Goal: Complete application form: Complete application form

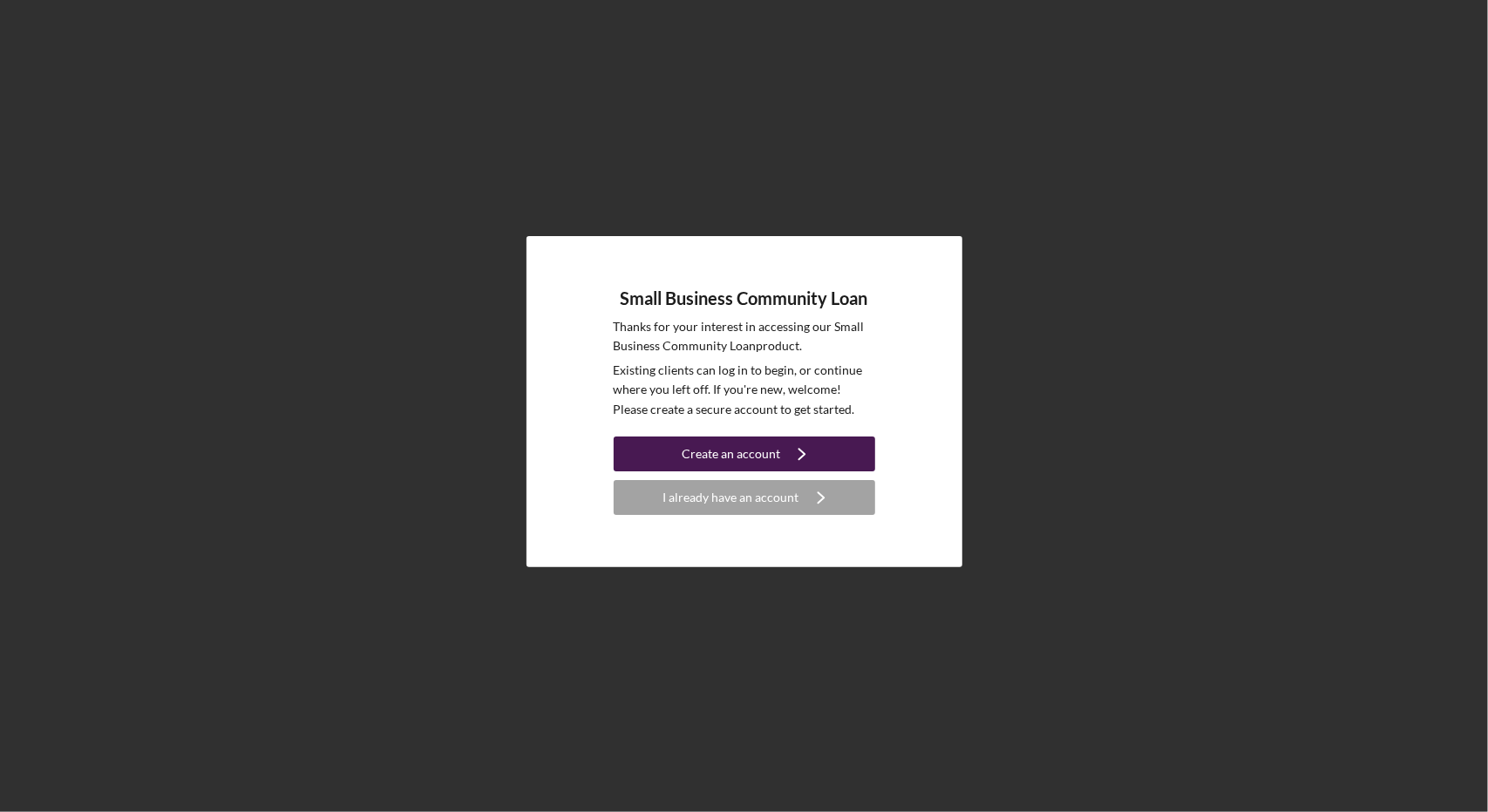
click at [794, 455] on icon "Icon/Navigate" at bounding box center [802, 453] width 44 height 44
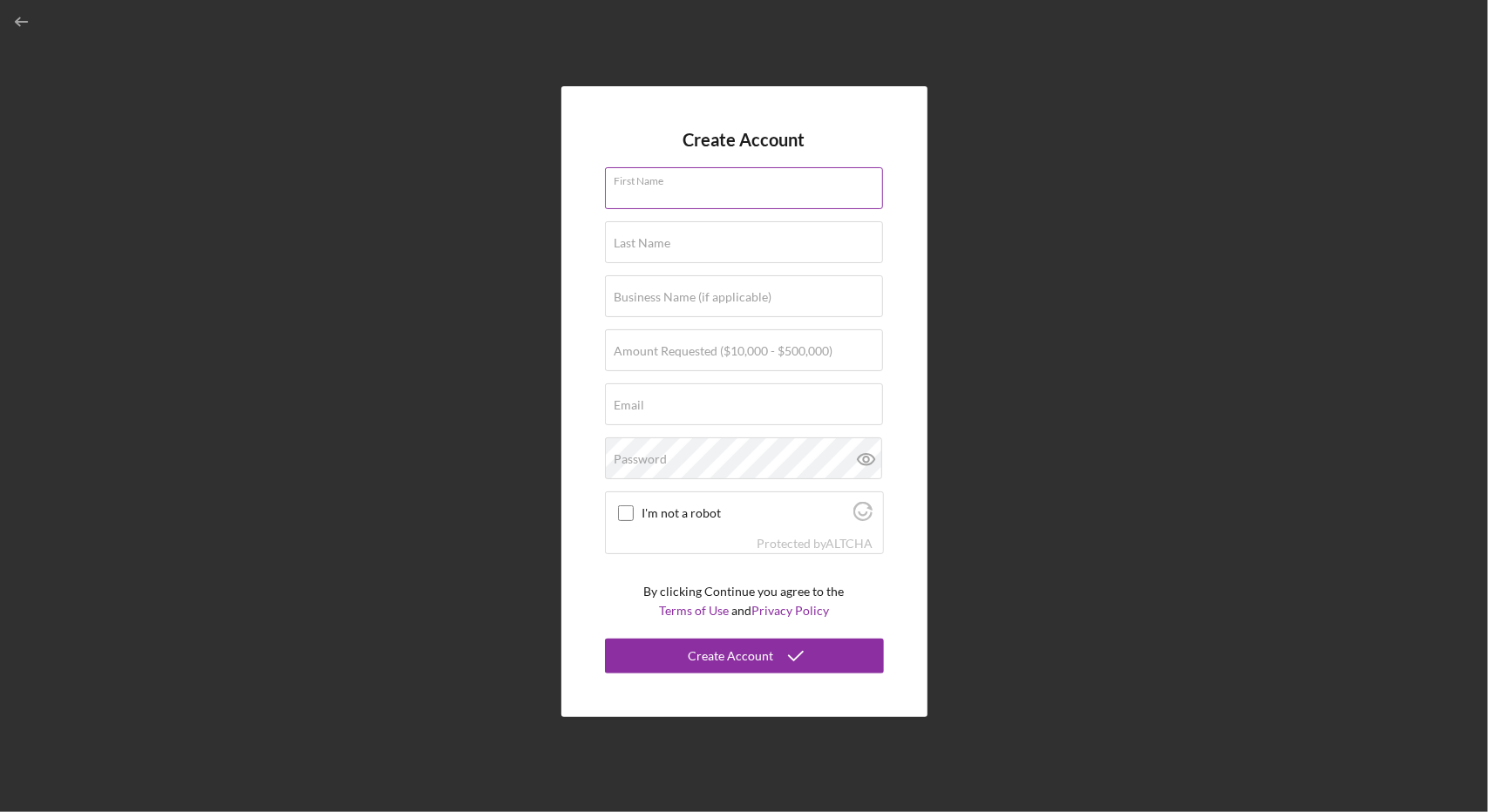
click at [693, 185] on div "First Name" at bounding box center [744, 189] width 279 height 44
type input "Bharat"
type input "[PERSON_NAME]"
type input "[EMAIL_ADDRESS][PERSON_NAME][DOMAIN_NAME]"
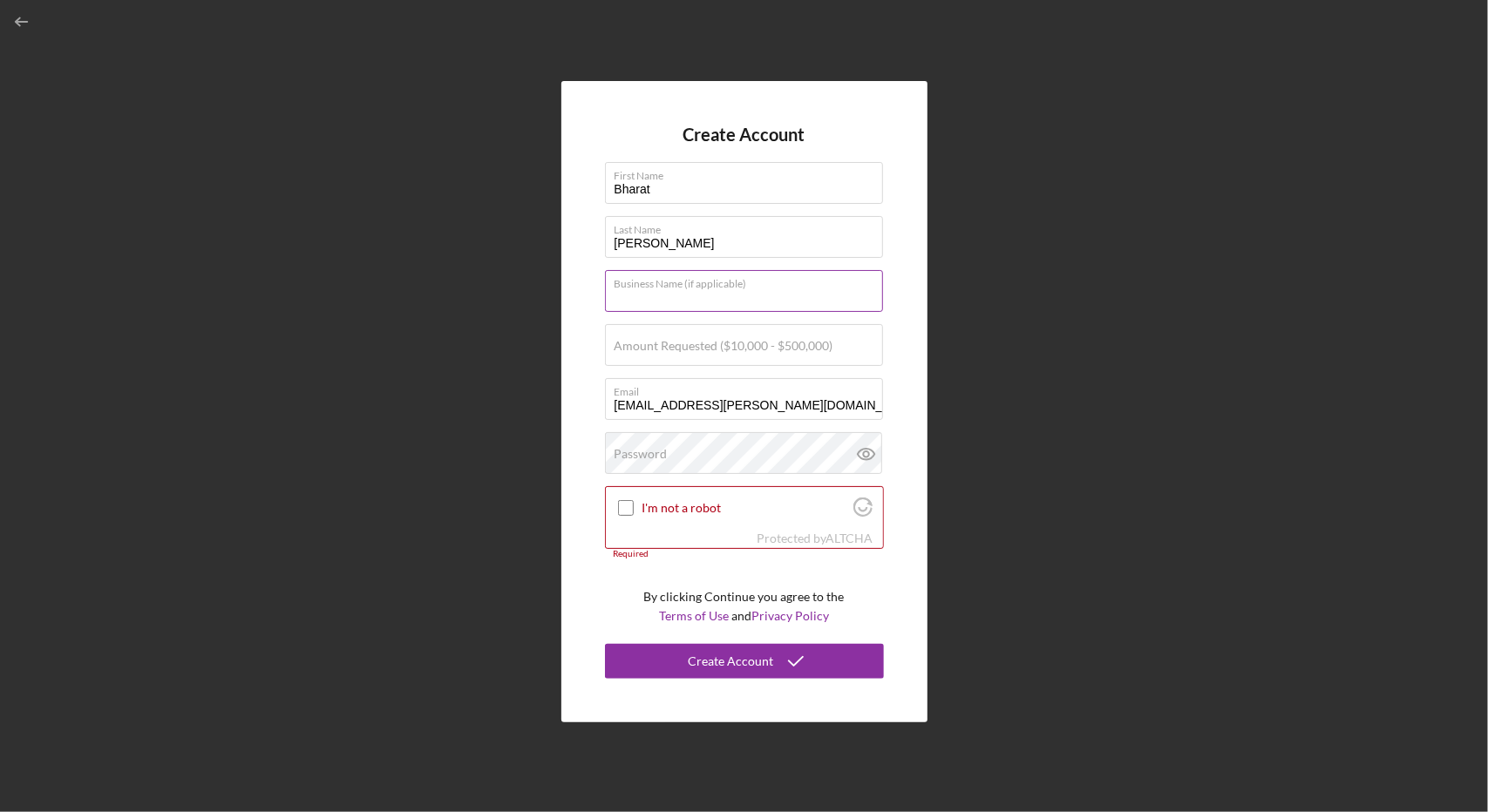
click at [694, 306] on input "Business Name (if applicable)" at bounding box center [744, 291] width 278 height 42
click at [646, 350] on label "Amount Requested ($10,000 - $500,000)" at bounding box center [724, 346] width 219 height 14
click at [646, 350] on input "Amount Requested ($10,000 - $500,000)" at bounding box center [744, 344] width 278 height 42
type input "$300,000"
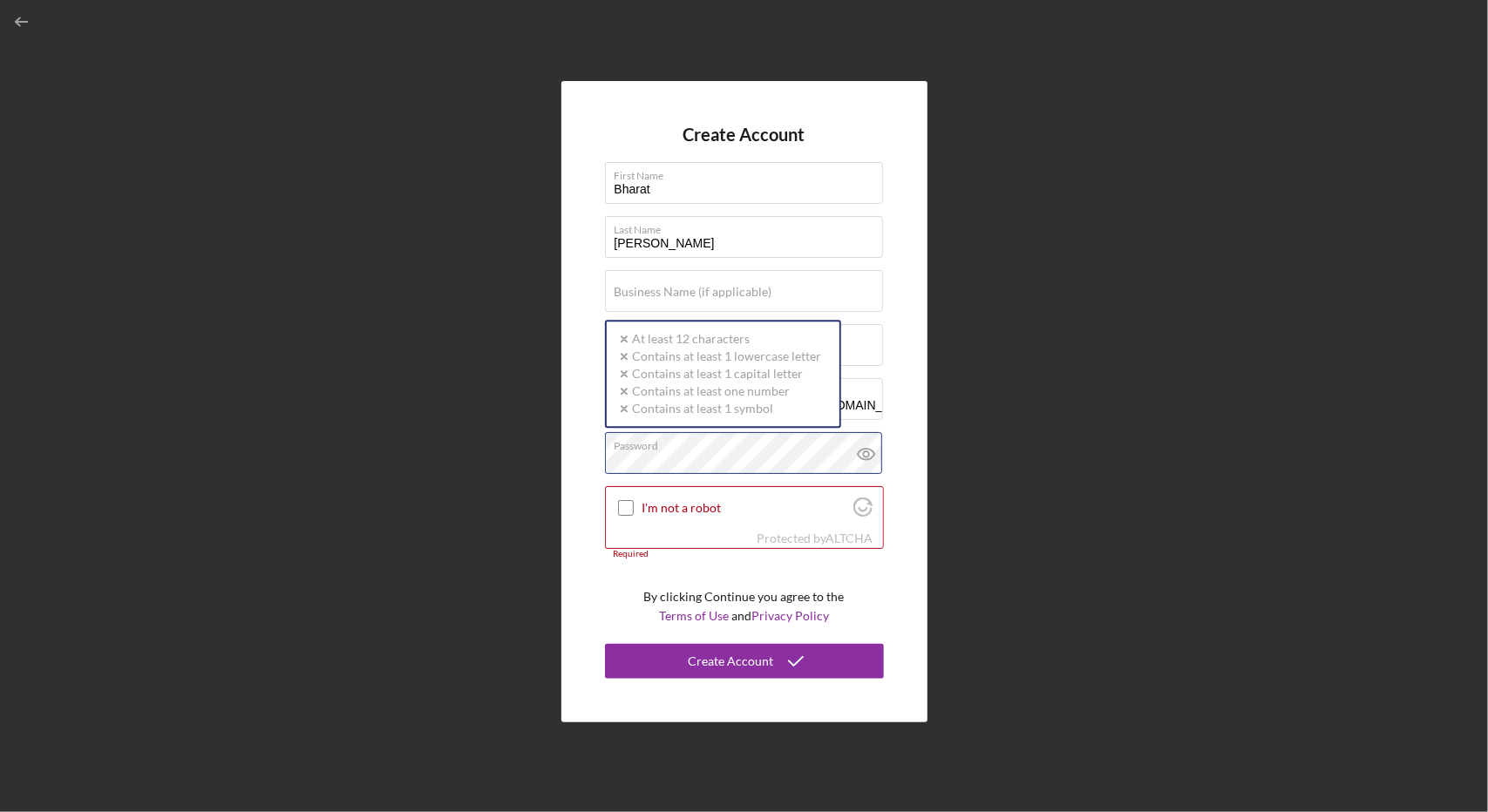
click at [733, 452] on div "Password Icon/icon-validation-no At least 12 characters Icon/icon-validation-no…" at bounding box center [744, 453] width 279 height 44
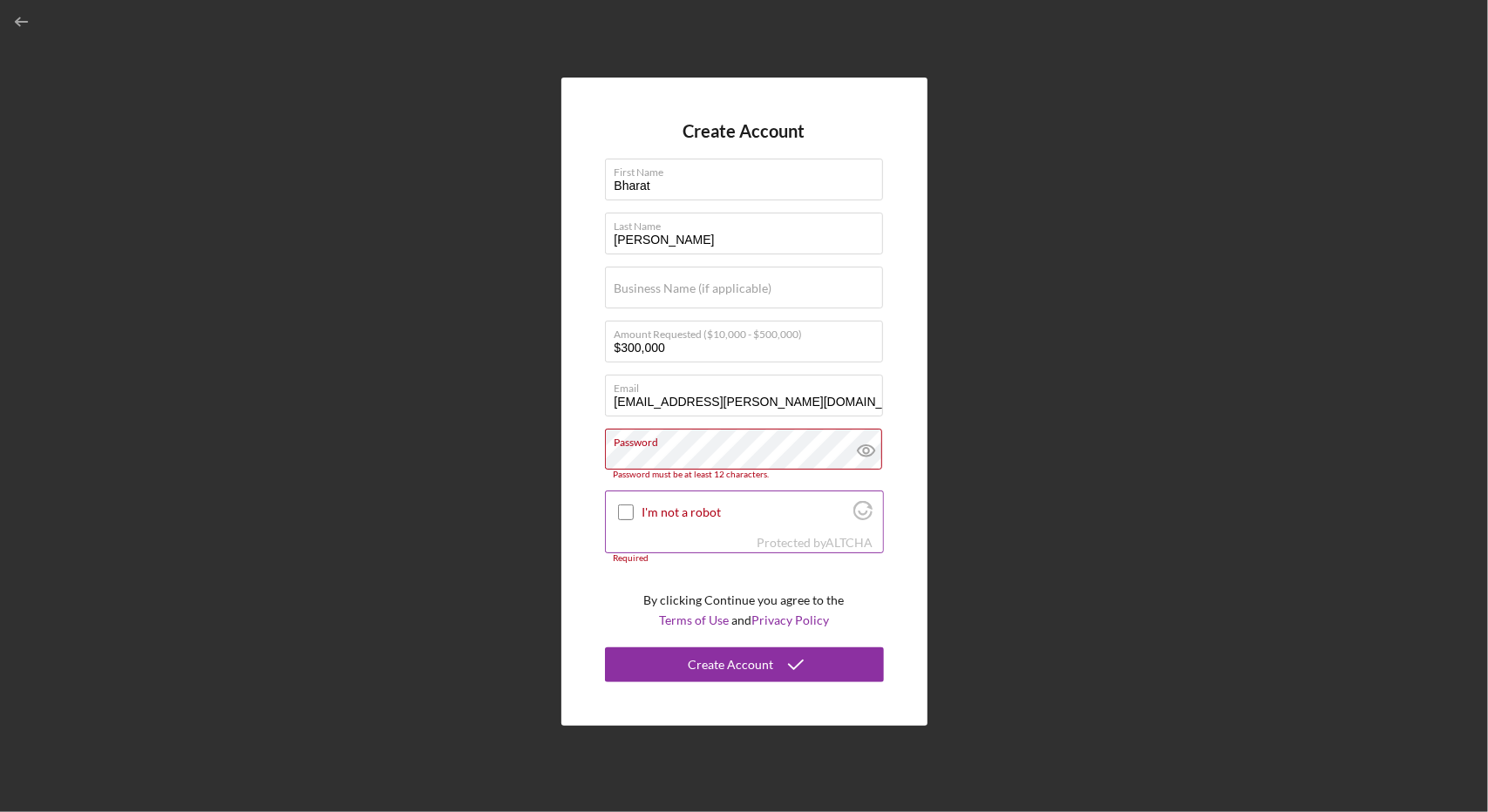
click at [619, 506] on input "I'm not a robot" at bounding box center [626, 512] width 16 height 16
checkbox input "true"
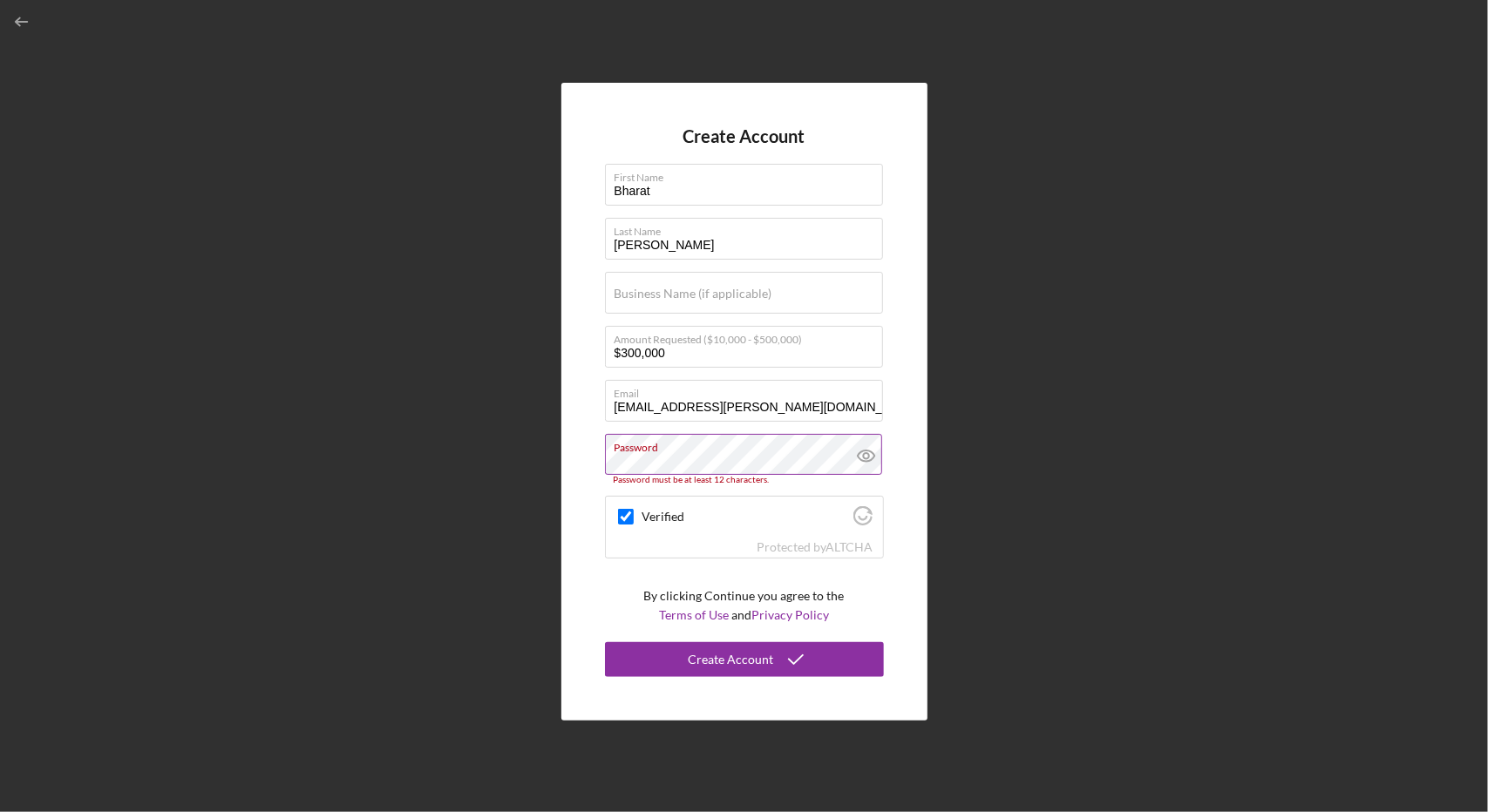
click at [861, 457] on icon at bounding box center [866, 455] width 44 height 44
click at [720, 659] on div "Create Account" at bounding box center [732, 659] width 86 height 35
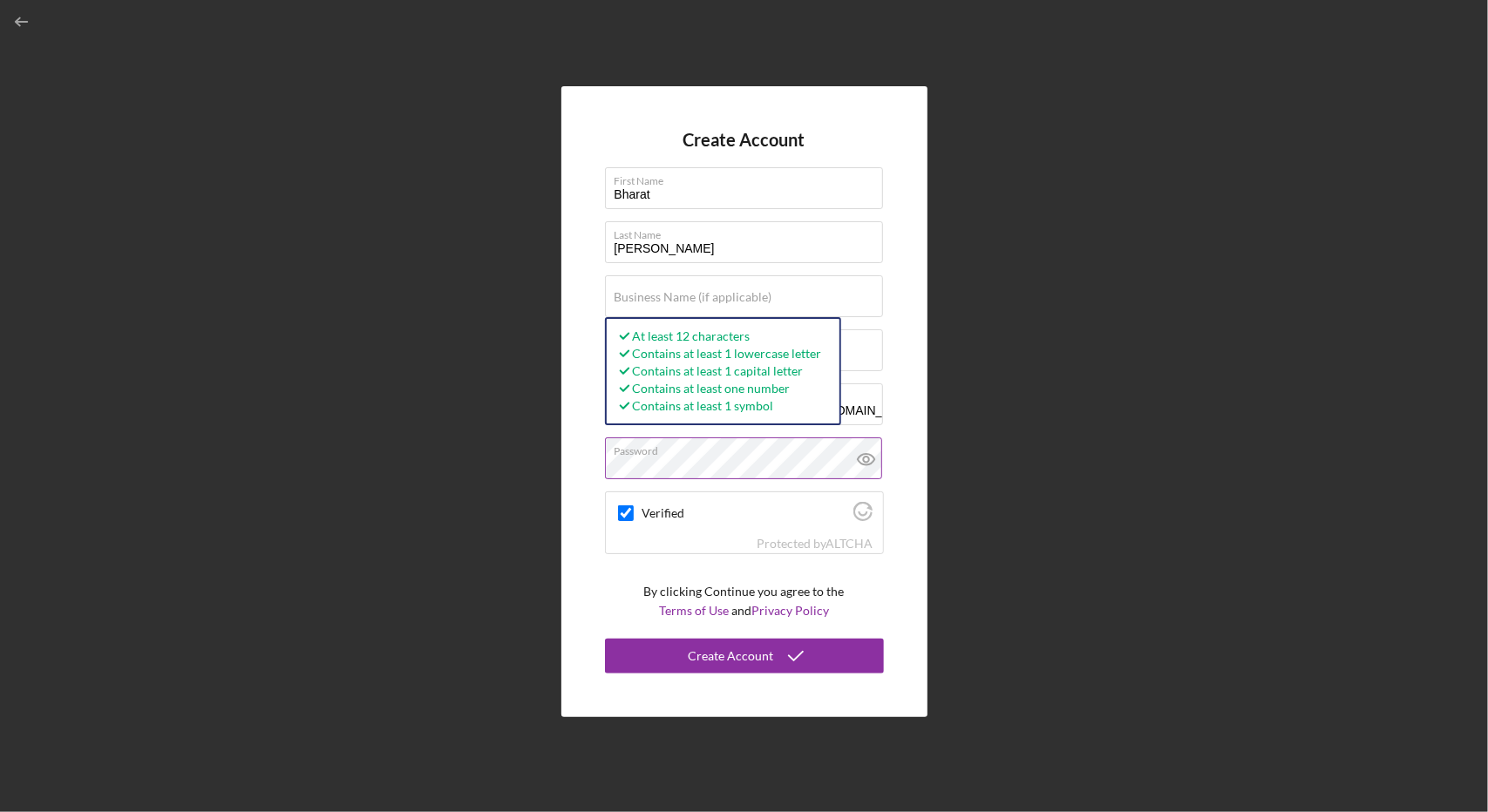
click at [869, 452] on icon at bounding box center [866, 459] width 44 height 44
click at [583, 477] on div "Create Account First Name Bharat Last Name [PERSON_NAME] Business Name (if appl…" at bounding box center [744, 402] width 366 height 631
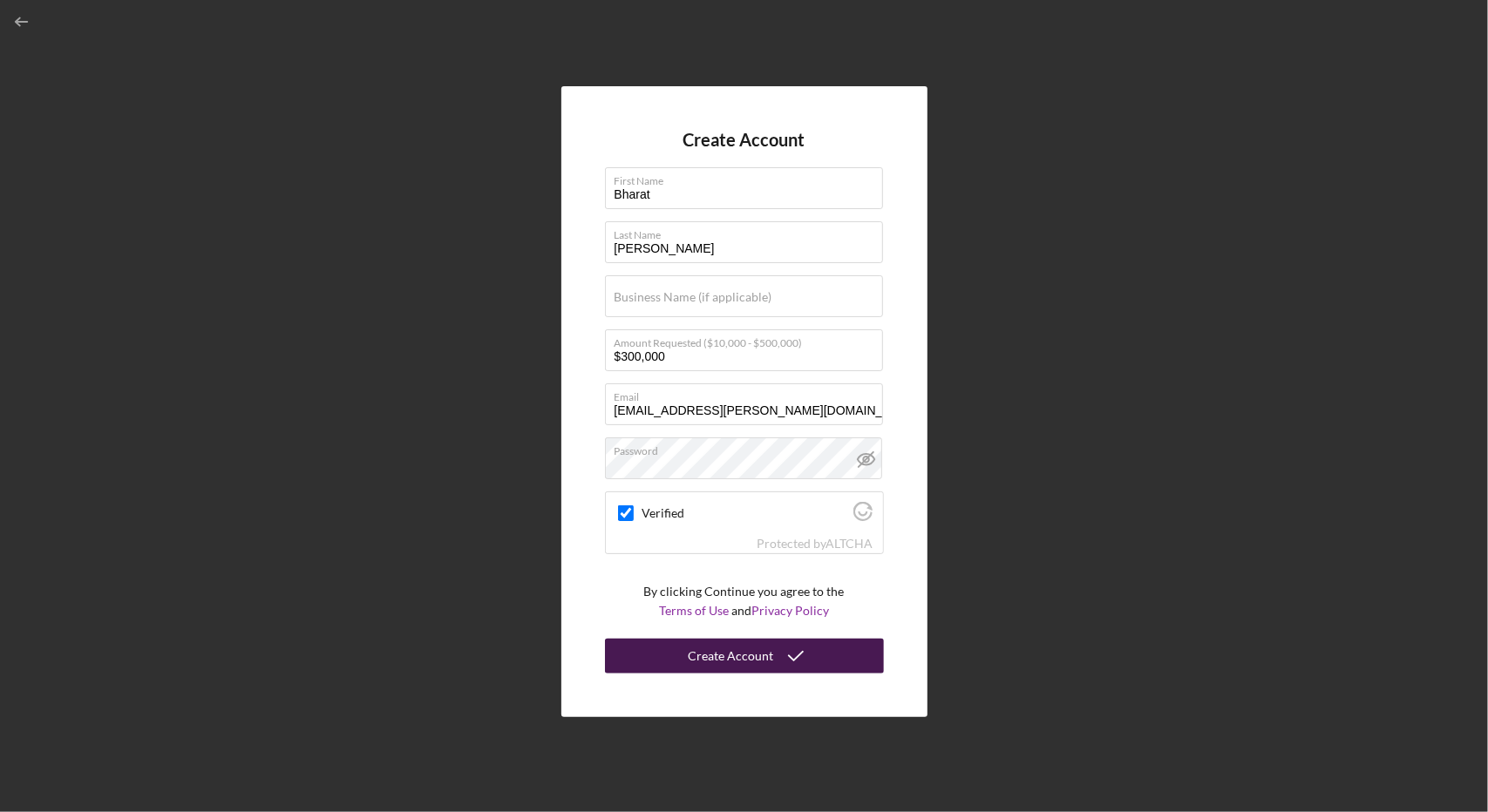
click at [748, 667] on div "Create Account" at bounding box center [732, 656] width 86 height 35
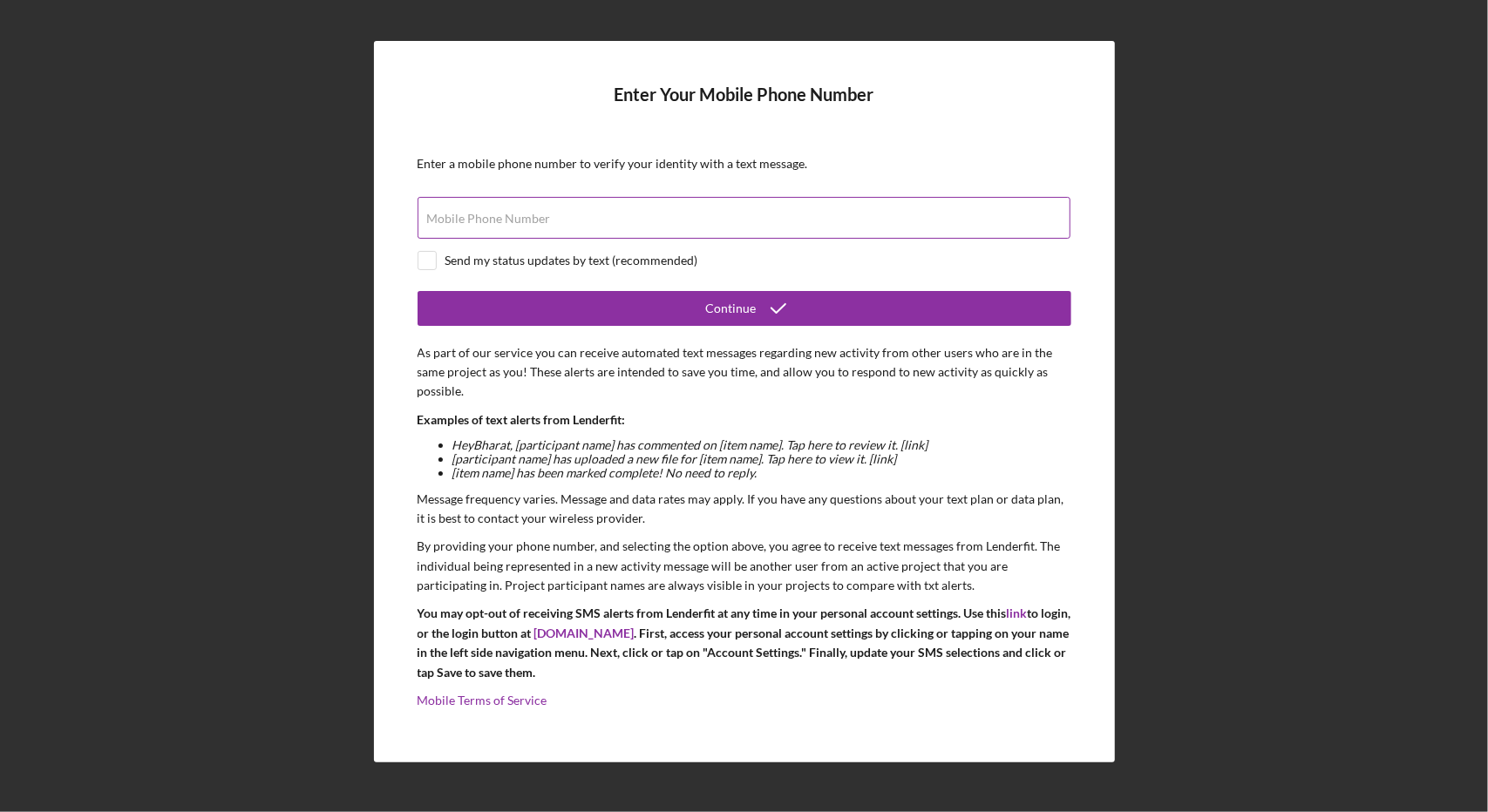
click at [593, 207] on div "Mobile Phone Number" at bounding box center [744, 219] width 653 height 44
type input "[PHONE_NUMBER]"
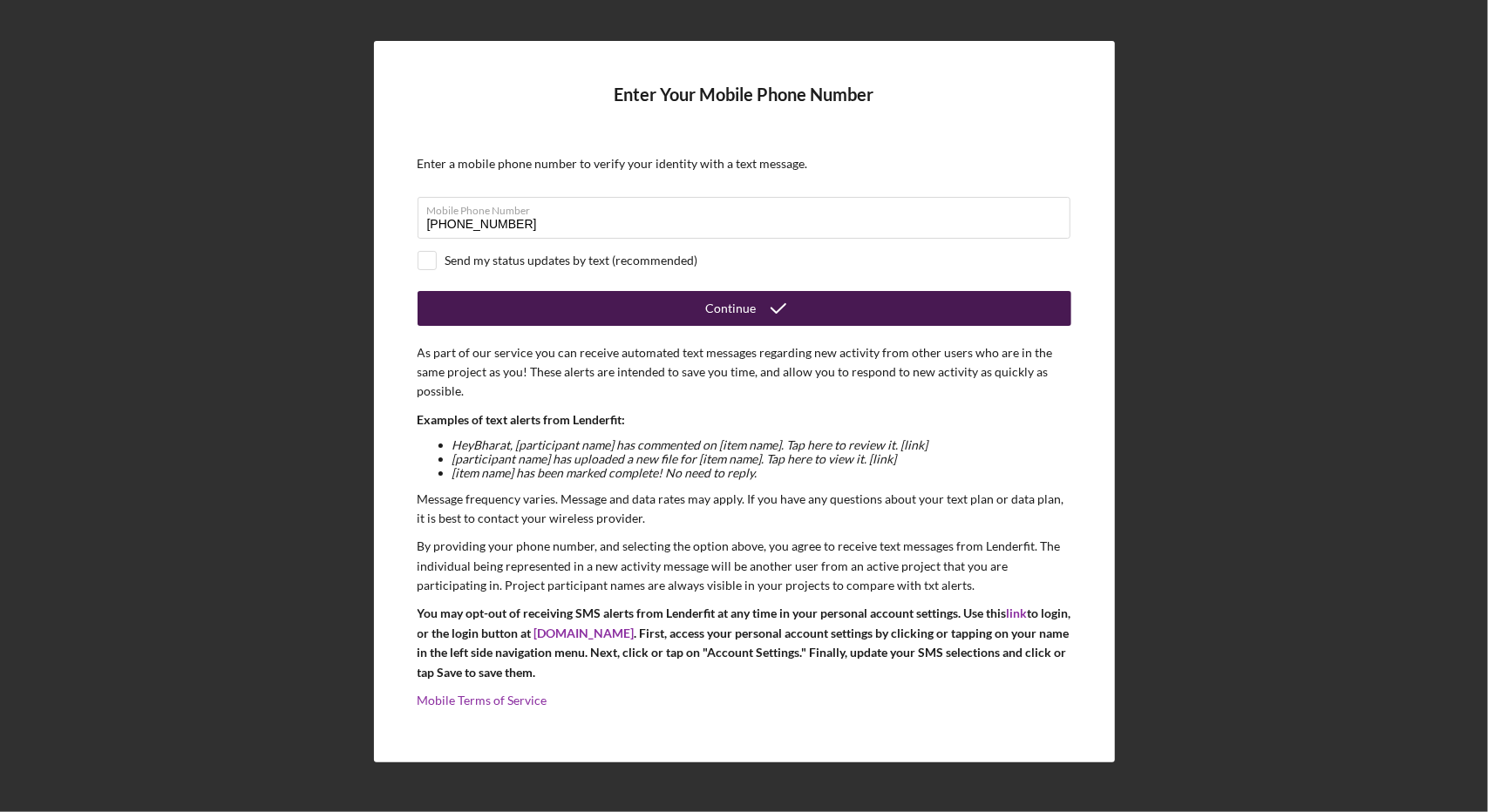
click at [497, 301] on button "Continue" at bounding box center [744, 308] width 653 height 35
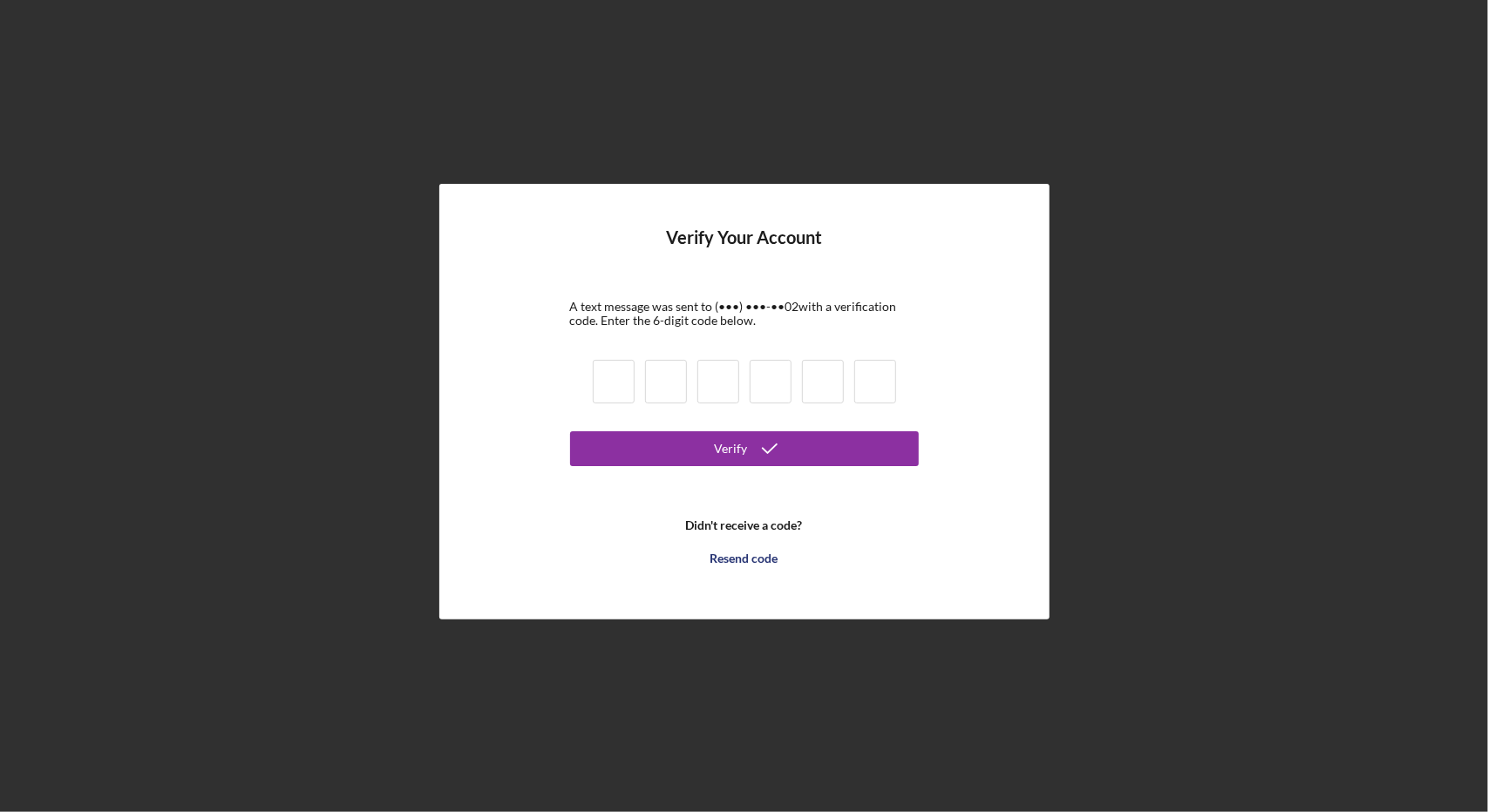
click at [602, 381] on input at bounding box center [613, 381] width 42 height 44
type input "8"
type input "5"
type input "9"
type input "6"
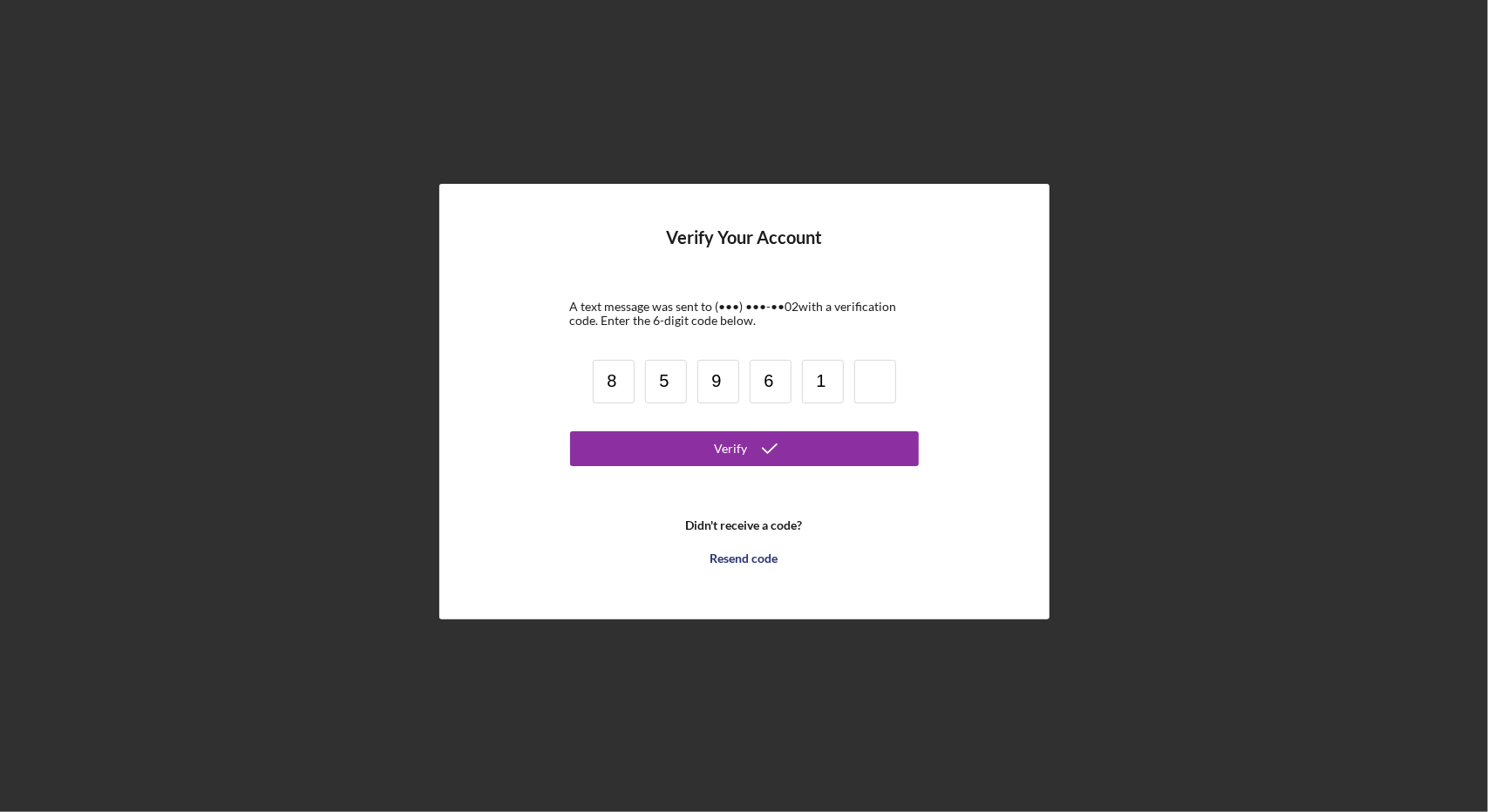
type input "1"
click at [678, 449] on button "Verify" at bounding box center [744, 448] width 349 height 35
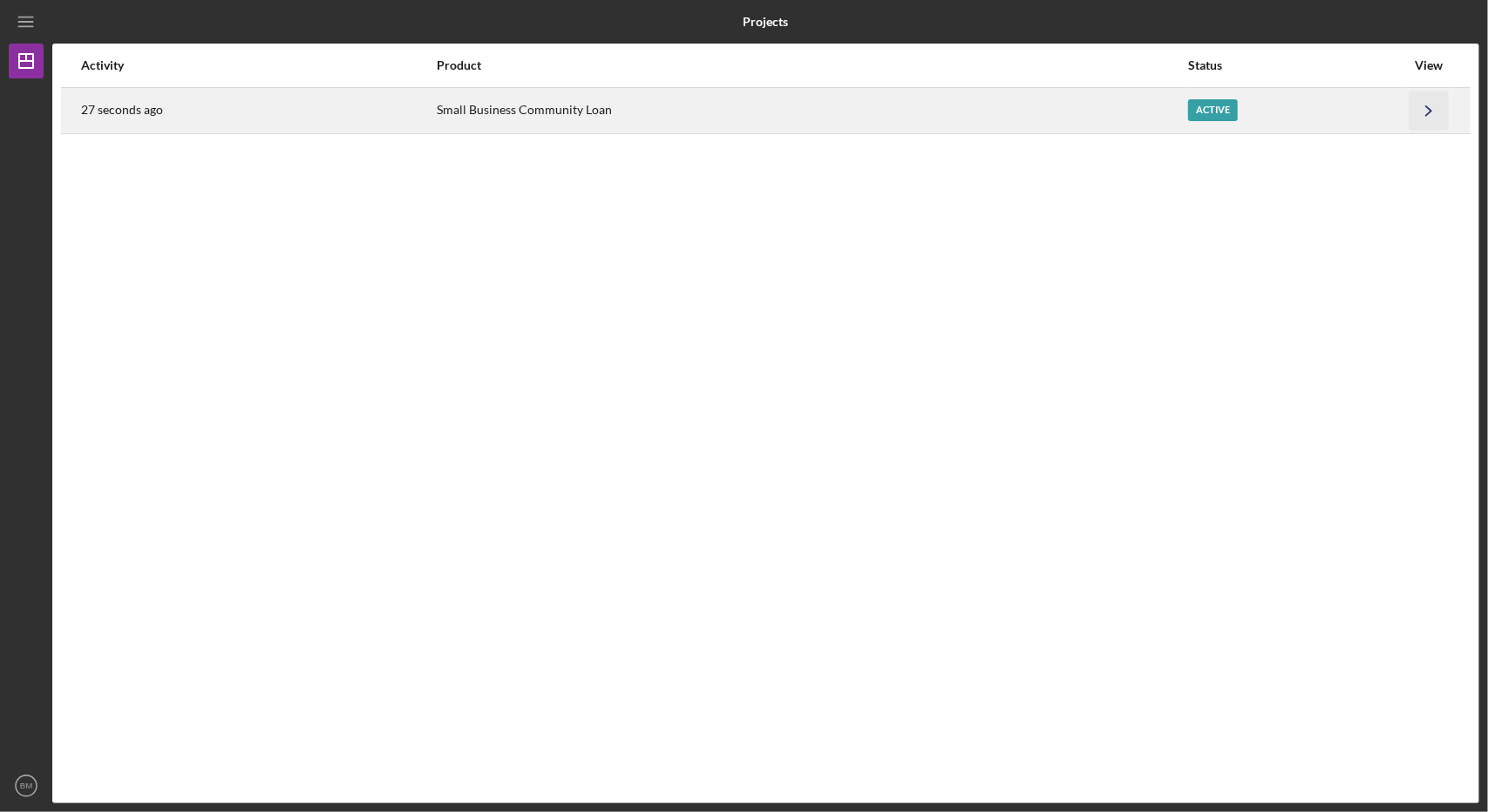
click at [1429, 109] on icon "Icon/Navigate" at bounding box center [1429, 111] width 39 height 39
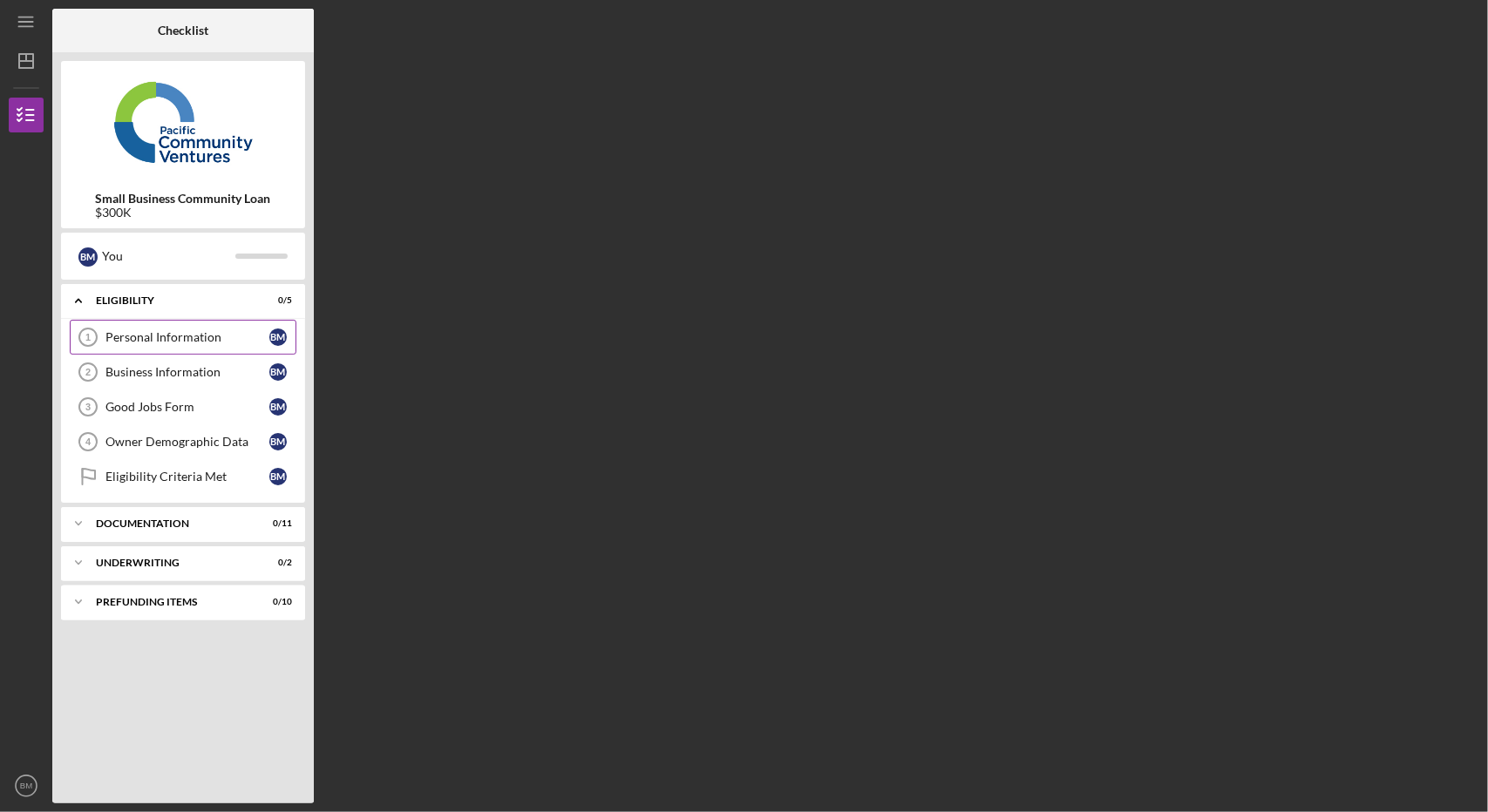
click at [233, 333] on div "Personal Information" at bounding box center [187, 337] width 164 height 14
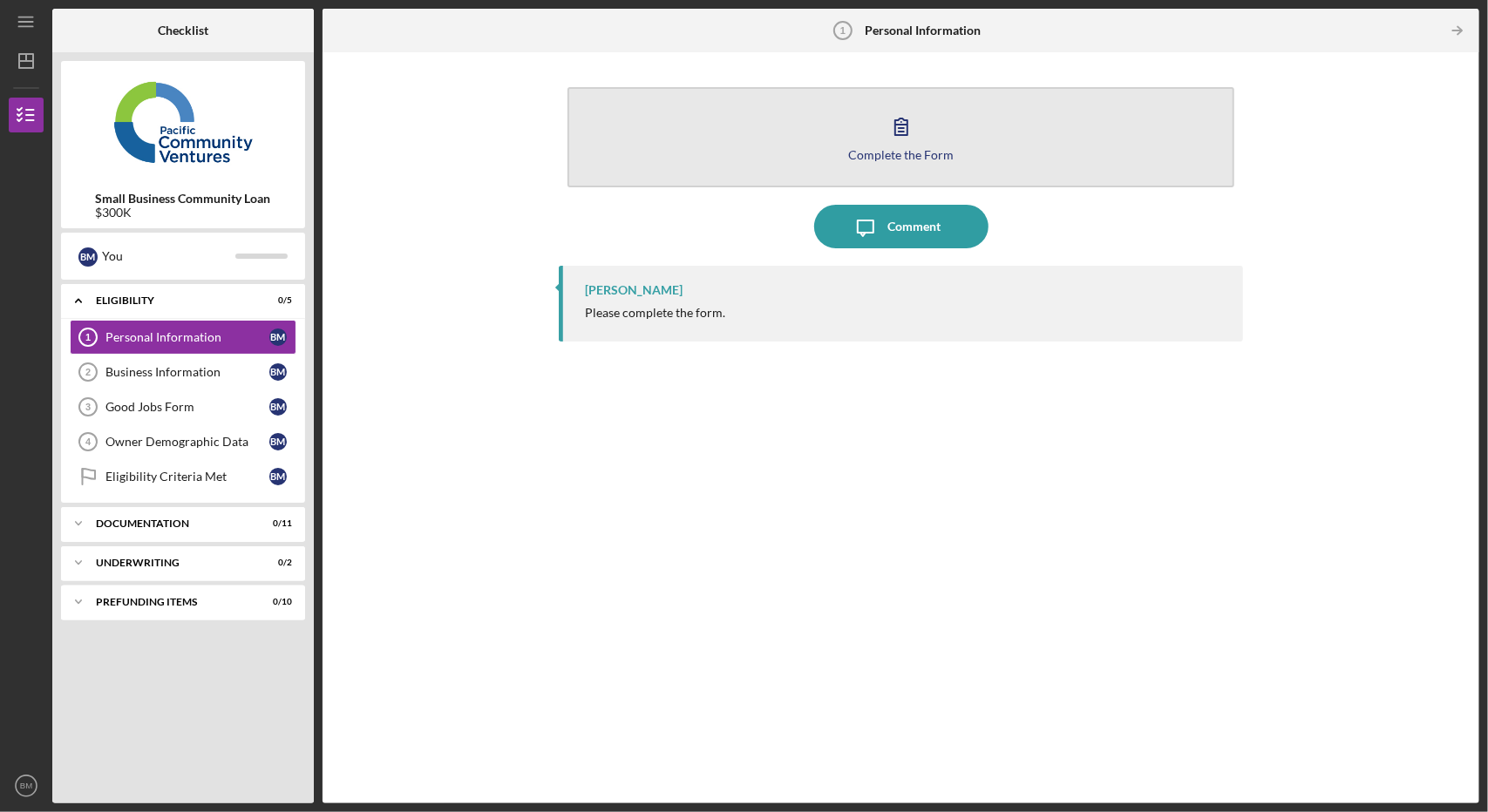
click at [884, 135] on icon "button" at bounding box center [901, 126] width 44 height 44
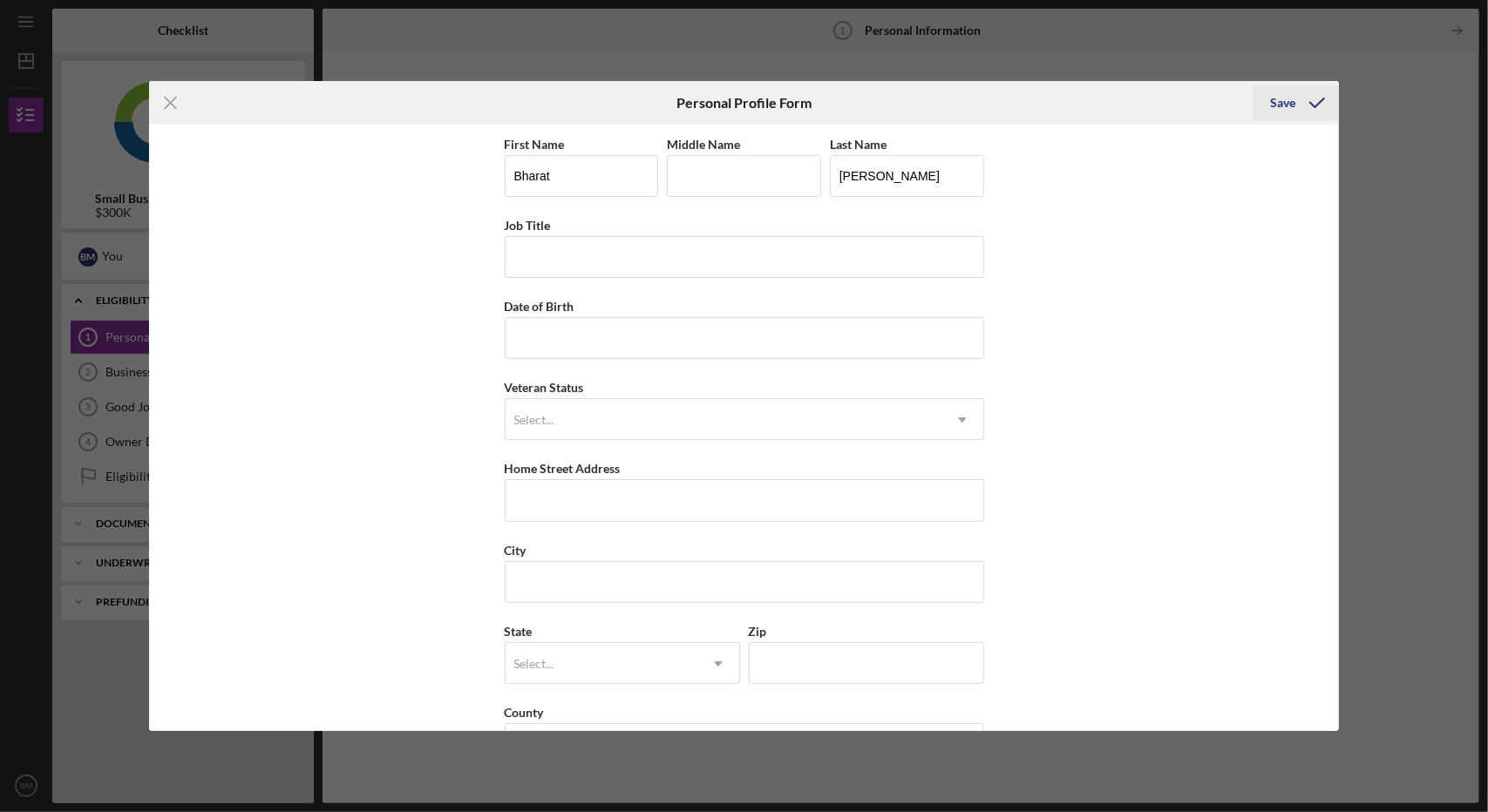
click at [1299, 104] on icon "submit" at bounding box center [1317, 103] width 44 height 44
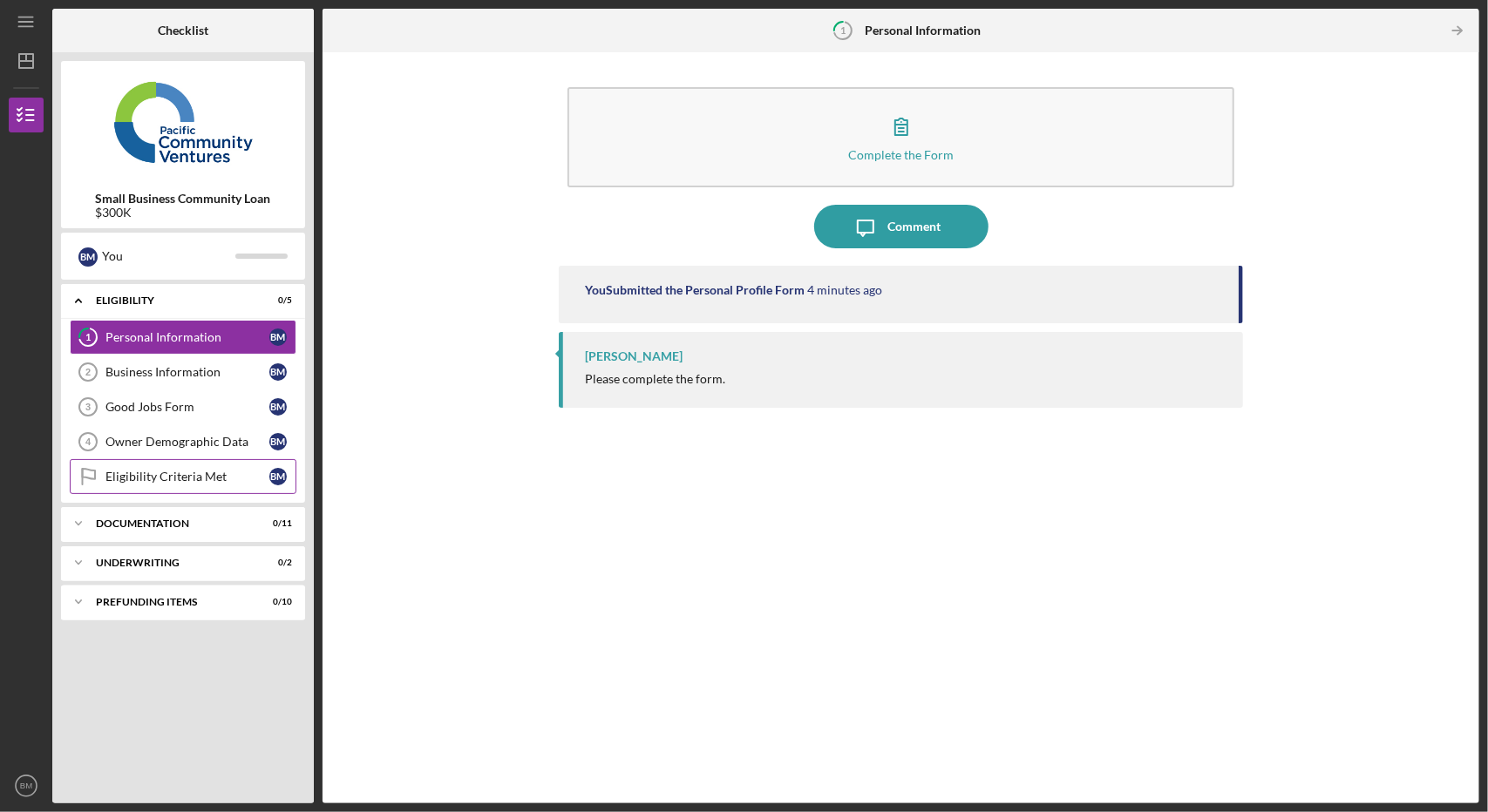
click at [154, 476] on div "Eligibility Criteria Met" at bounding box center [187, 476] width 164 height 14
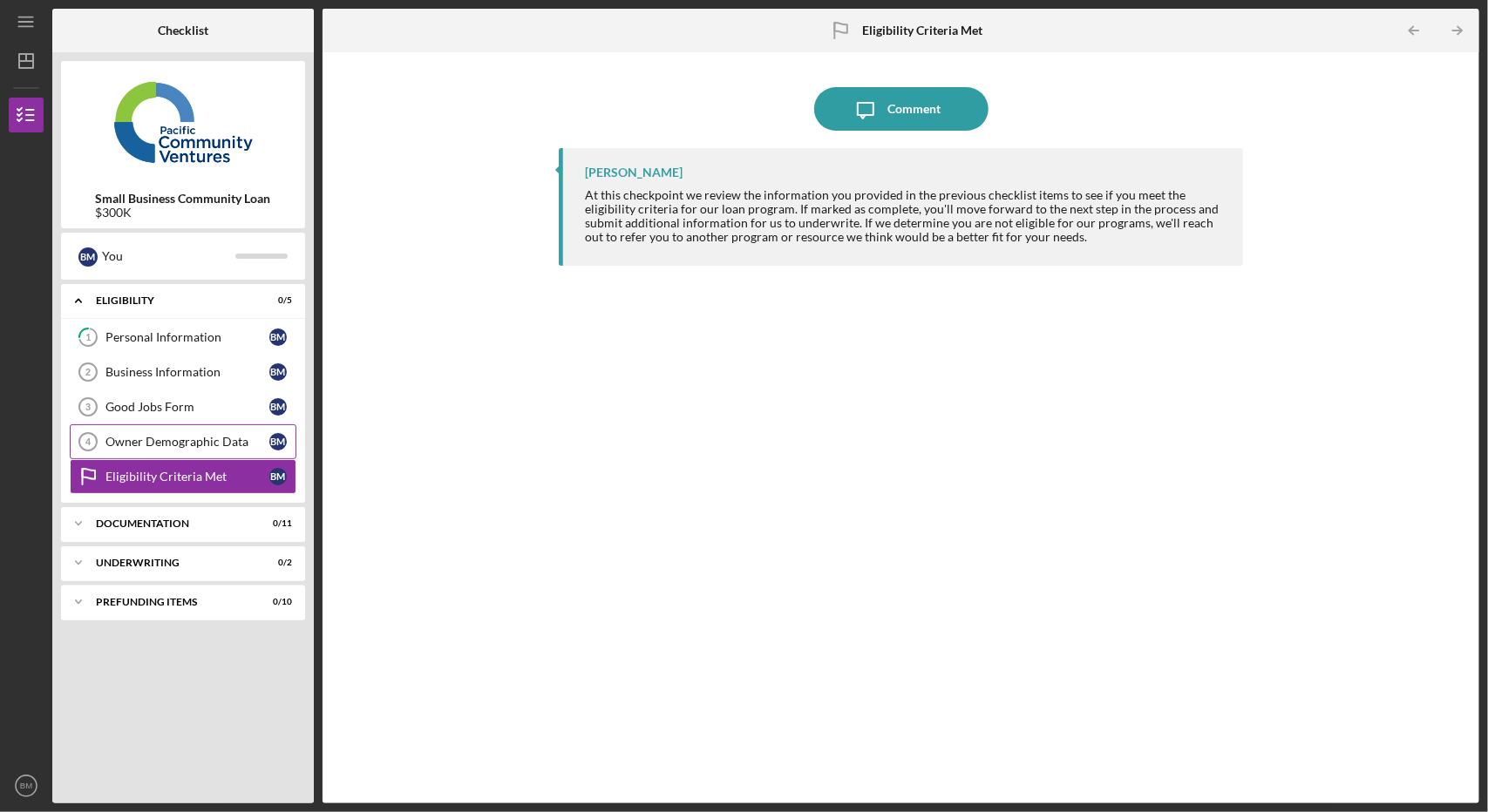
click at [170, 438] on div "Owner Demographic Data" at bounding box center [187, 442] width 164 height 14
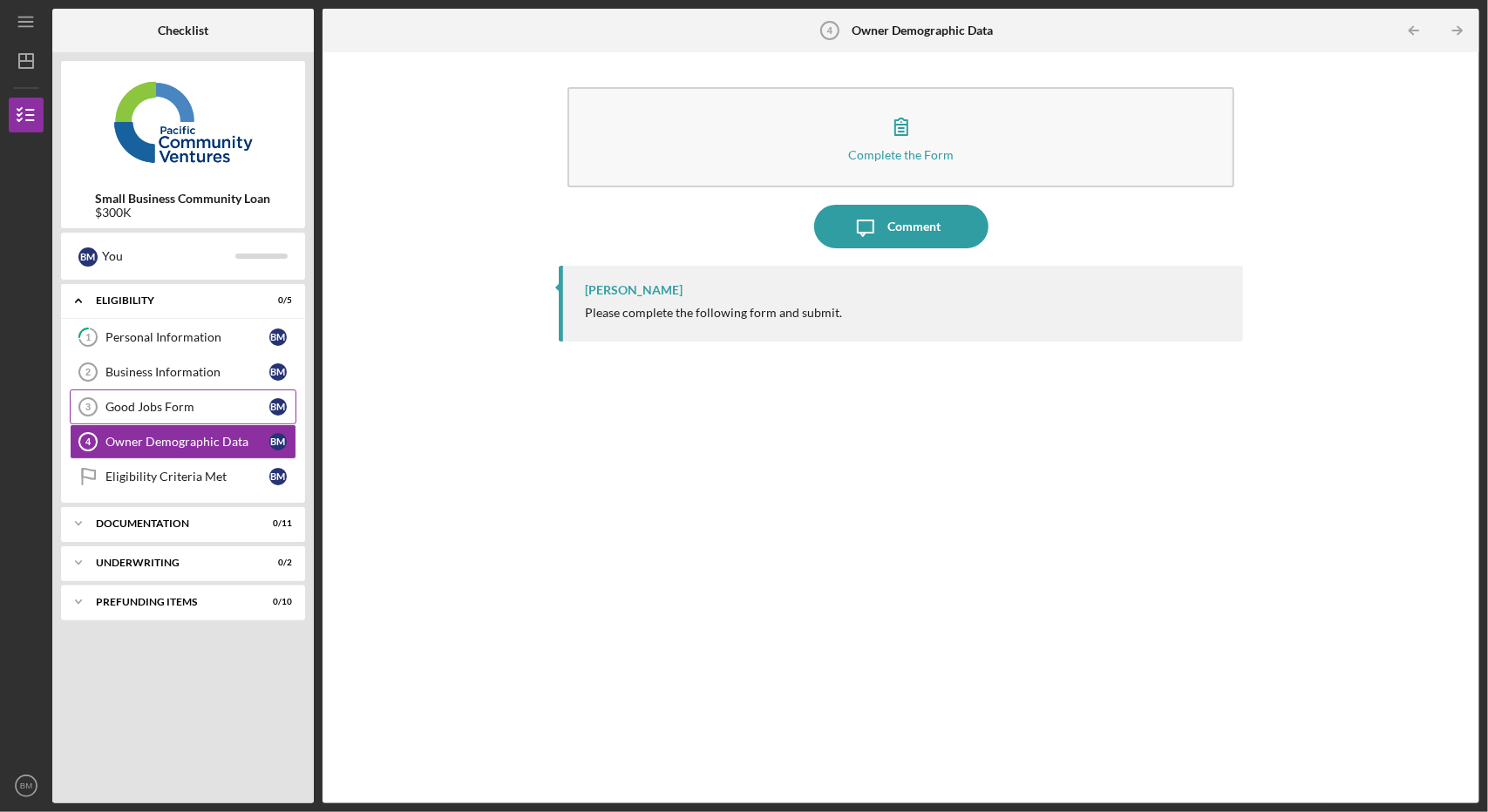
click at [170, 406] on div "Good Jobs Form" at bounding box center [187, 407] width 164 height 14
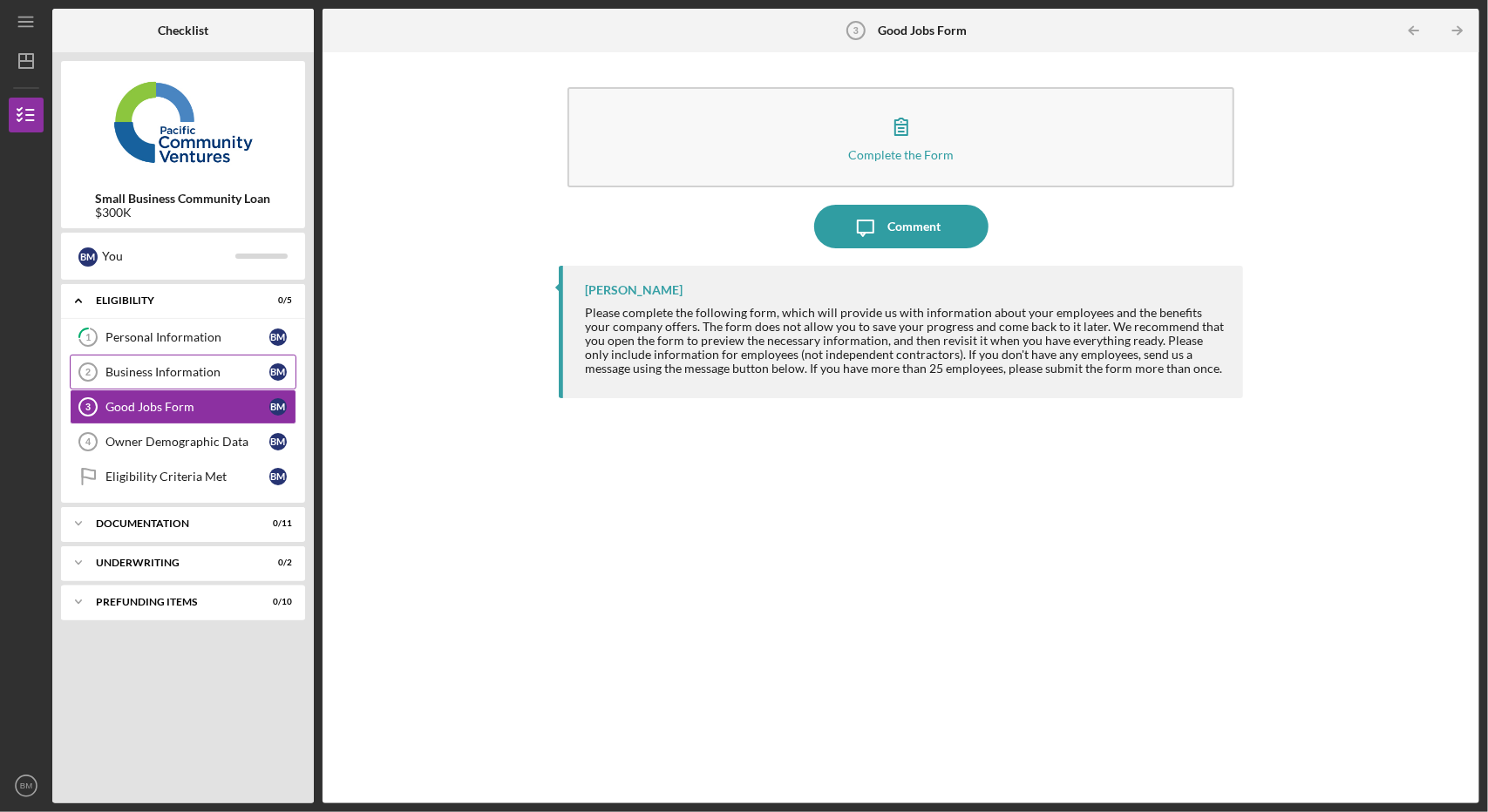
click at [154, 356] on link "Business Information 2 Business Information B M" at bounding box center [183, 371] width 227 height 35
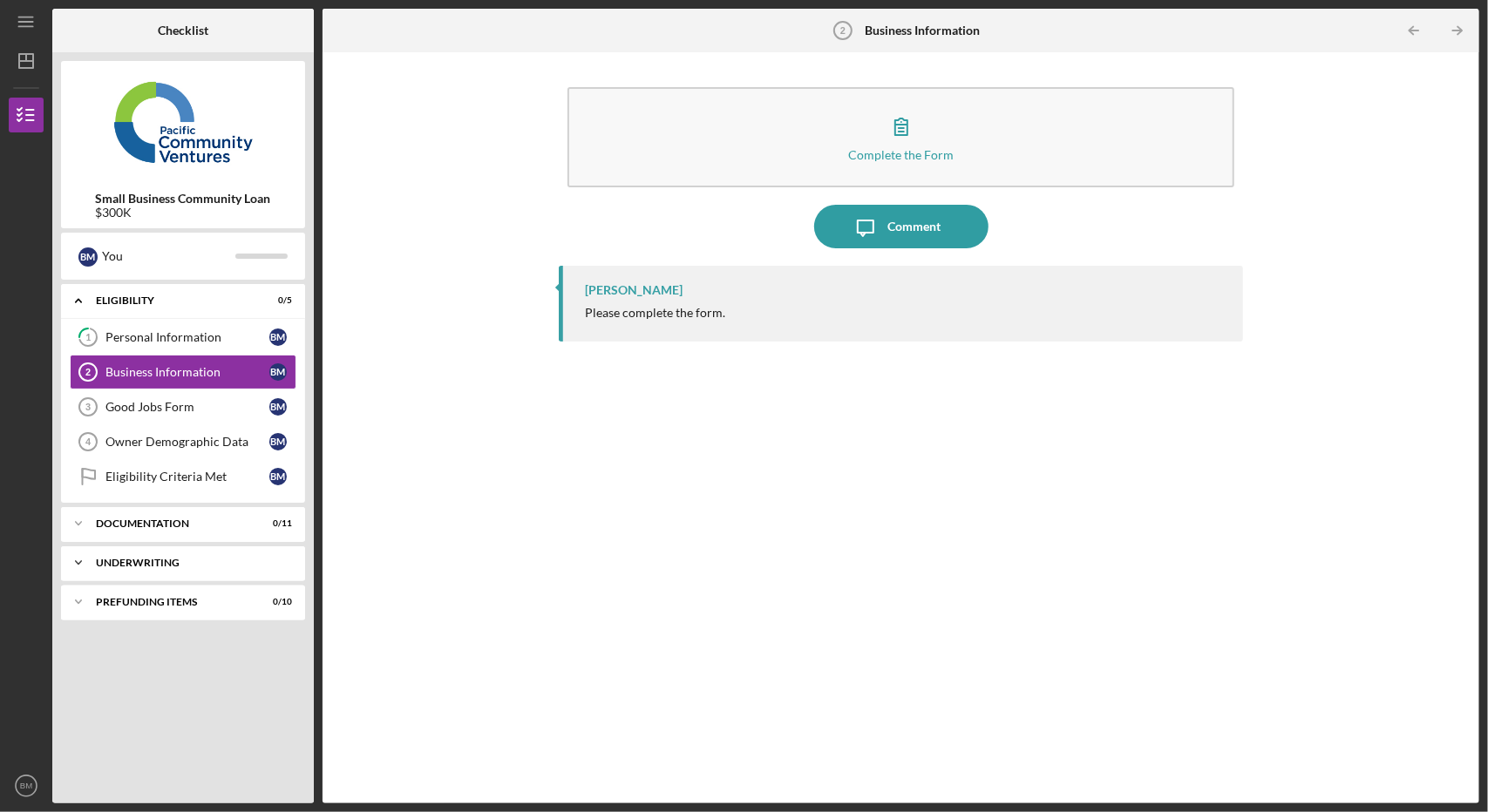
click at [123, 545] on div "Icon/Expander Underwriting 0 / 2" at bounding box center [182, 562] width 244 height 35
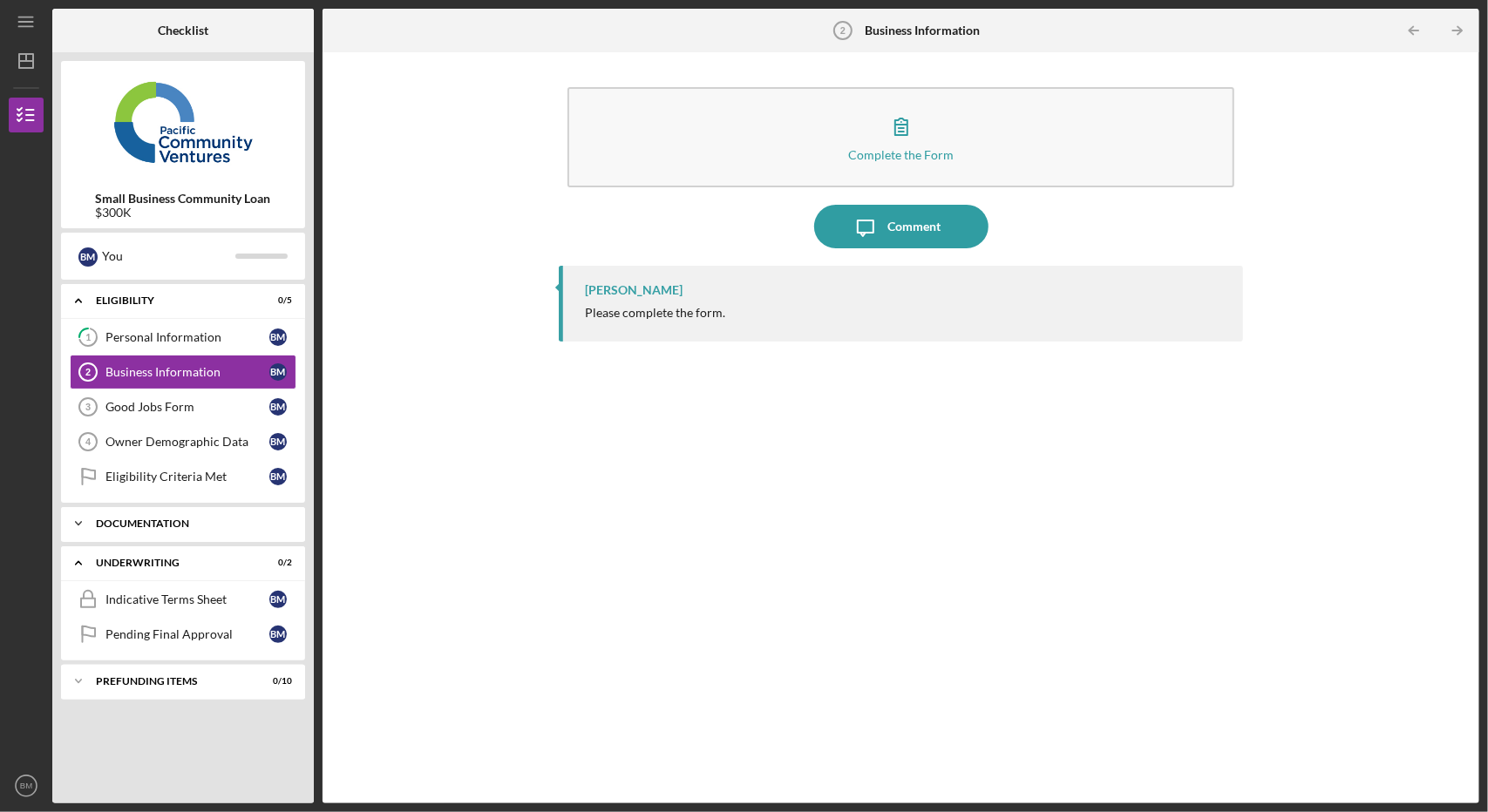
click at [136, 524] on div "Documentation" at bounding box center [189, 524] width 187 height 11
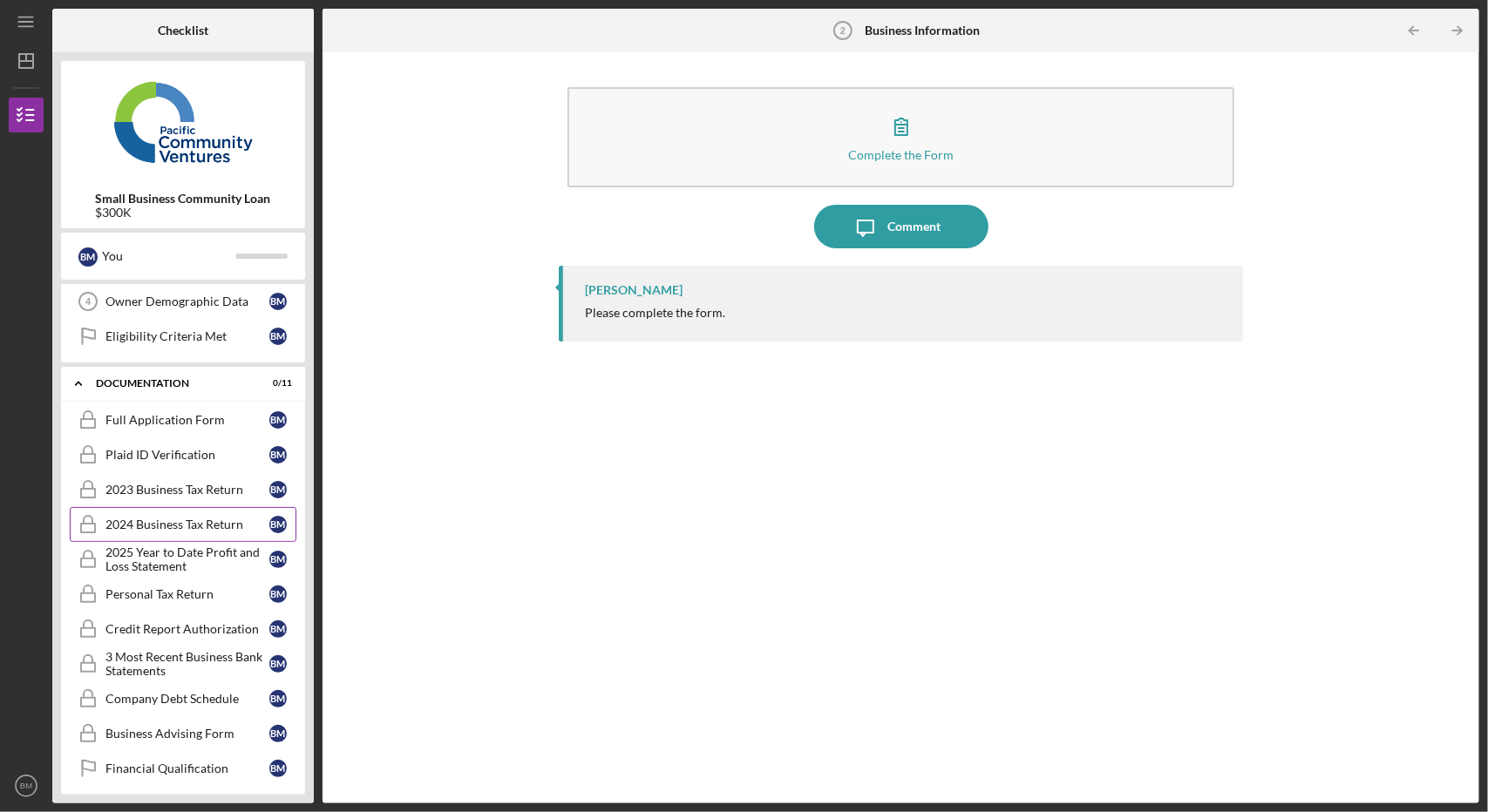
scroll to position [295, 0]
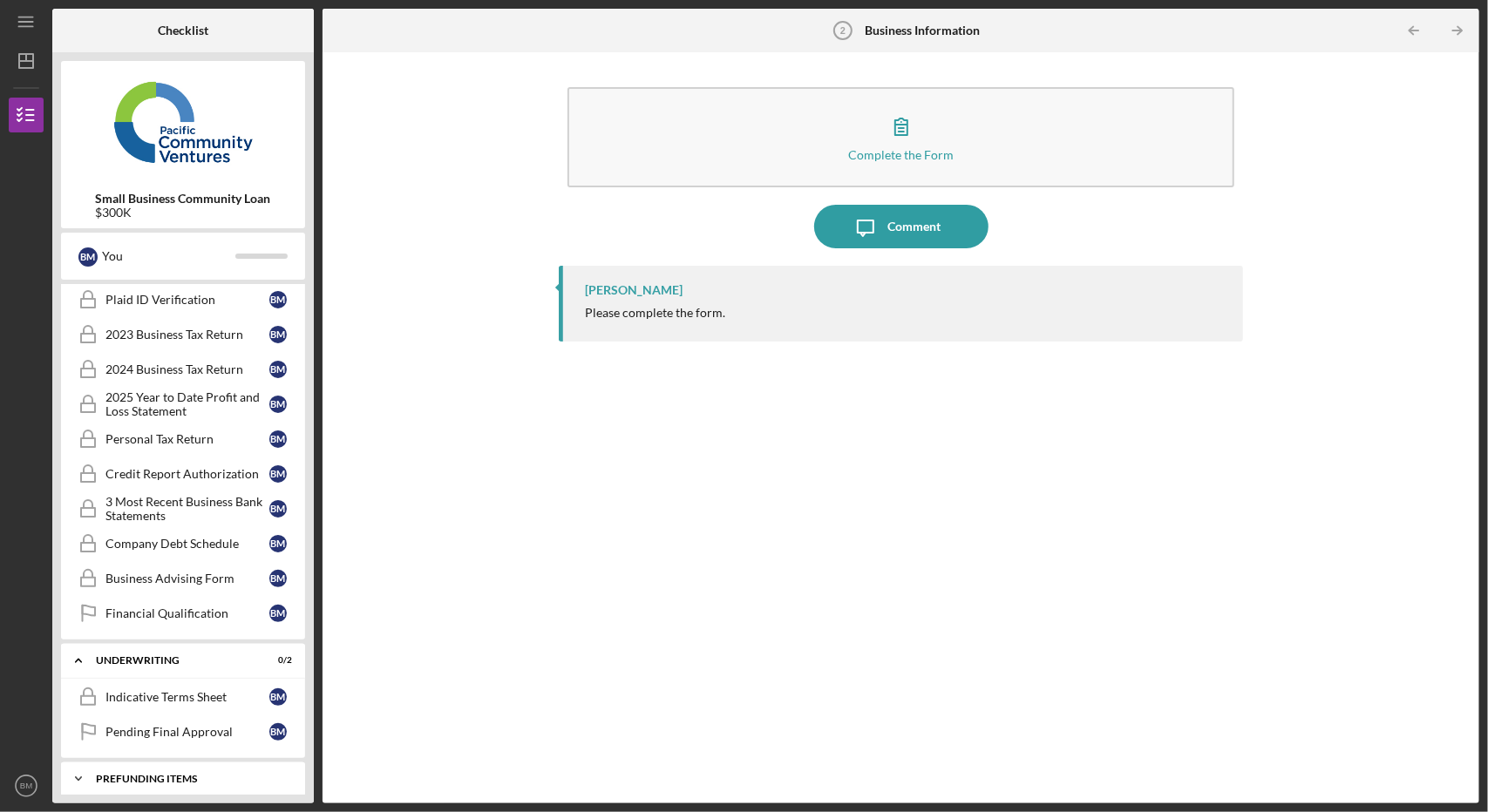
click at [170, 774] on div "Prefunding Items" at bounding box center [189, 779] width 187 height 11
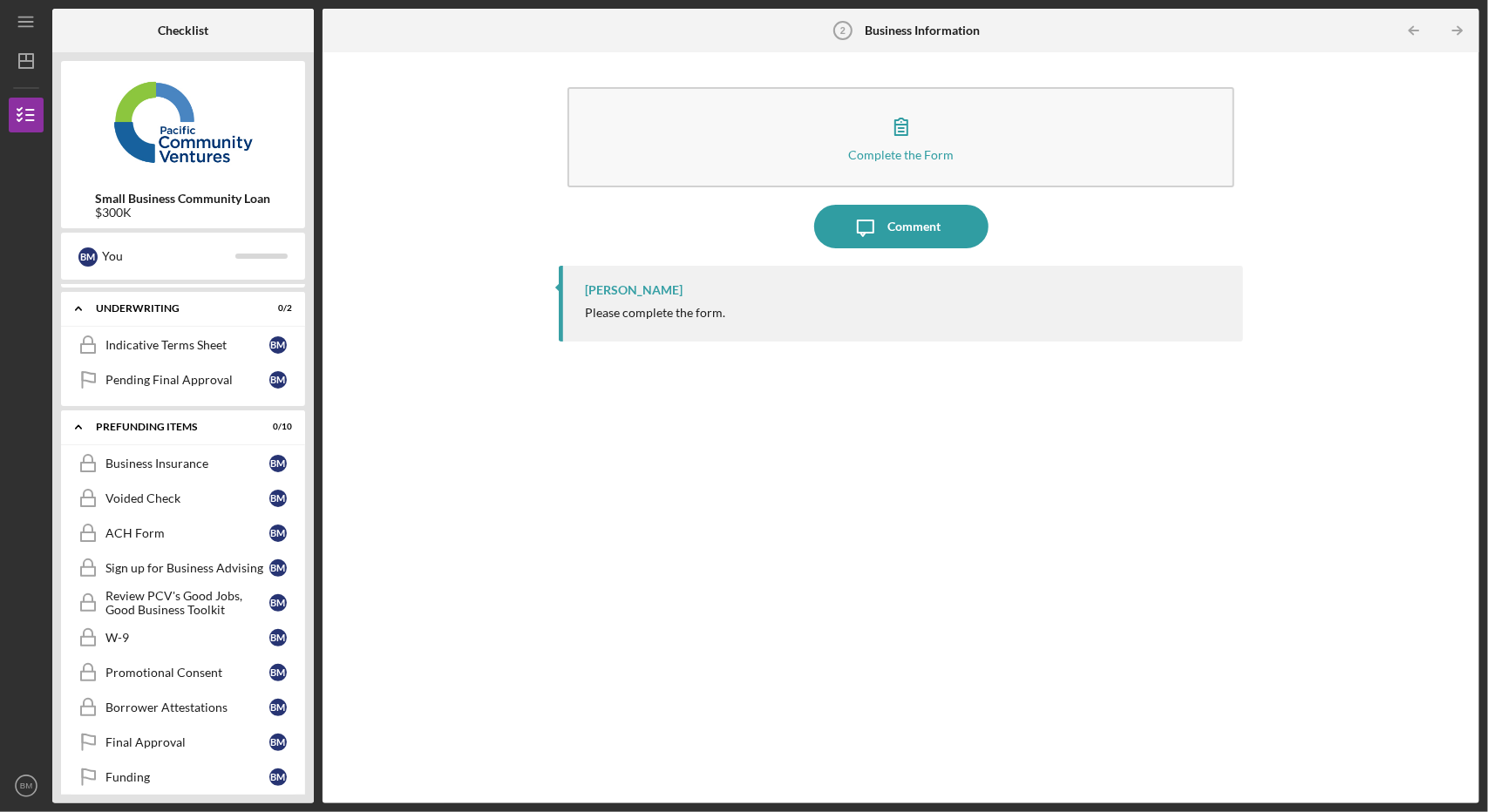
scroll to position [0, 0]
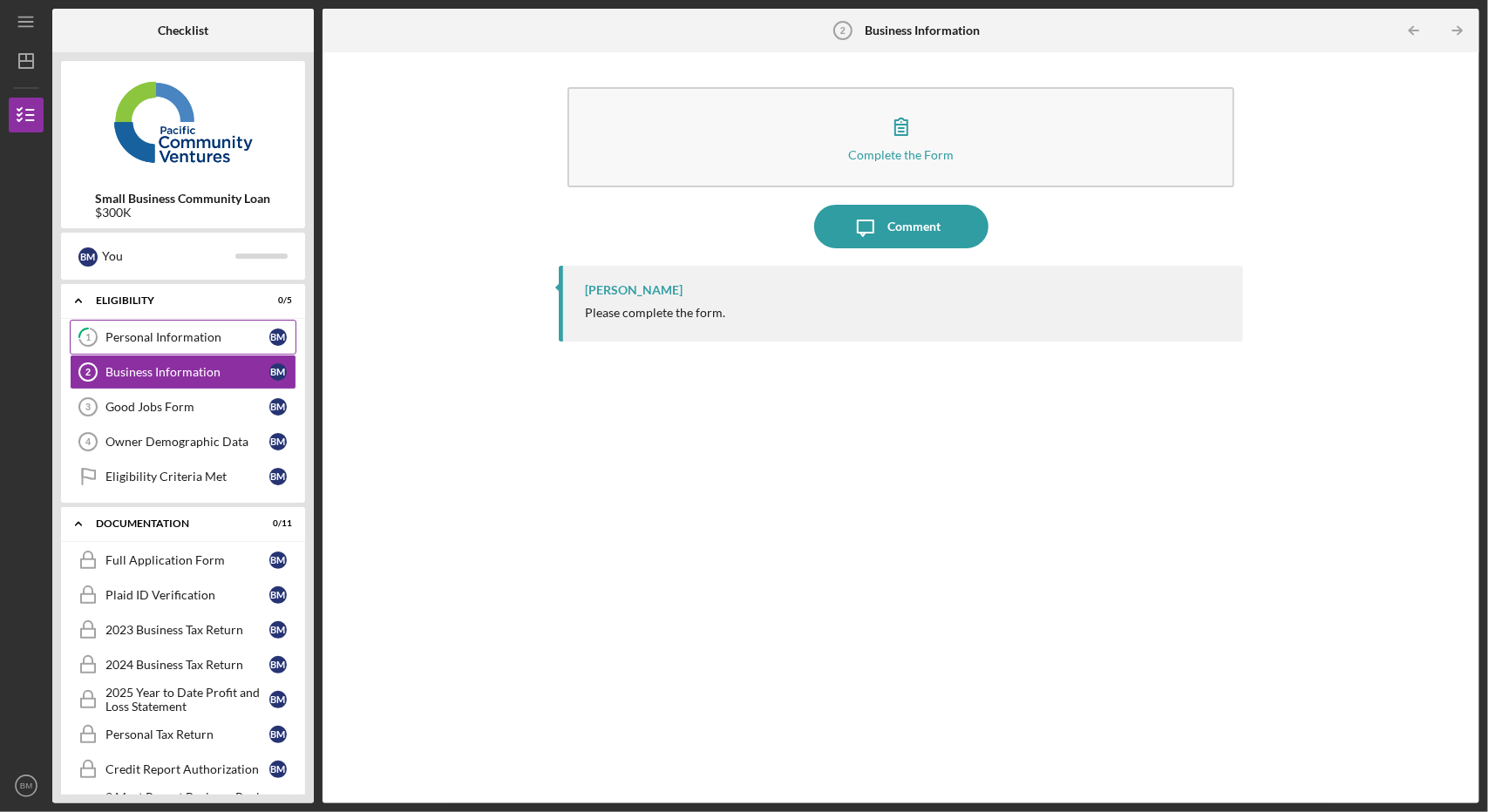
click at [155, 341] on div "Personal Information" at bounding box center [187, 337] width 164 height 14
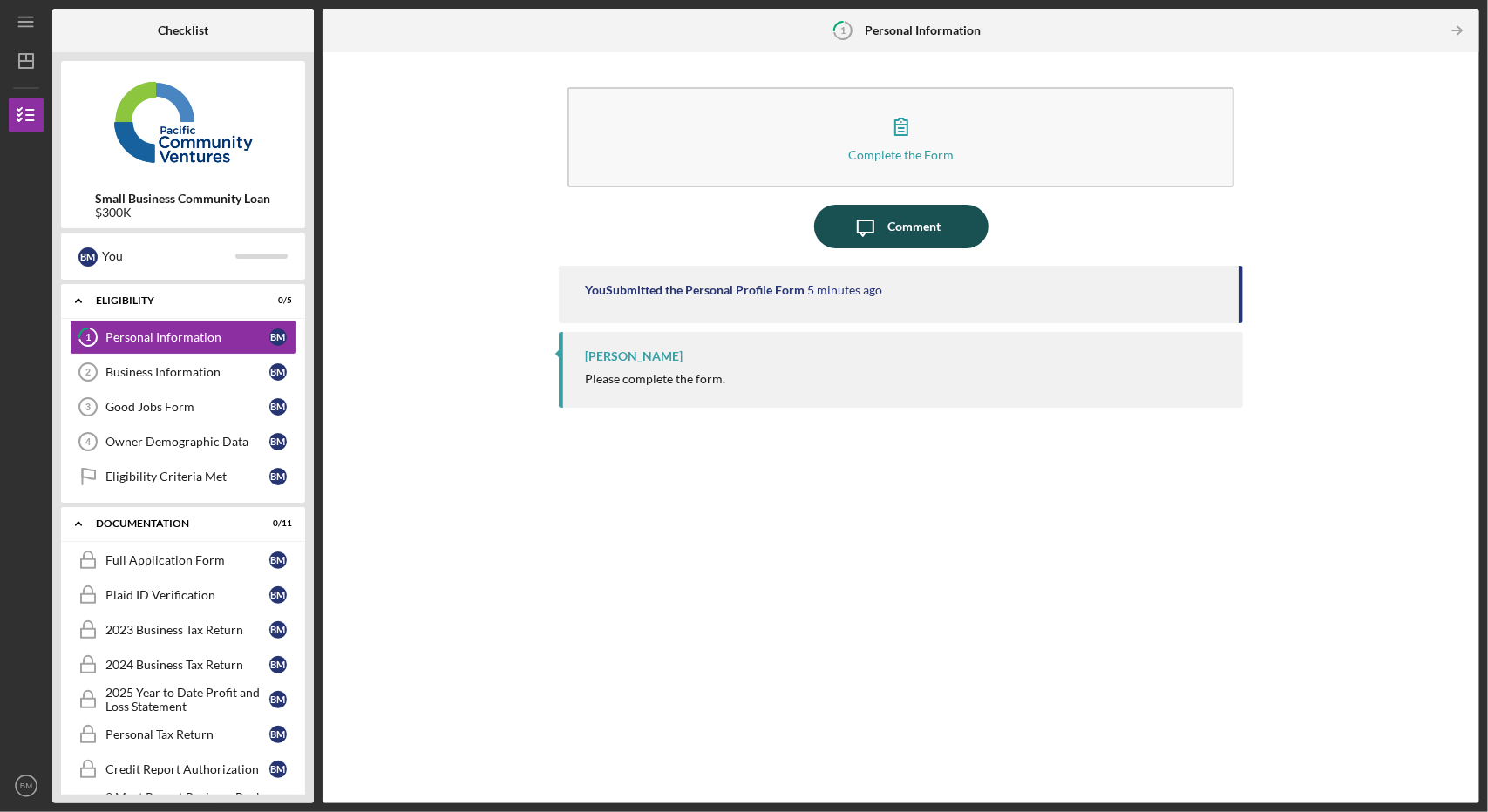
click at [910, 210] on div "Comment" at bounding box center [914, 227] width 54 height 44
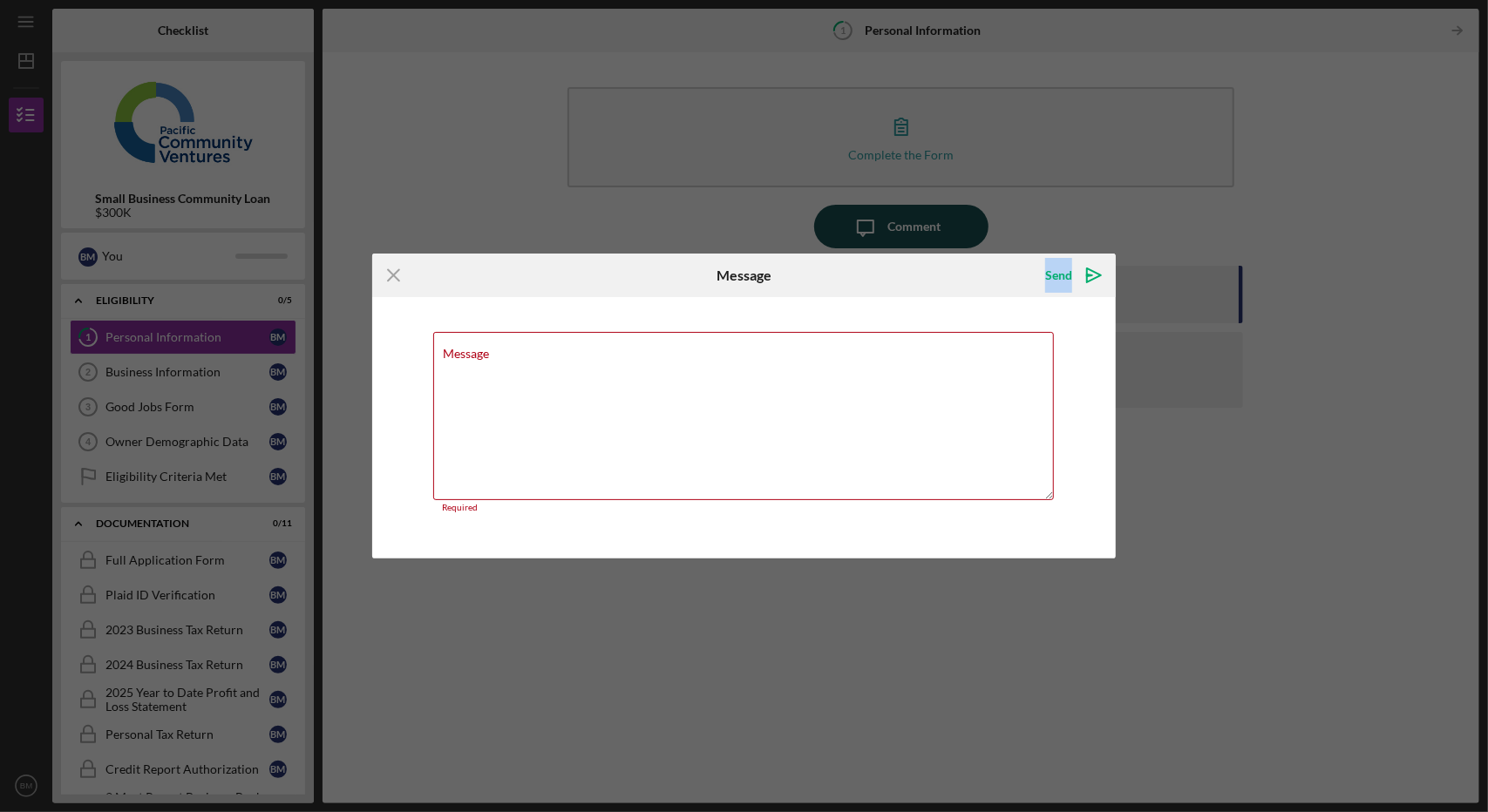
click at [910, 210] on div "Icon/Menu Close Message Send Icon/icon-invite-send Message Required Cancel Send…" at bounding box center [744, 406] width 1488 height 812
click at [392, 282] on icon "Icon/Menu Close" at bounding box center [394, 275] width 44 height 44
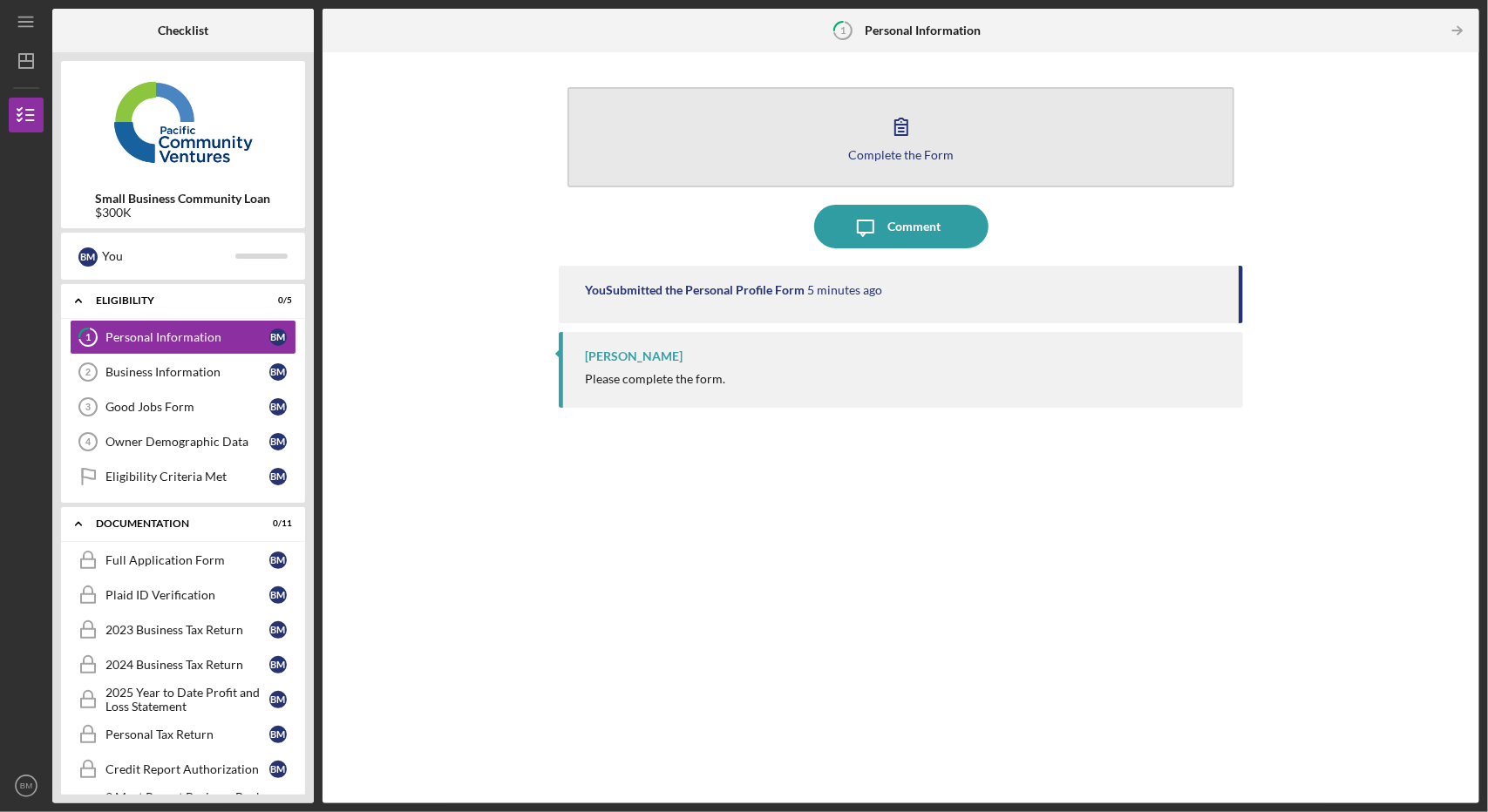
click at [817, 160] on button "Complete the Form Form" at bounding box center [901, 137] width 666 height 100
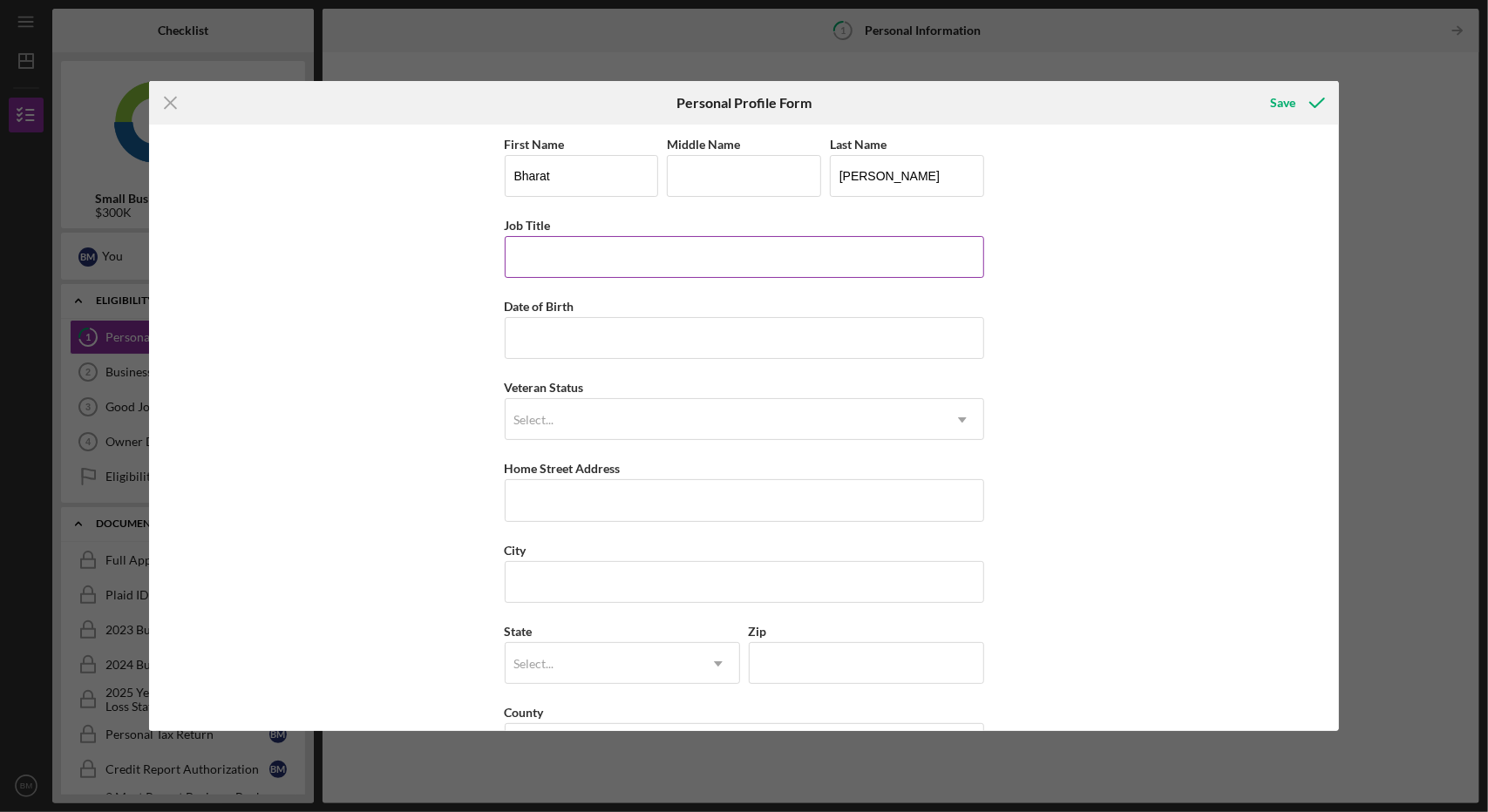
click at [617, 273] on input "Job Title" at bounding box center [744, 257] width 479 height 42
type input "s"
type input "Senior Product Manager"
type input "[DATE]"
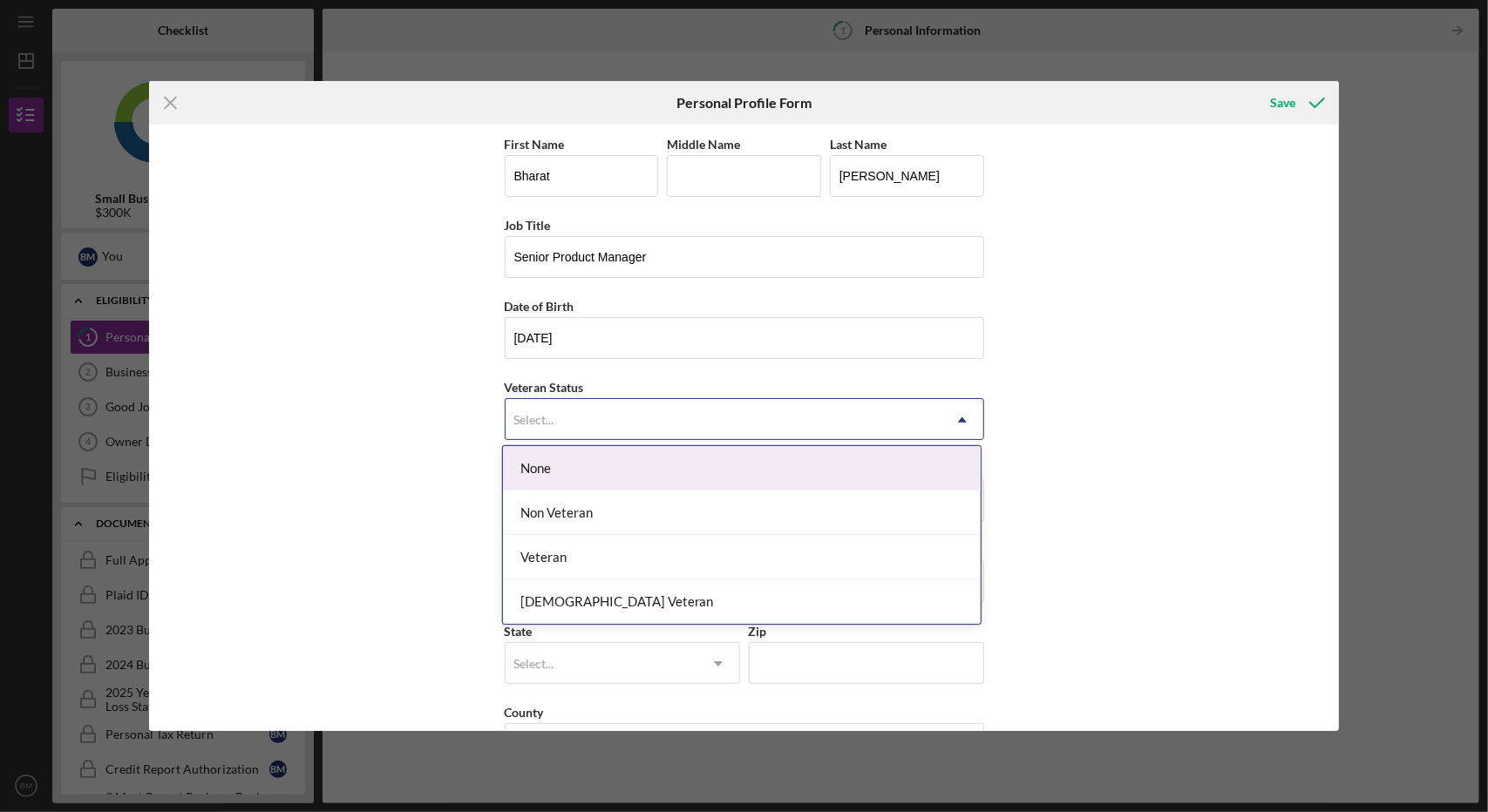
click at [635, 421] on div "Select..." at bounding box center [723, 419] width 436 height 40
click at [557, 479] on div "None" at bounding box center [742, 468] width 478 height 45
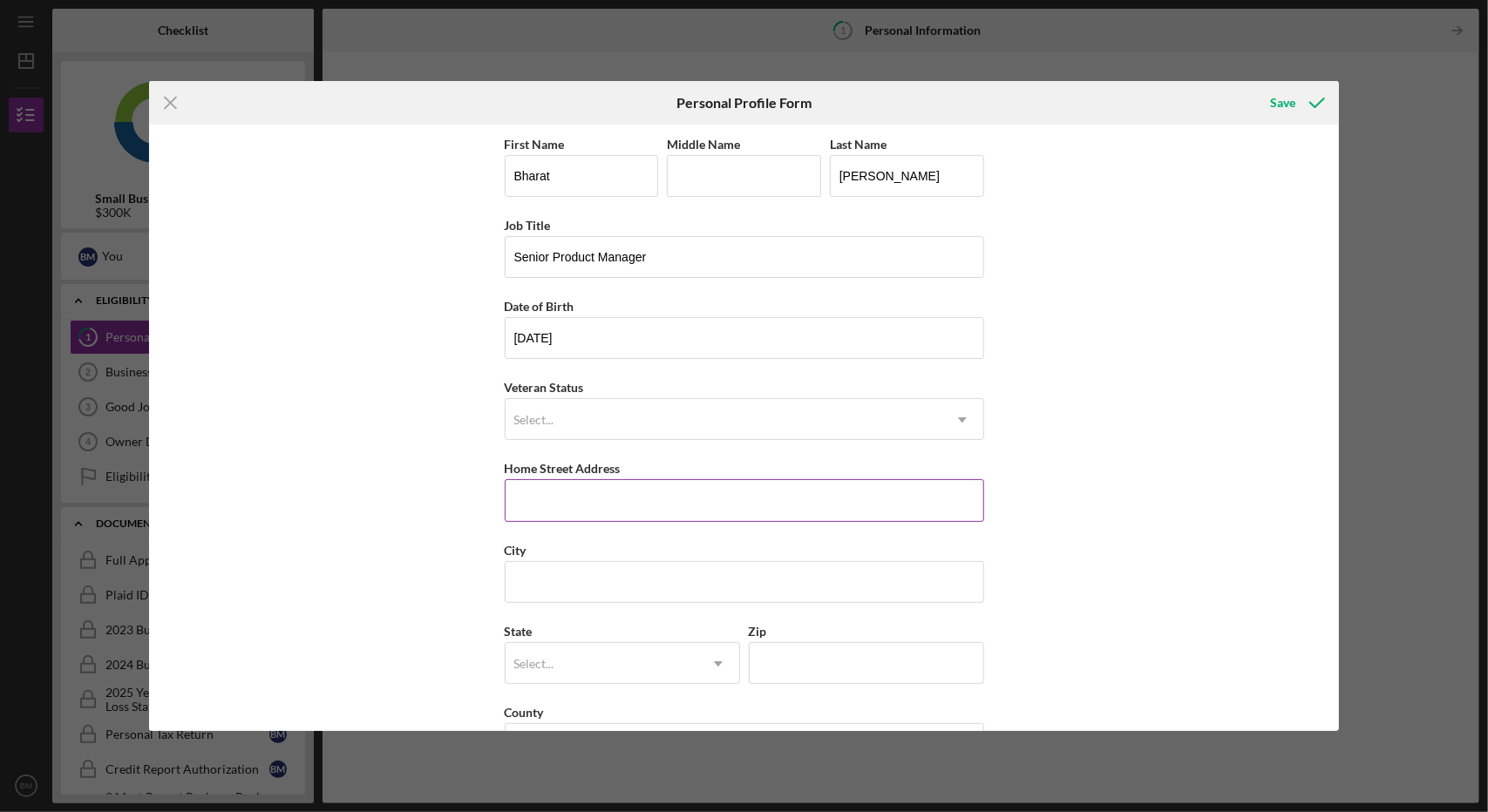
click at [549, 494] on input "Home Street Address" at bounding box center [744, 500] width 479 height 42
type input "[STREET_ADDRESS]"
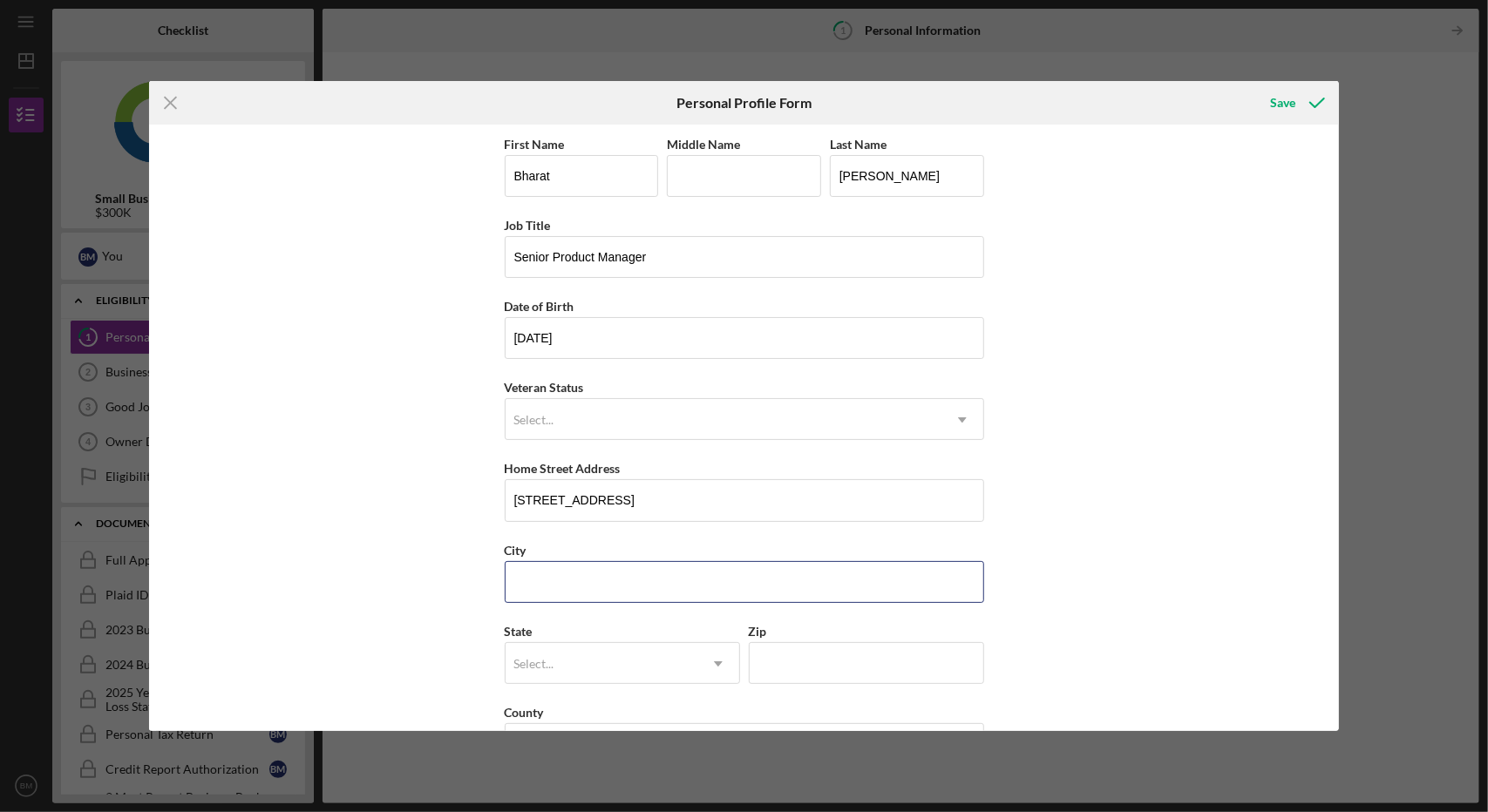
type input "[GEOGRAPHIC_DATA]"
type input "WA"
type input "98121"
type input "WA"
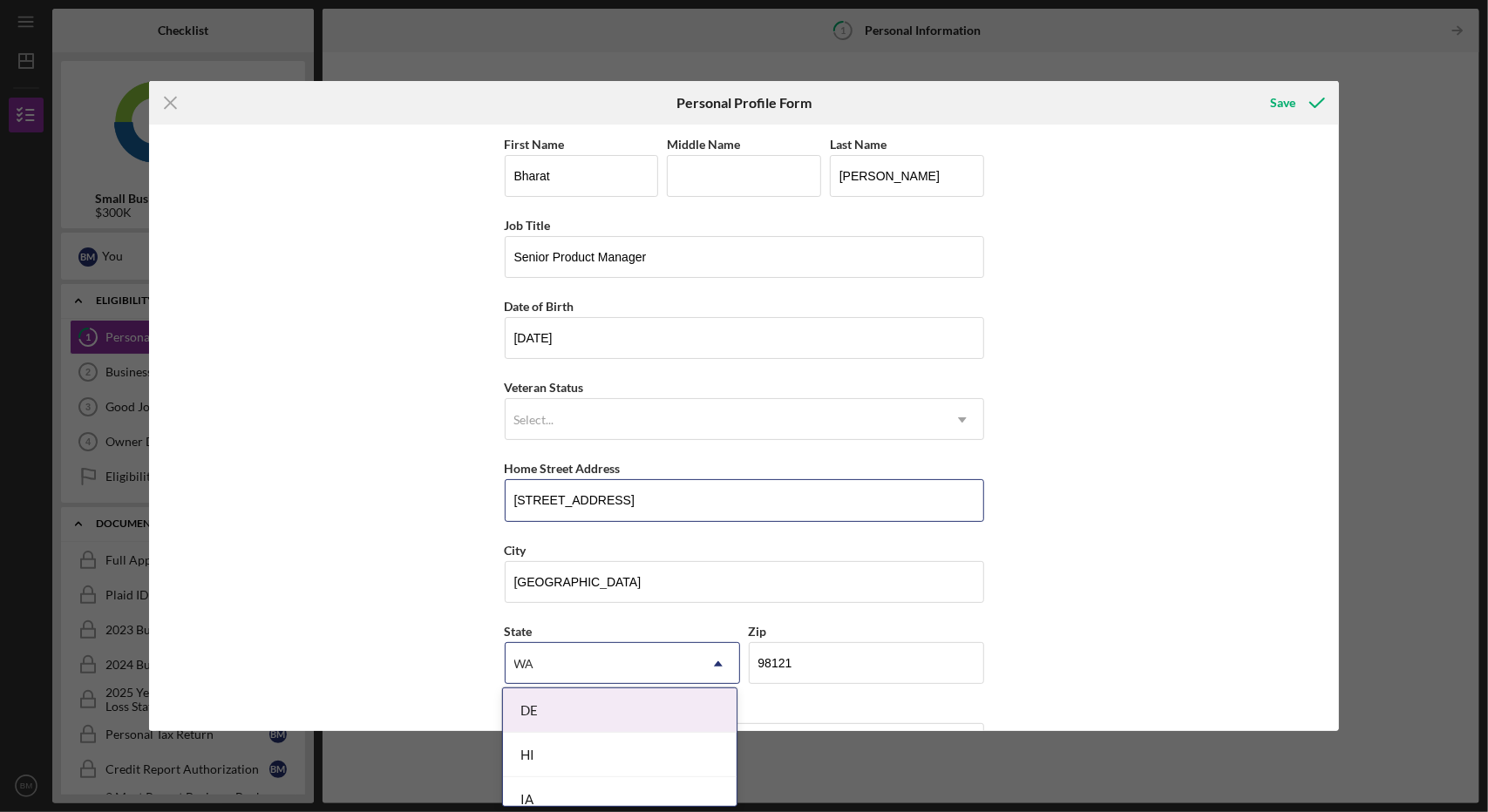
scroll to position [56, 0]
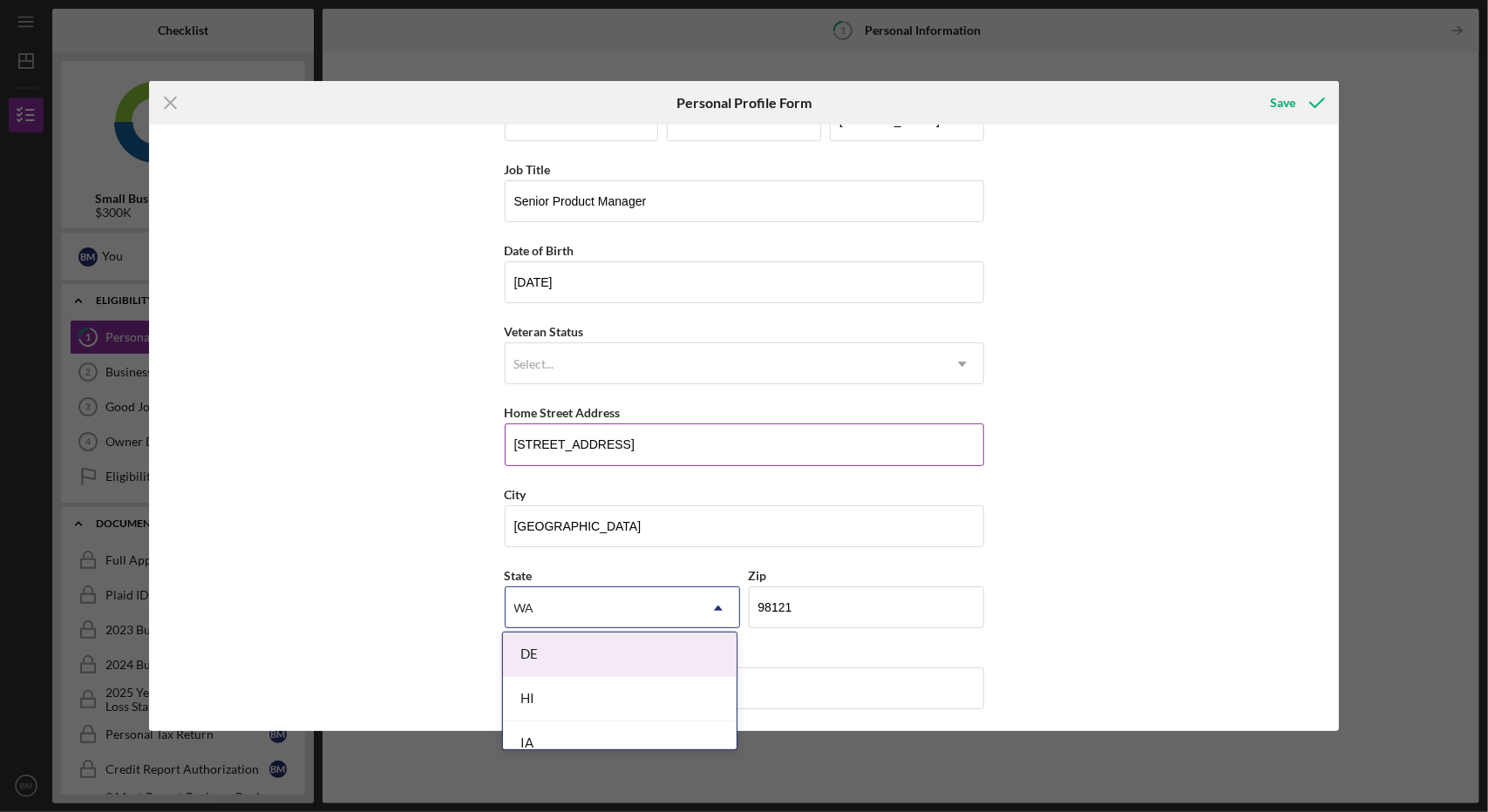
click at [509, 452] on input "[STREET_ADDRESS]" at bounding box center [744, 444] width 479 height 42
click at [560, 588] on div "WA" at bounding box center [601, 608] width 192 height 40
click at [960, 544] on div "First Name Bharat Middle Name Last Name [PERSON_NAME] Title Senior Product Mana…" at bounding box center [744, 402] width 479 height 650
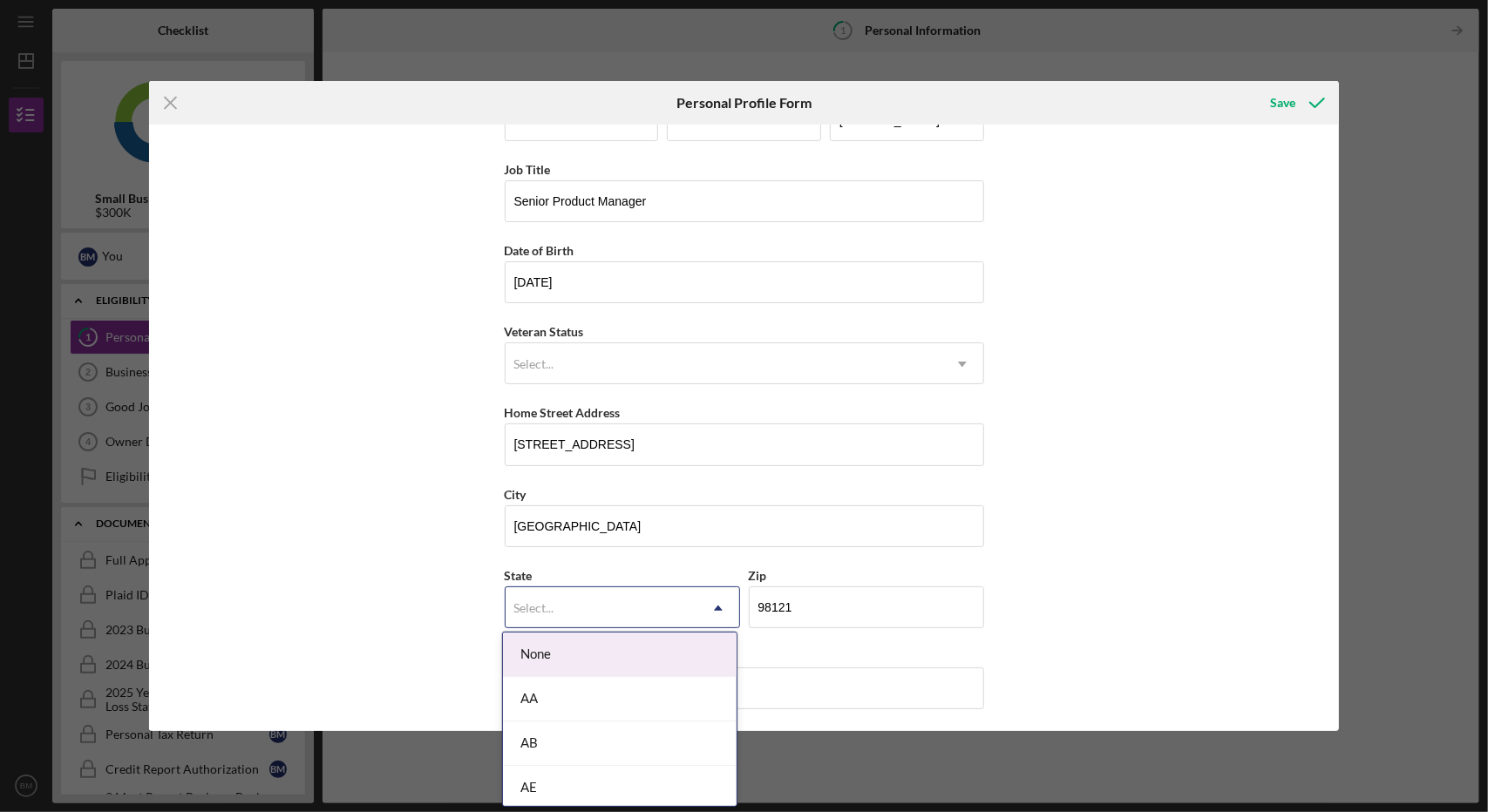
click at [617, 615] on div "Select..." at bounding box center [601, 608] width 192 height 40
type input "wa"
click at [492, 601] on div "First Name Bharat Middle Name Last Name [PERSON_NAME] Title Senior Product Mana…" at bounding box center [744, 428] width 1191 height 607
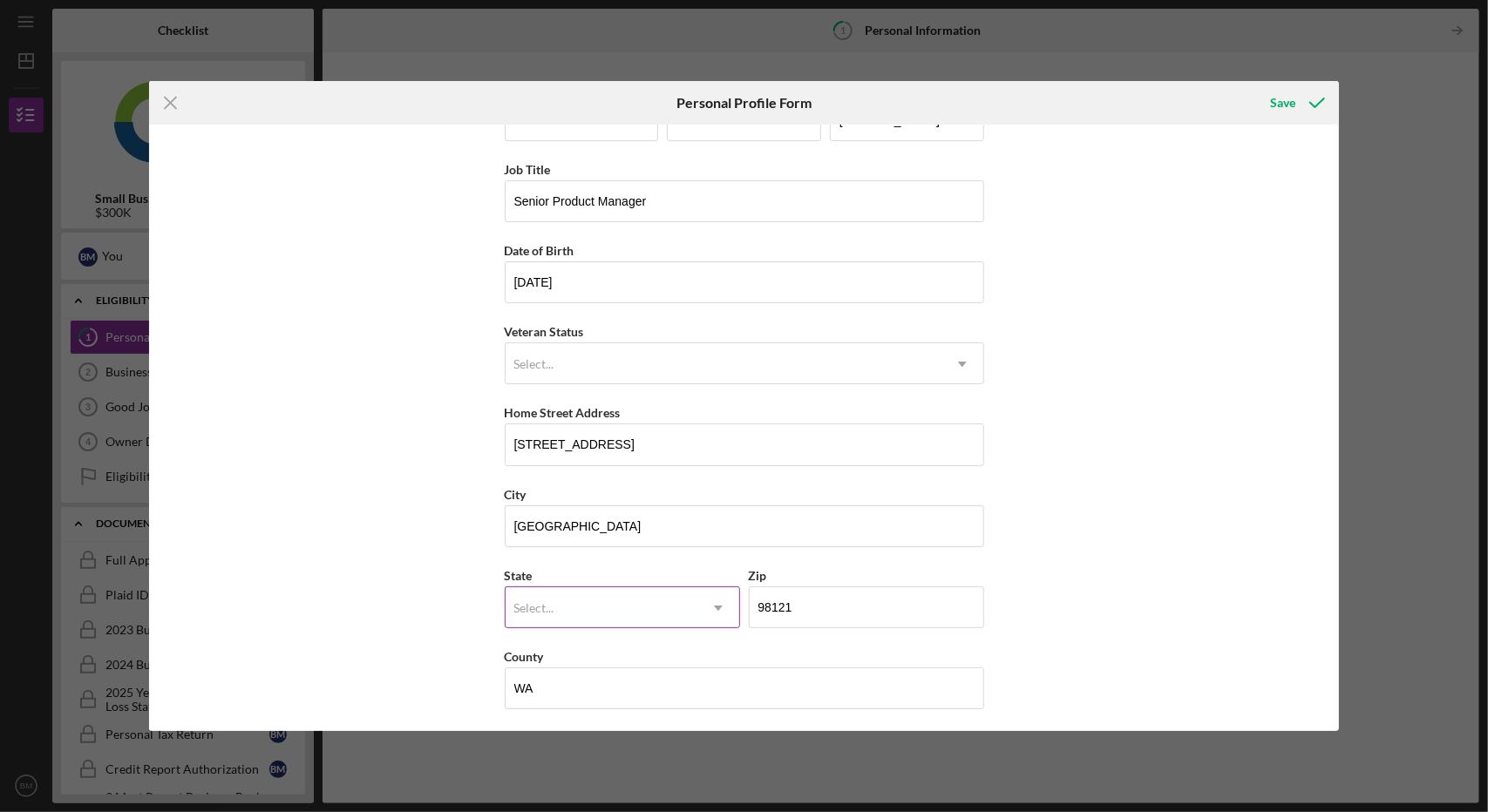
click at [552, 605] on div "Select..." at bounding box center [534, 609] width 44 height 14
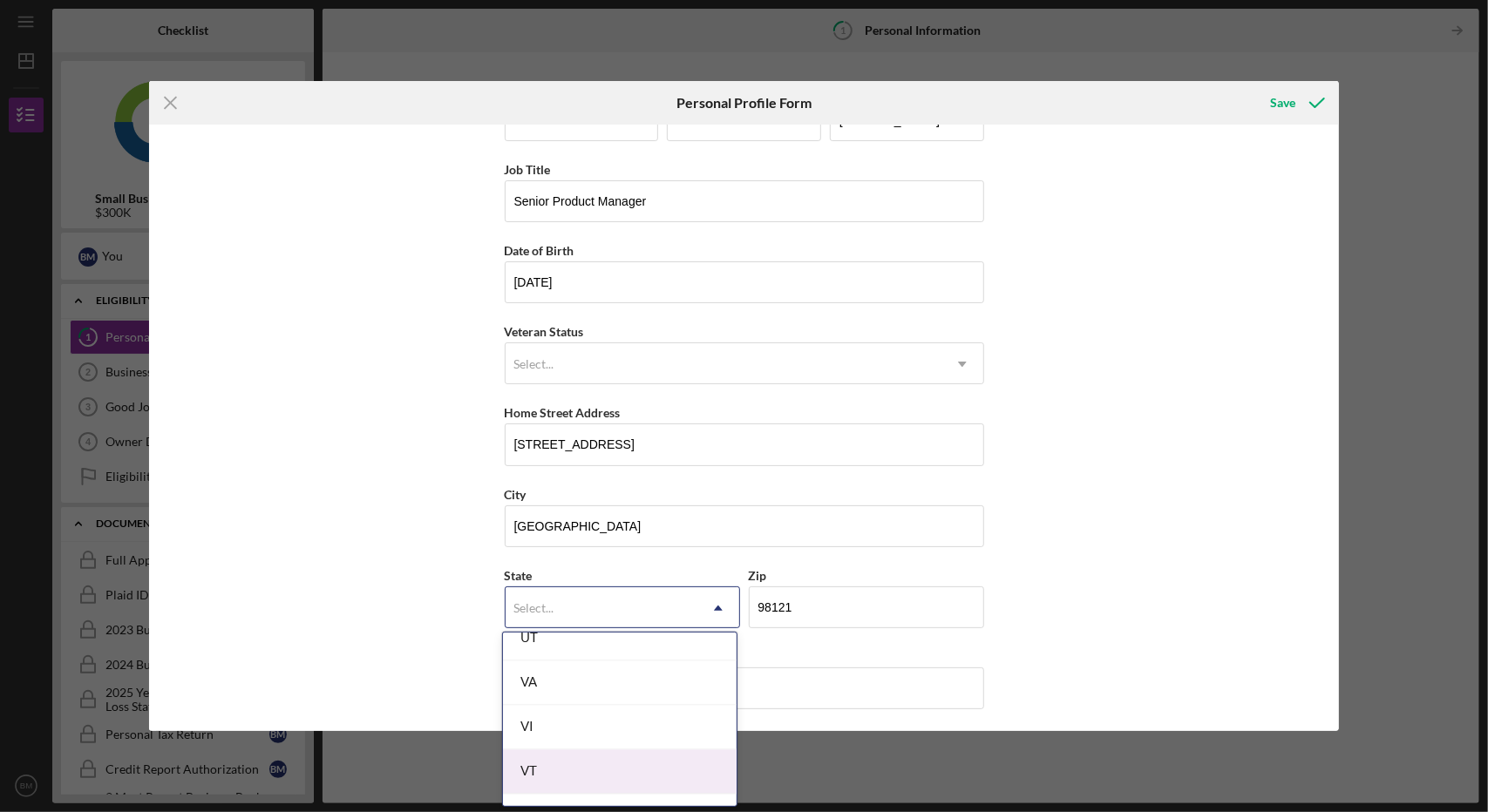
scroll to position [2994, 0]
click at [565, 795] on div "WA" at bounding box center [620, 817] width 234 height 45
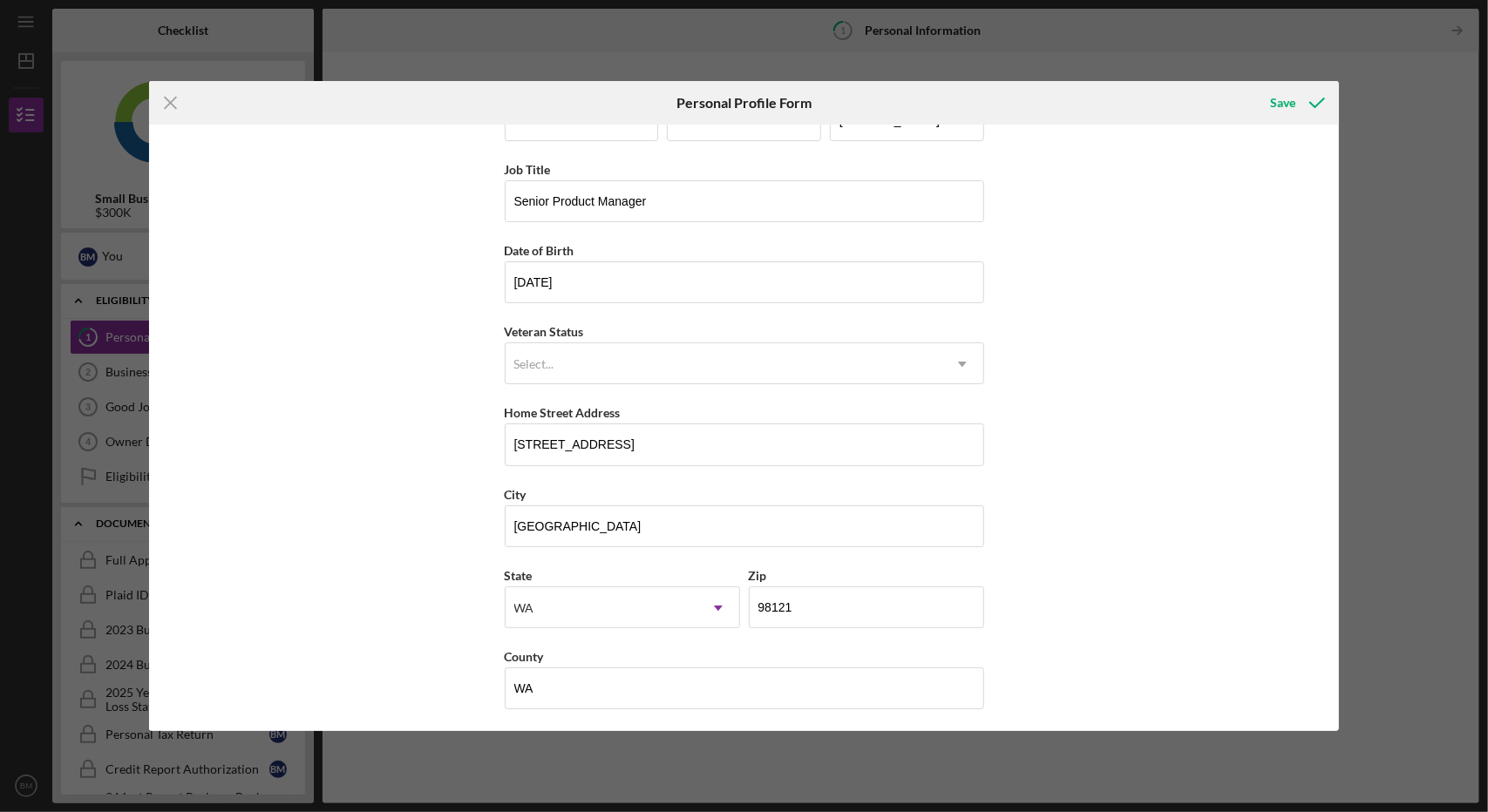
click at [389, 601] on div "First Name Bharat Middle Name Last Name [PERSON_NAME] Title Senior Product Mana…" at bounding box center [744, 428] width 1191 height 607
click at [583, 655] on div "County" at bounding box center [744, 657] width 479 height 21
click at [483, 711] on div "First Name Bharat Middle Name Last Name [PERSON_NAME] Title Senior Product Mana…" at bounding box center [744, 428] width 1191 height 607
click at [537, 695] on input "WA" at bounding box center [744, 688] width 479 height 42
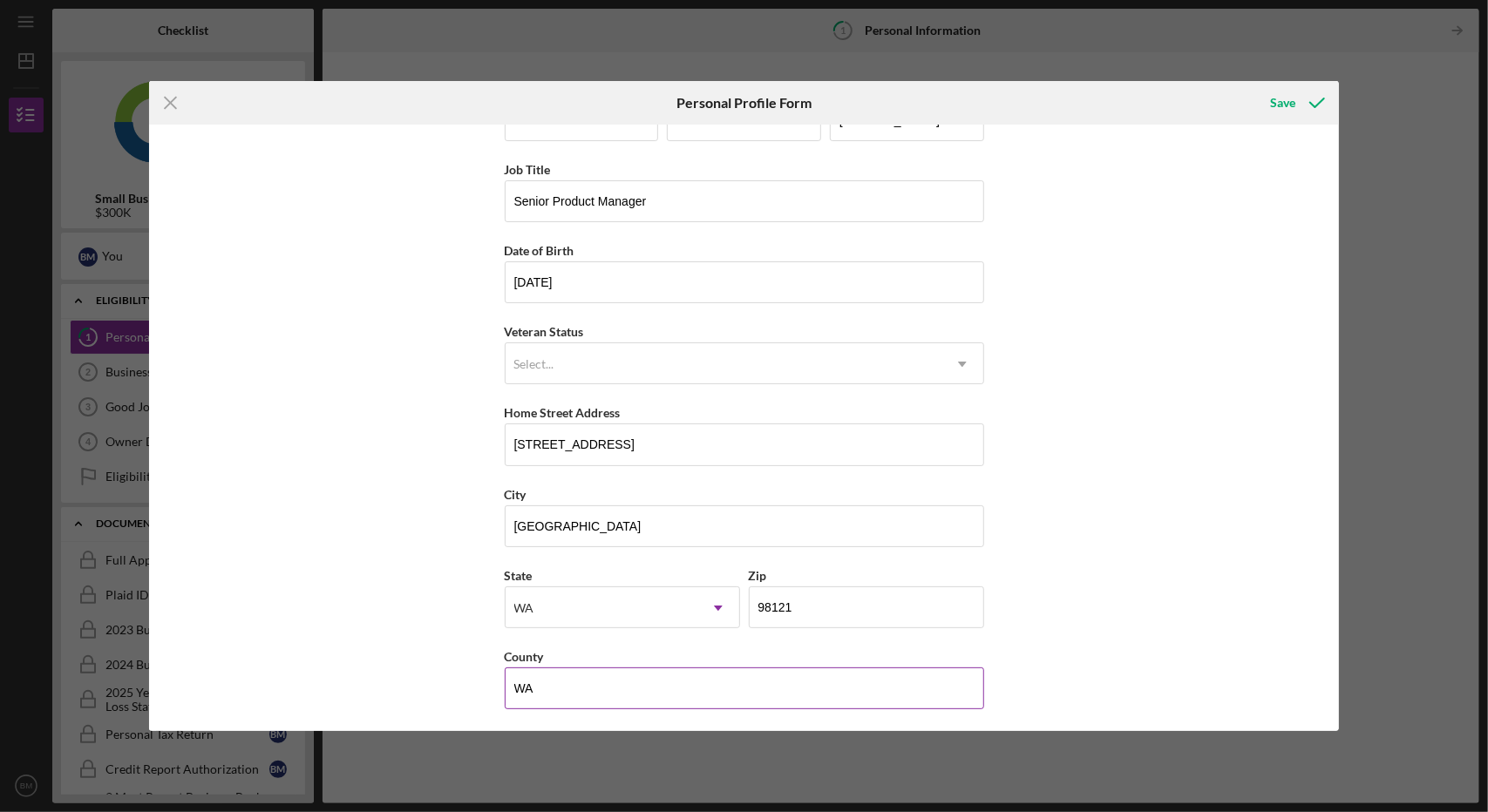
click at [537, 695] on input "WA" at bounding box center [744, 688] width 479 height 42
type input "[GEOGRAPHIC_DATA]"
click at [1216, 497] on div "First Name Bharat Middle Name Last Name [PERSON_NAME] Title Senior Product Mana…" at bounding box center [744, 428] width 1191 height 607
click at [1272, 104] on div "Save" at bounding box center [1283, 103] width 25 height 35
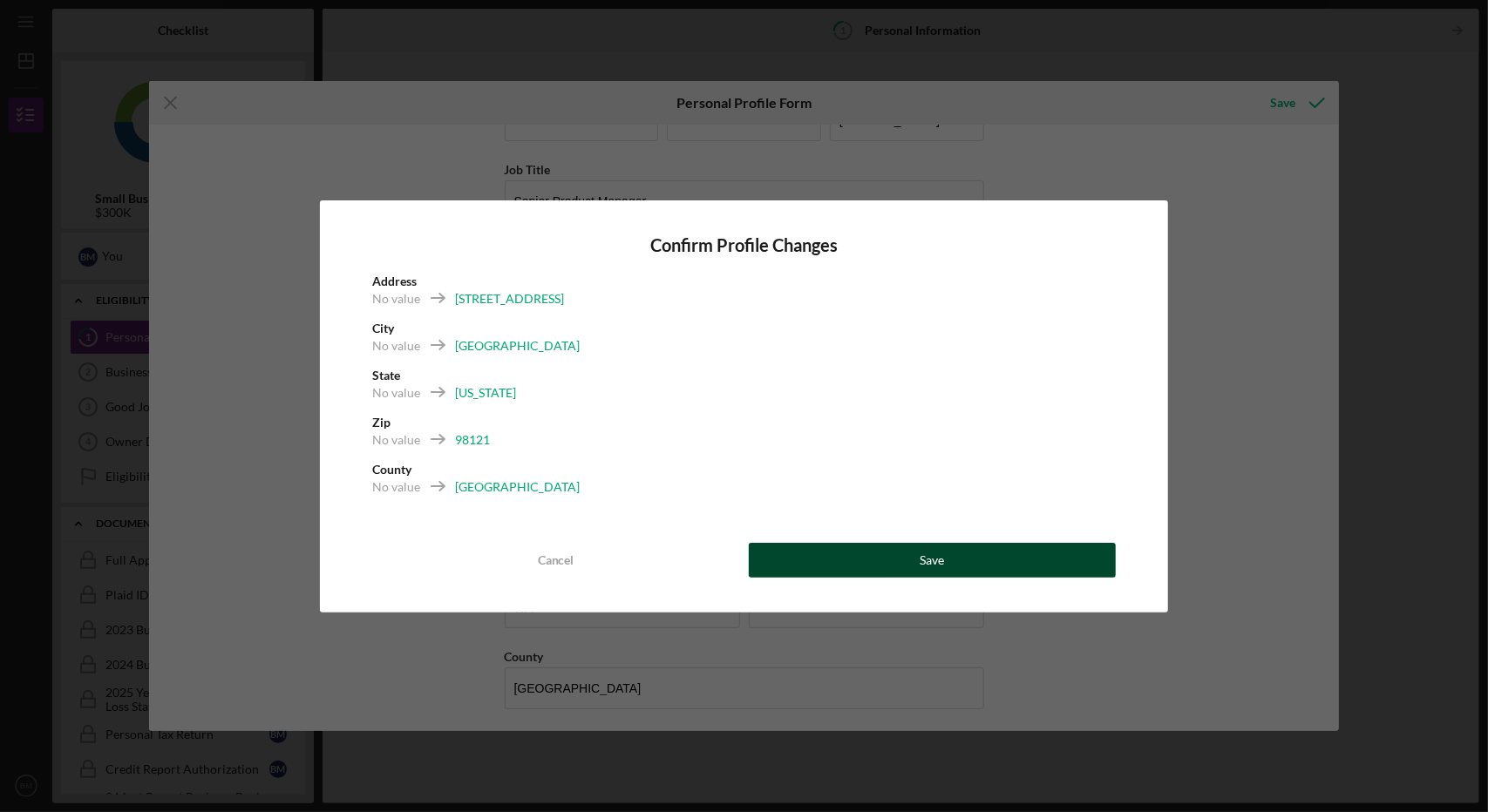
click at [808, 557] on button "Save" at bounding box center [933, 559] width 368 height 35
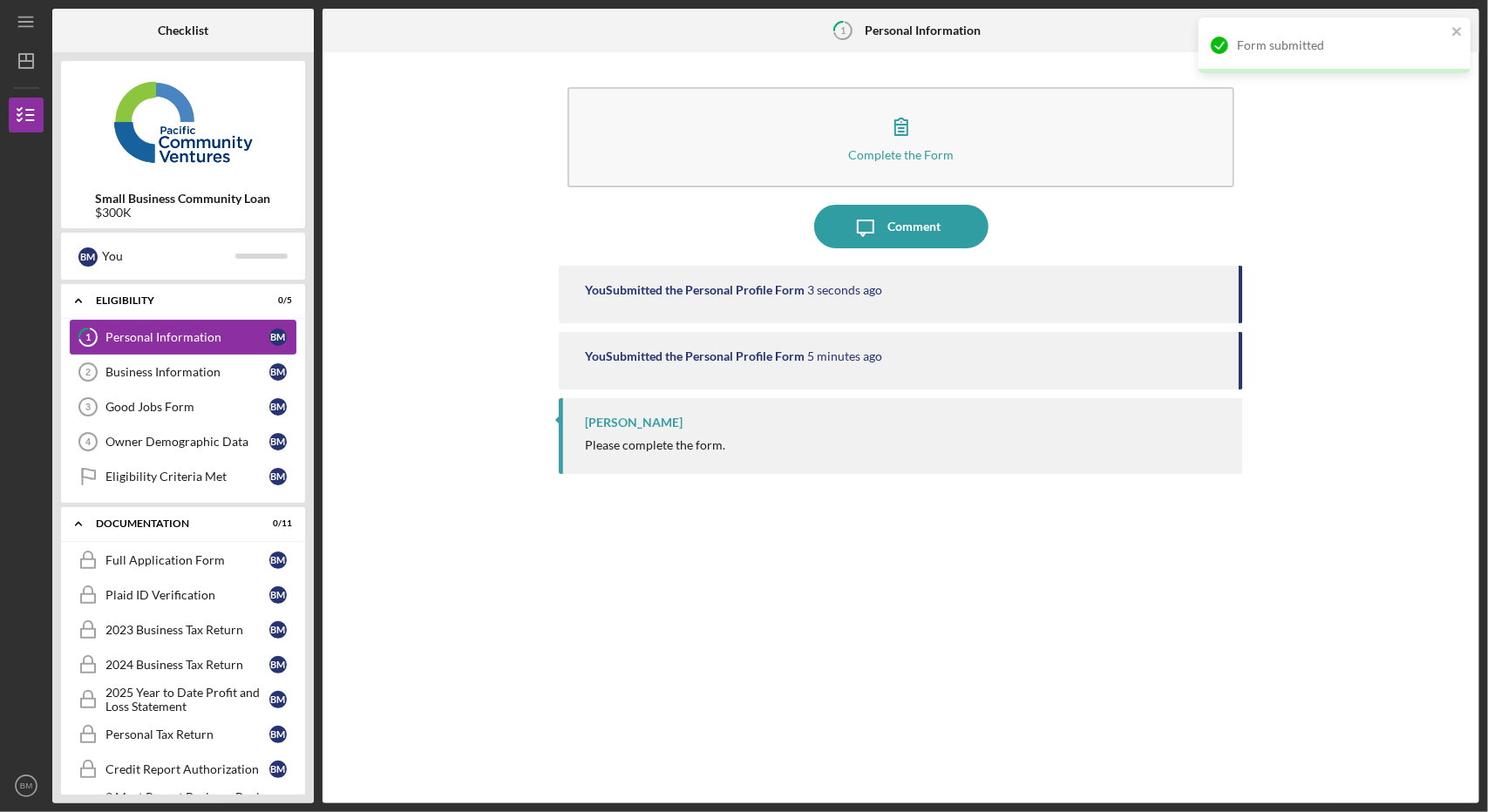
click at [157, 324] on link "1 Personal Information B M" at bounding box center [183, 336] width 227 height 35
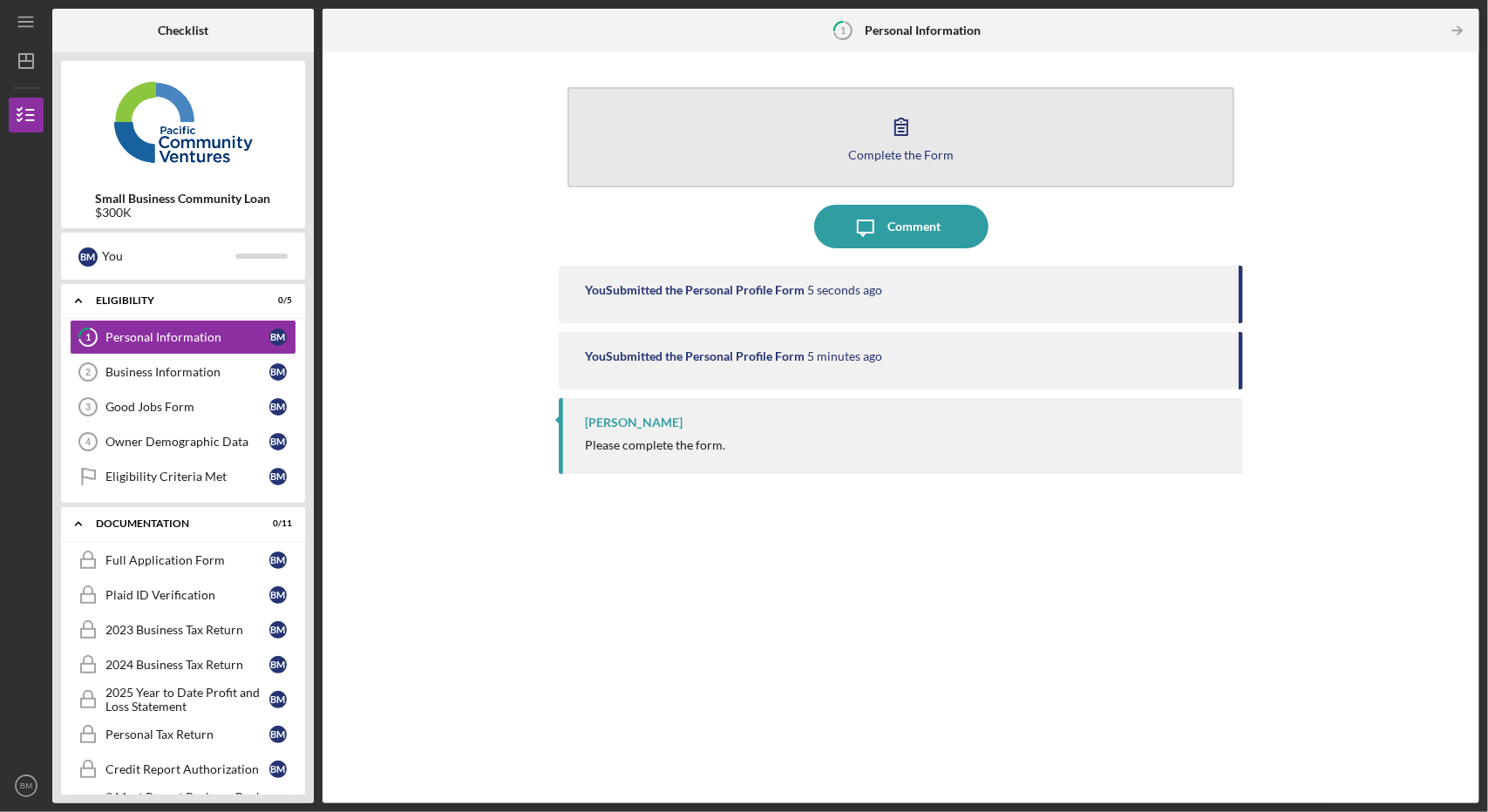
click at [910, 133] on icon "button" at bounding box center [901, 126] width 44 height 44
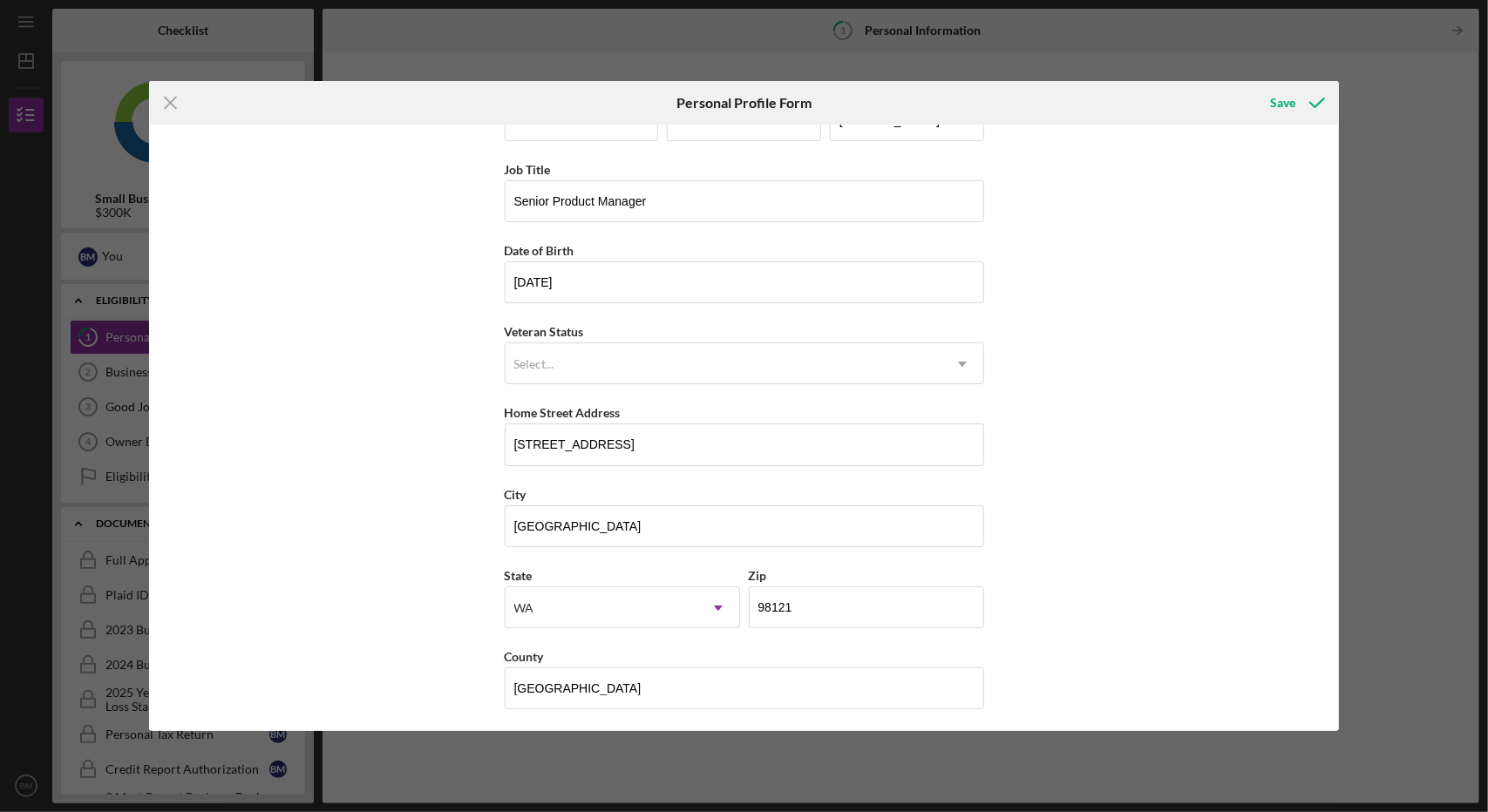
scroll to position [56, 0]
click at [602, 377] on div "Select..." at bounding box center [723, 364] width 436 height 40
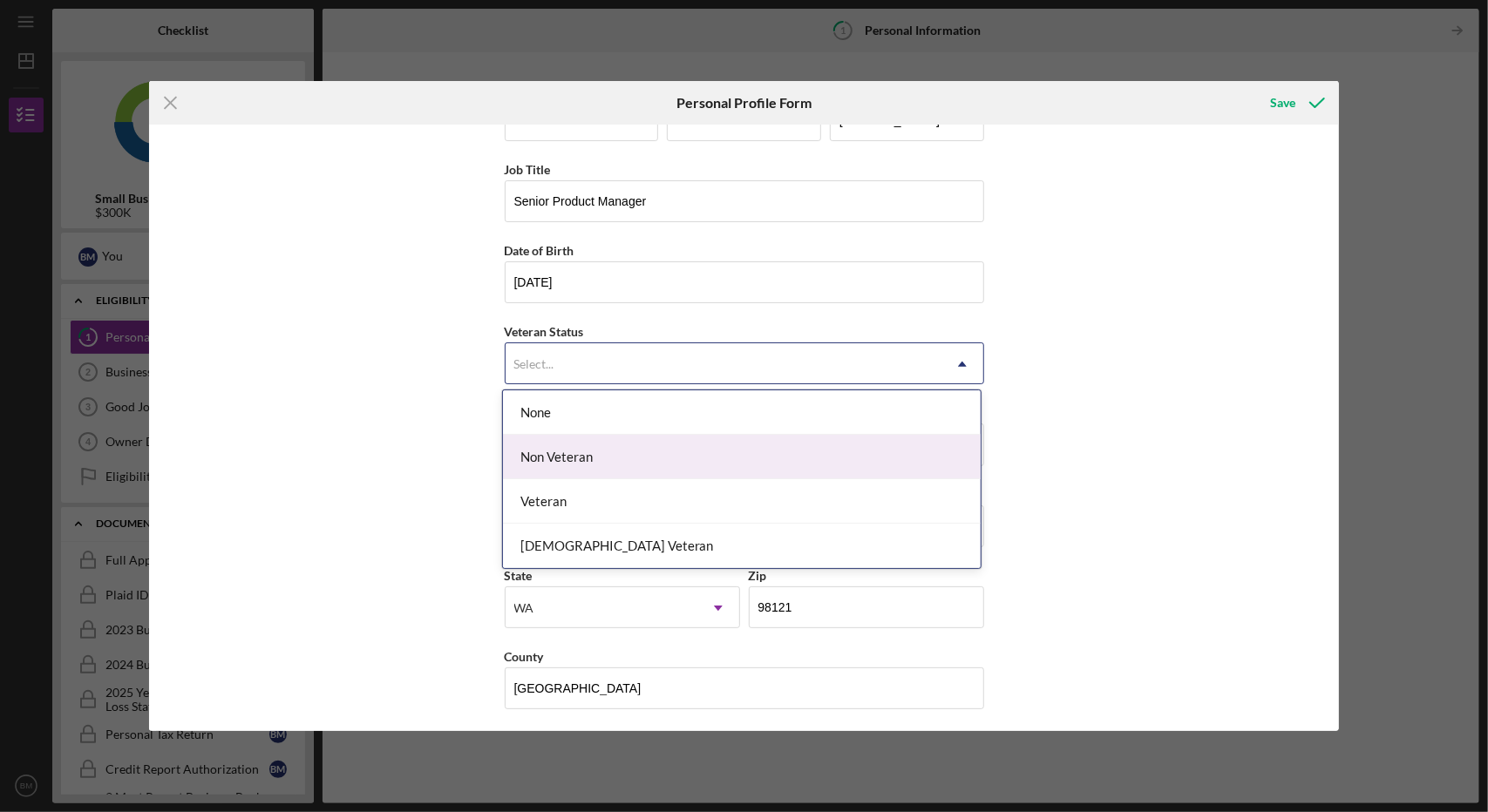
click at [555, 460] on div "Non Veteran" at bounding box center [742, 457] width 478 height 45
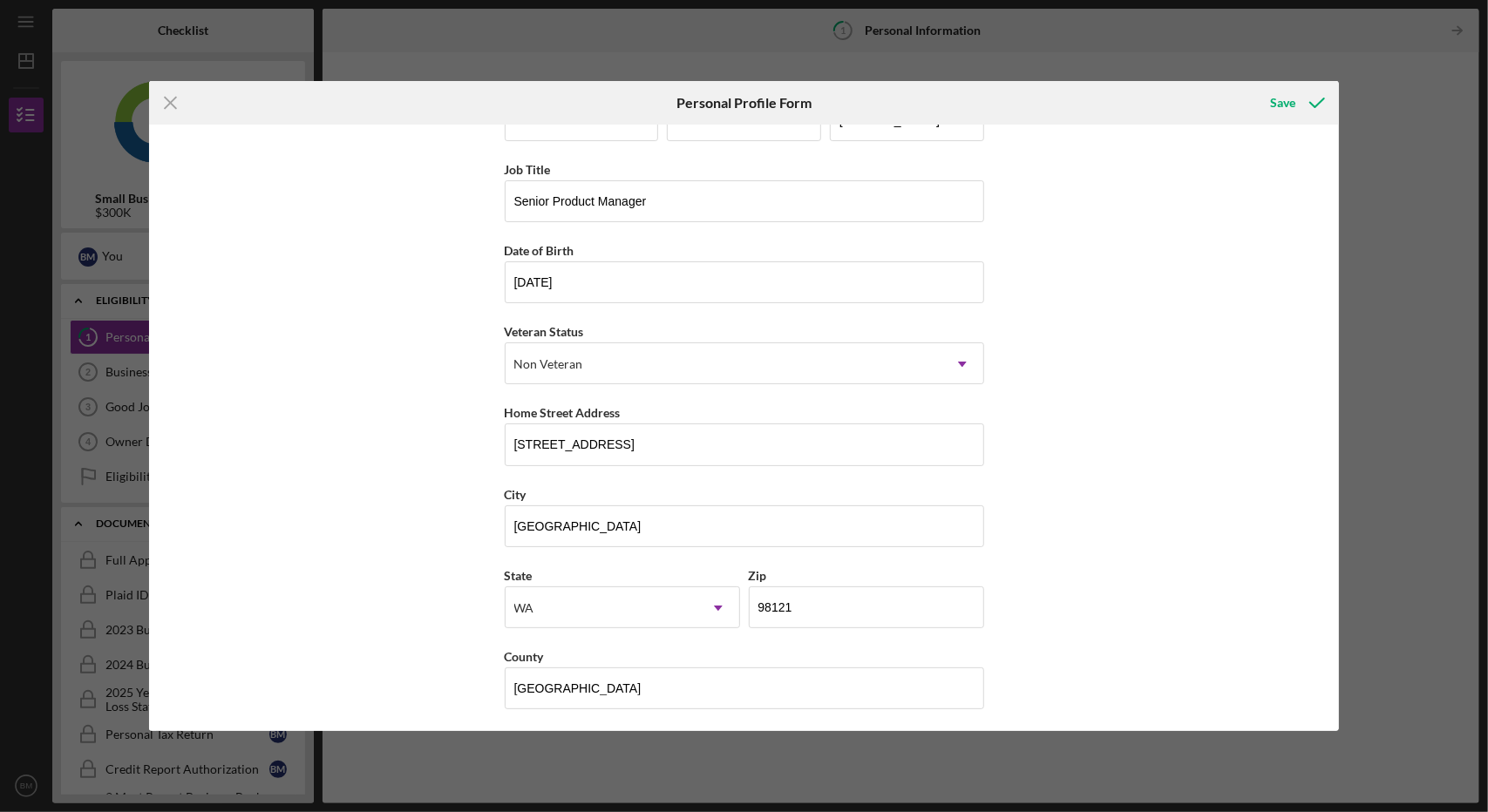
scroll to position [0, 0]
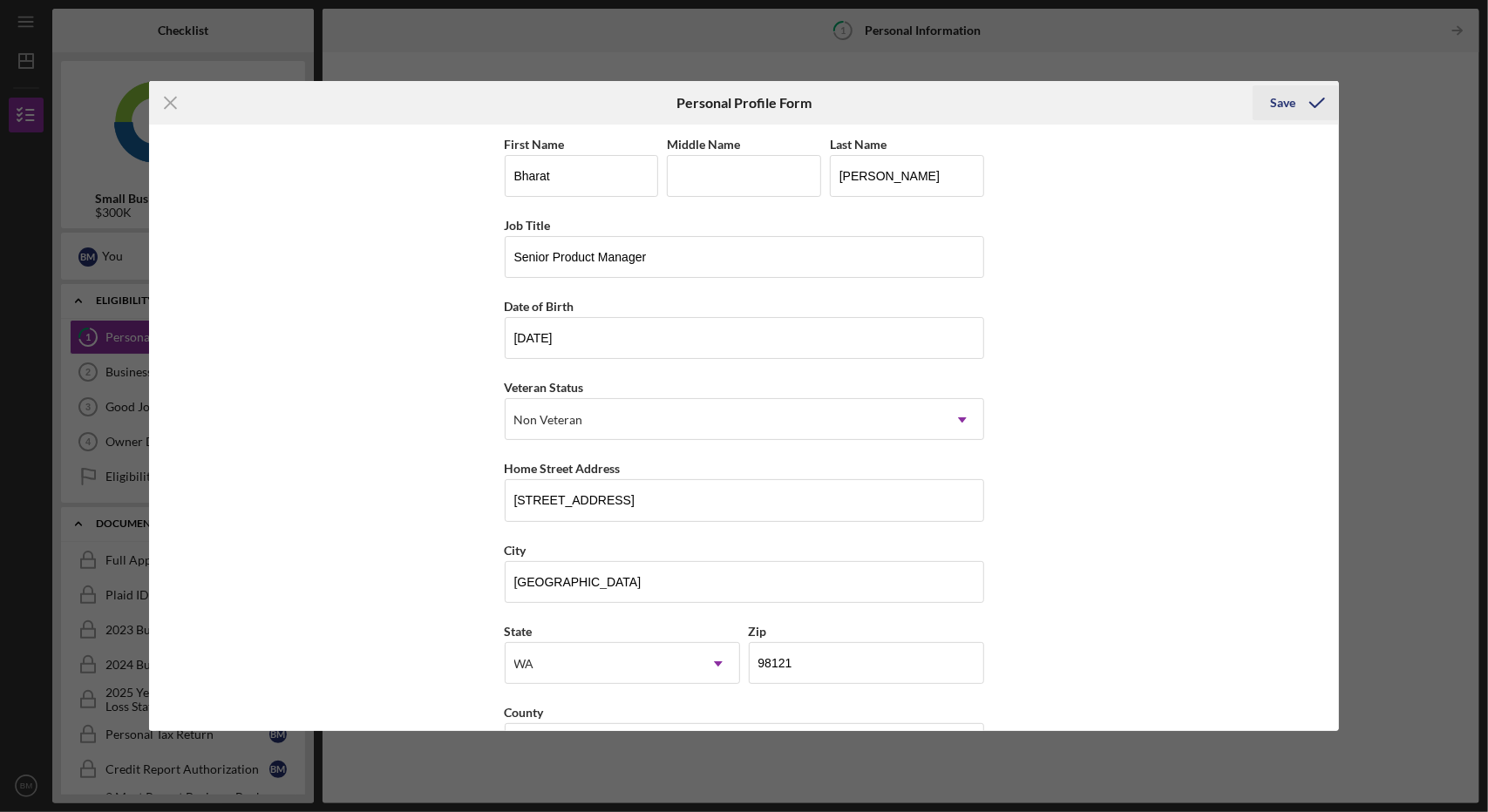
click at [1287, 92] on div "Save" at bounding box center [1283, 103] width 25 height 35
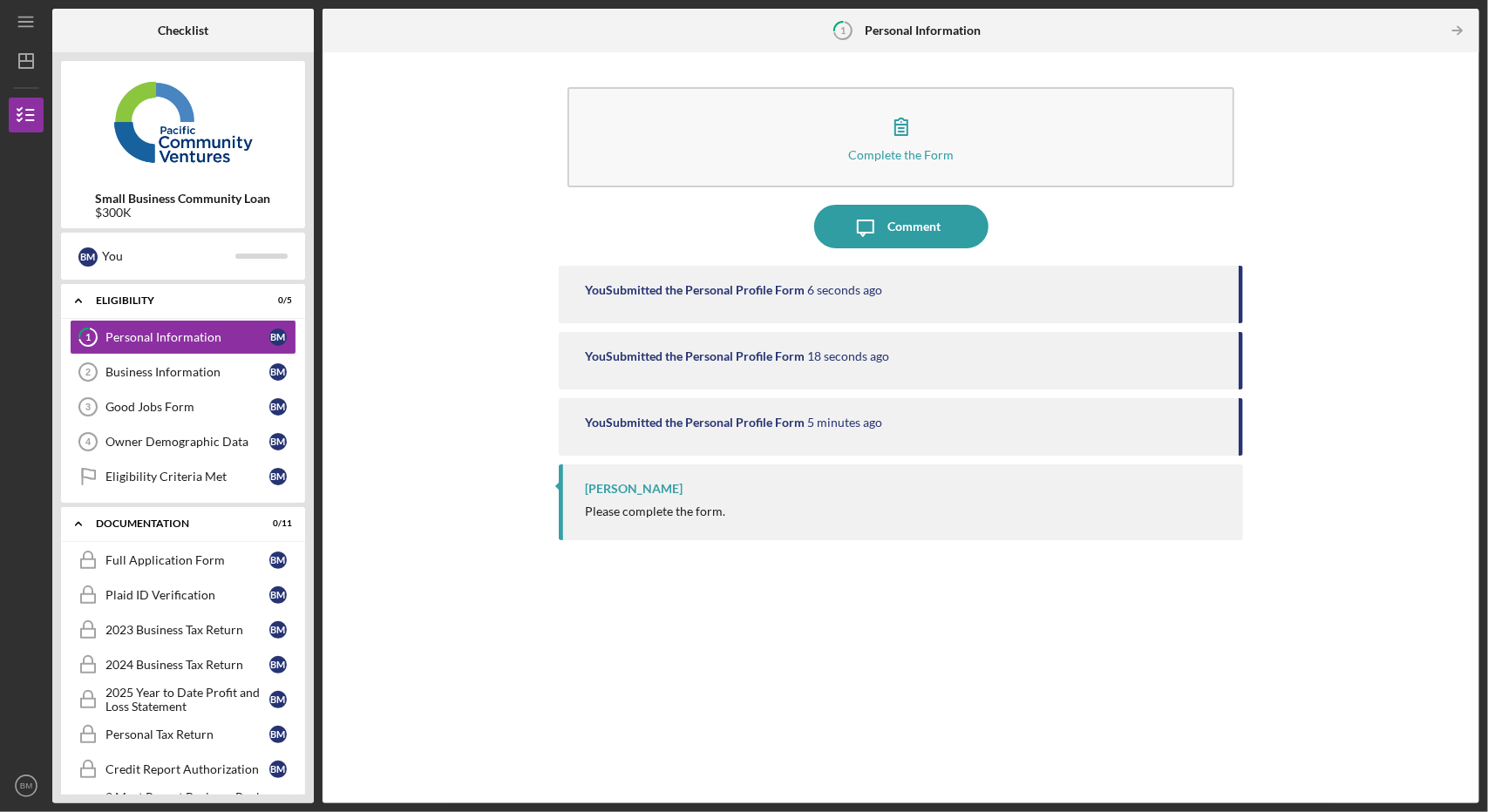
click at [610, 493] on div "[PERSON_NAME]" at bounding box center [633, 489] width 97 height 14
click at [213, 368] on div "Business Information" at bounding box center [187, 372] width 164 height 14
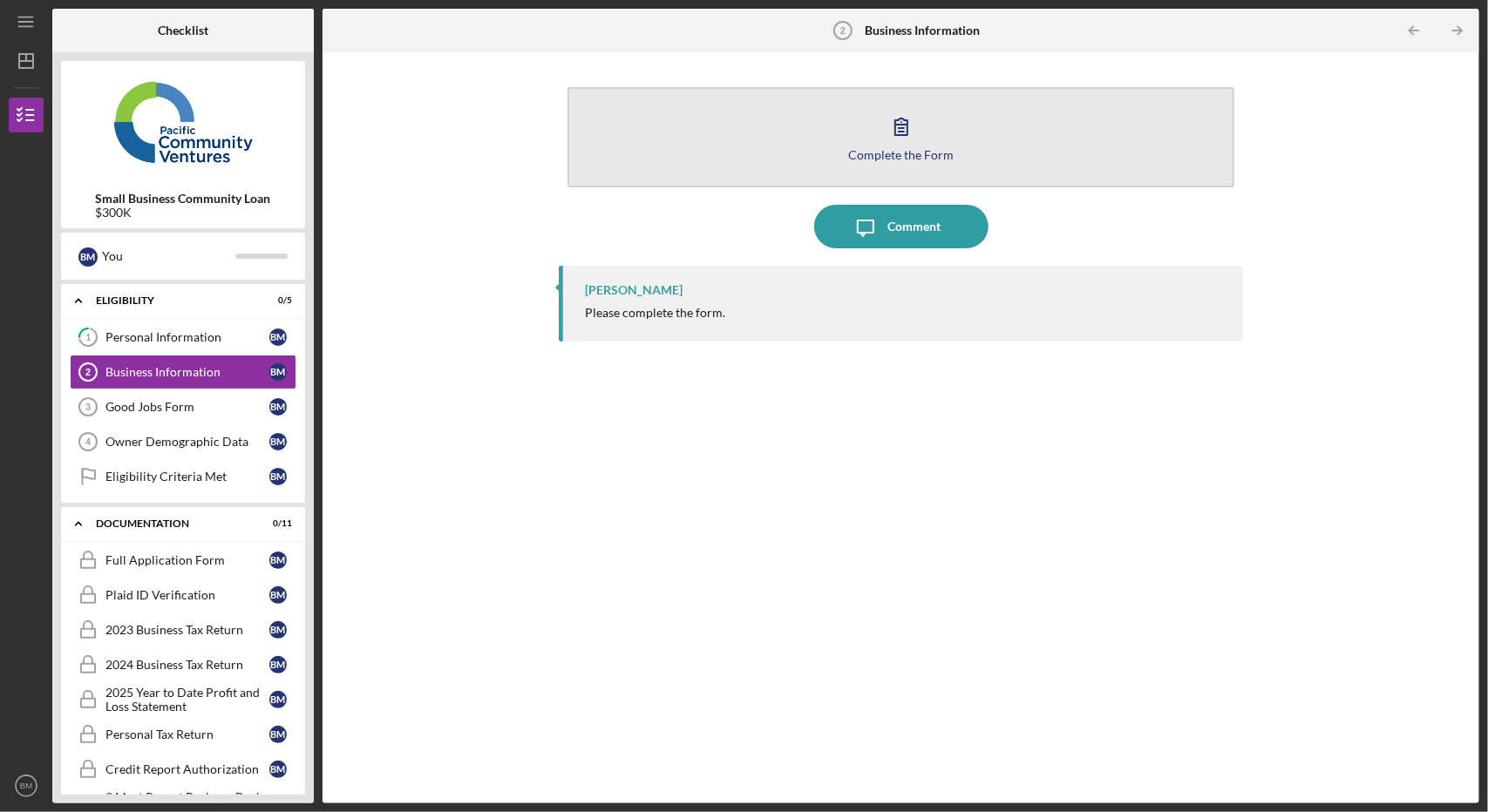
click at [900, 116] on icon "button" at bounding box center [901, 126] width 44 height 44
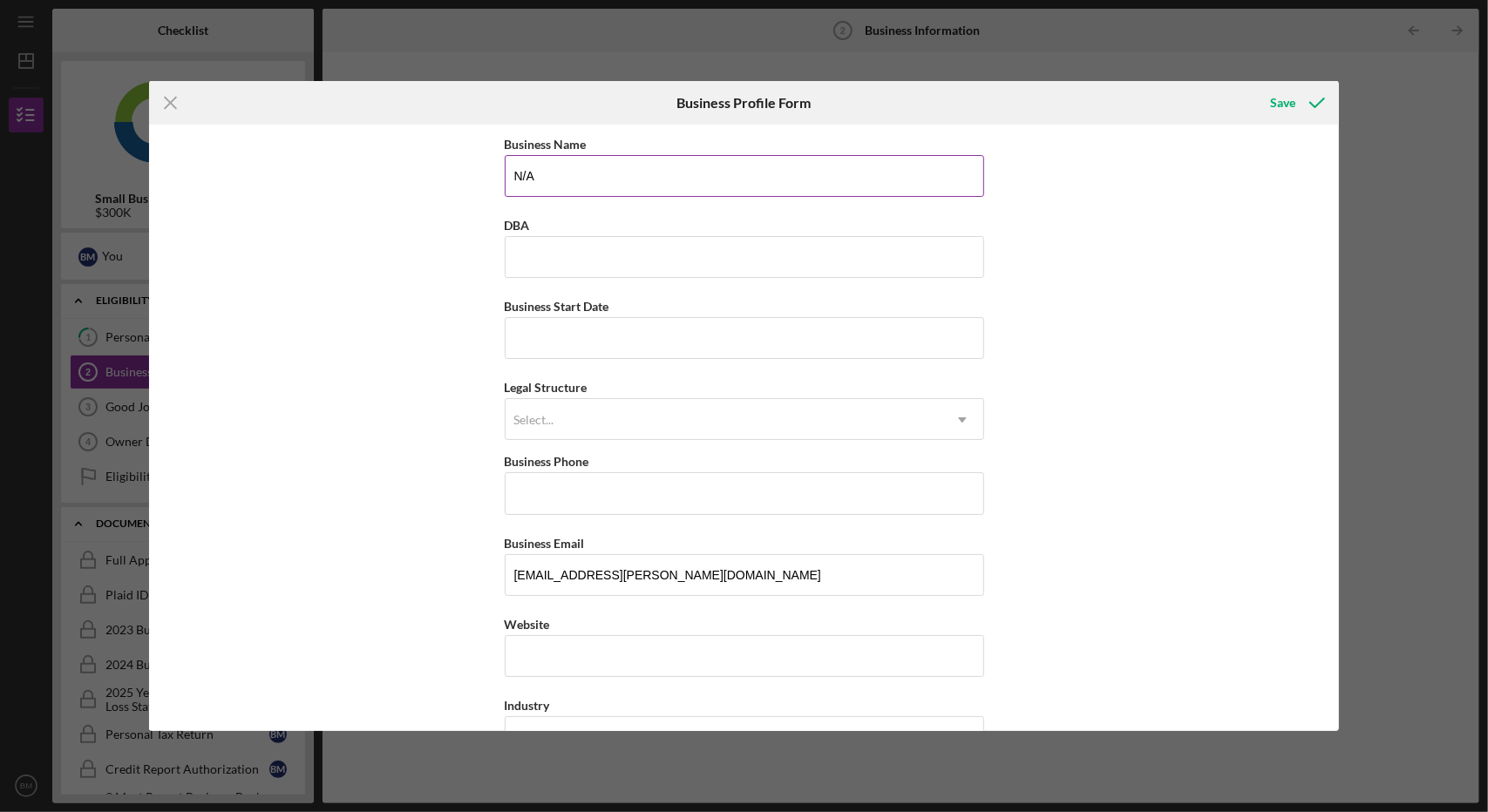
click at [649, 188] on input "N/A" at bounding box center [744, 176] width 479 height 42
type input "Maison Blanc Ventures"
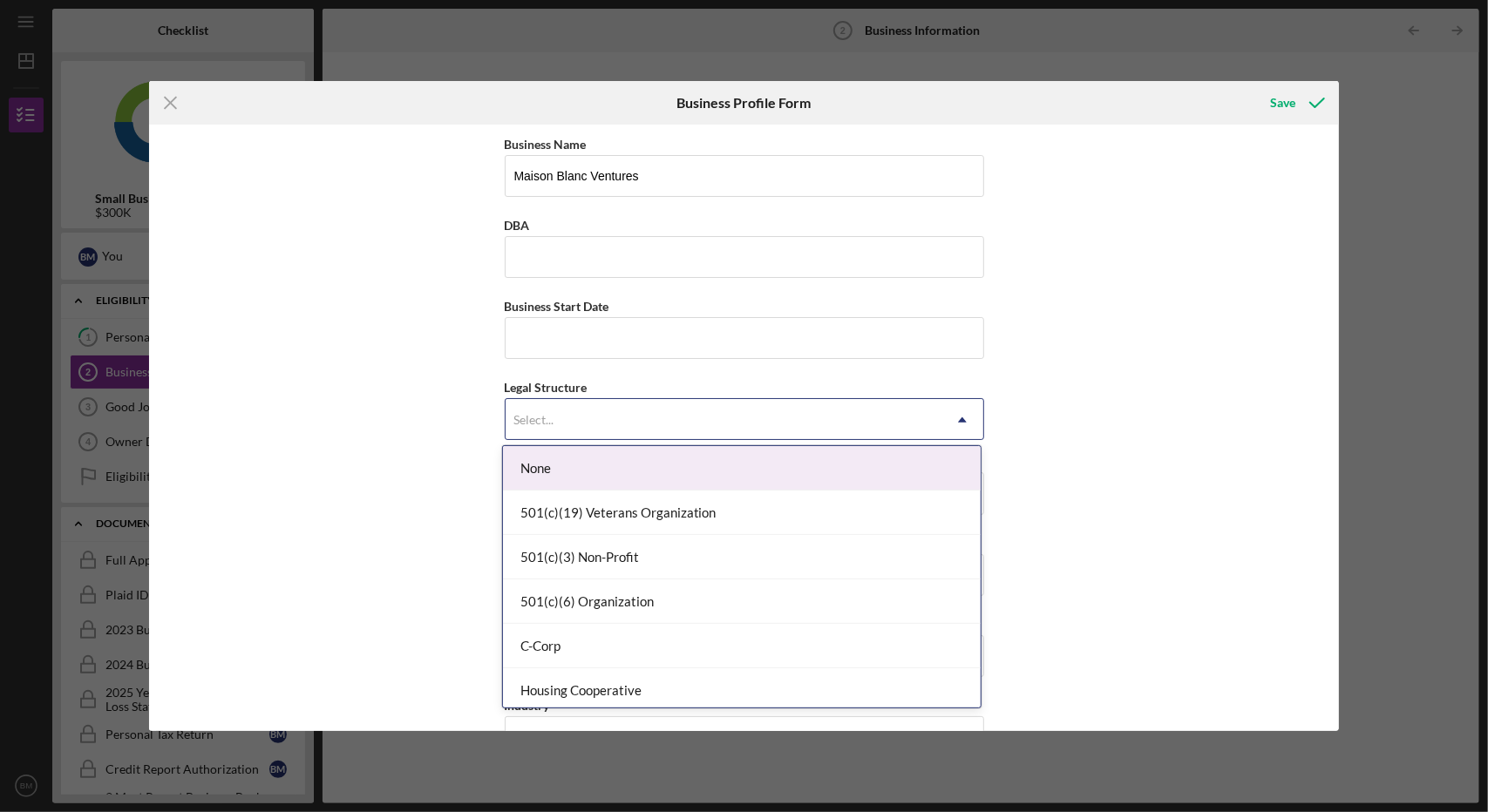
click at [561, 435] on div "Select..." at bounding box center [723, 419] width 436 height 40
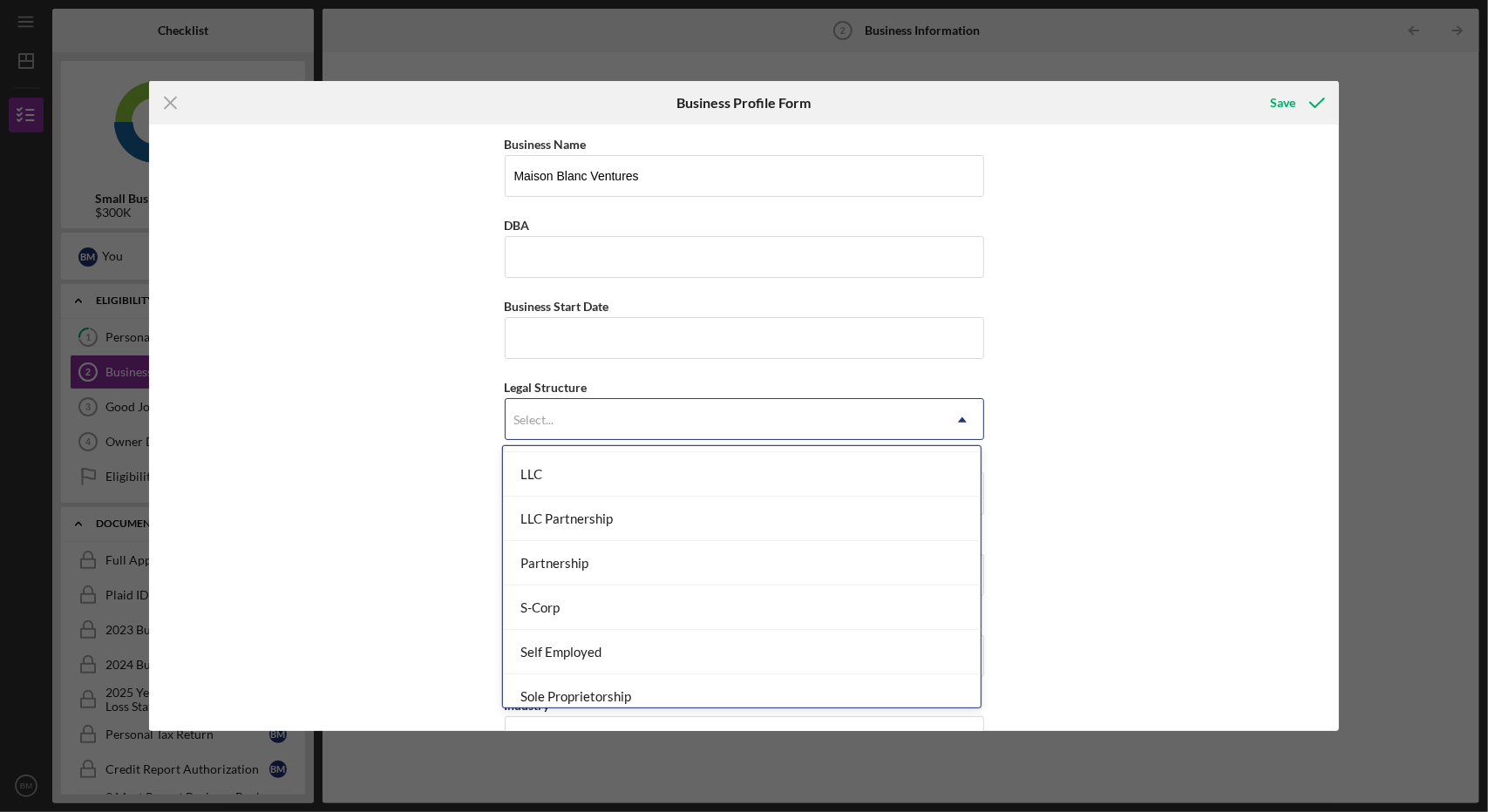
scroll to position [308, 0]
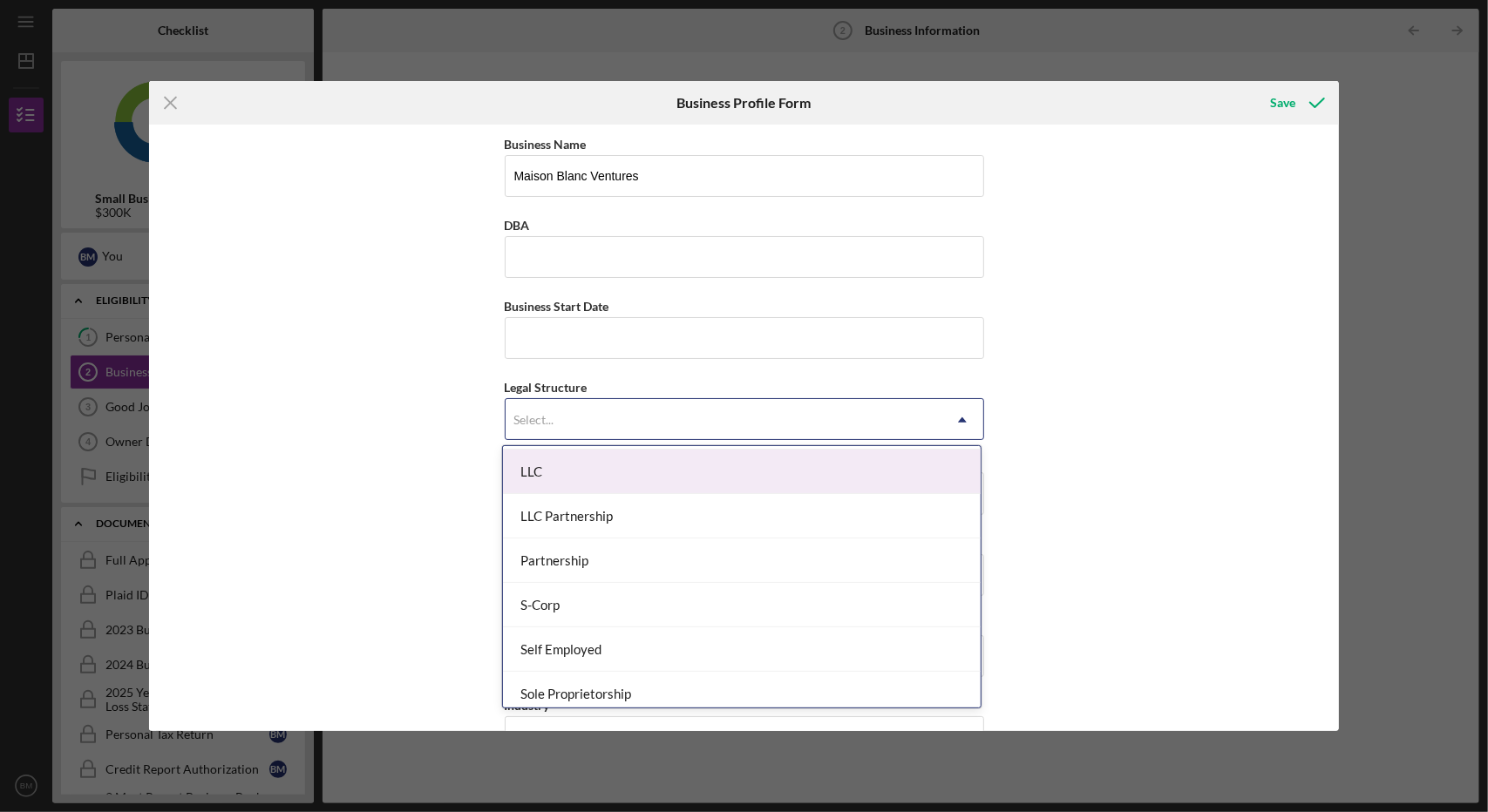
click at [609, 468] on div "LLC" at bounding box center [742, 472] width 478 height 45
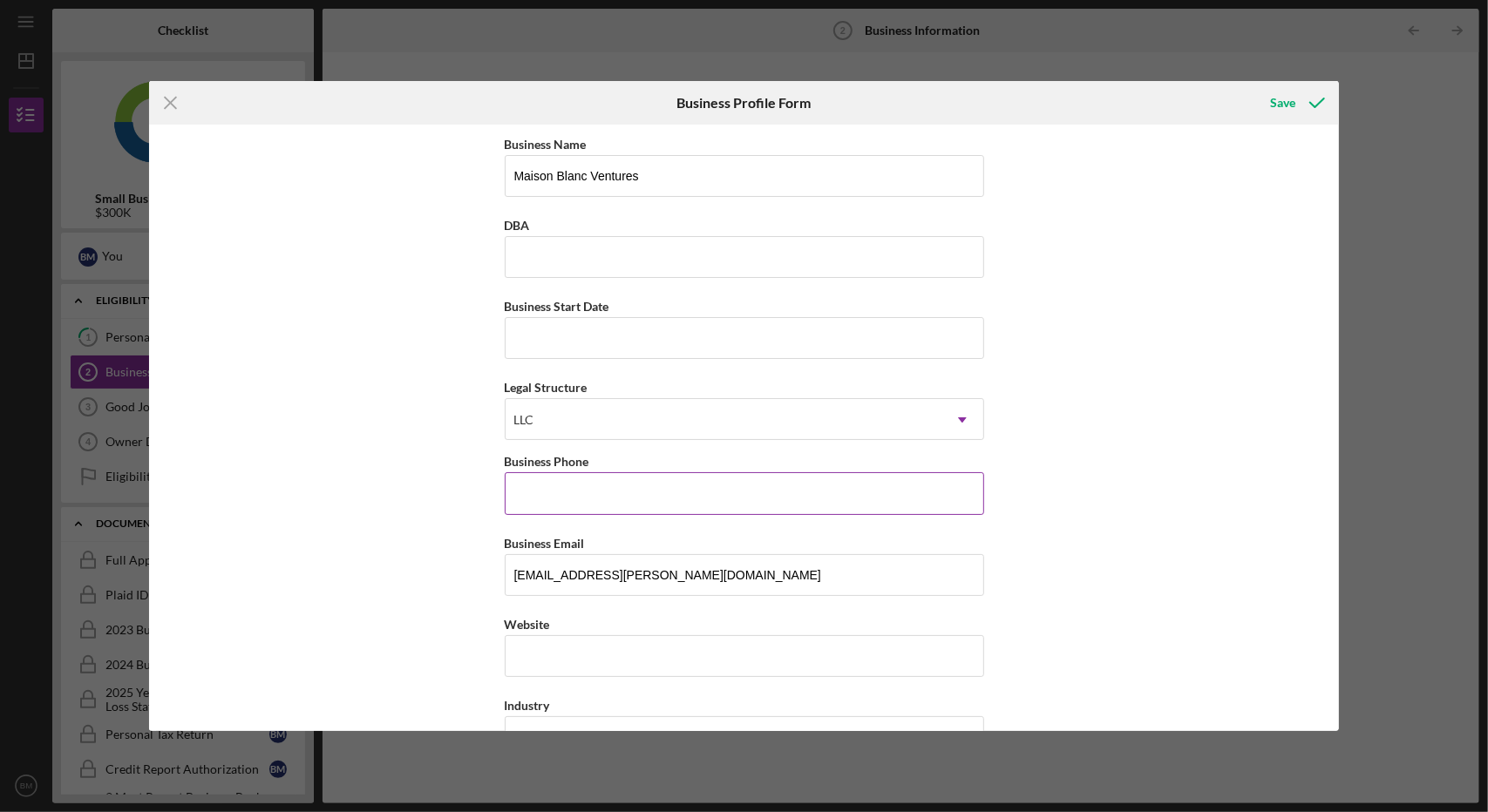
click at [580, 501] on input "Business Phone" at bounding box center [744, 493] width 479 height 42
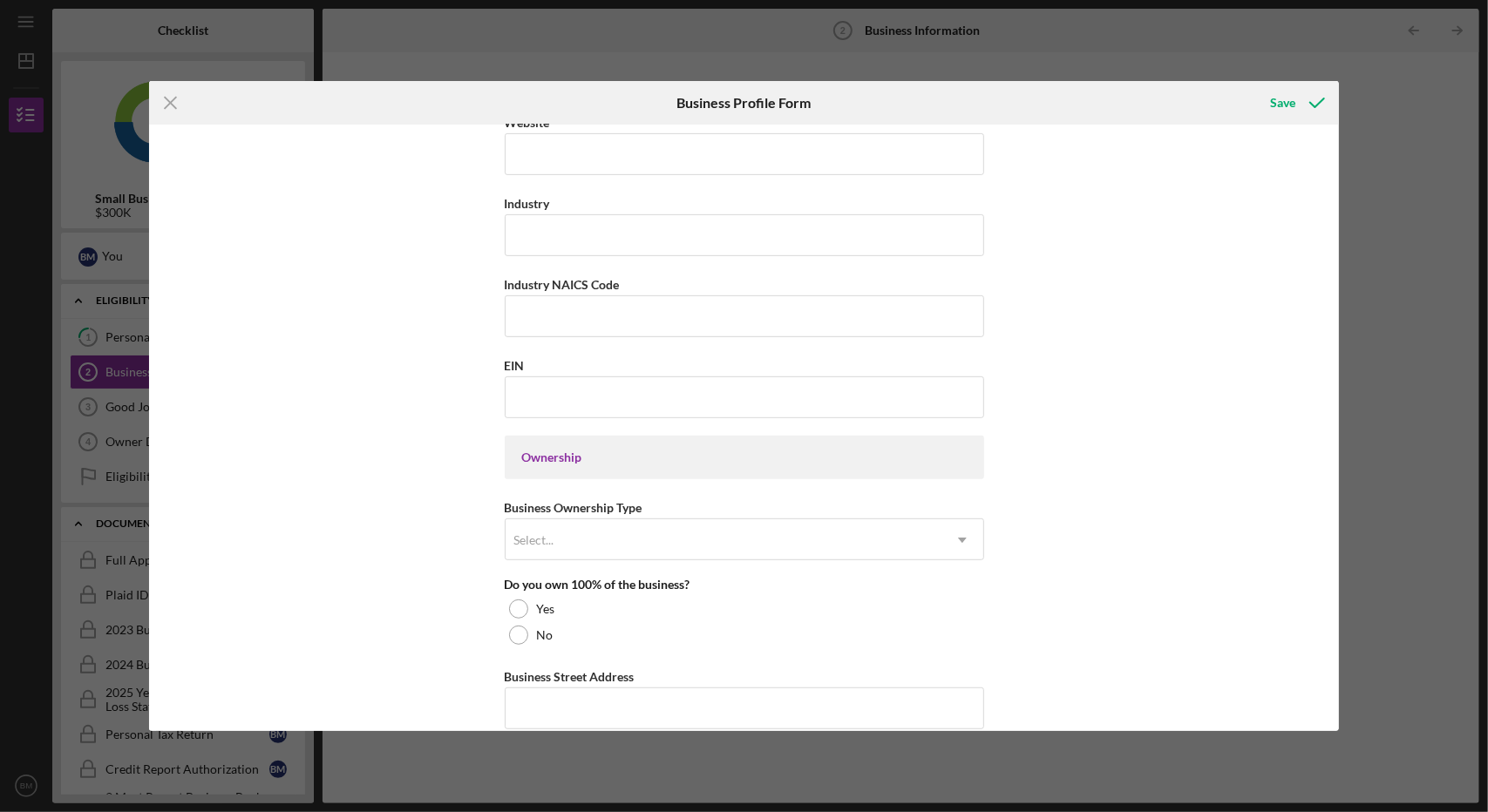
scroll to position [515, 0]
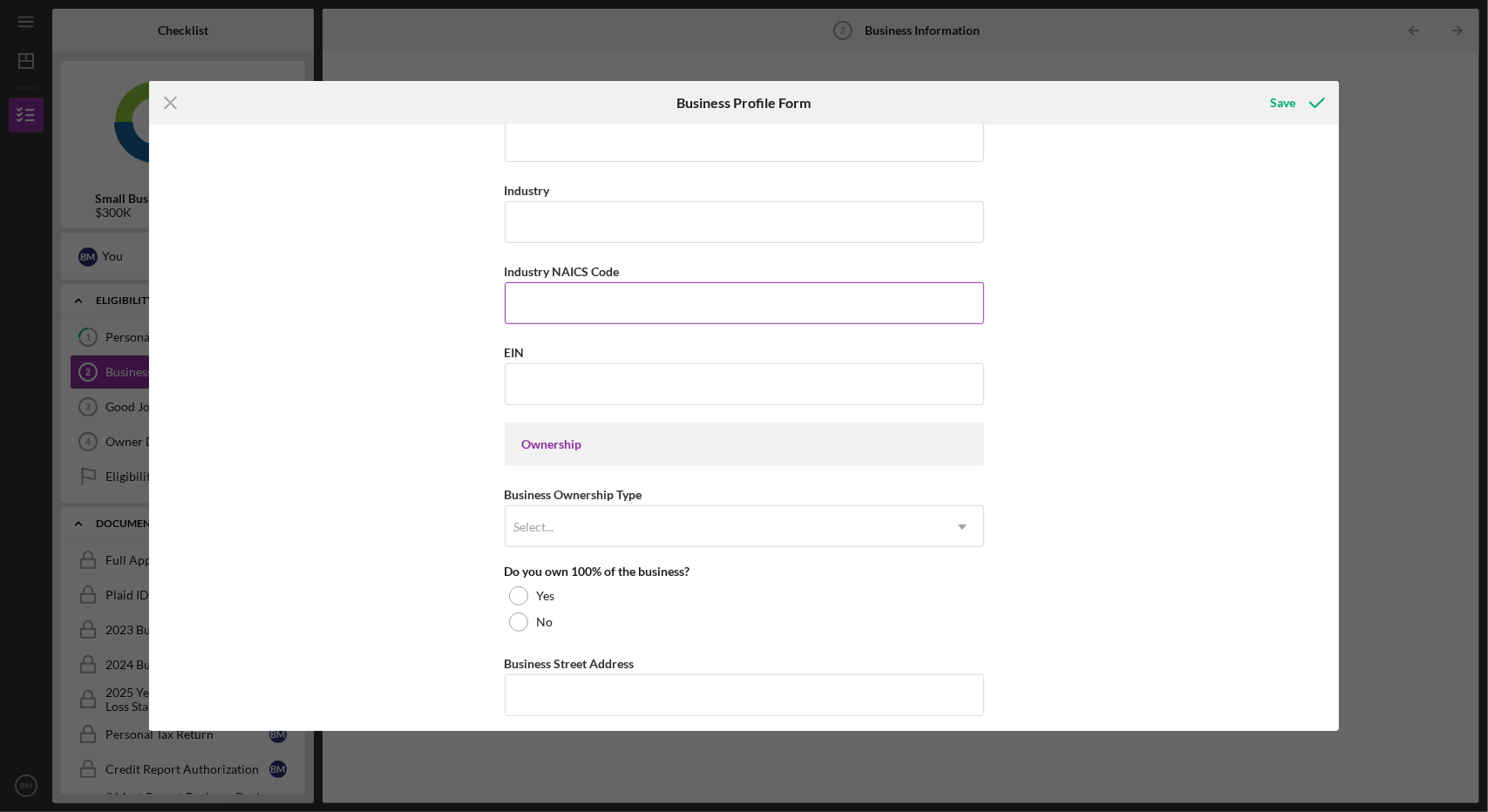
type input "[PHONE_NUMBER]"
click at [608, 313] on input "Industry NAICS Code" at bounding box center [744, 302] width 479 height 42
paste input "327991"
type input "327991"
click at [576, 378] on input "EIN" at bounding box center [744, 384] width 479 height 42
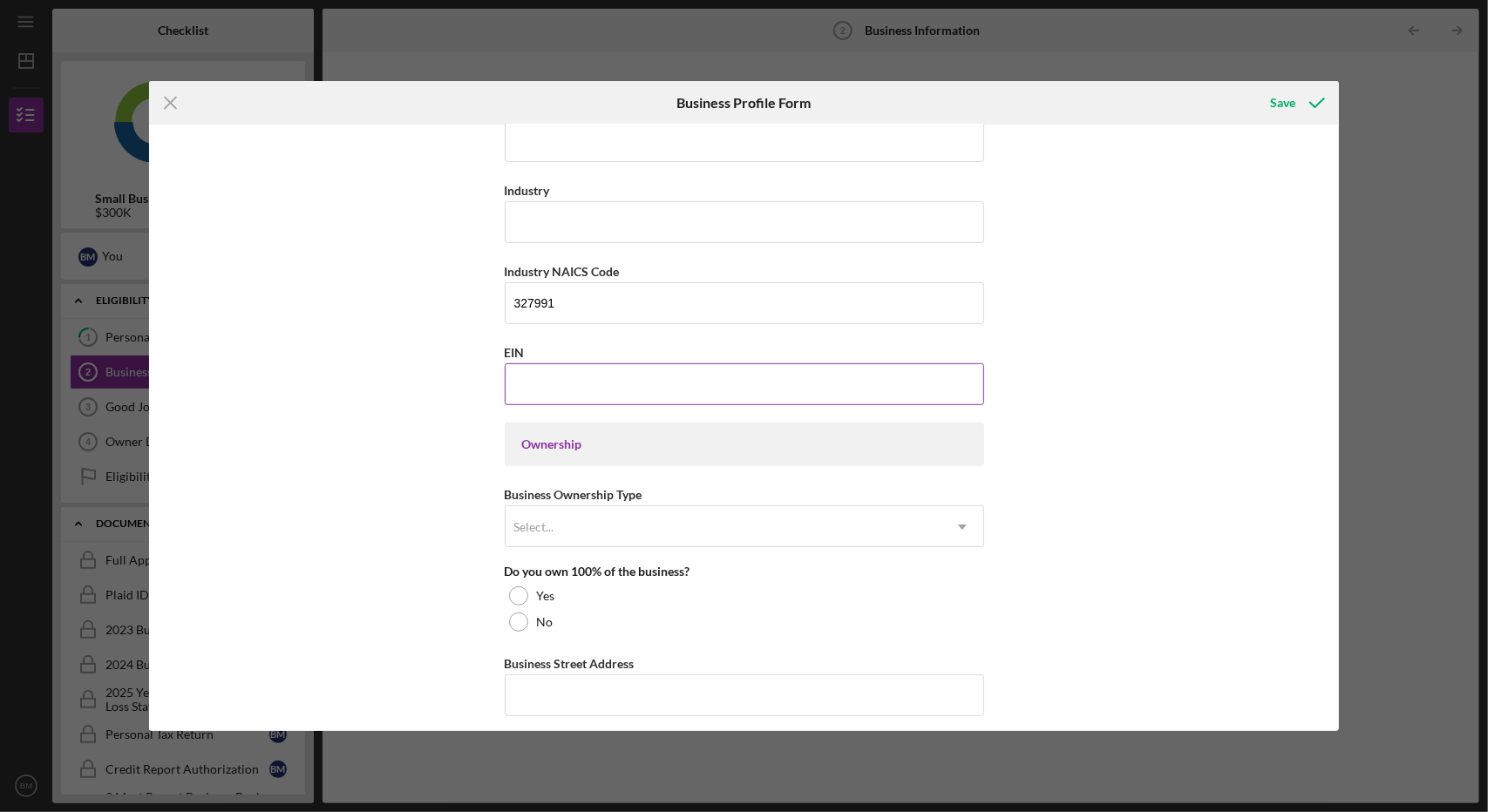
paste input "[US_EMPLOYER_IDENTIFICATION_NUMBER]"
type input "[US_EMPLOYER_IDENTIFICATION_NUMBER]"
click at [439, 428] on div "Business Name Maison Blanc Ventures DBA Business Start Date Legal Structure LLC…" at bounding box center [744, 428] width 1191 height 607
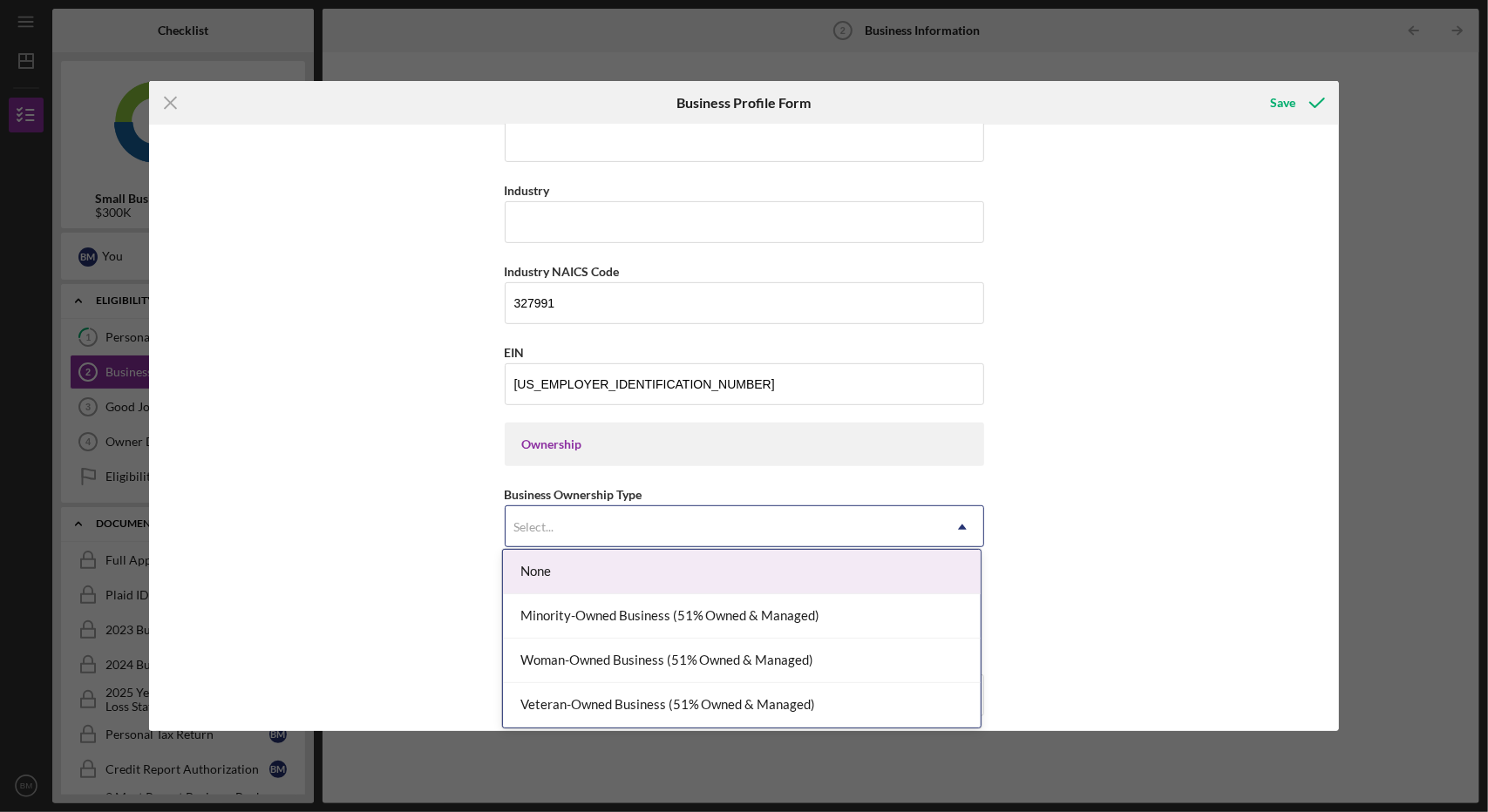
click at [633, 534] on div "Select..." at bounding box center [723, 526] width 436 height 40
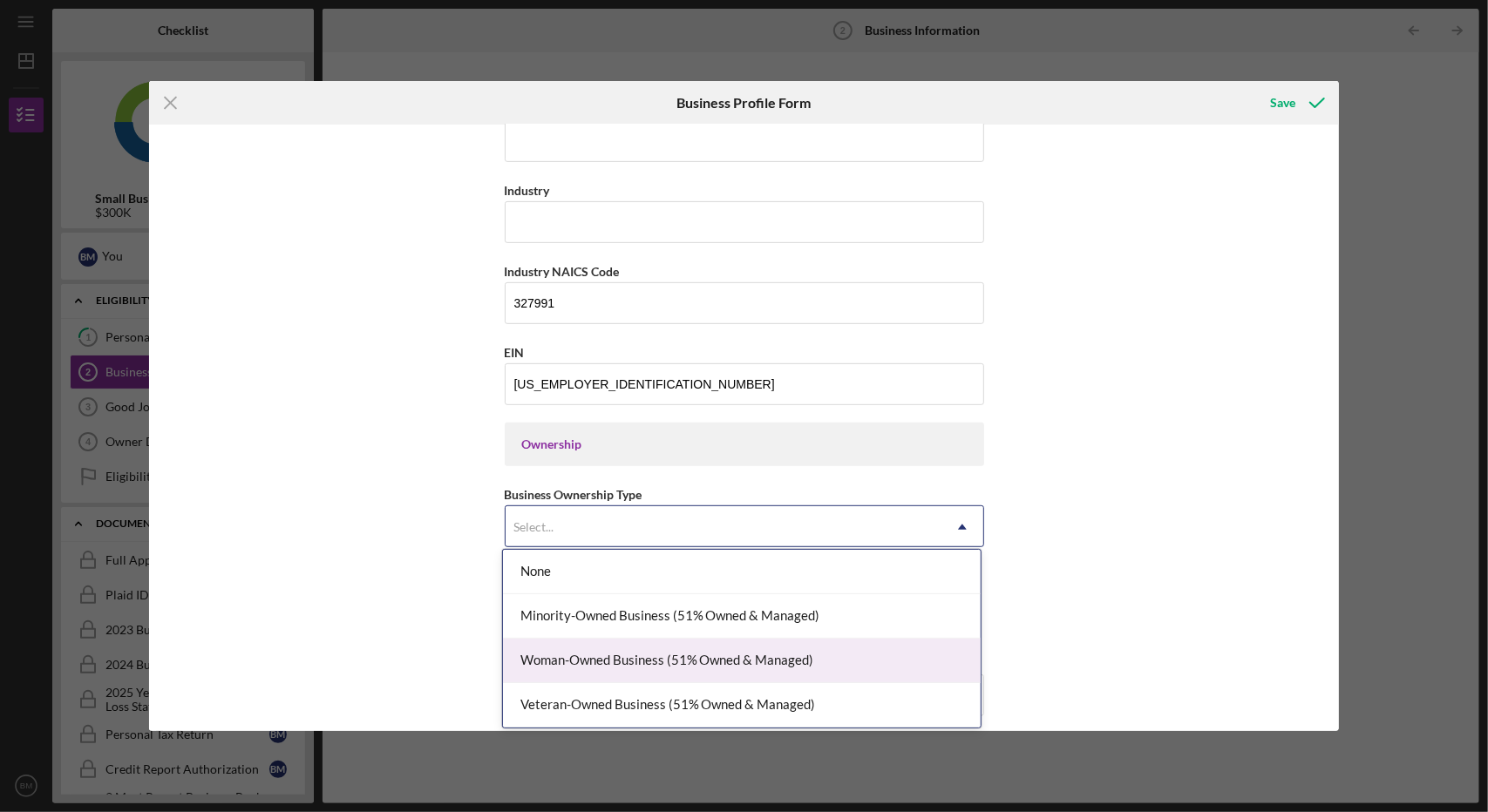
click at [665, 659] on div "Woman-Owned Business (51% Owned & Managed)" at bounding box center [742, 661] width 478 height 45
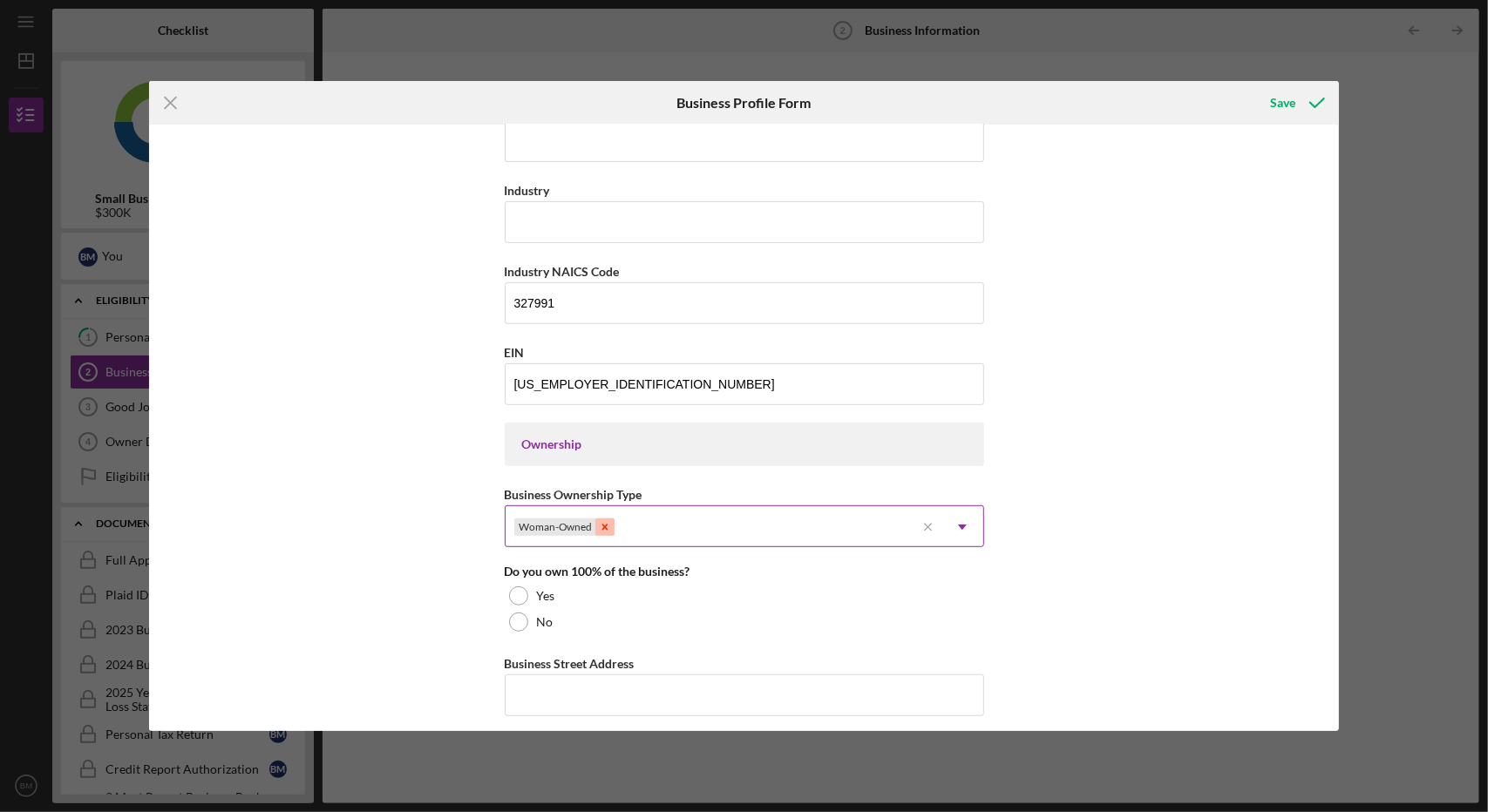
click at [602, 521] on icon "Remove Woman-Owned" at bounding box center [605, 527] width 12 height 12
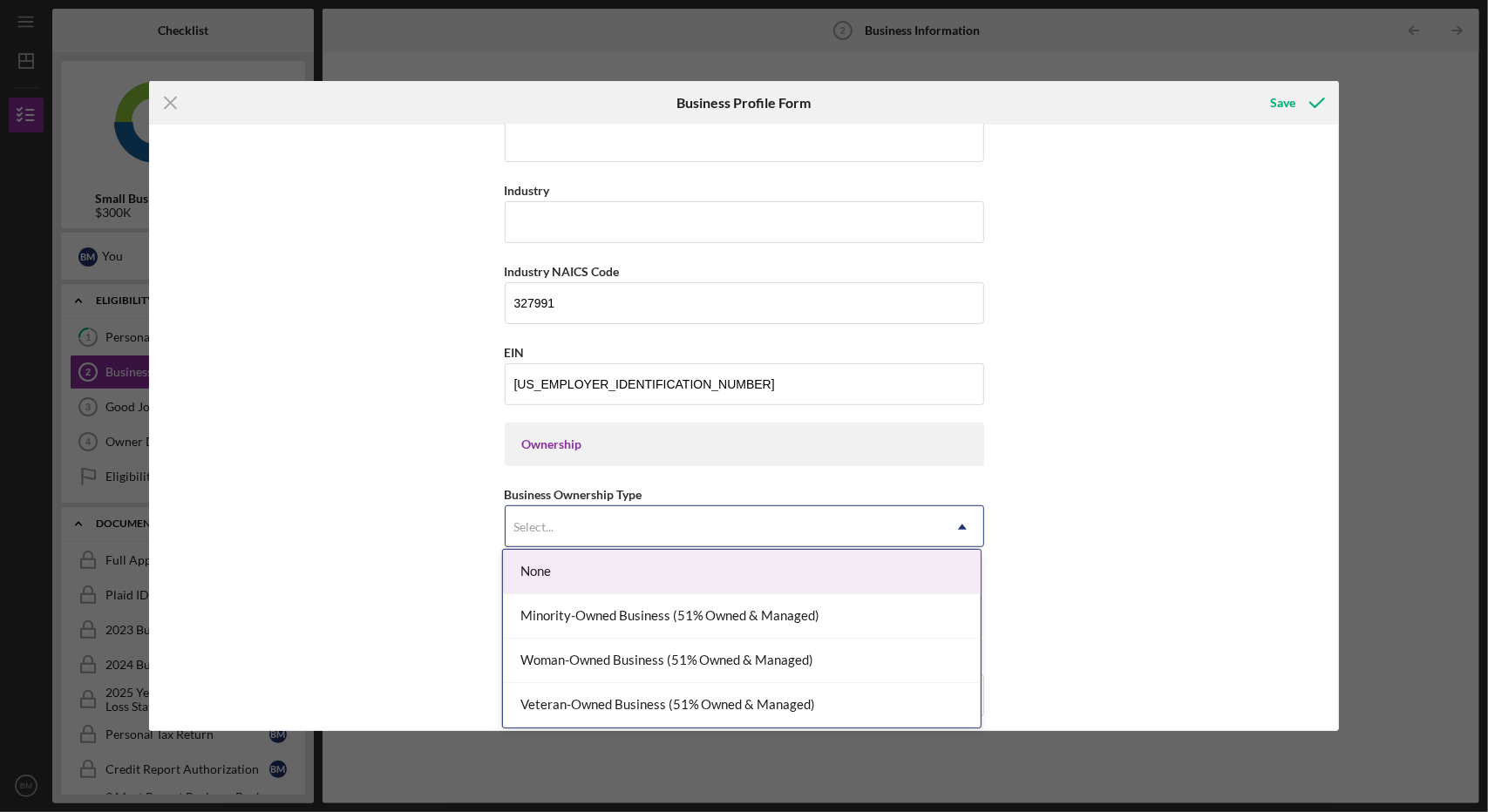
click at [602, 518] on div "Select..." at bounding box center [723, 526] width 436 height 40
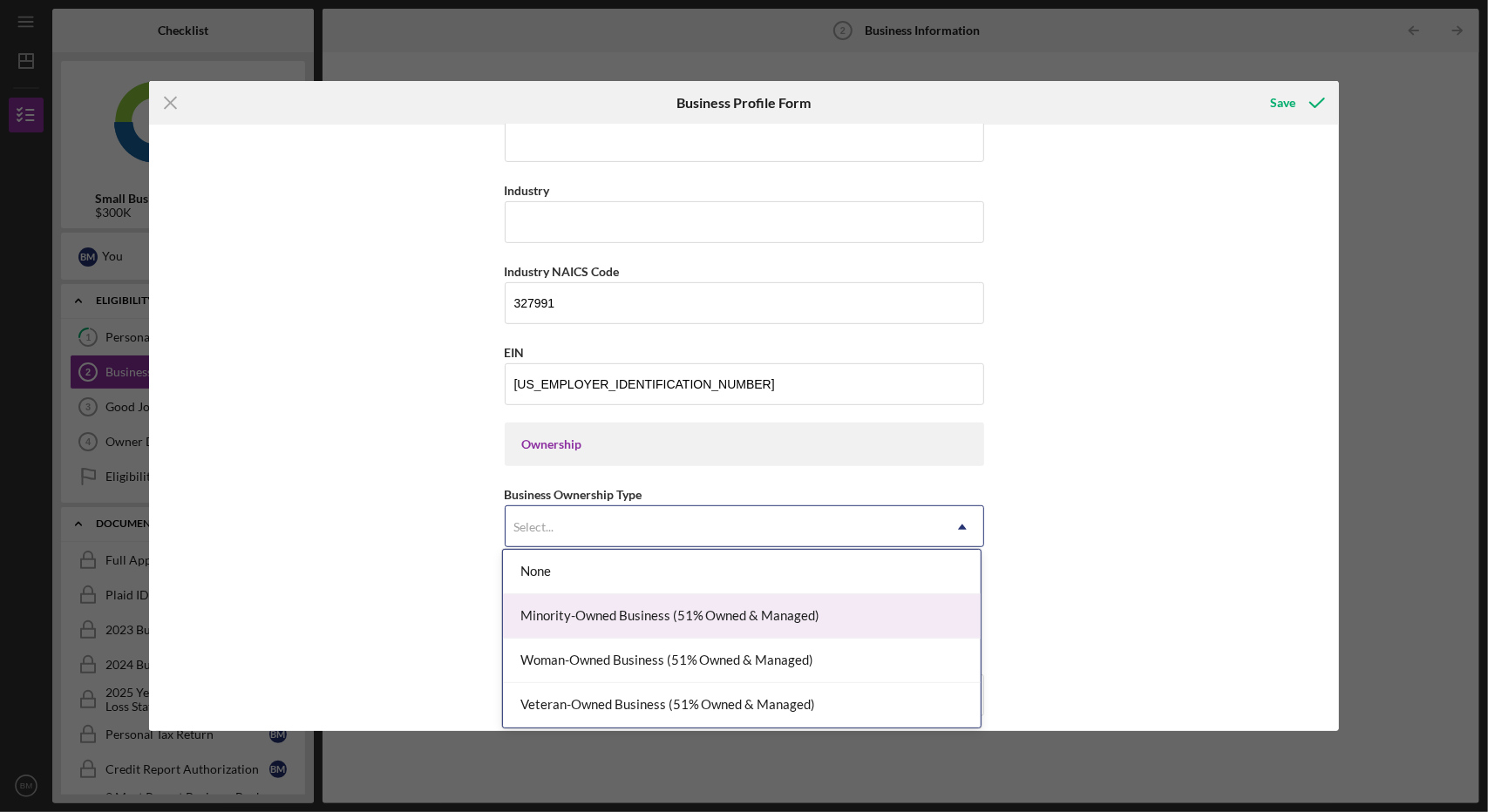
click at [648, 616] on div "Minority-Owned Business (51% Owned & Managed)" at bounding box center [742, 617] width 478 height 45
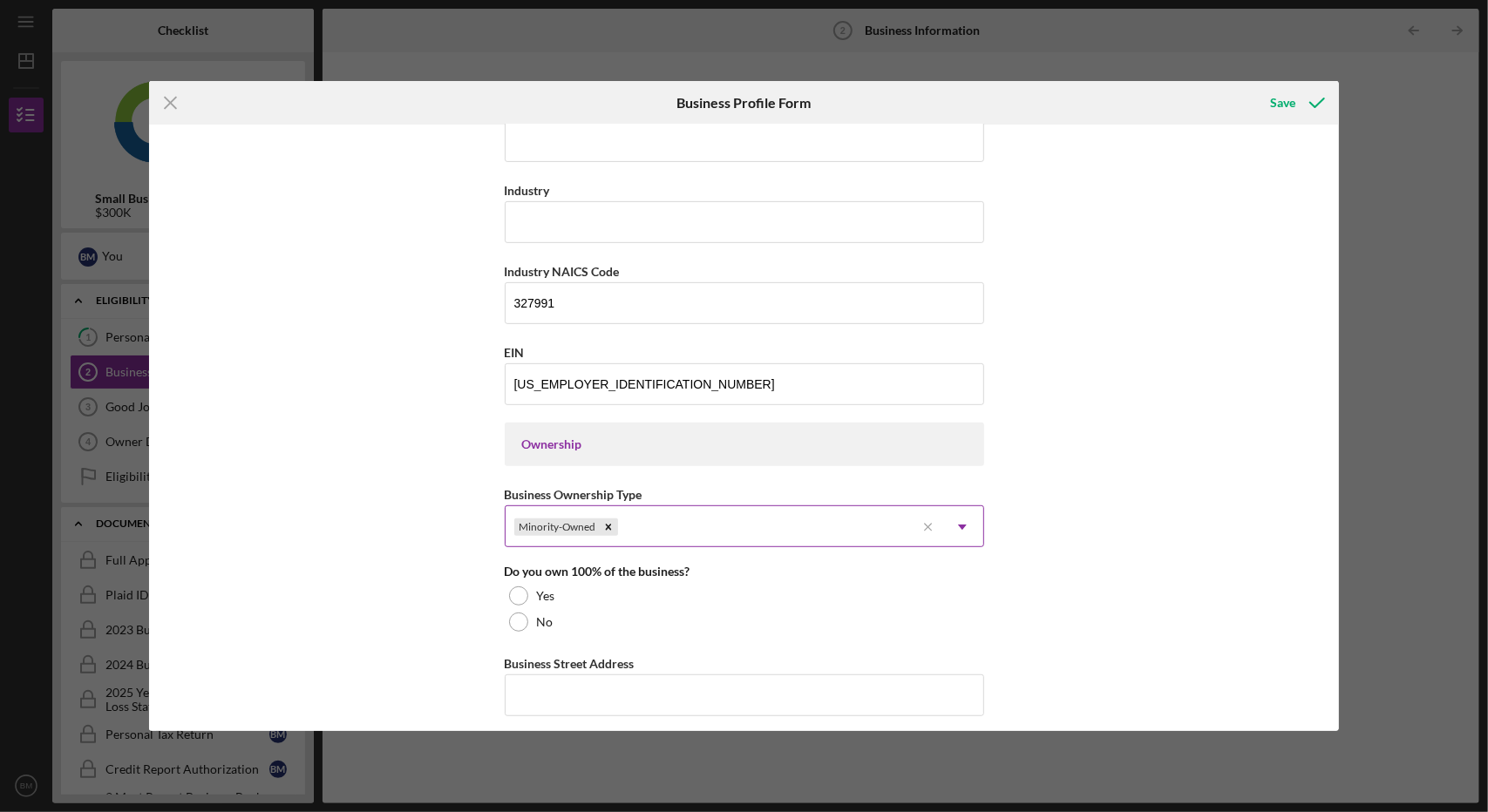
click at [394, 520] on div "Business Name Maison Blanc Ventures DBA Business Start Date Legal Structure LLC…" at bounding box center [744, 428] width 1191 height 607
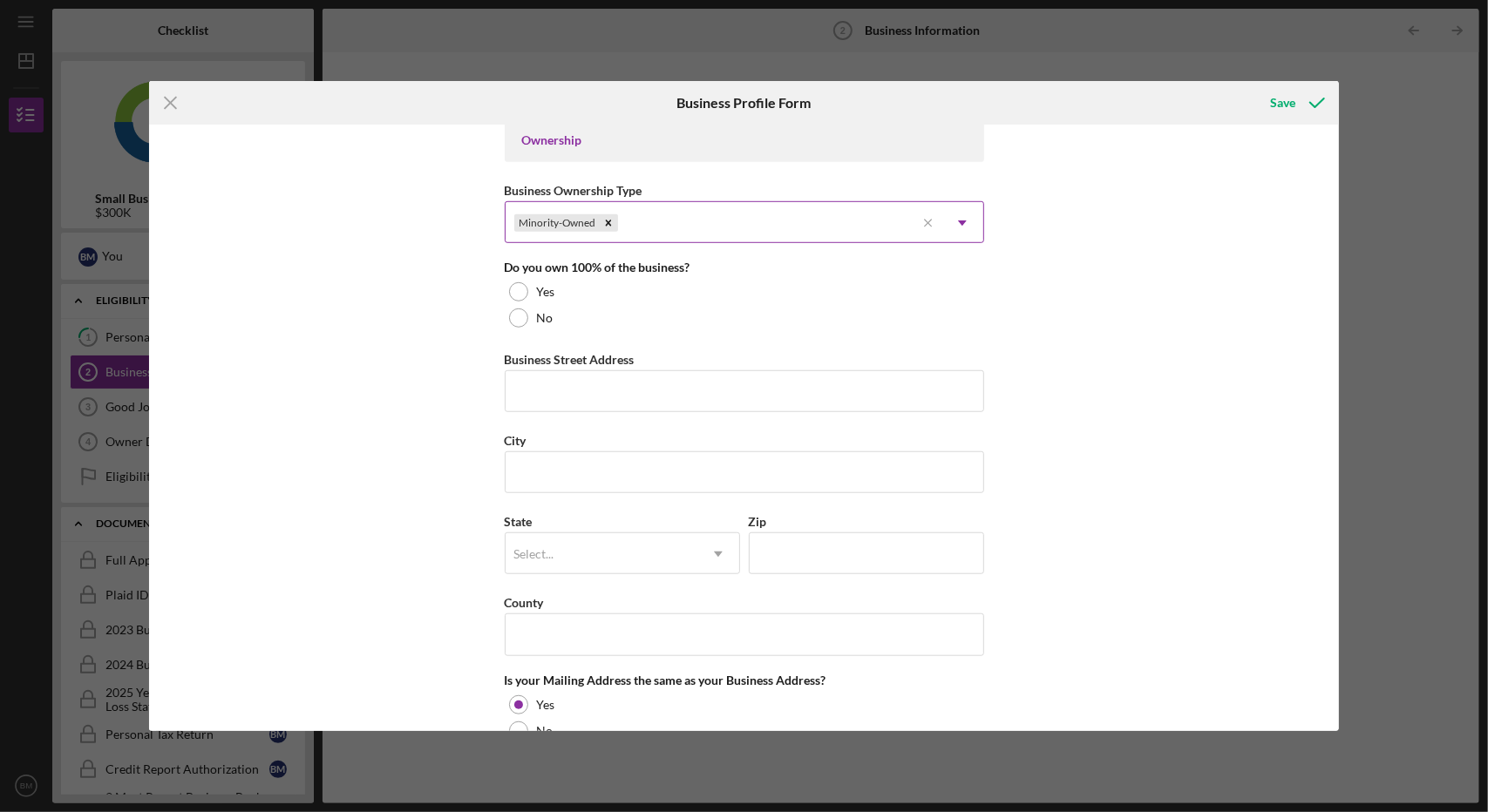
scroll to position [820, 0]
click at [510, 319] on div at bounding box center [518, 317] width 19 height 19
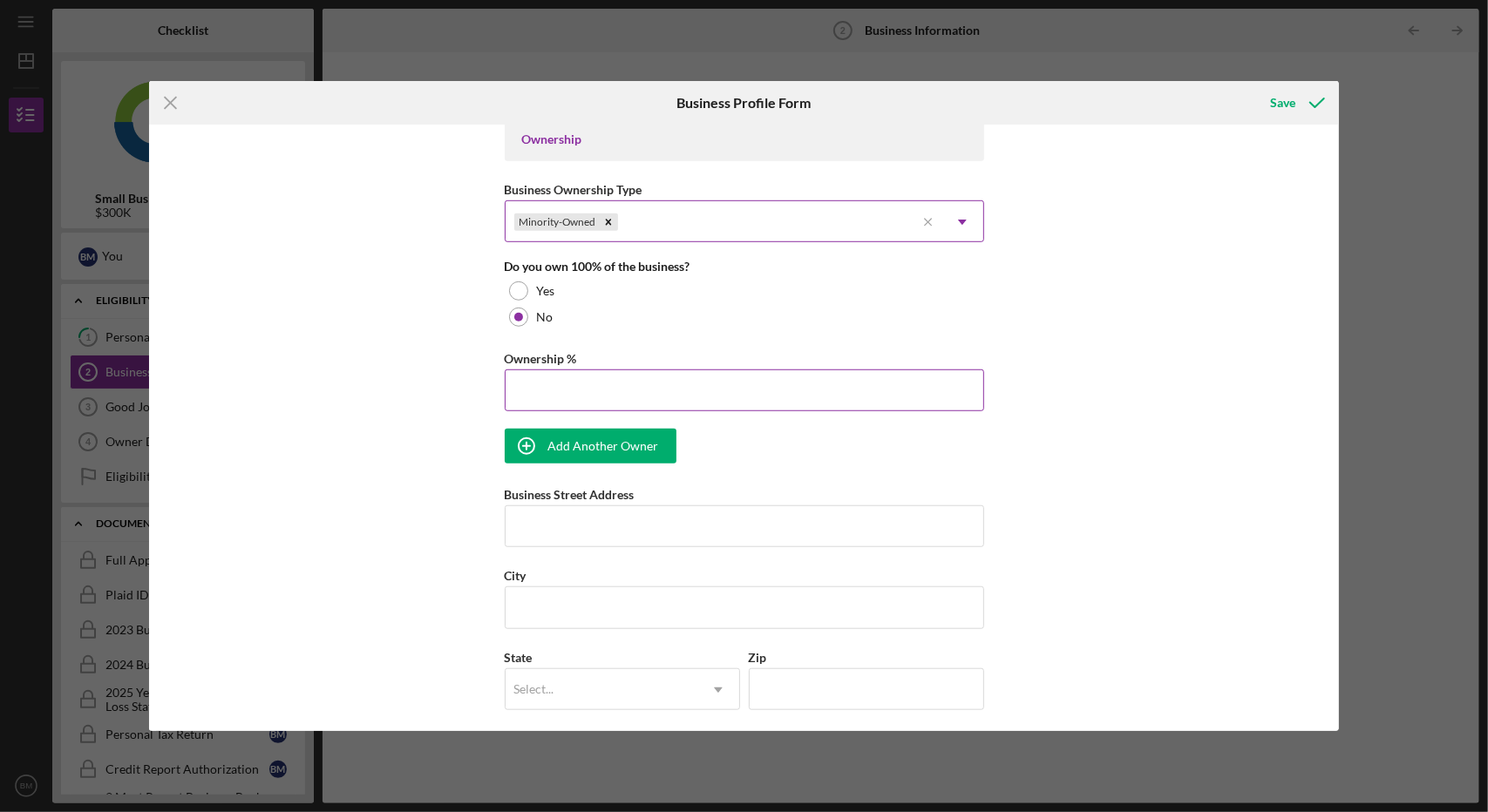
click at [567, 391] on input "Ownership %" at bounding box center [744, 390] width 479 height 42
type input "50.00%"
click at [569, 449] on div "Add Another Owner" at bounding box center [603, 445] width 111 height 35
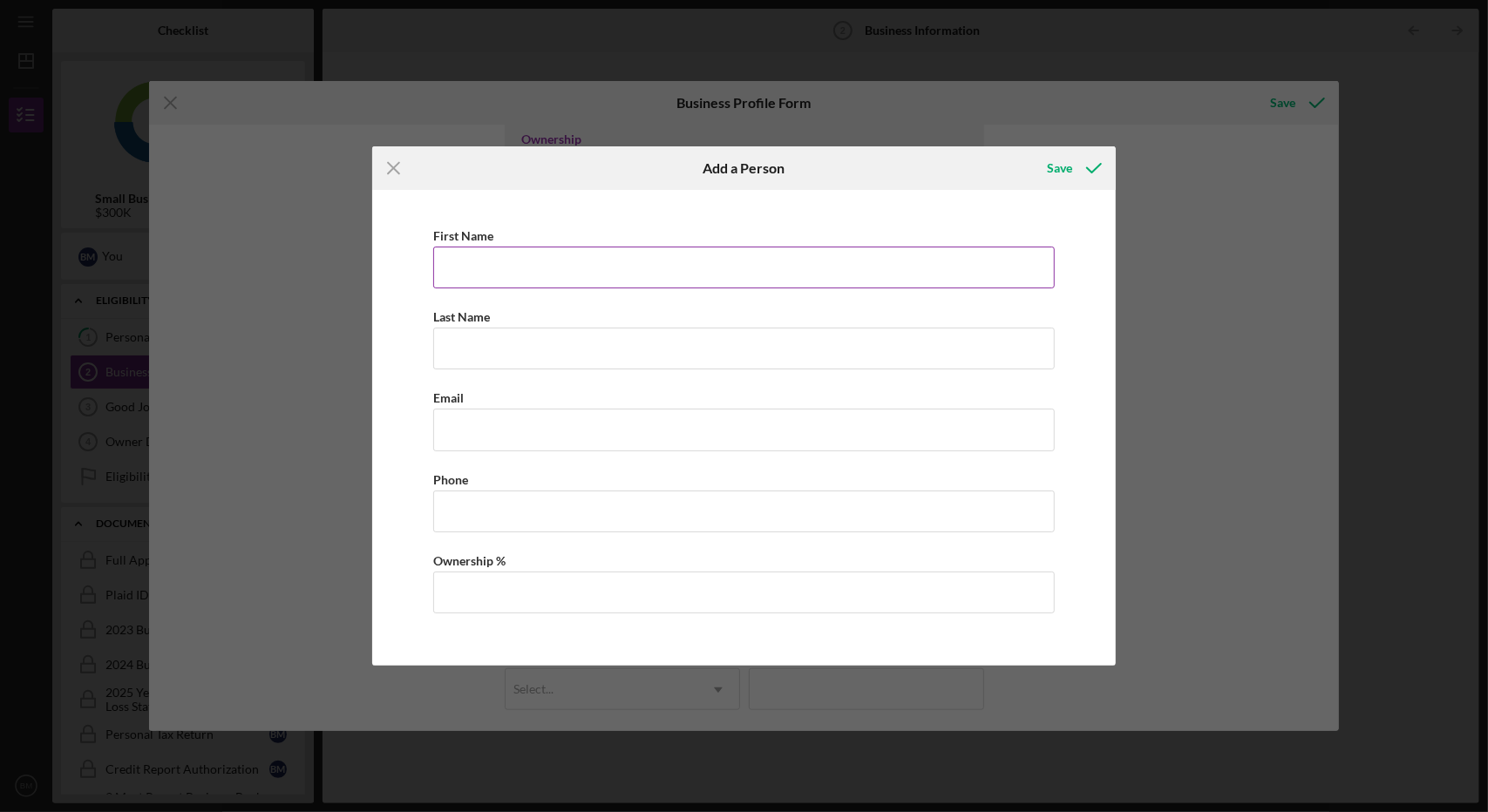
click at [531, 275] on input "First Name" at bounding box center [744, 267] width 622 height 42
type input "[PERSON_NAME]"
type input "[PERSON_NAME][EMAIL_ADDRESS][DOMAIN_NAME]"
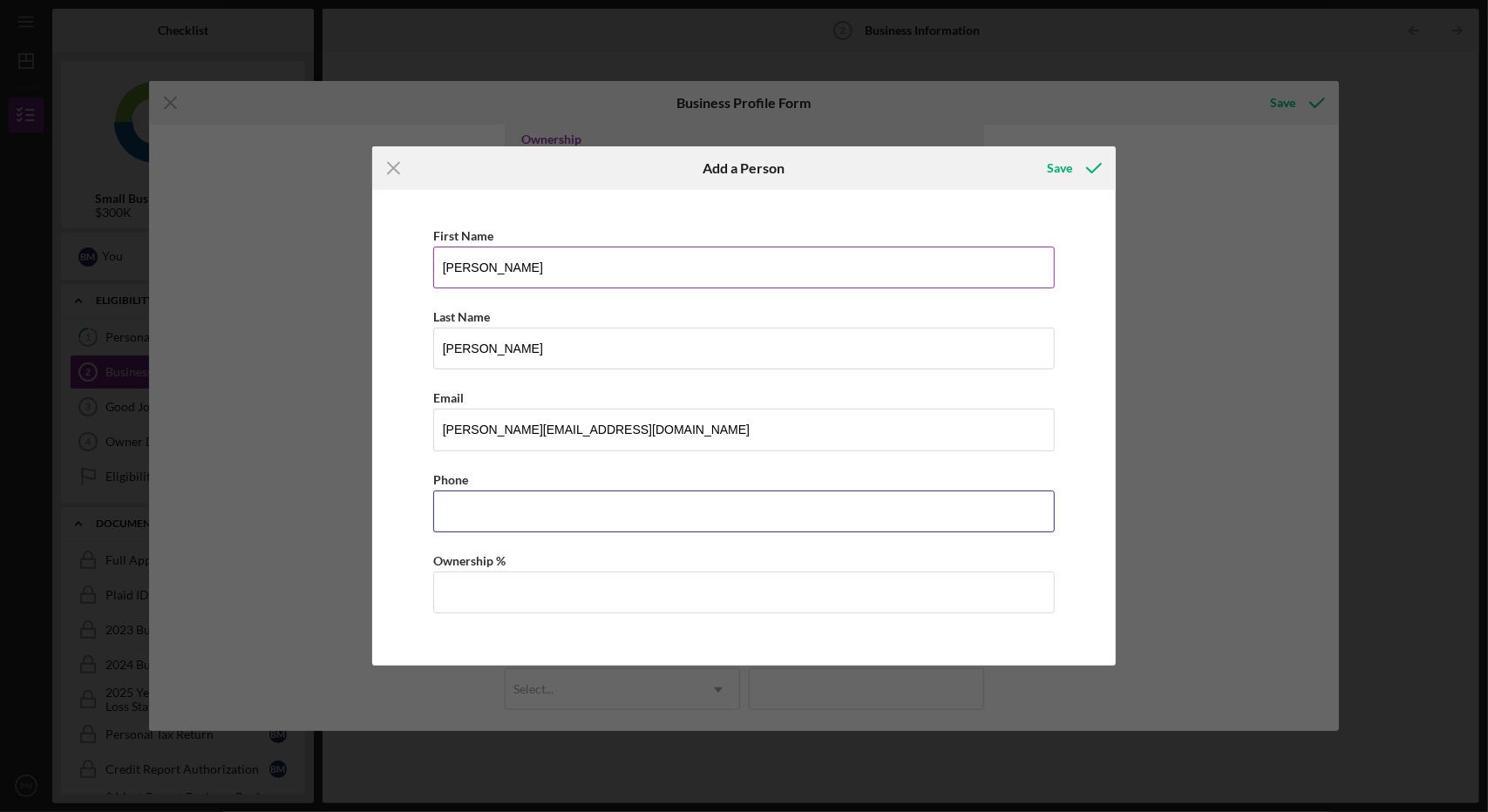
type input "[PHONE_NUMBER]"
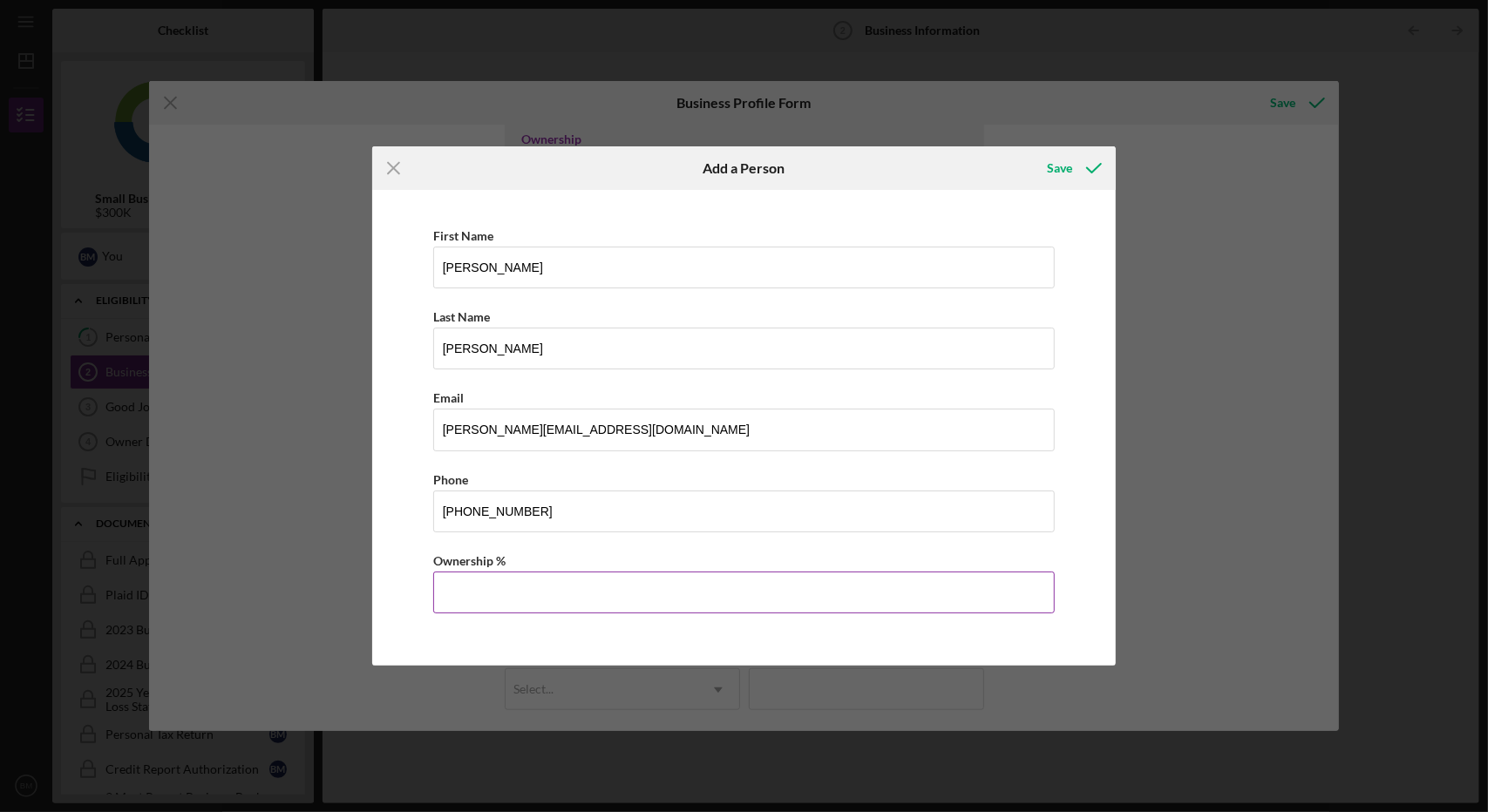
click at [551, 583] on input "Ownership %" at bounding box center [744, 592] width 622 height 42
type input "50.00%"
click at [1052, 189] on div "Save" at bounding box center [1072, 168] width 87 height 44
click at [1060, 180] on div "Save" at bounding box center [1060, 168] width 25 height 35
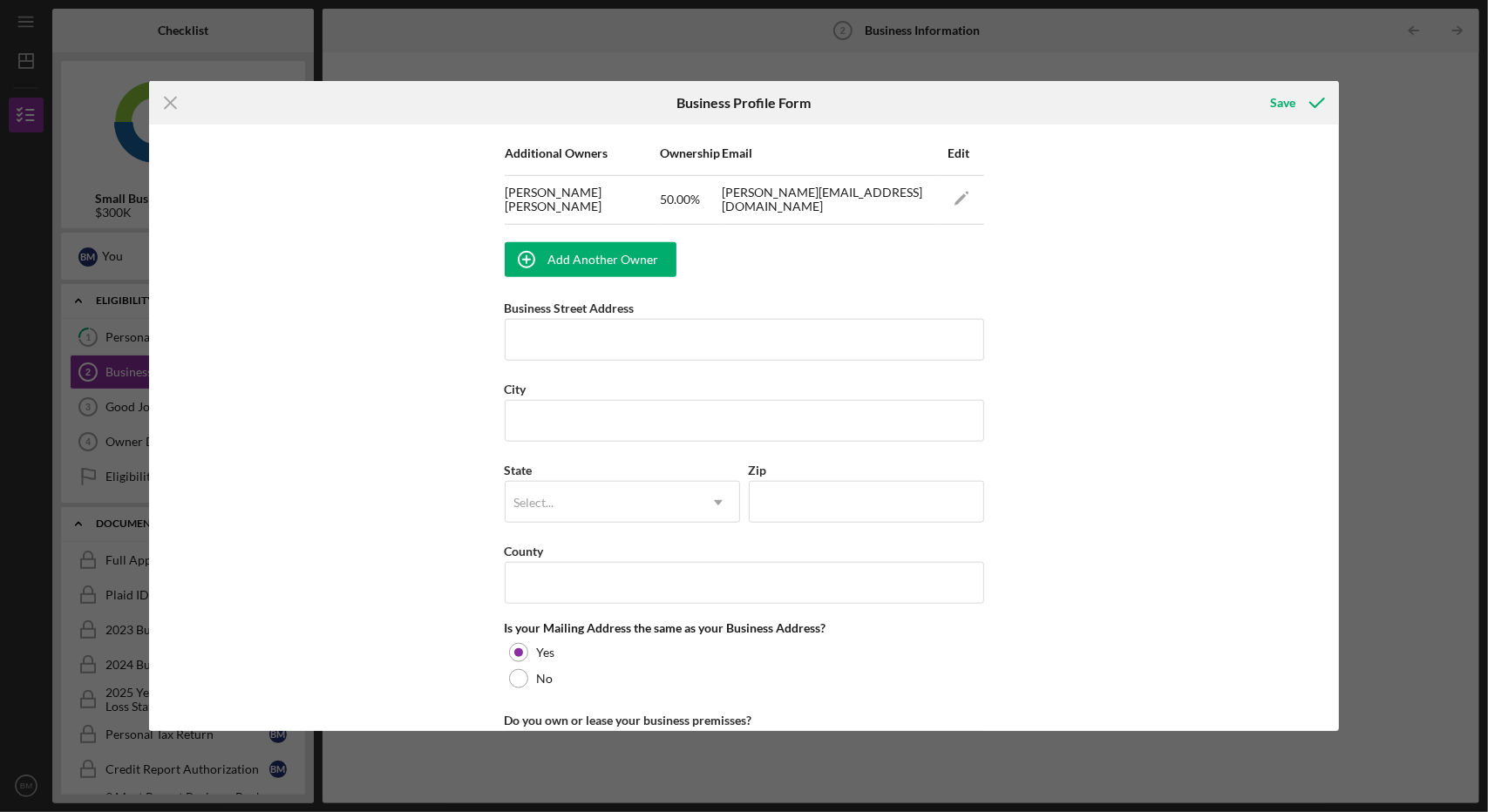
scroll to position [1123, 0]
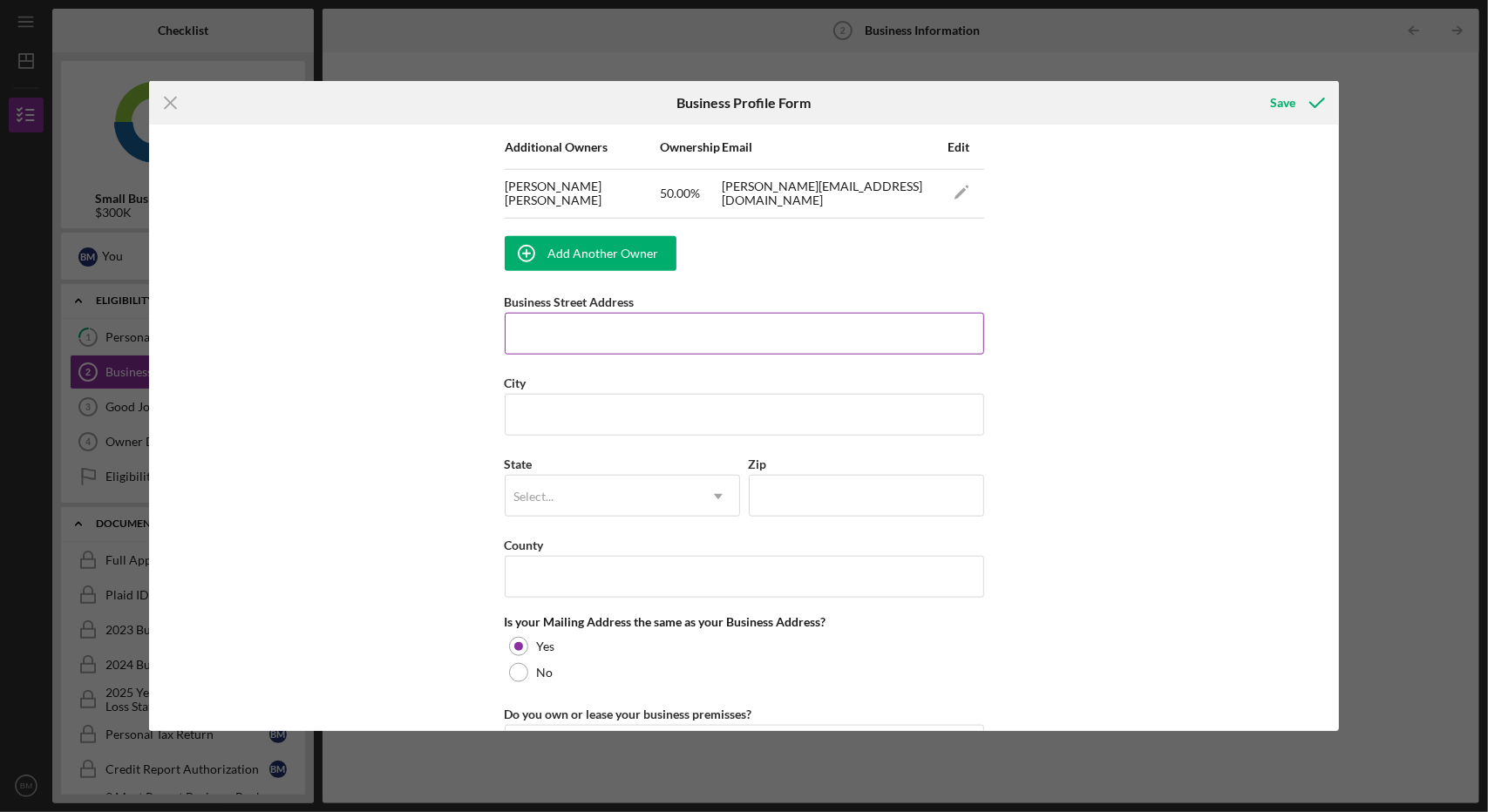
click at [584, 327] on input "Business Street Address" at bounding box center [744, 334] width 479 height 42
paste input "[STREET_ADDRESS] Attention"
type input "[STREET_ADDRESS] Attention"
click at [591, 394] on input "City" at bounding box center [744, 414] width 479 height 42
type input "s"
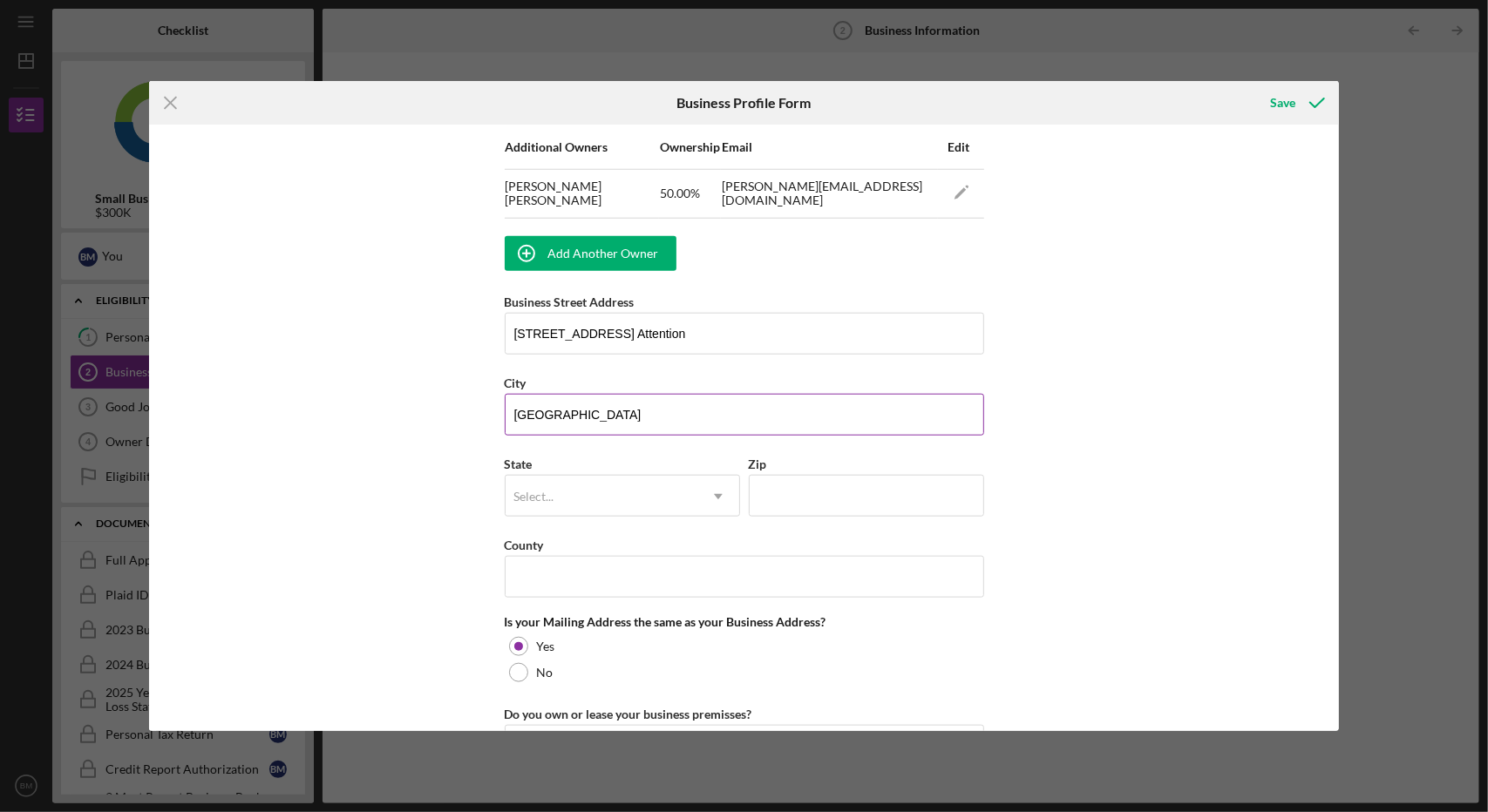
type input "[GEOGRAPHIC_DATA]"
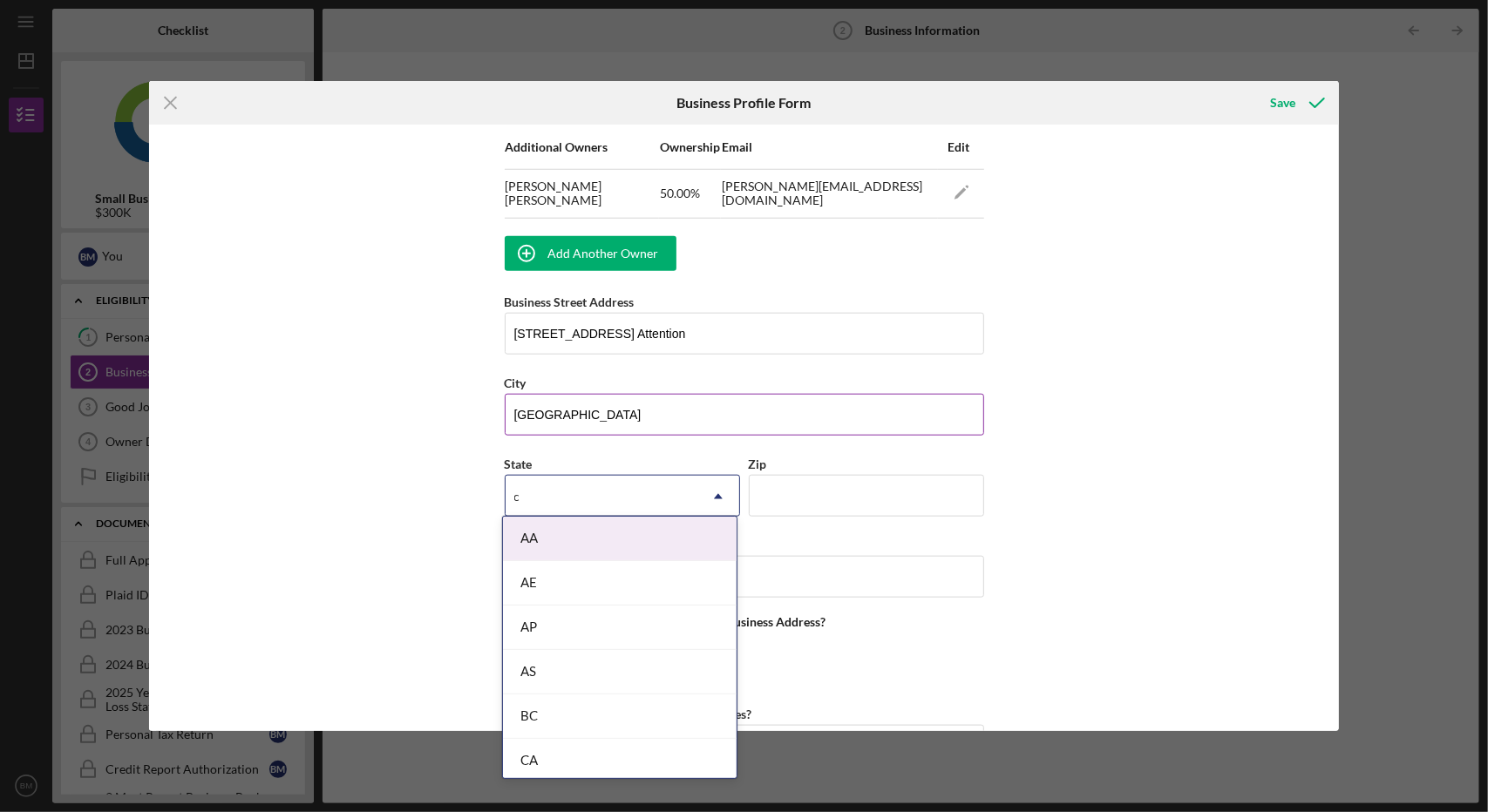
type input "ca"
click at [586, 503] on div "AA" at bounding box center [601, 496] width 192 height 40
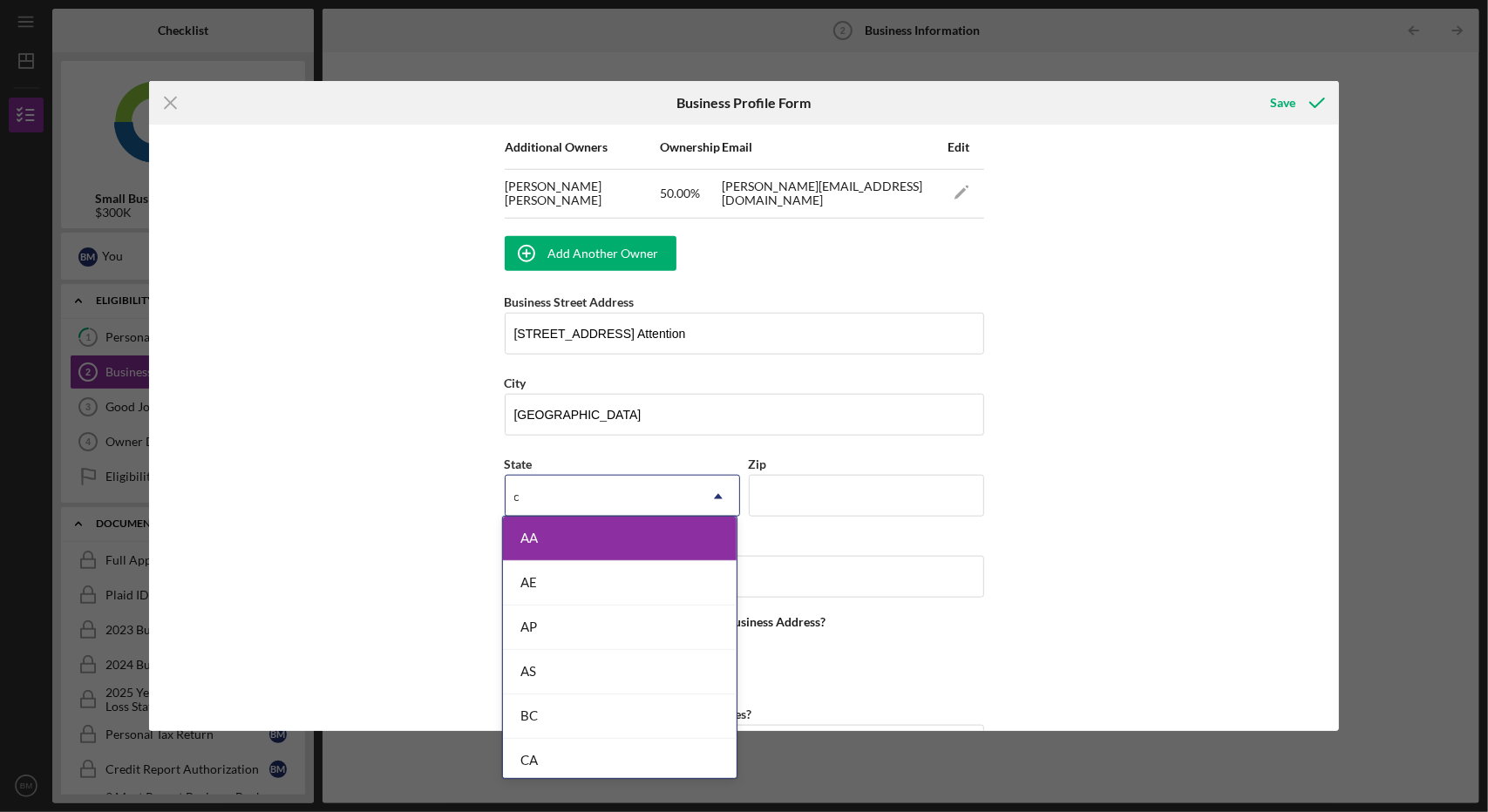
type input "ca"
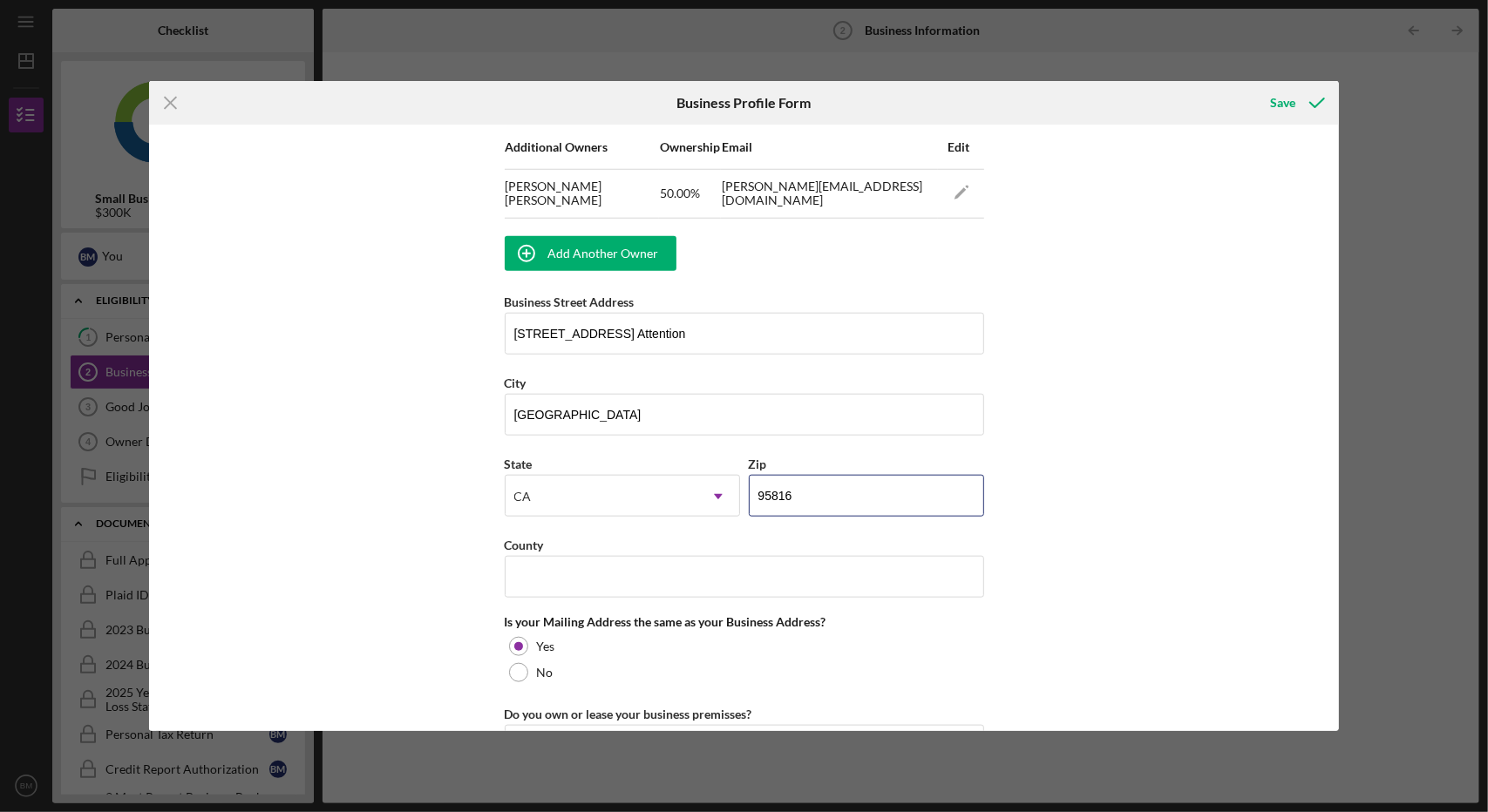
type input "95816"
click at [582, 556] on input "County" at bounding box center [744, 576] width 479 height 42
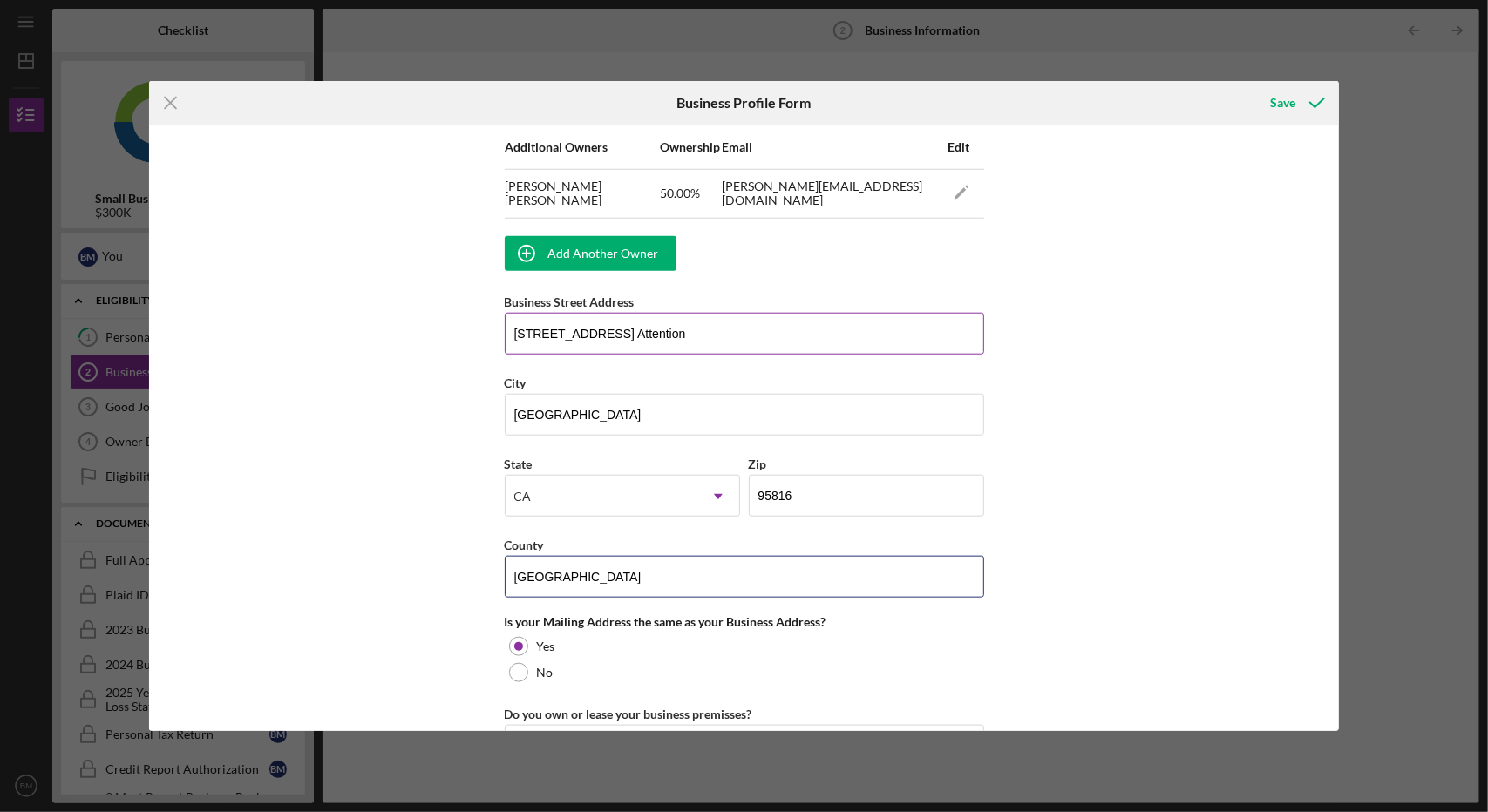
type input "[GEOGRAPHIC_DATA]"
drag, startPoint x: 611, startPoint y: 327, endPoint x: 1178, endPoint y: 350, distance: 567.5
click at [1178, 350] on div "Business Name Maison Blanc Ventures DBA Business Start Date Legal Structure LLC…" at bounding box center [744, 428] width 1191 height 607
type input "[STREET_ADDRESS]"
click at [397, 494] on div "Business Name Maison Blanc Ventures DBA Business Start Date Legal Structure LLC…" at bounding box center [744, 428] width 1191 height 607
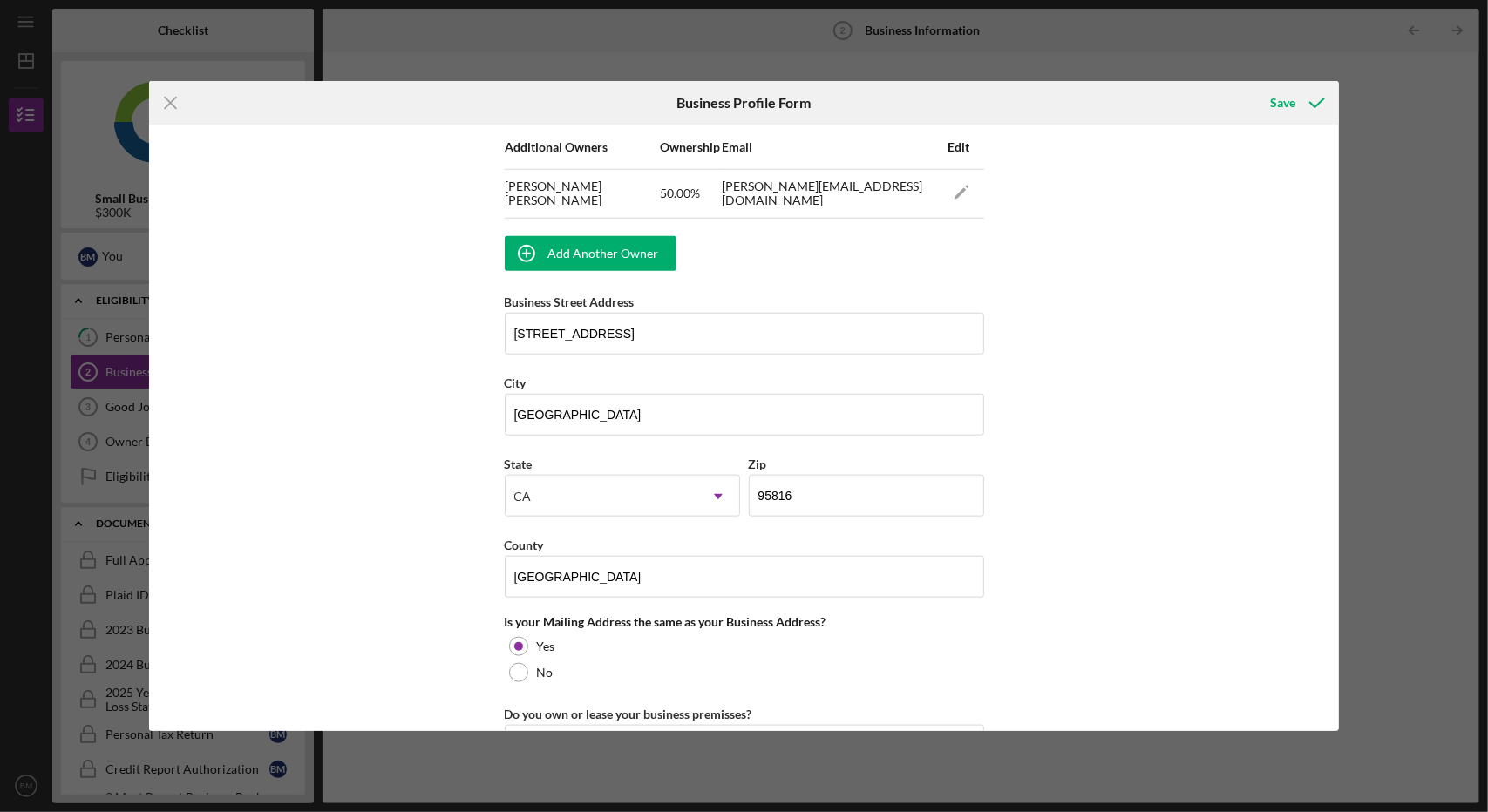
scroll to position [1411, 0]
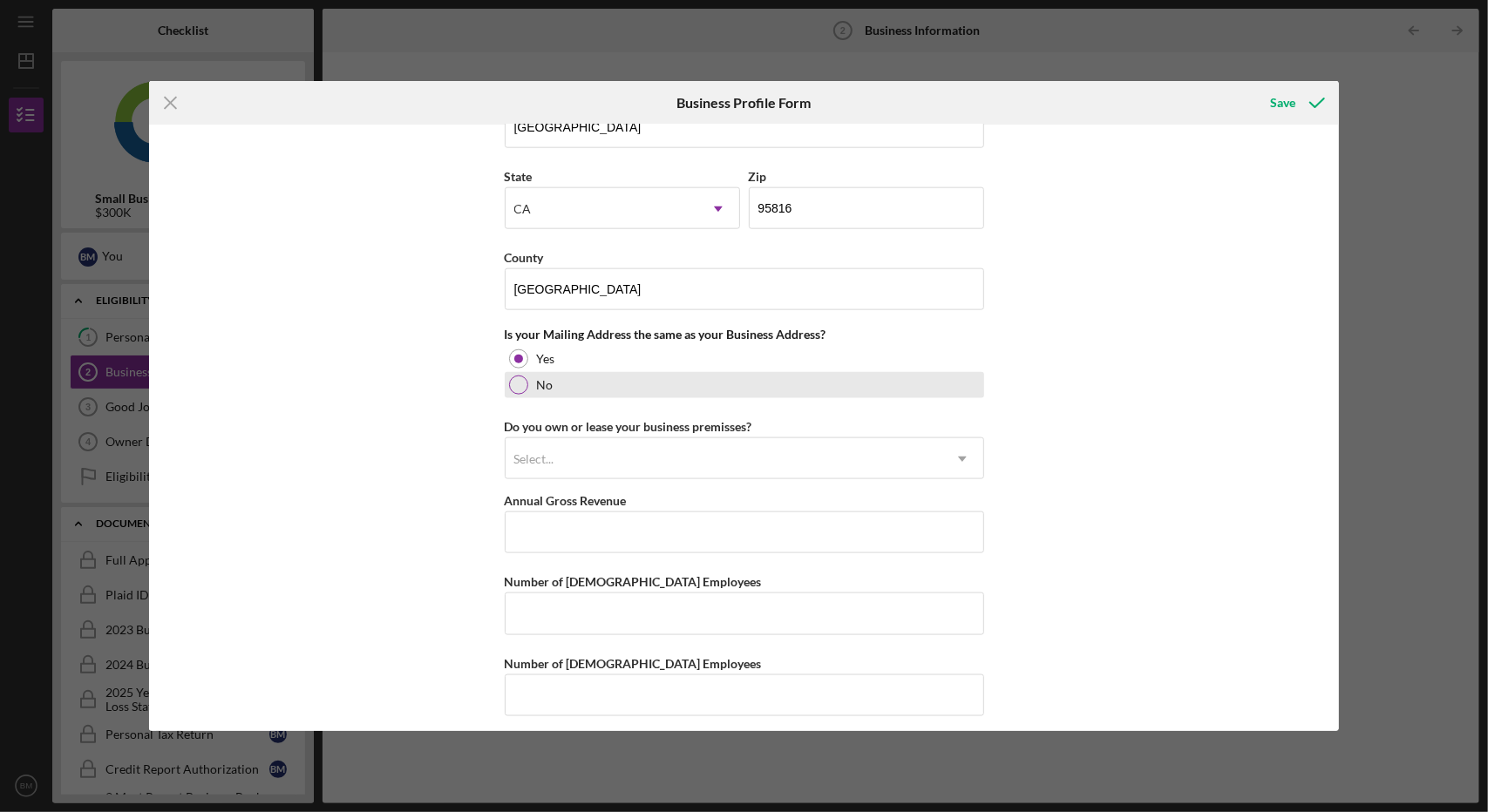
click at [520, 376] on div at bounding box center [518, 385] width 19 height 19
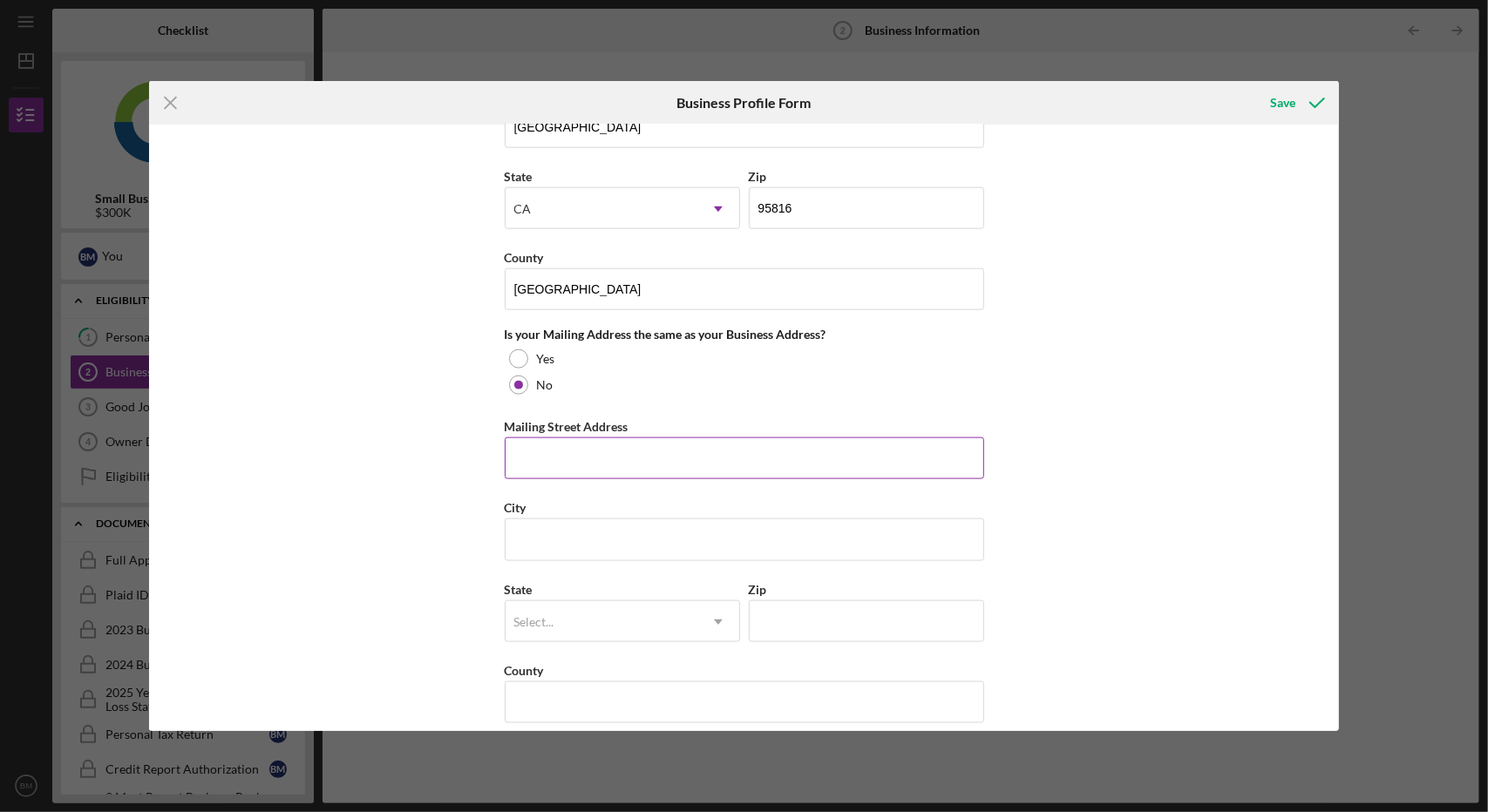
click at [592, 465] on input "Mailing Street Address" at bounding box center [744, 458] width 479 height 42
type input "[STREET_ADDRESS]"
type input "[GEOGRAPHIC_DATA]"
type input "98121"
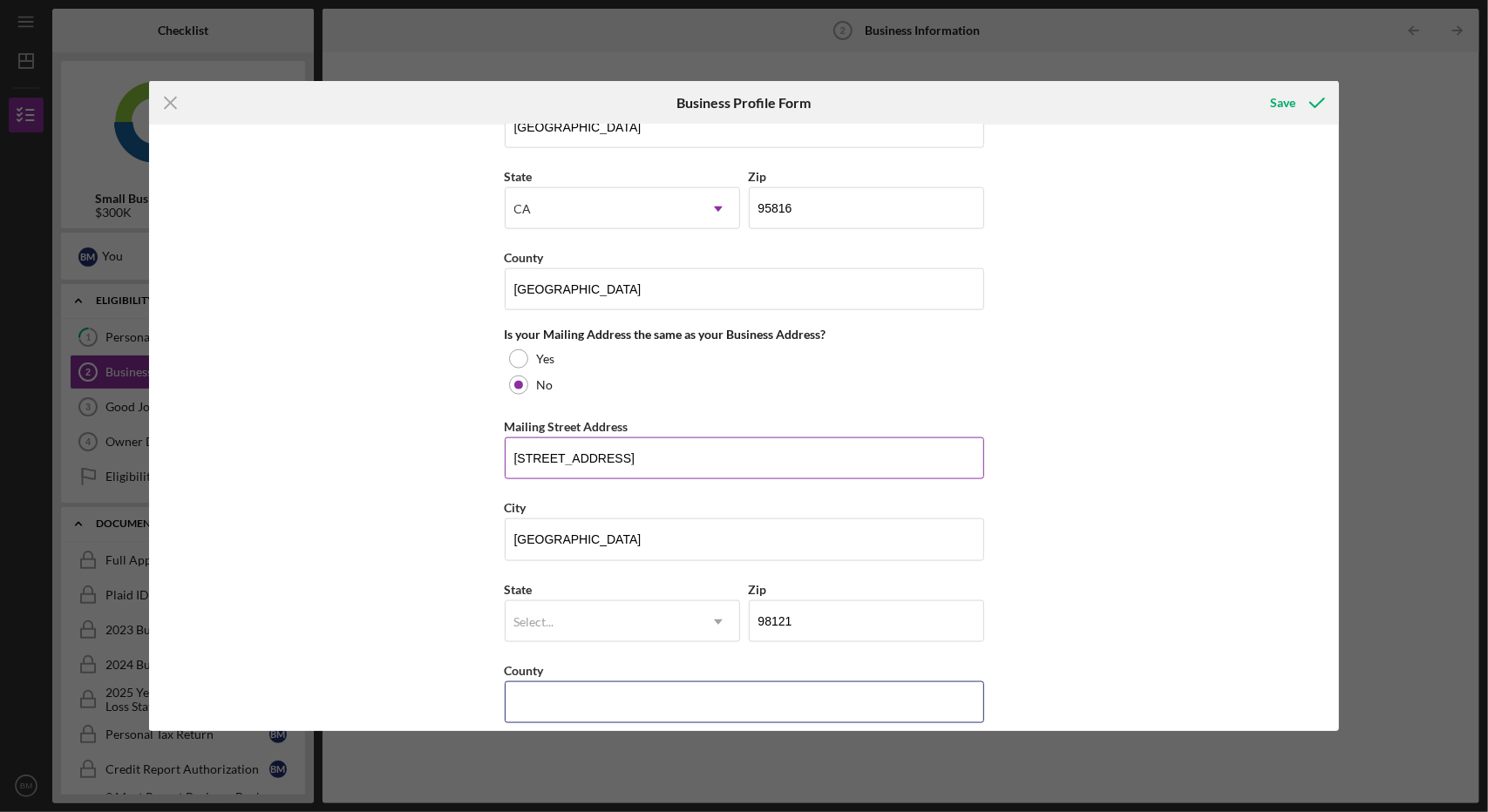
type input "WA"
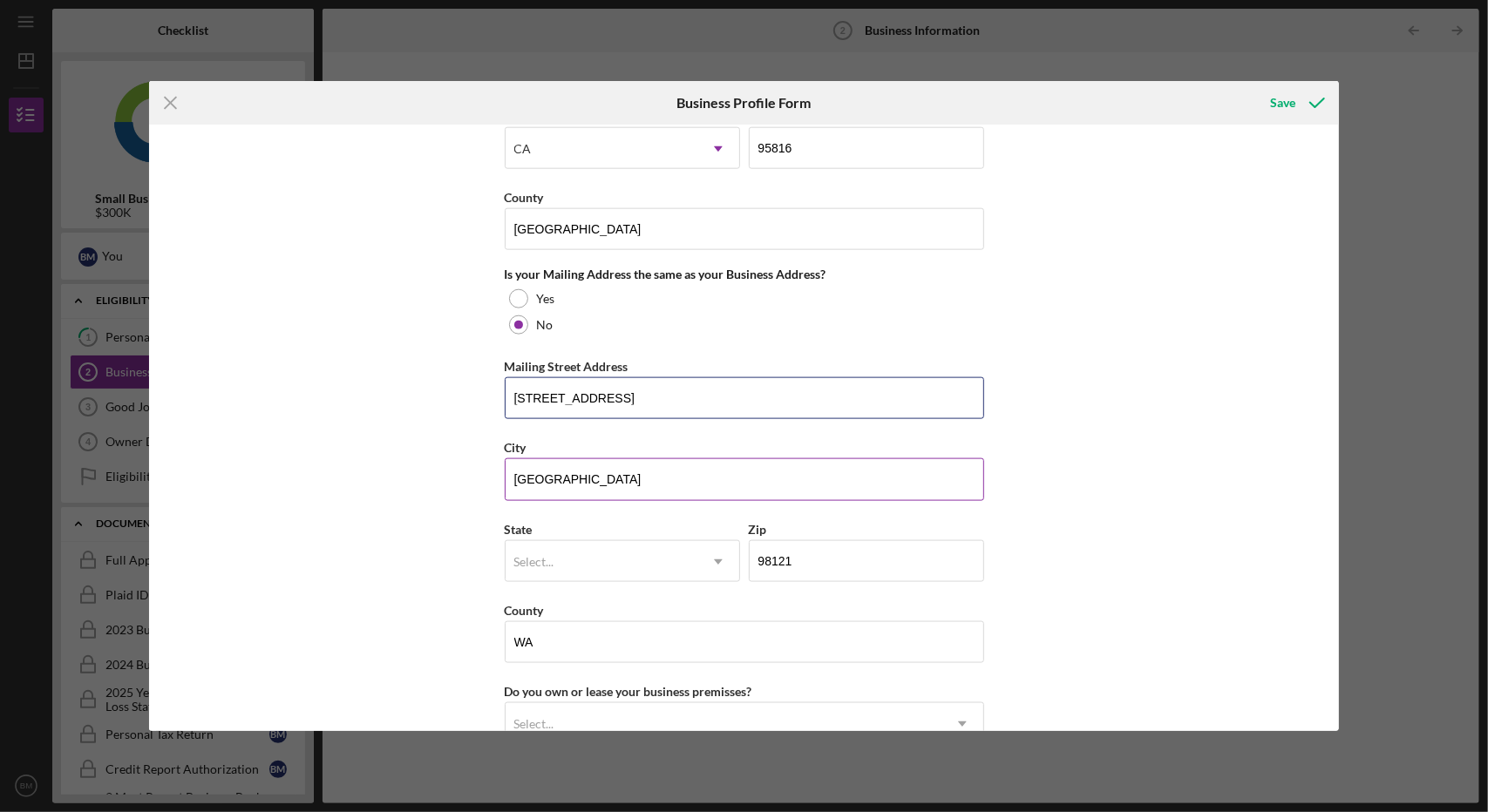
scroll to position [1478, 0]
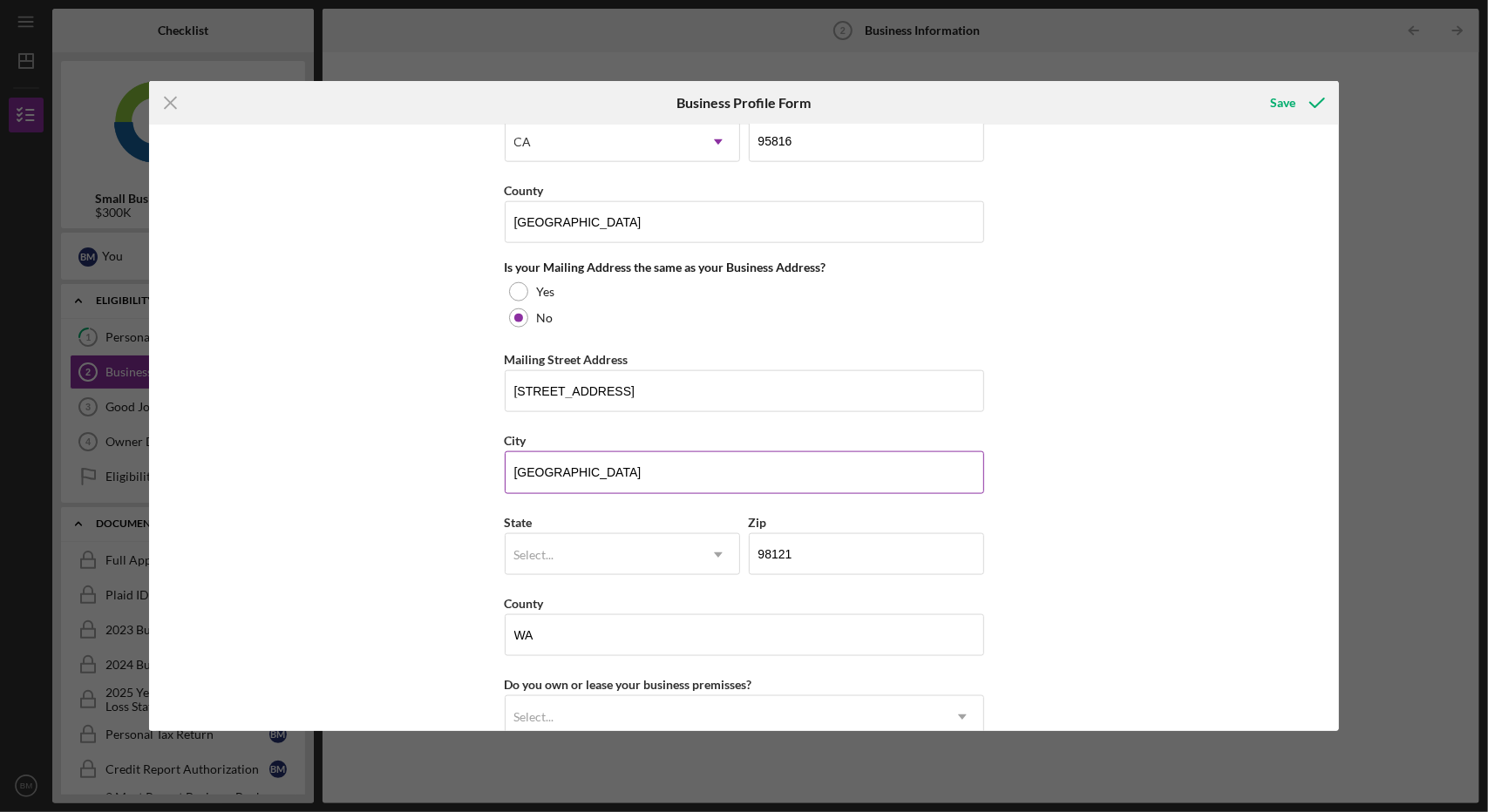
click at [680, 541] on div "Select..." at bounding box center [601, 555] width 192 height 40
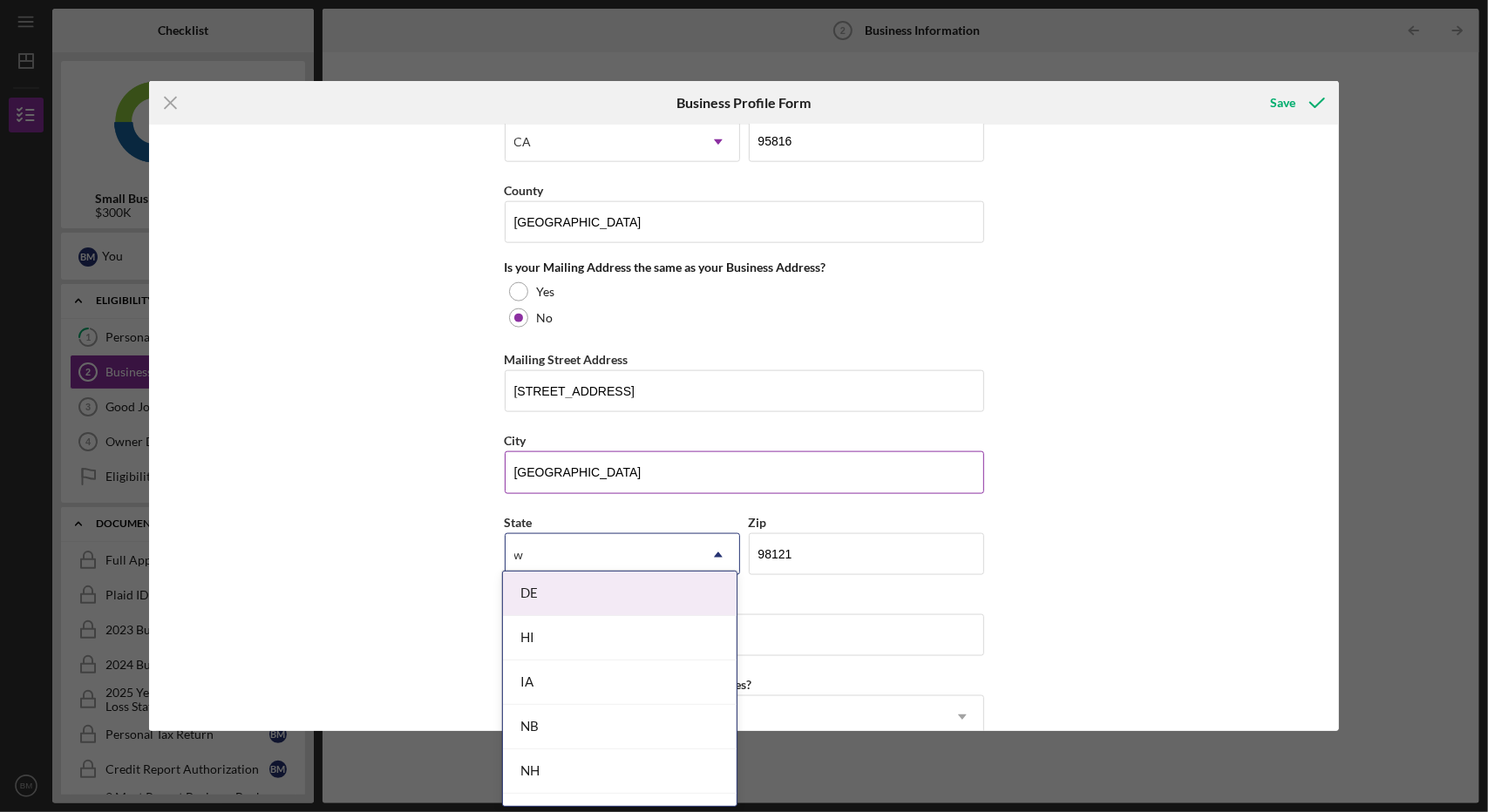
type input "wa"
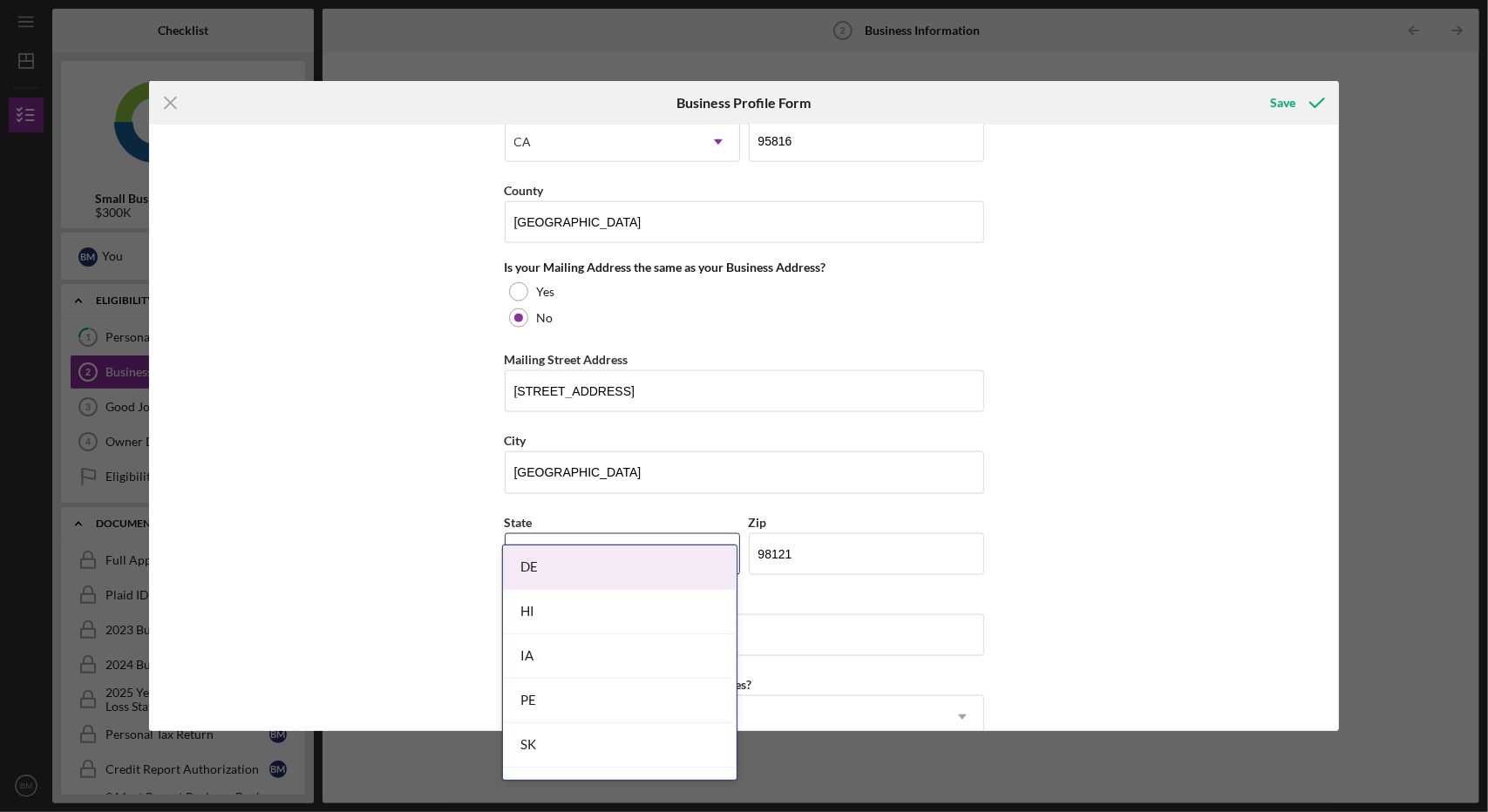
scroll to position [1733, 0]
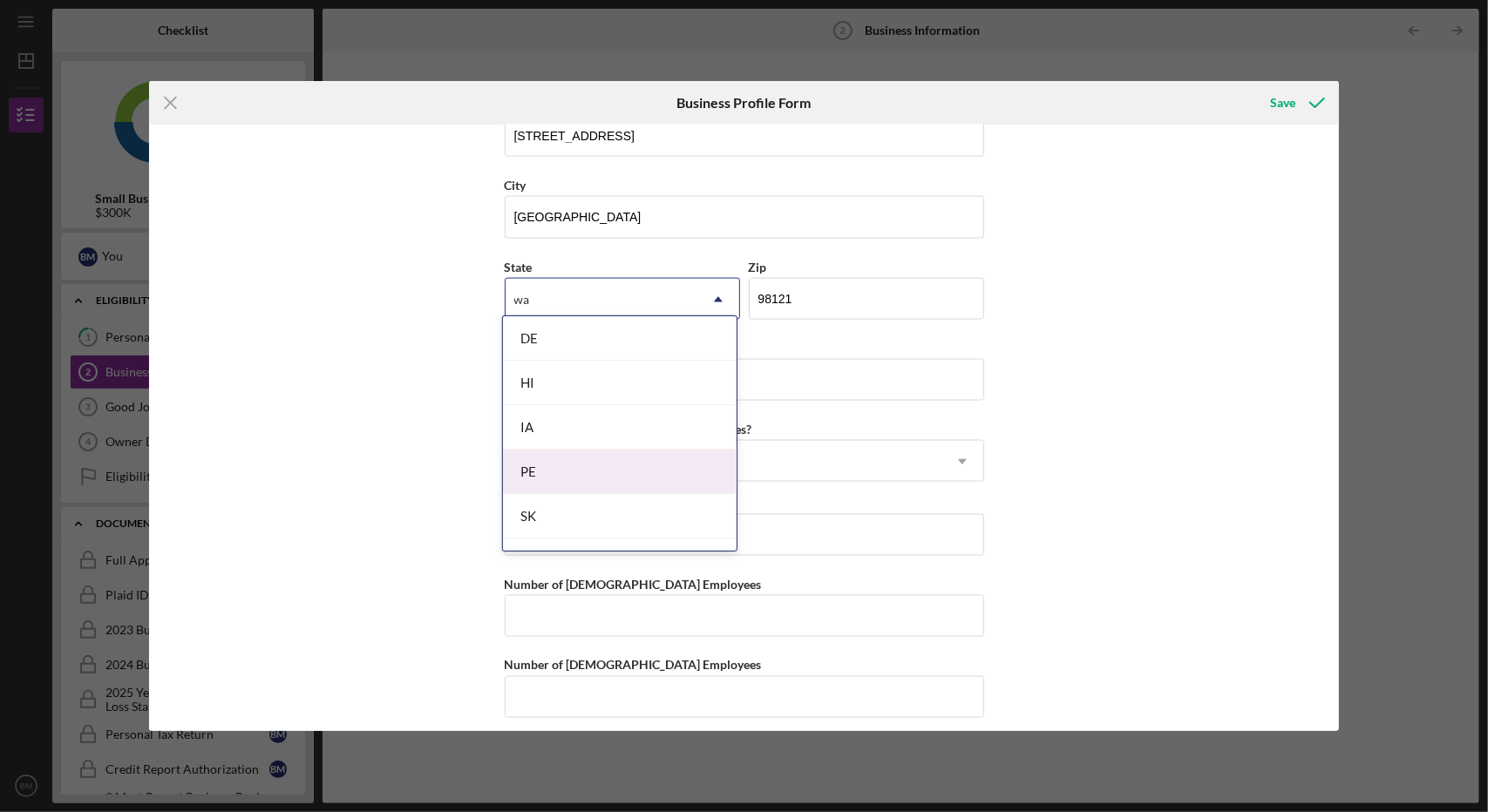
drag, startPoint x: 680, startPoint y: 543, endPoint x: 682, endPoint y: 458, distance: 85.0
click at [682, 458] on div "DE HI IA PE SK WA" at bounding box center [620, 434] width 234 height 235
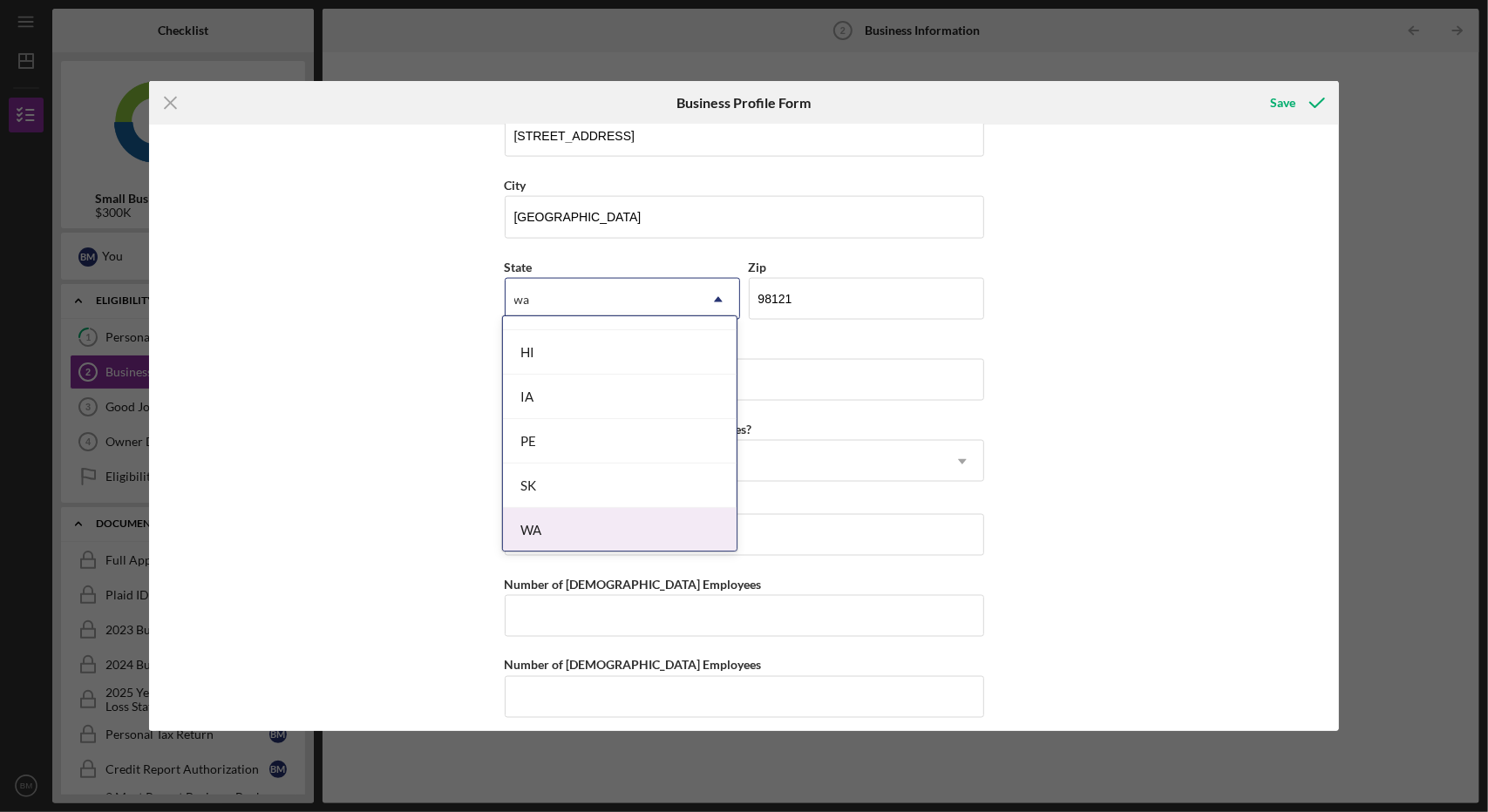
click at [619, 522] on div "WA" at bounding box center [620, 530] width 234 height 45
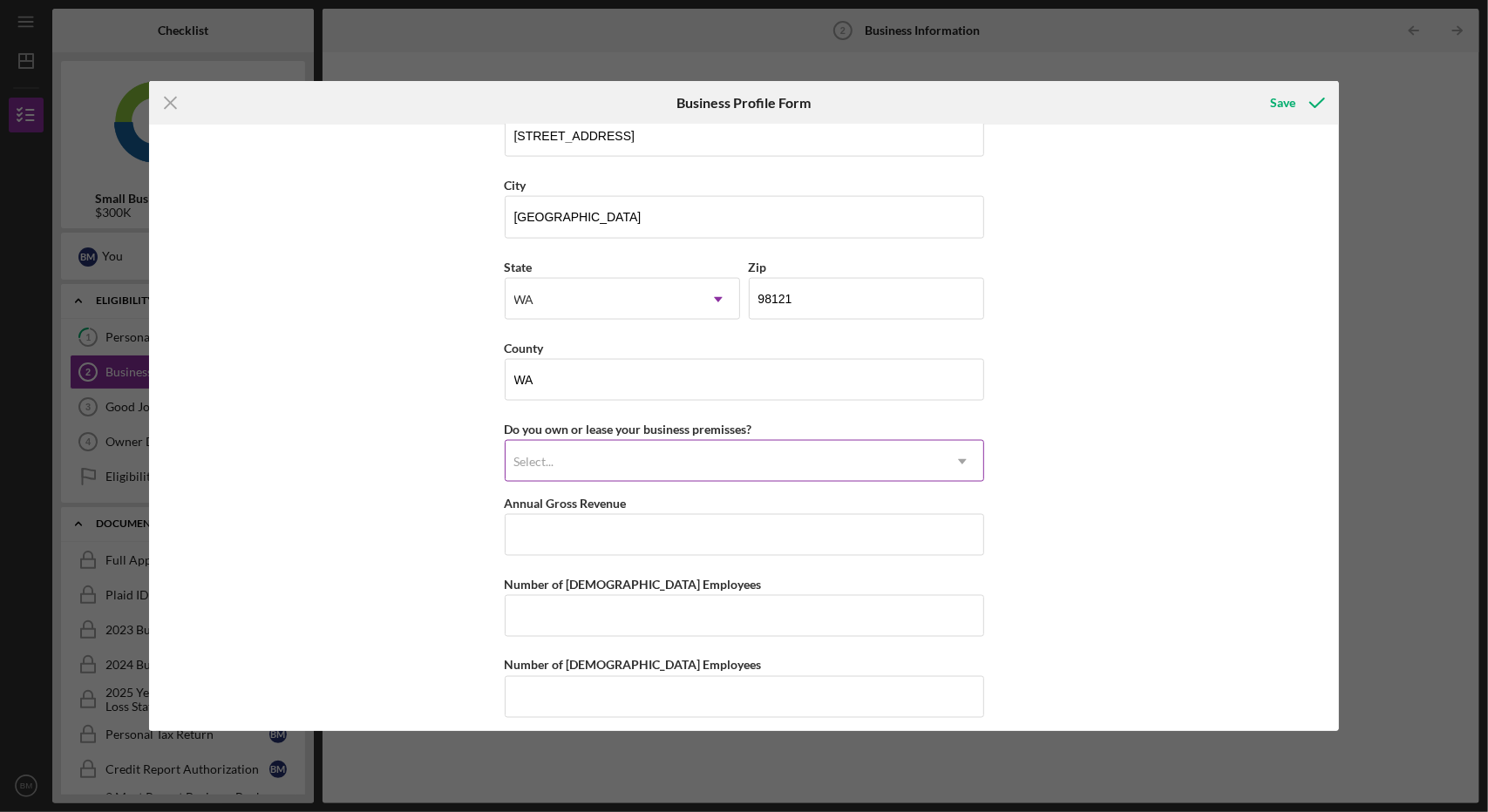
click at [586, 452] on div "Select..." at bounding box center [723, 461] width 436 height 40
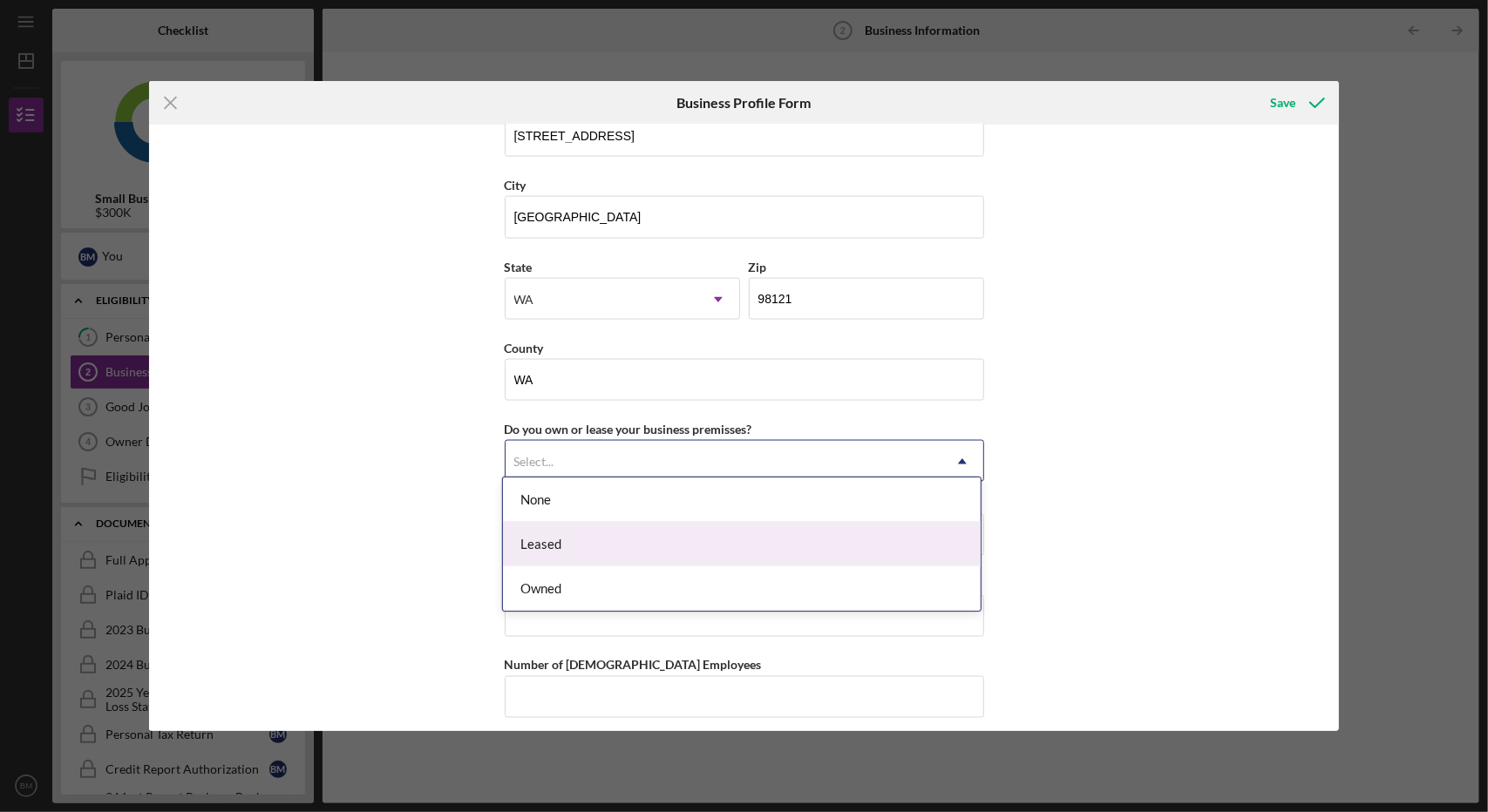
click at [570, 547] on div "Leased" at bounding box center [742, 544] width 478 height 45
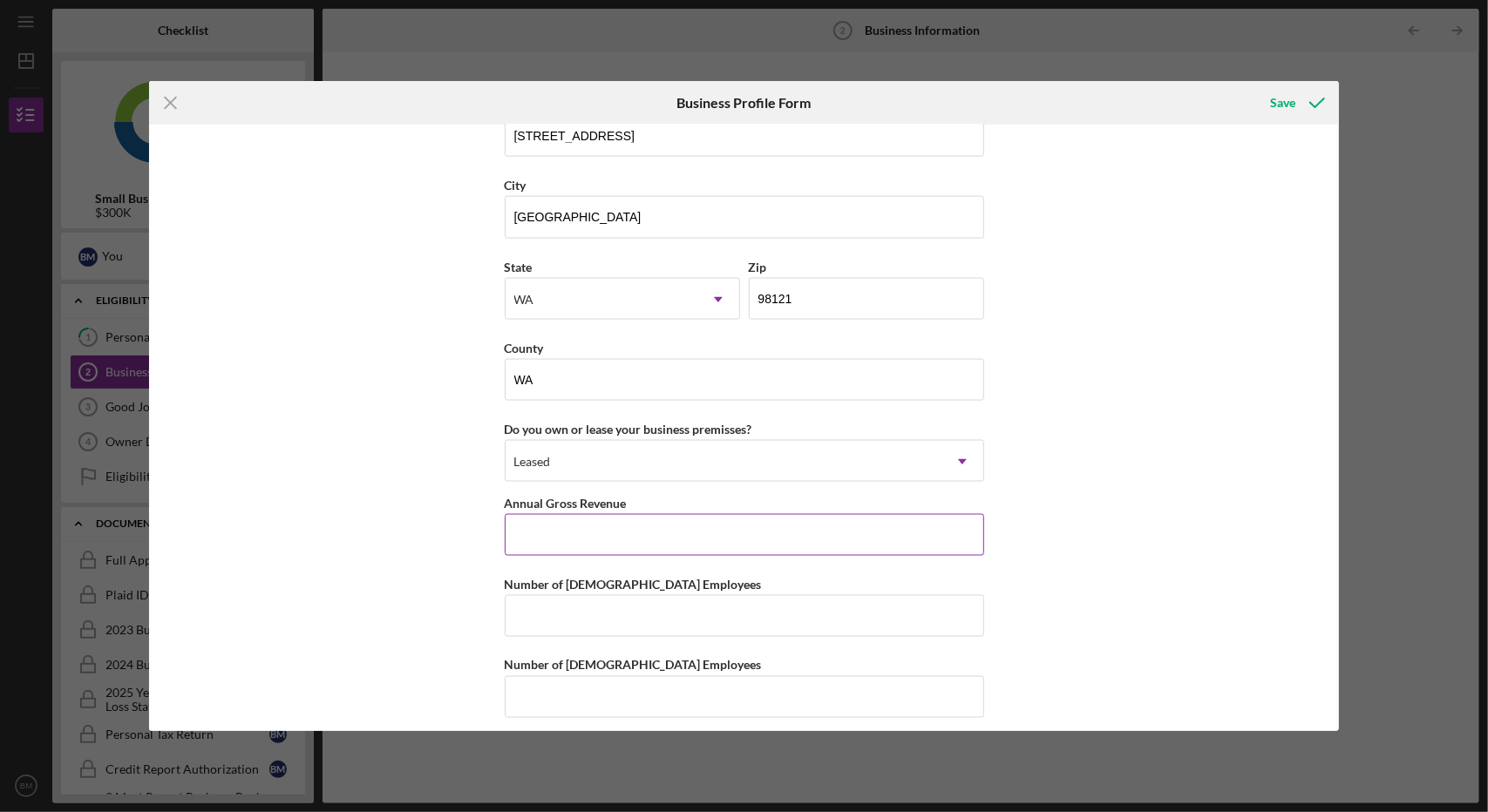
click at [558, 526] on input "Annual Gross Revenue" at bounding box center [744, 534] width 479 height 42
type input "$1,000,000"
type input "2"
type input "0"
click at [353, 533] on div "Business Name Maison Blanc Ventures DBA Business Start Date Legal Structure LLC…" at bounding box center [744, 428] width 1191 height 607
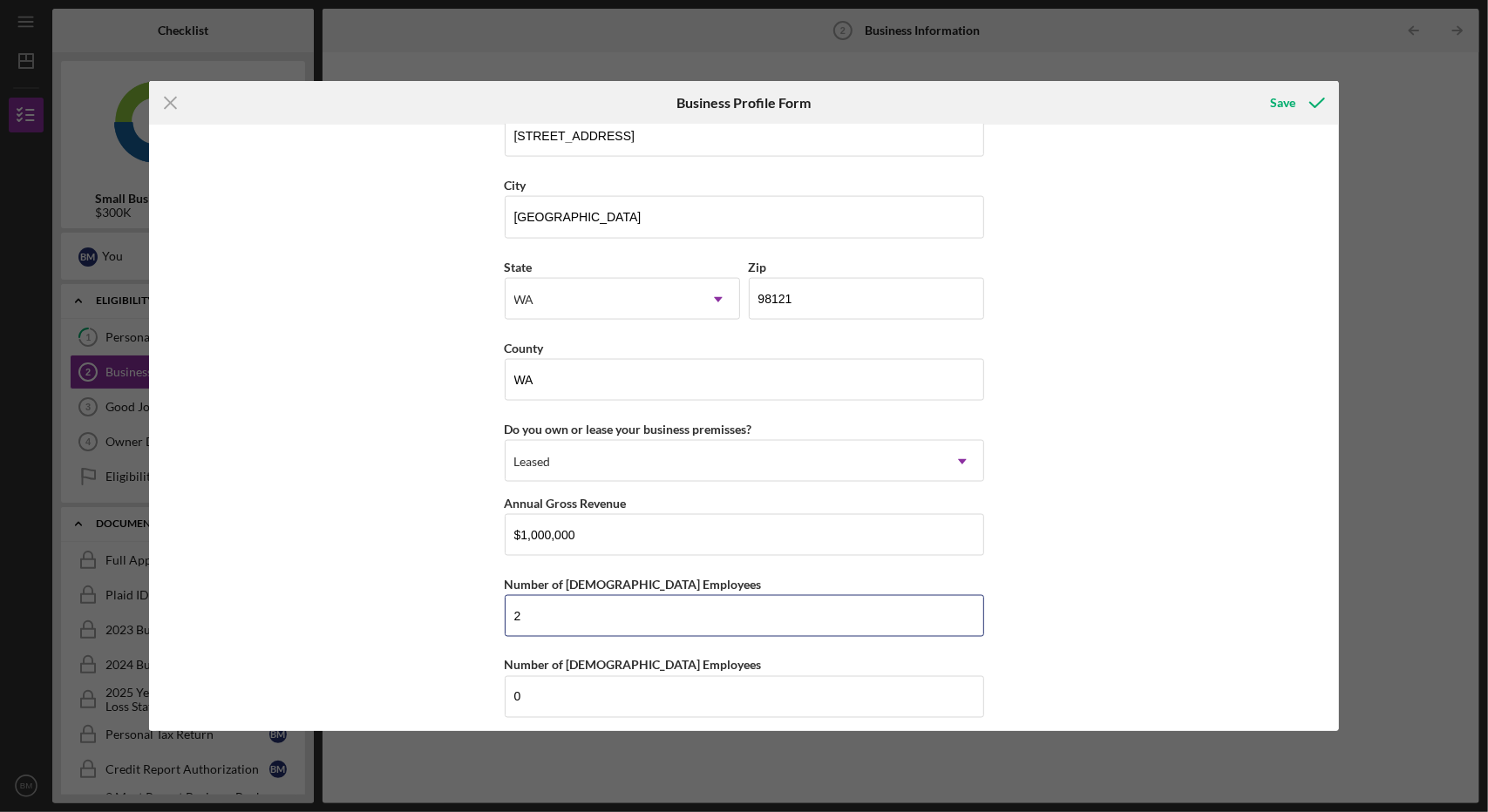
drag, startPoint x: 582, startPoint y: 616, endPoint x: 257, endPoint y: 567, distance: 328.7
click at [257, 567] on div "Business Name Maison Blanc Ventures DBA Business Start Date Legal Structure LLC…" at bounding box center [744, 428] width 1191 height 607
type input "0"
click at [172, 381] on div "Business Name Maison Blanc Ventures DBA Business Start Date Legal Structure LLC…" at bounding box center [744, 428] width 1191 height 607
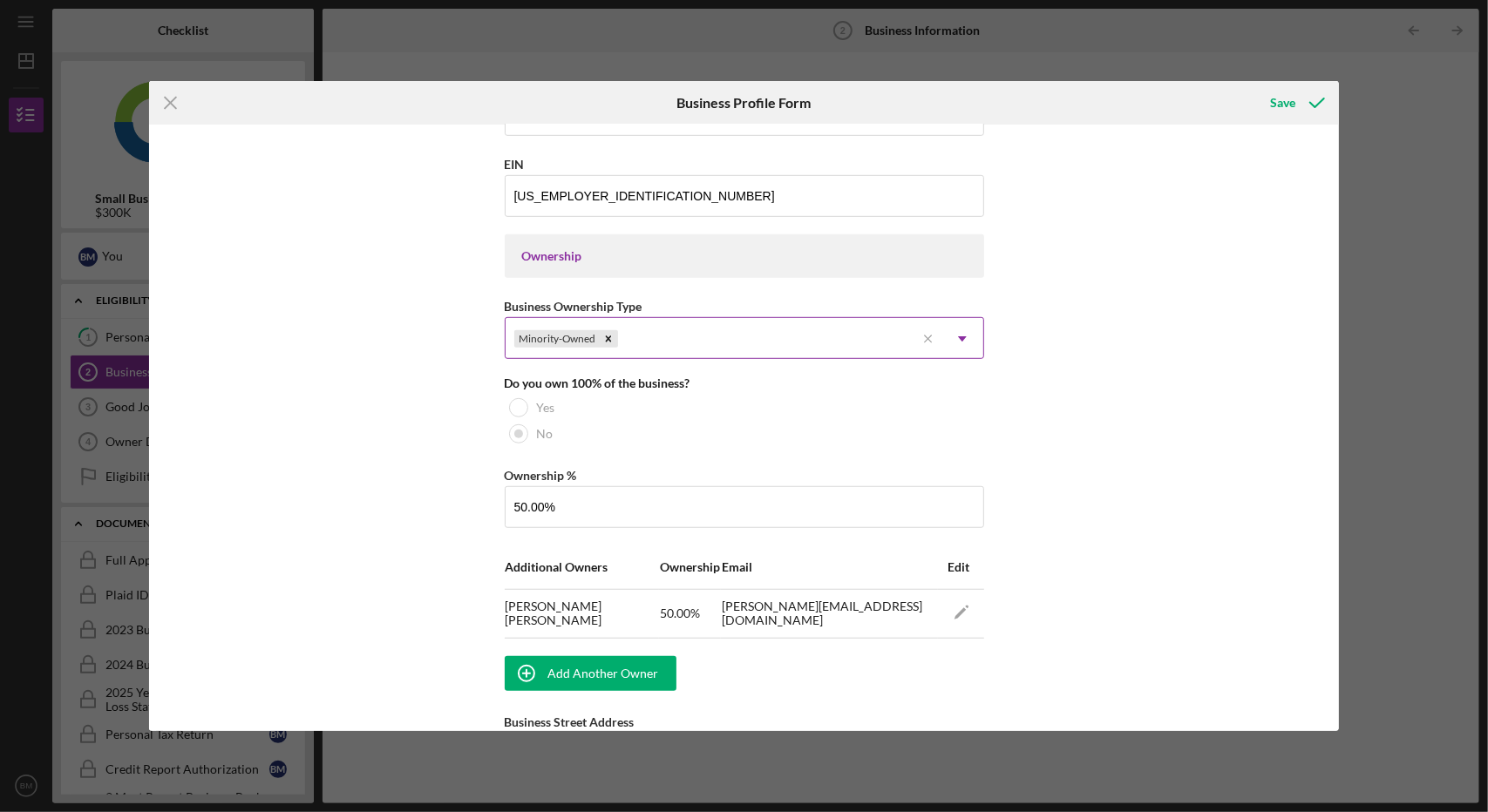
scroll to position [630, 0]
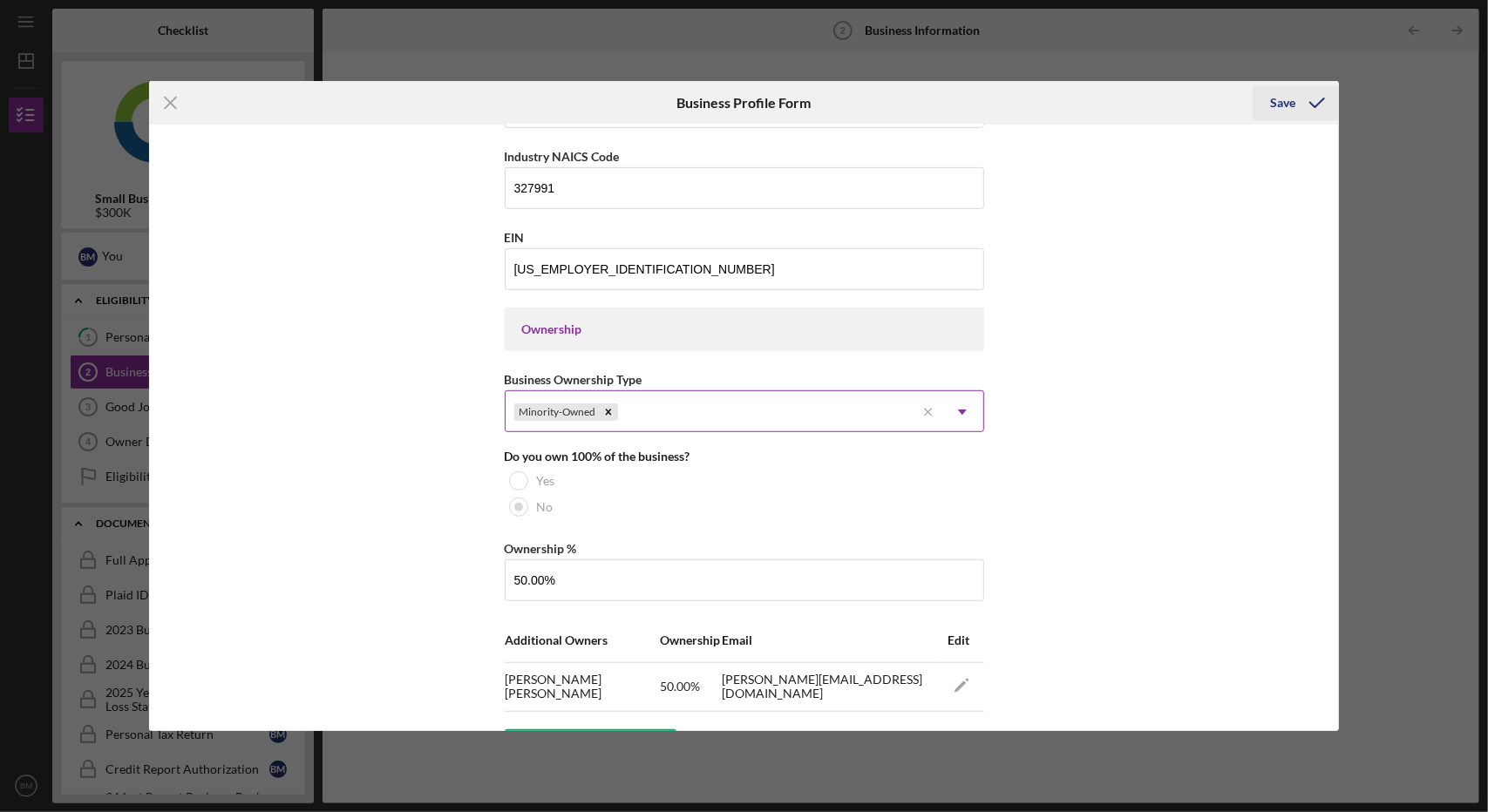
click at [1287, 103] on div "Save" at bounding box center [1283, 103] width 25 height 35
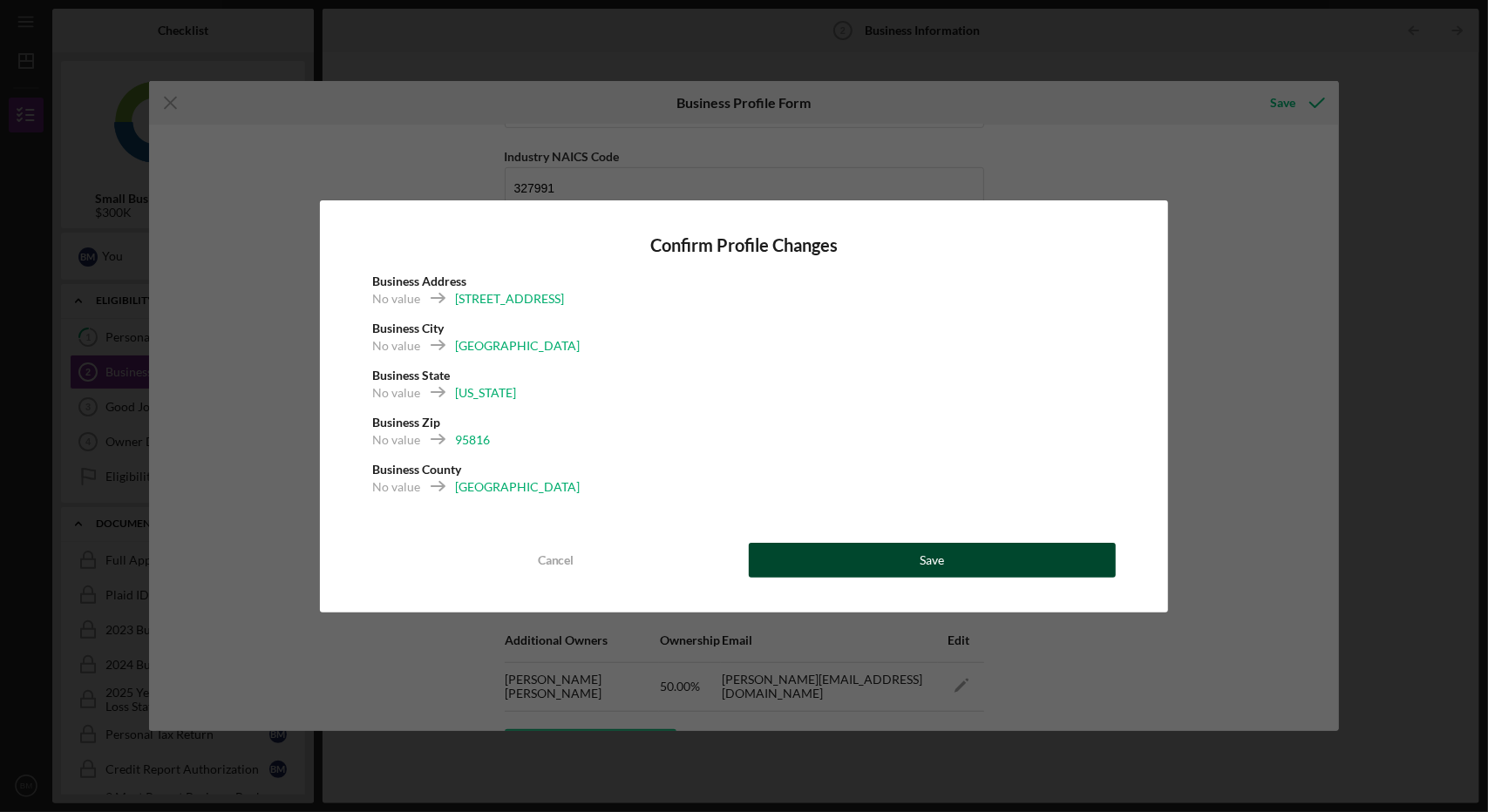
click at [886, 557] on button "Save" at bounding box center [933, 559] width 368 height 35
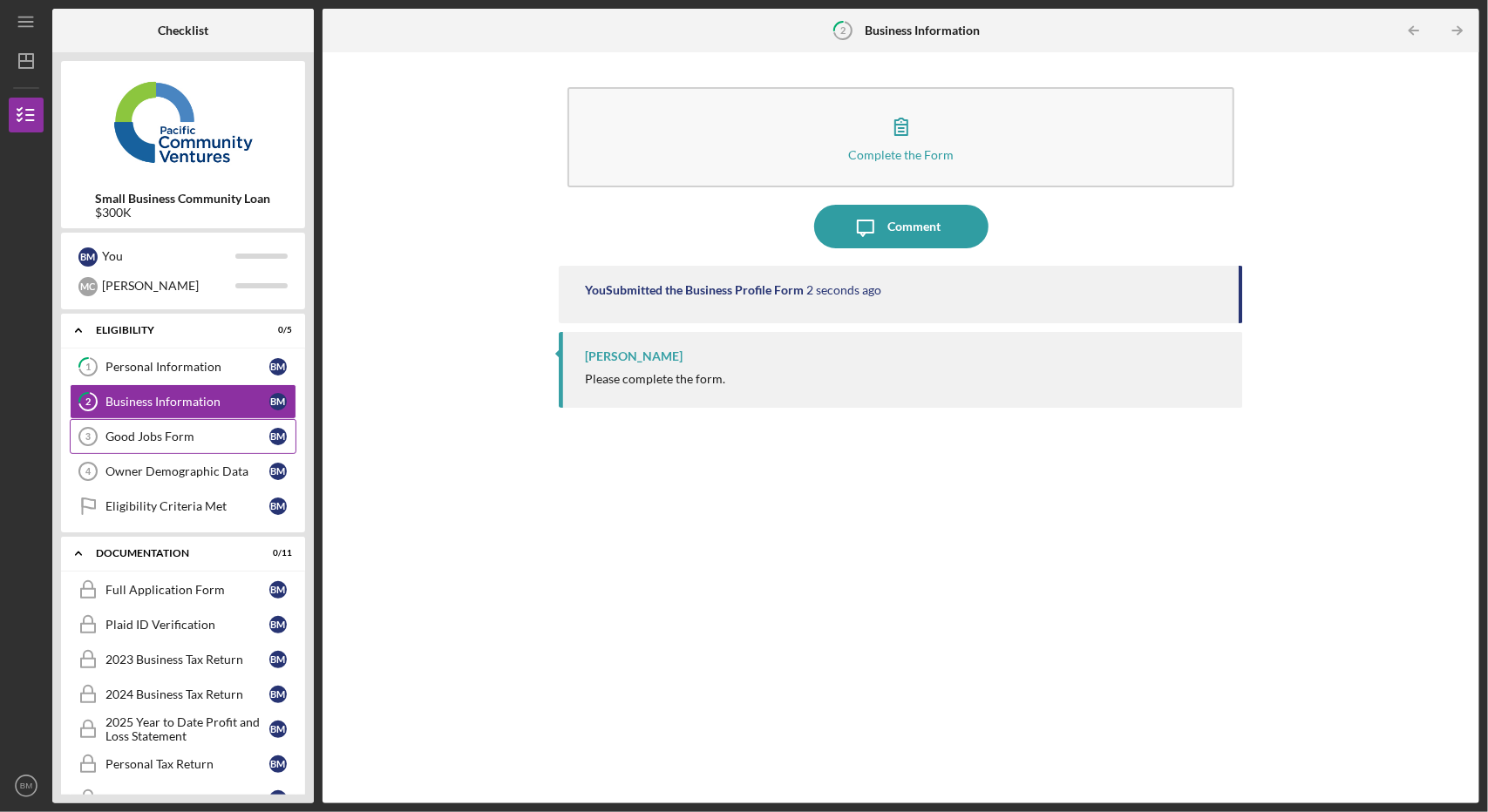
click at [155, 426] on link "Good Jobs Form 3 Good Jobs Form B M" at bounding box center [183, 436] width 227 height 35
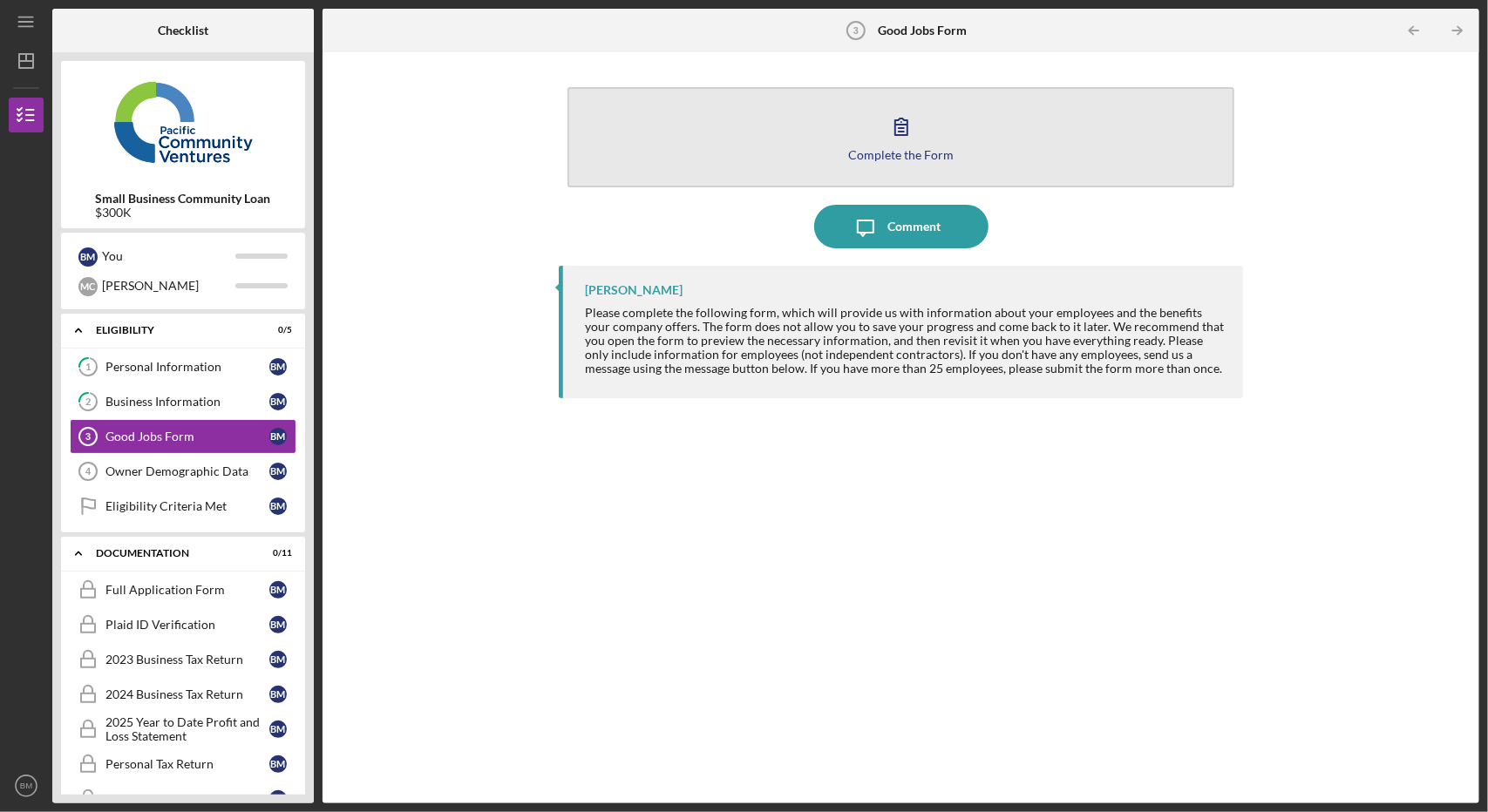
click at [894, 158] on div "Complete the Form" at bounding box center [901, 154] width 105 height 13
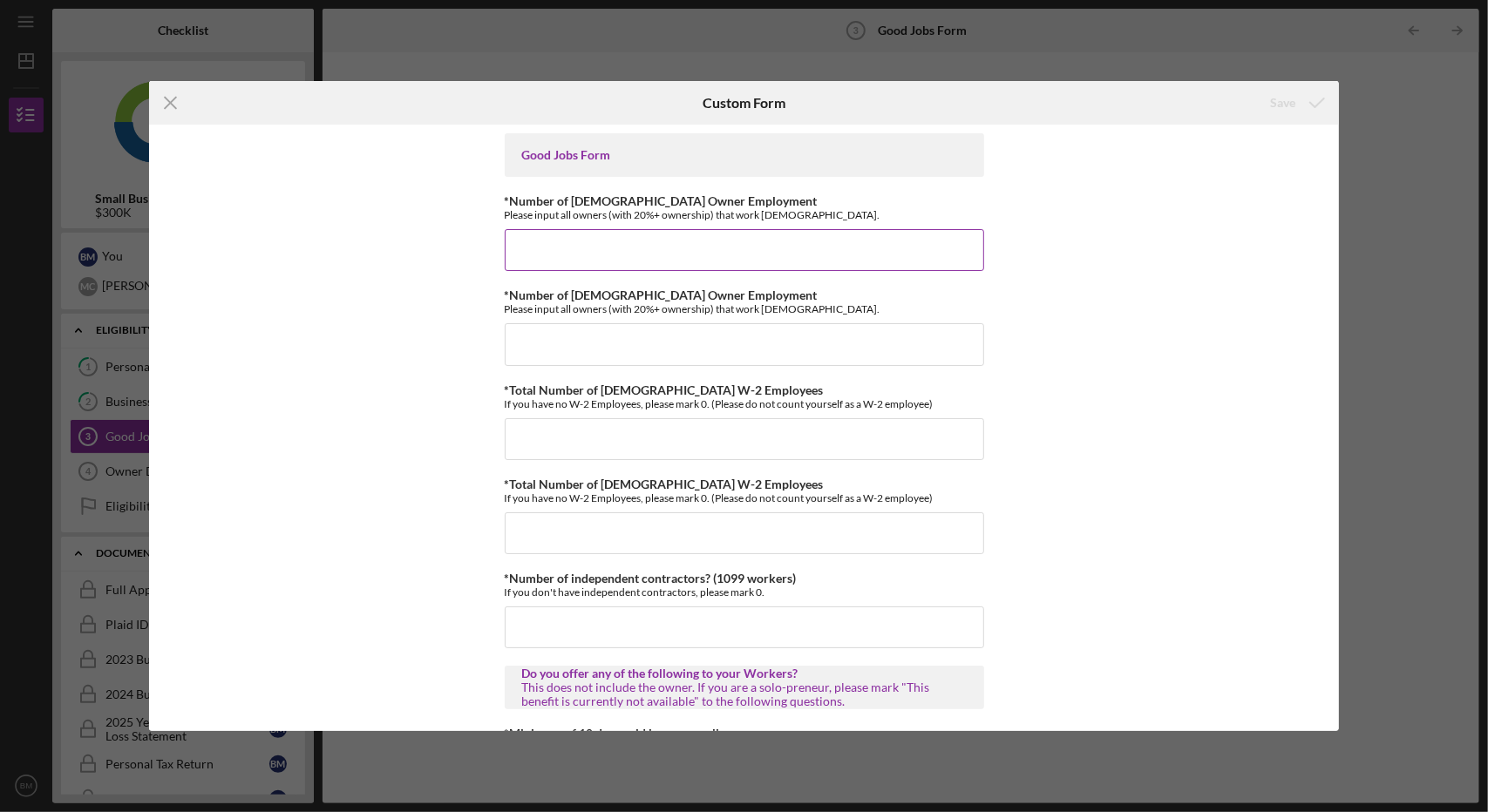
click at [627, 250] on input "*Number of [DEMOGRAPHIC_DATA] Owner Employment" at bounding box center [744, 250] width 479 height 42
type input "2"
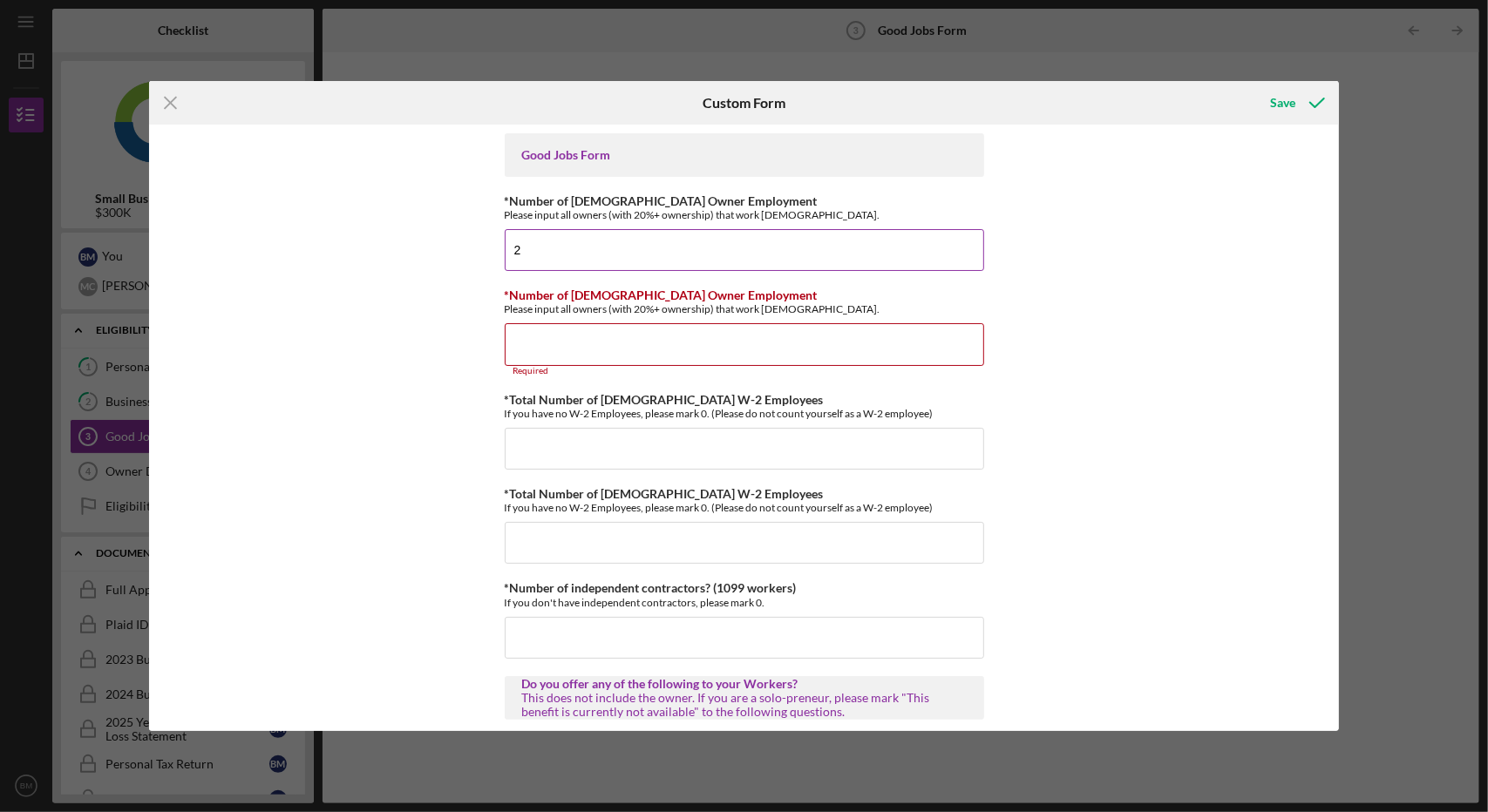
click at [627, 250] on input "2" at bounding box center [744, 250] width 479 height 42
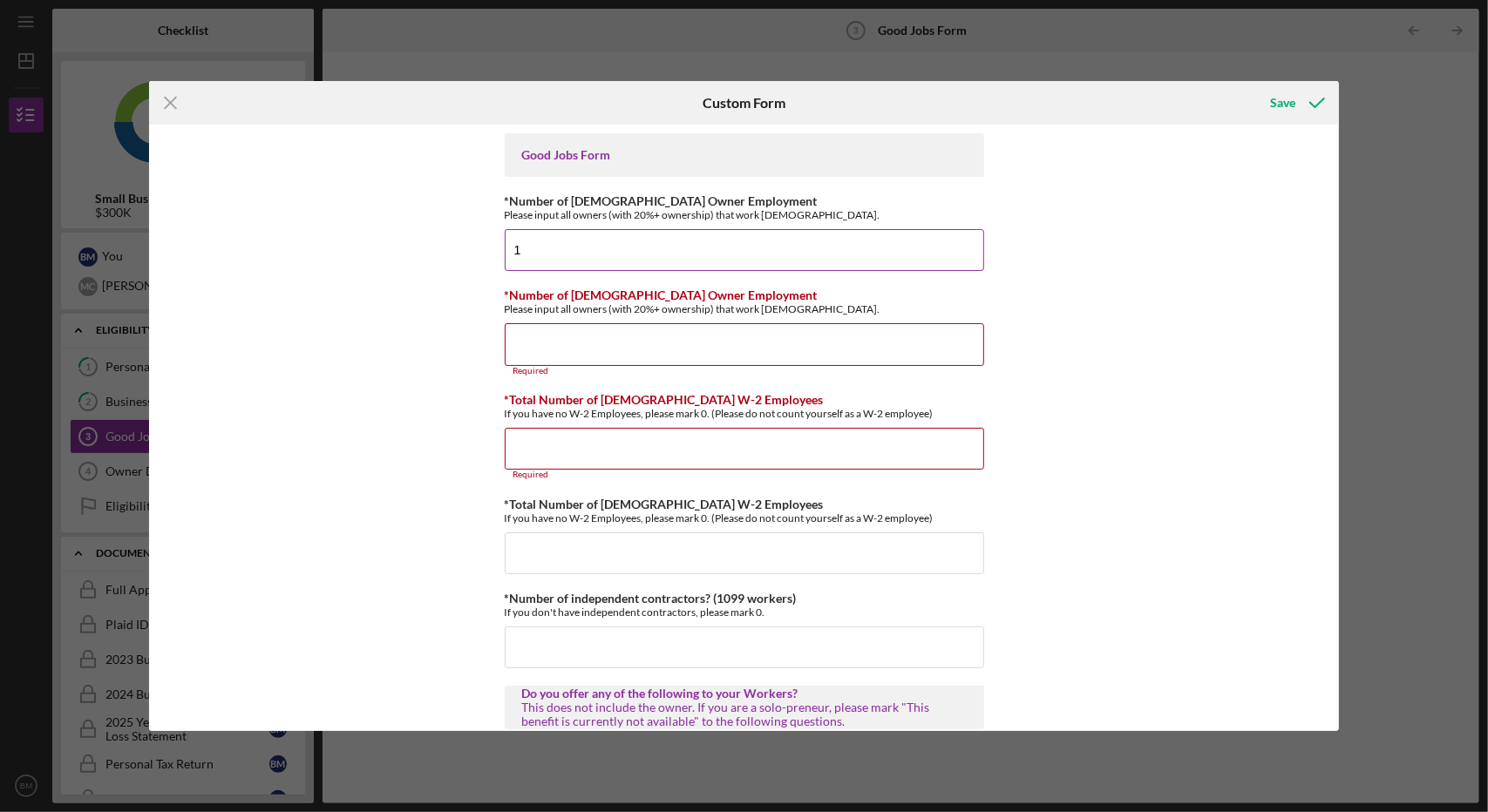
type input "1"
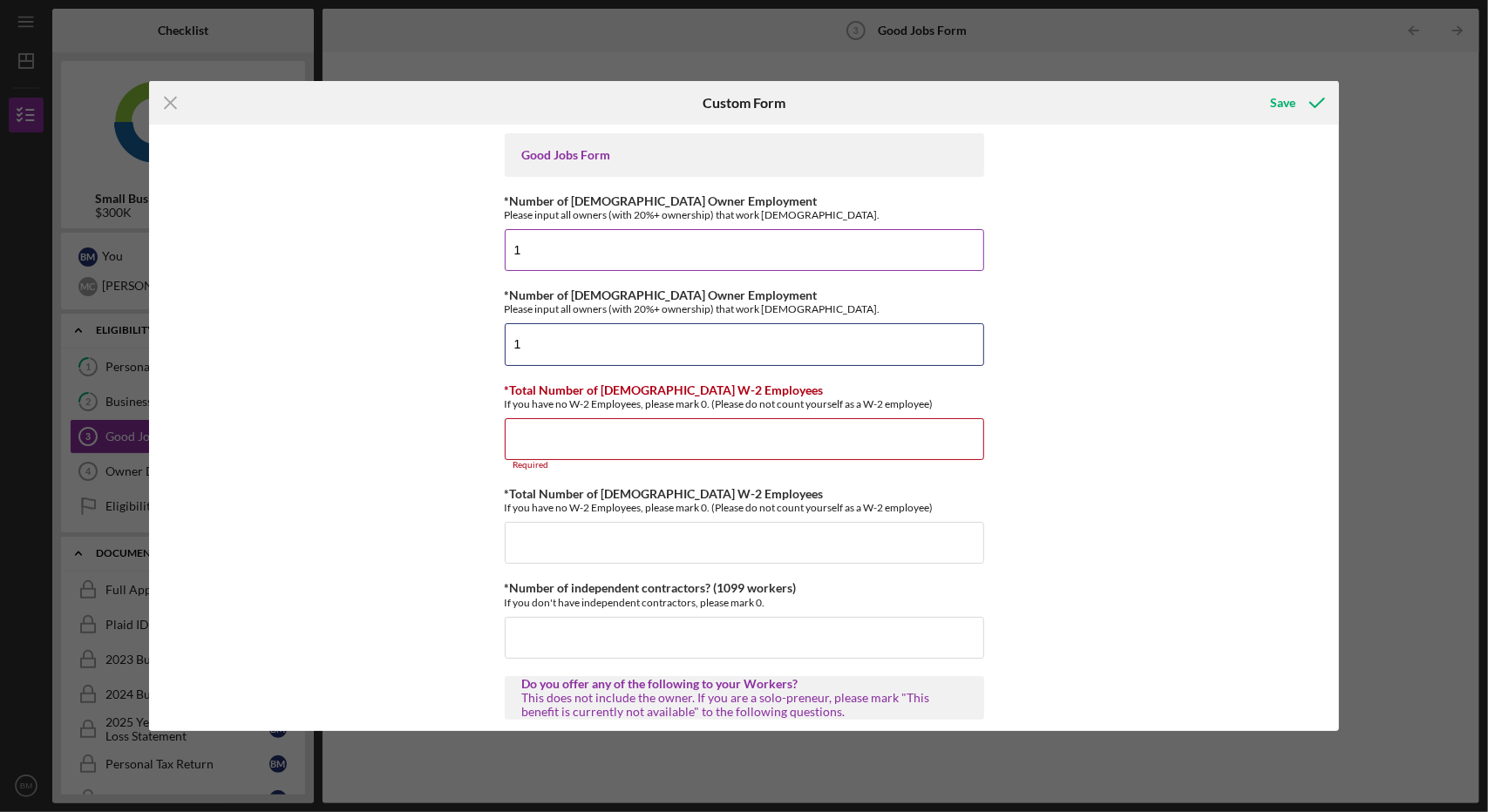
type input "1"
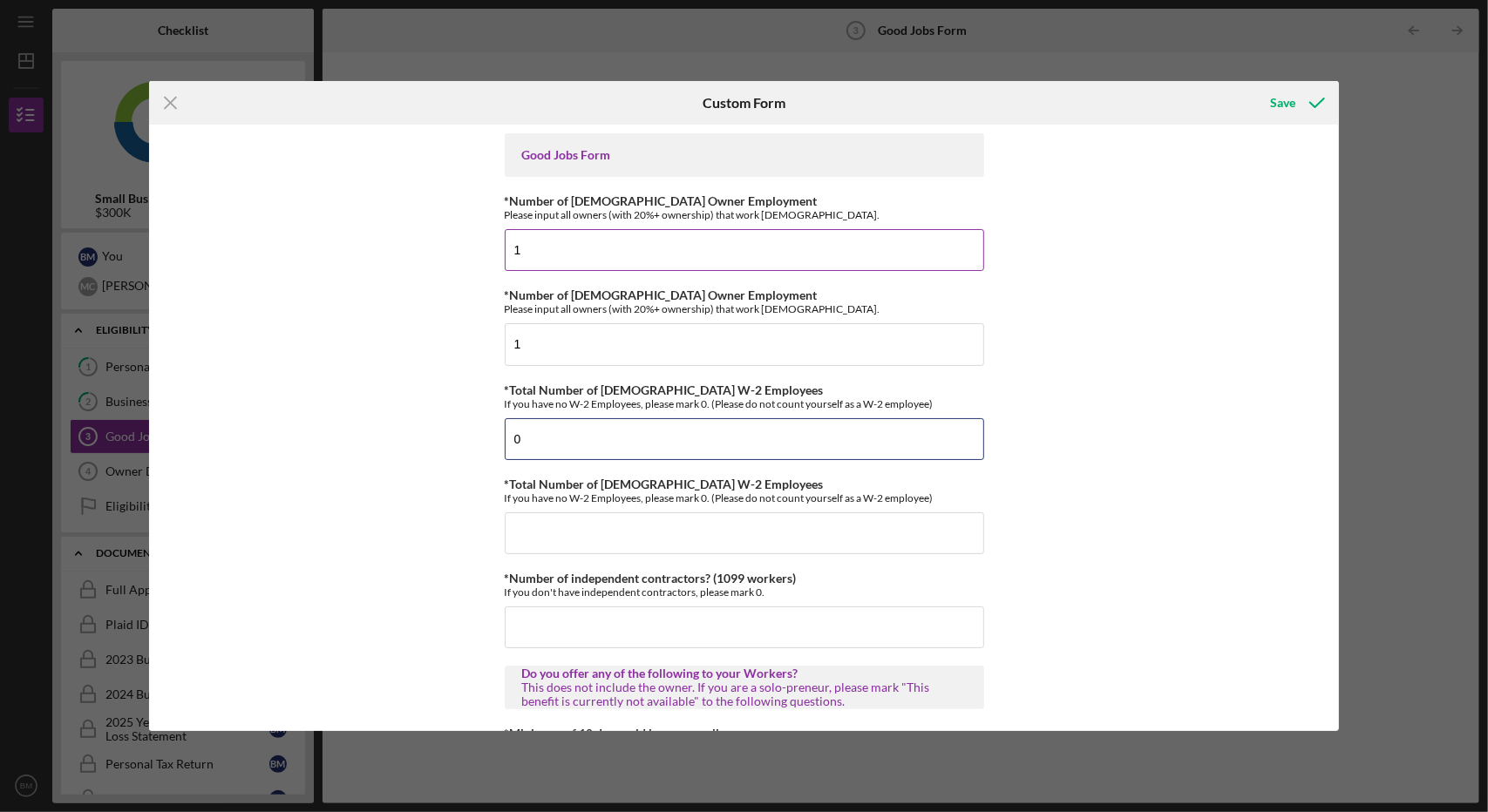
type input "0"
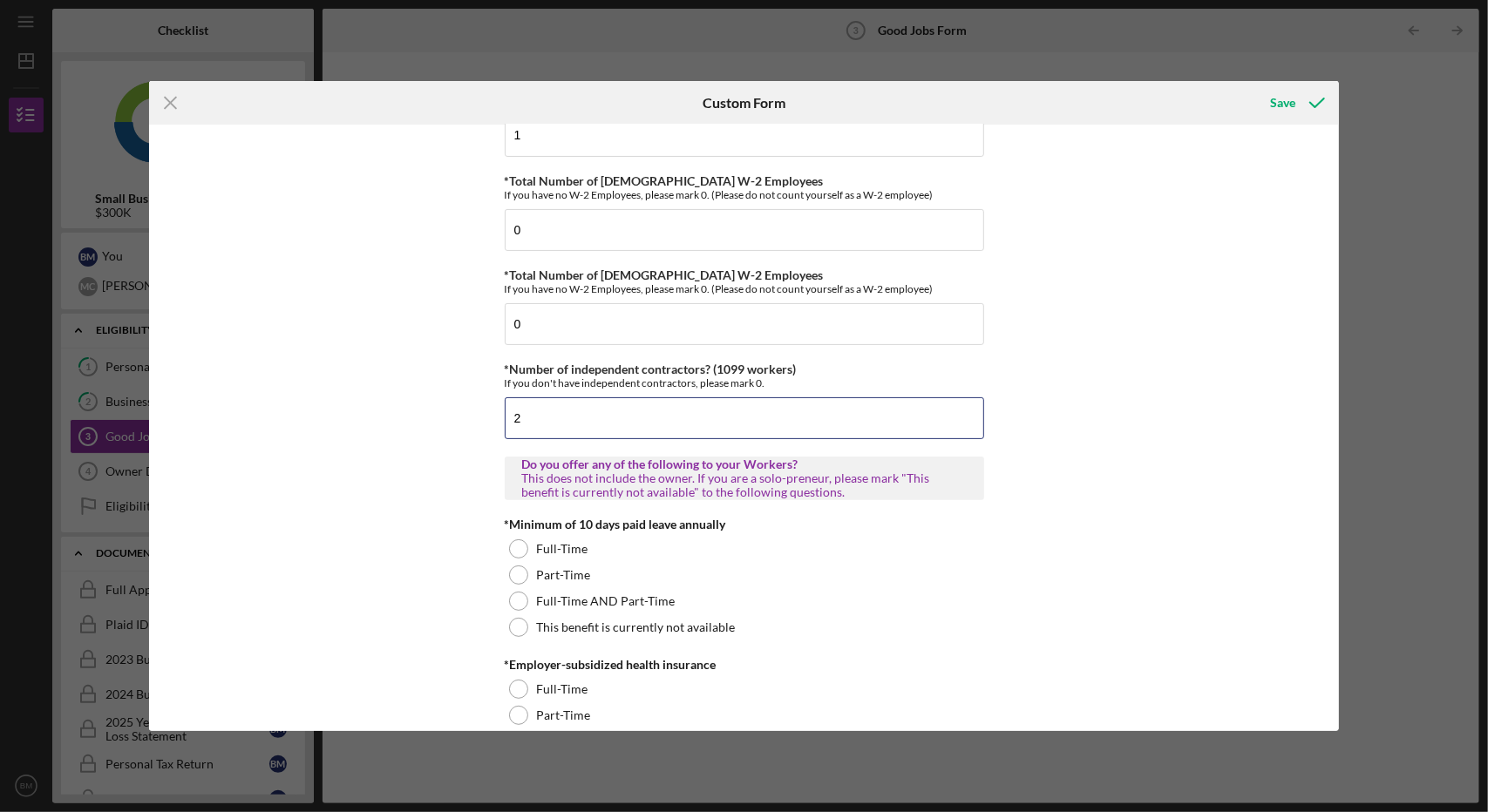
scroll to position [222, 0]
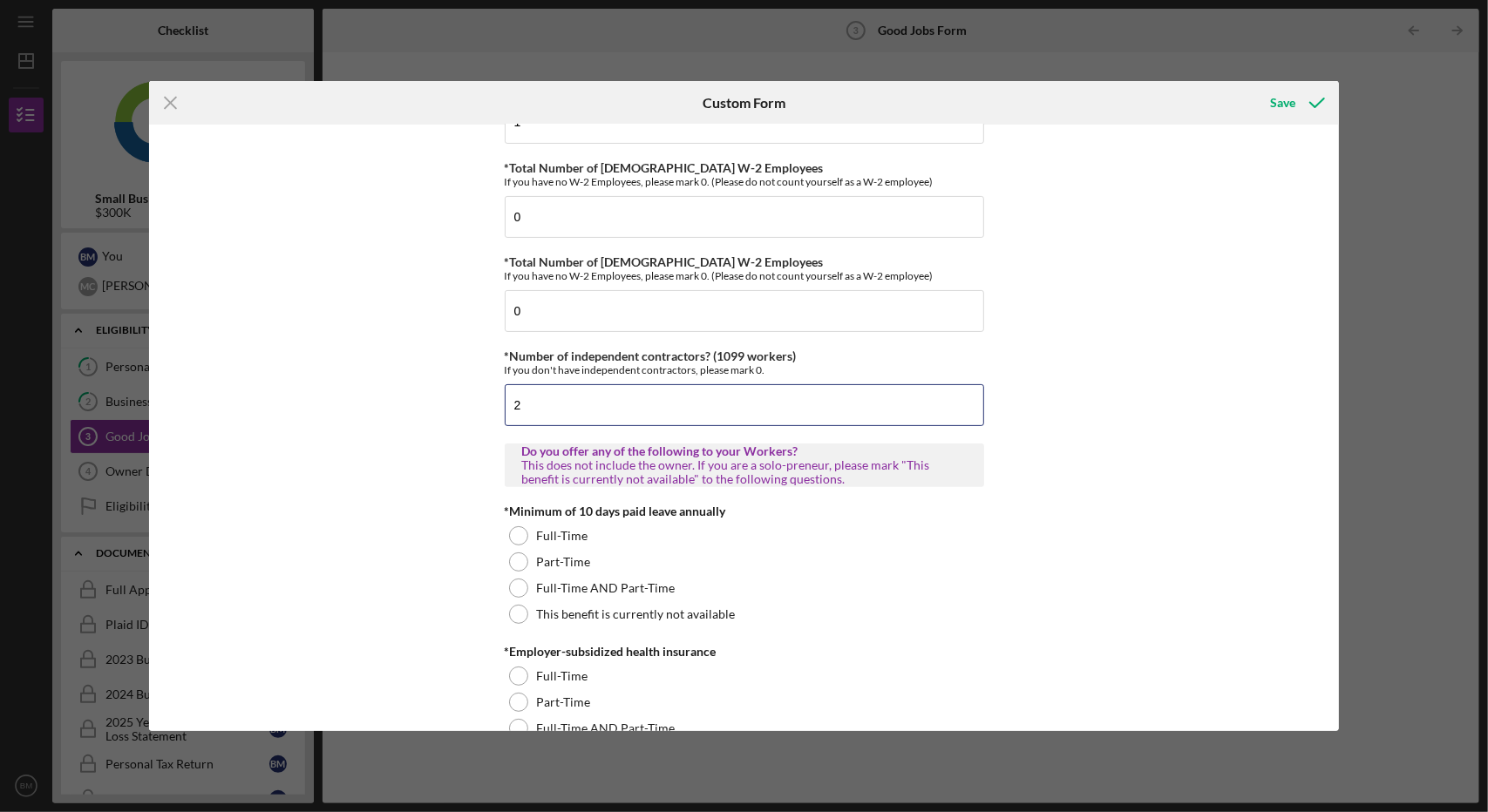
type input "2"
click at [412, 385] on div "Good Jobs Form *Number of [DEMOGRAPHIC_DATA] Owner Employment Please input all …" at bounding box center [744, 428] width 1191 height 607
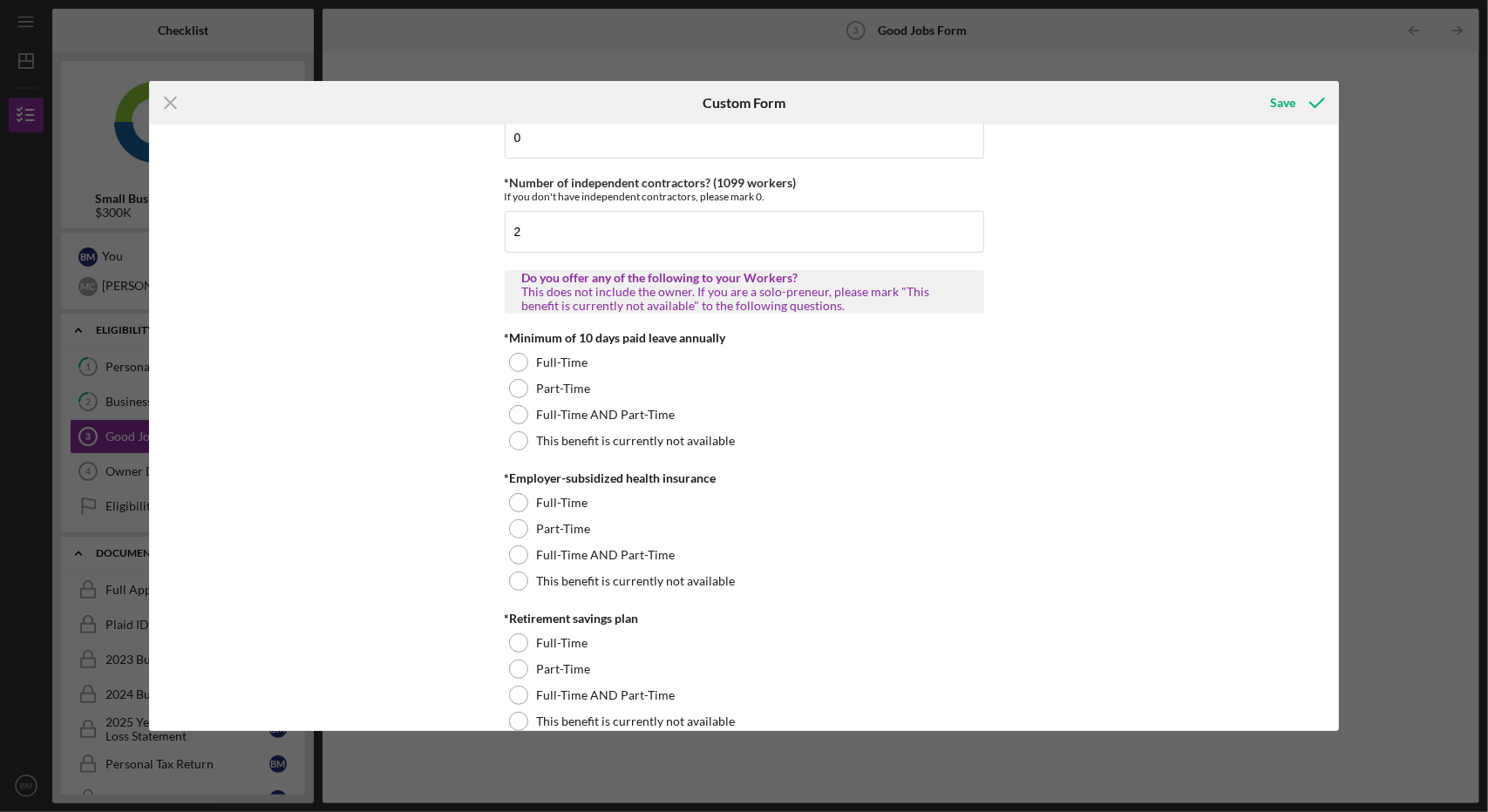
scroll to position [396, 0]
click at [520, 431] on div at bounding box center [518, 439] width 19 height 19
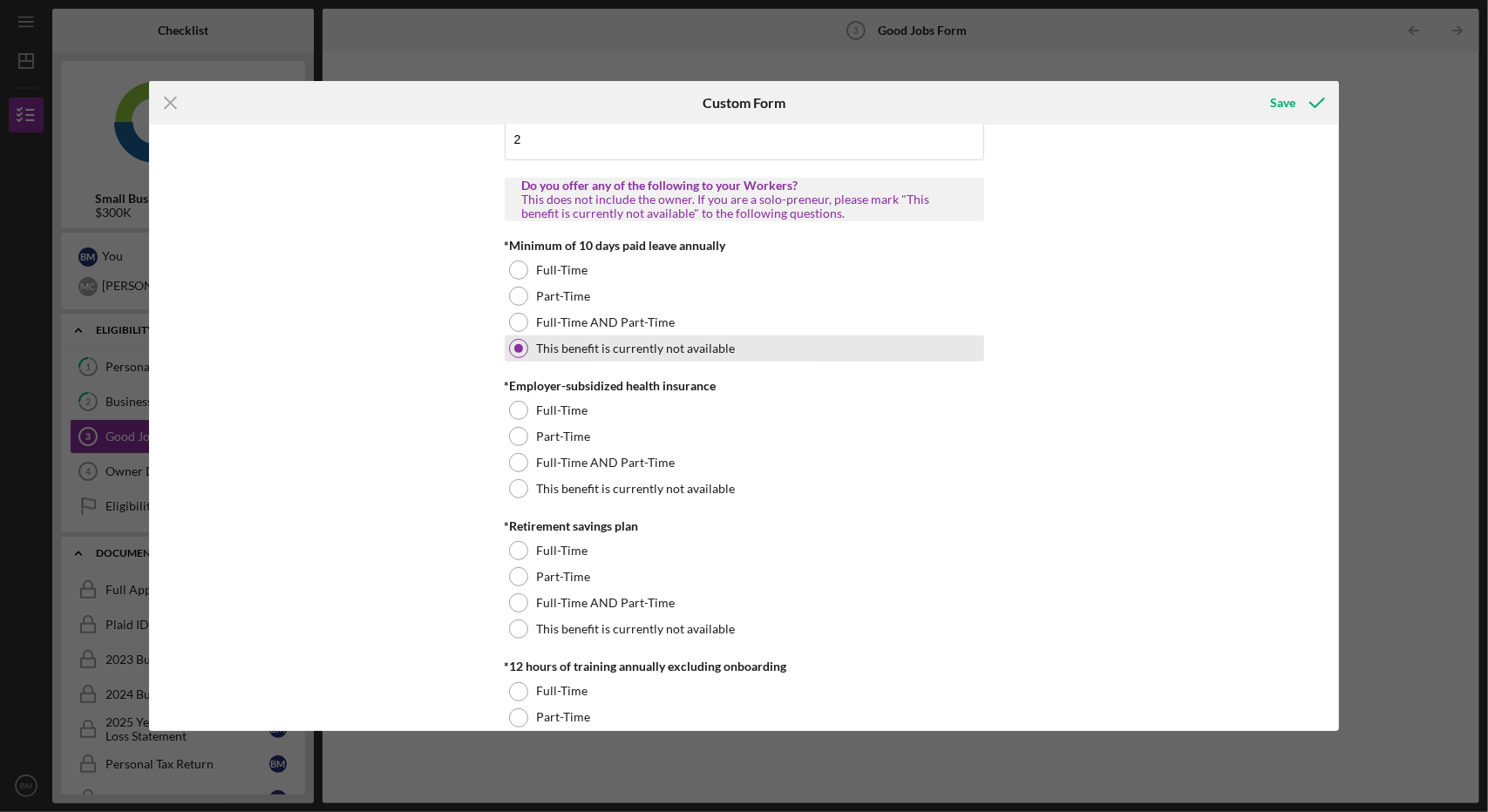
scroll to position [485, 0]
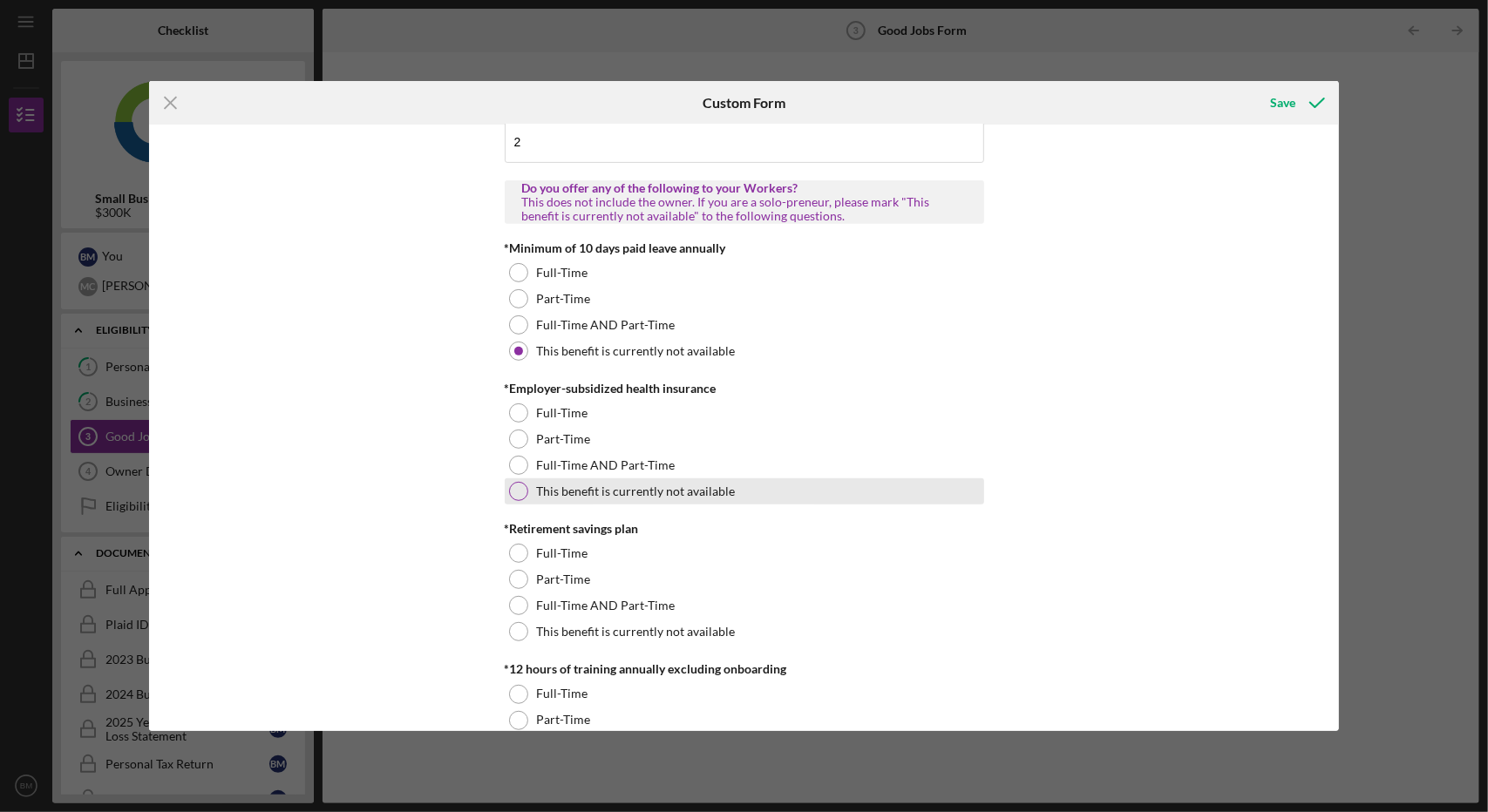
click at [519, 490] on div at bounding box center [518, 491] width 19 height 19
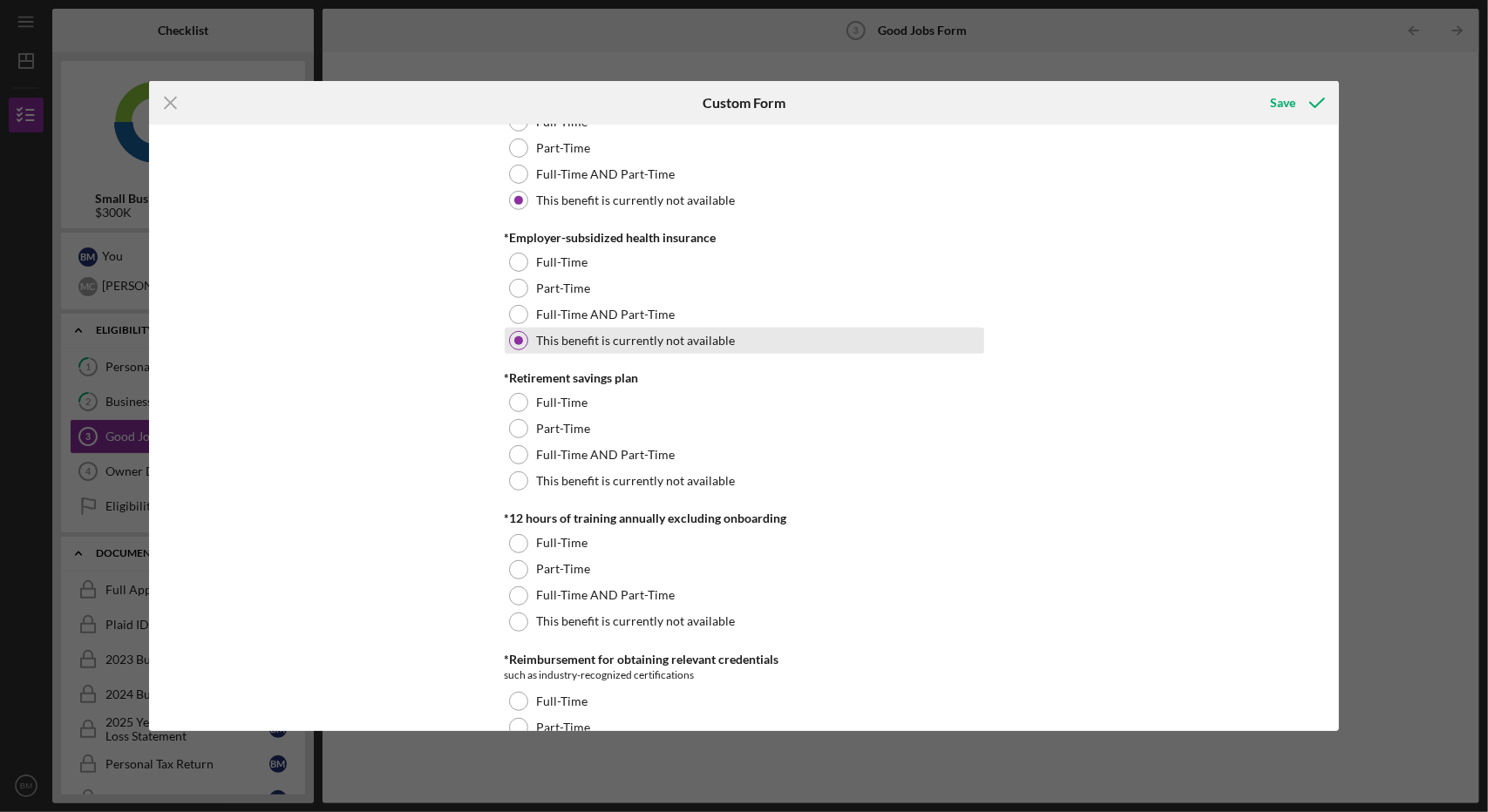
scroll to position [646, 0]
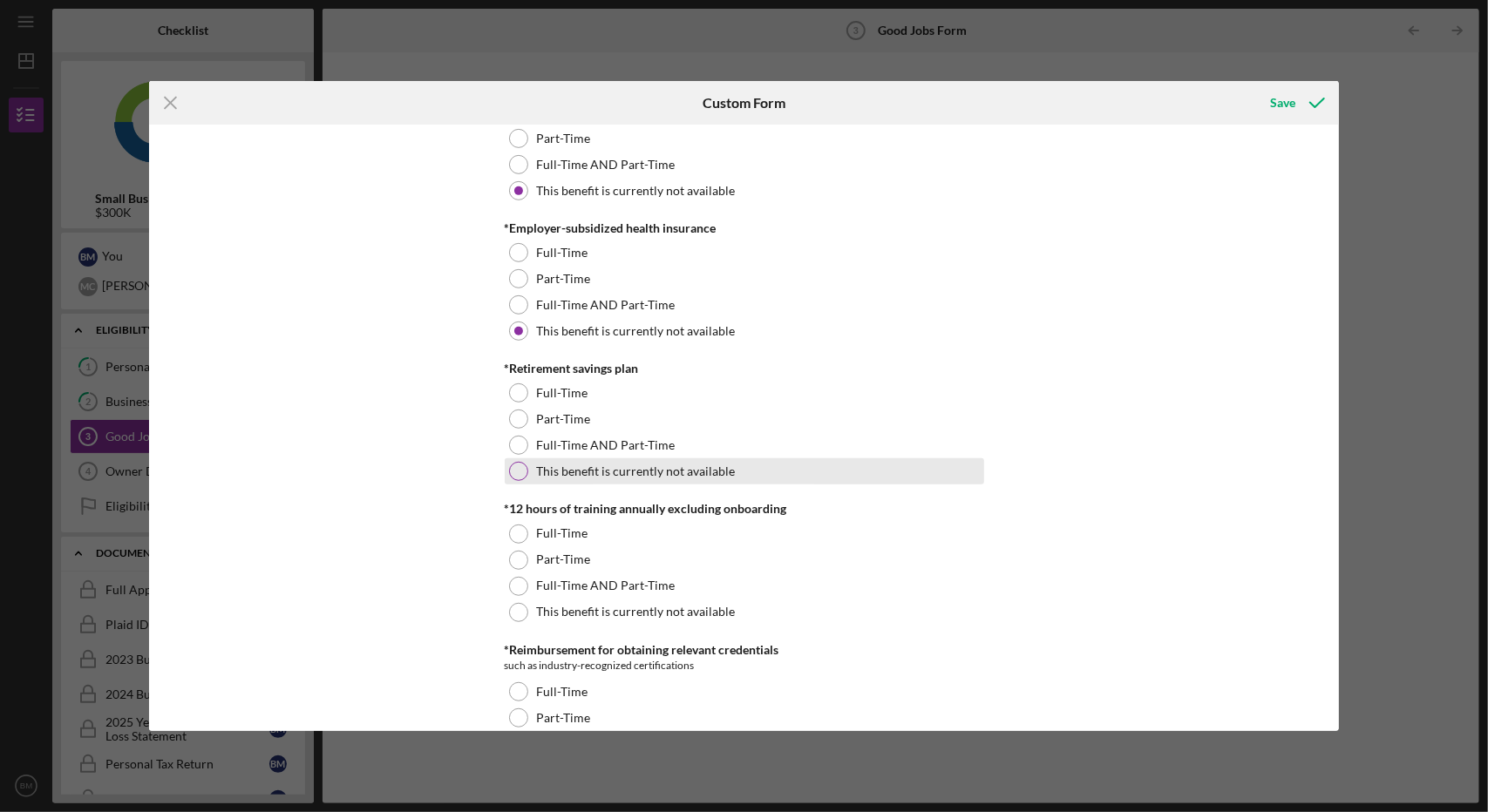
click at [512, 476] on div at bounding box center [518, 471] width 19 height 19
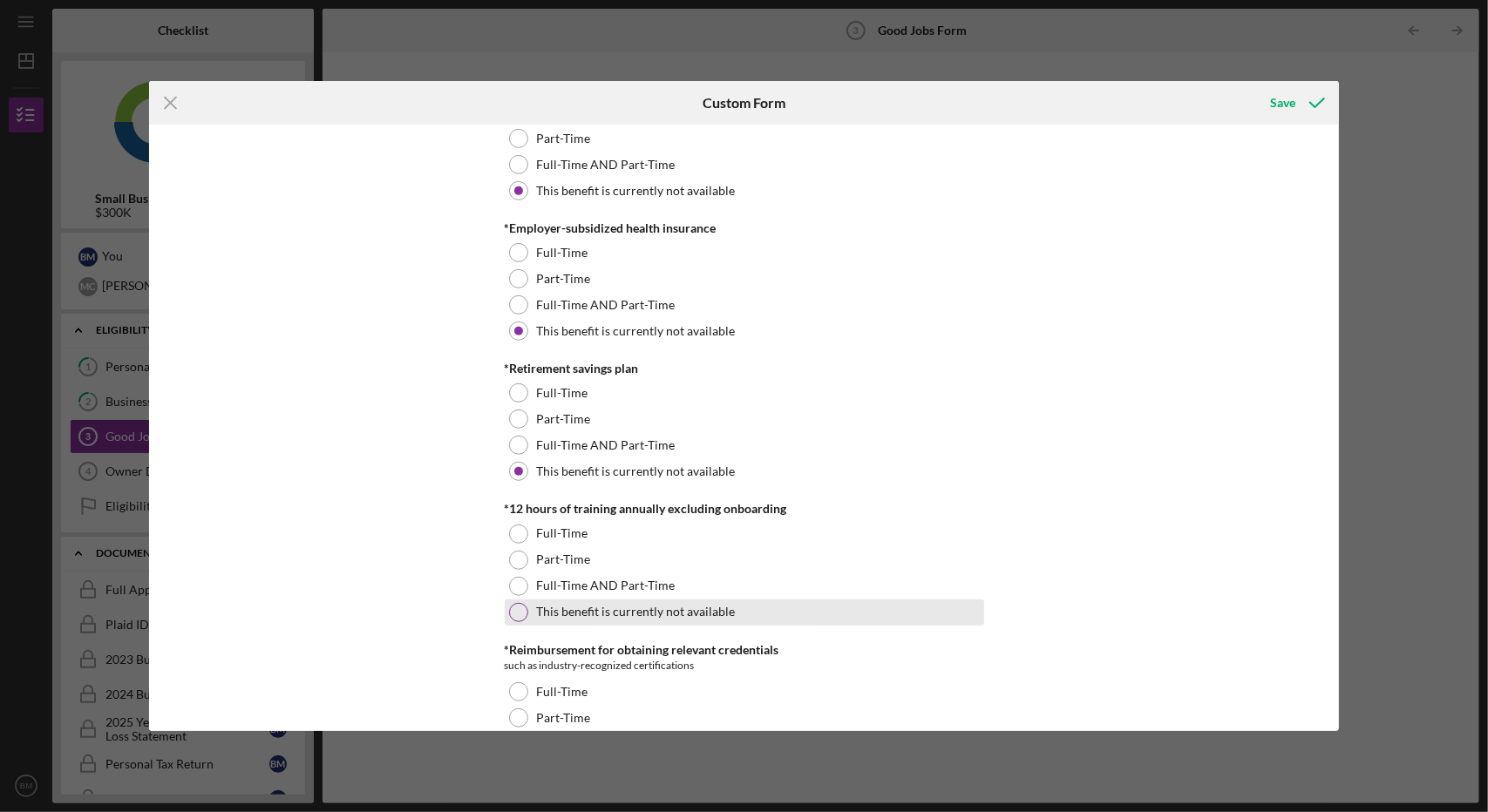
click at [522, 601] on div "This benefit is currently not available" at bounding box center [744, 612] width 479 height 26
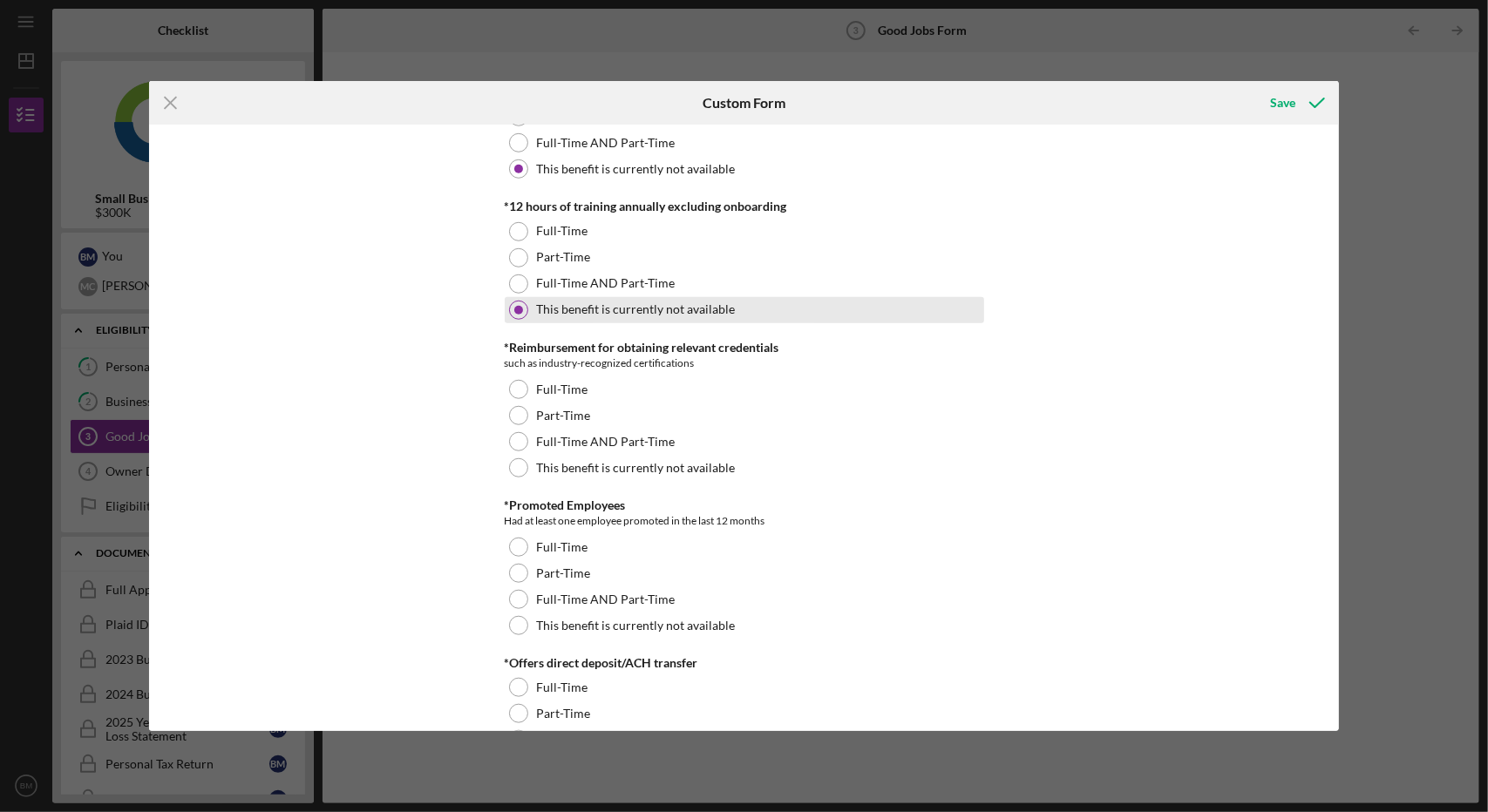
scroll to position [950, 0]
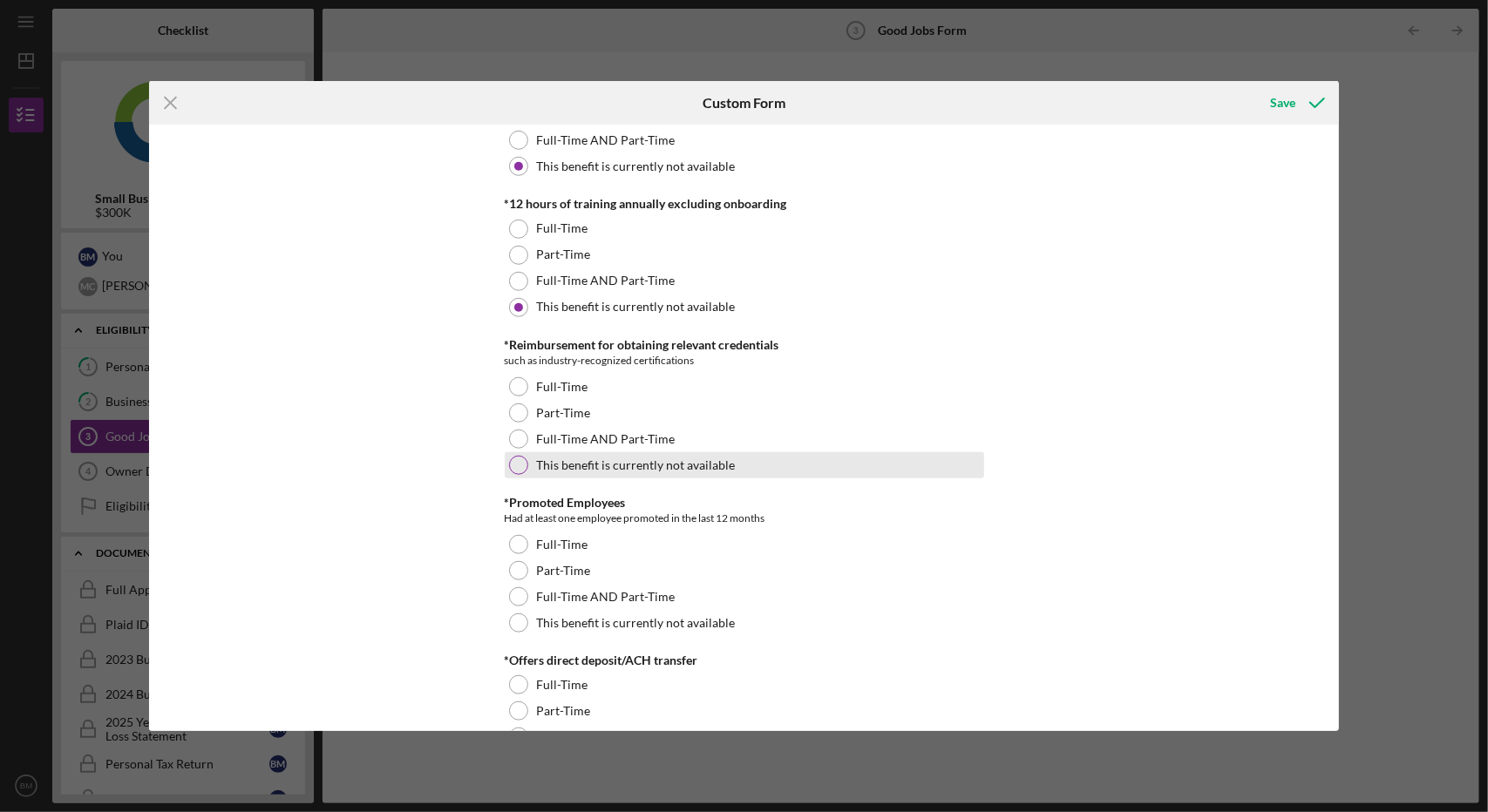
click at [525, 466] on div "This benefit is currently not available" at bounding box center [744, 465] width 479 height 26
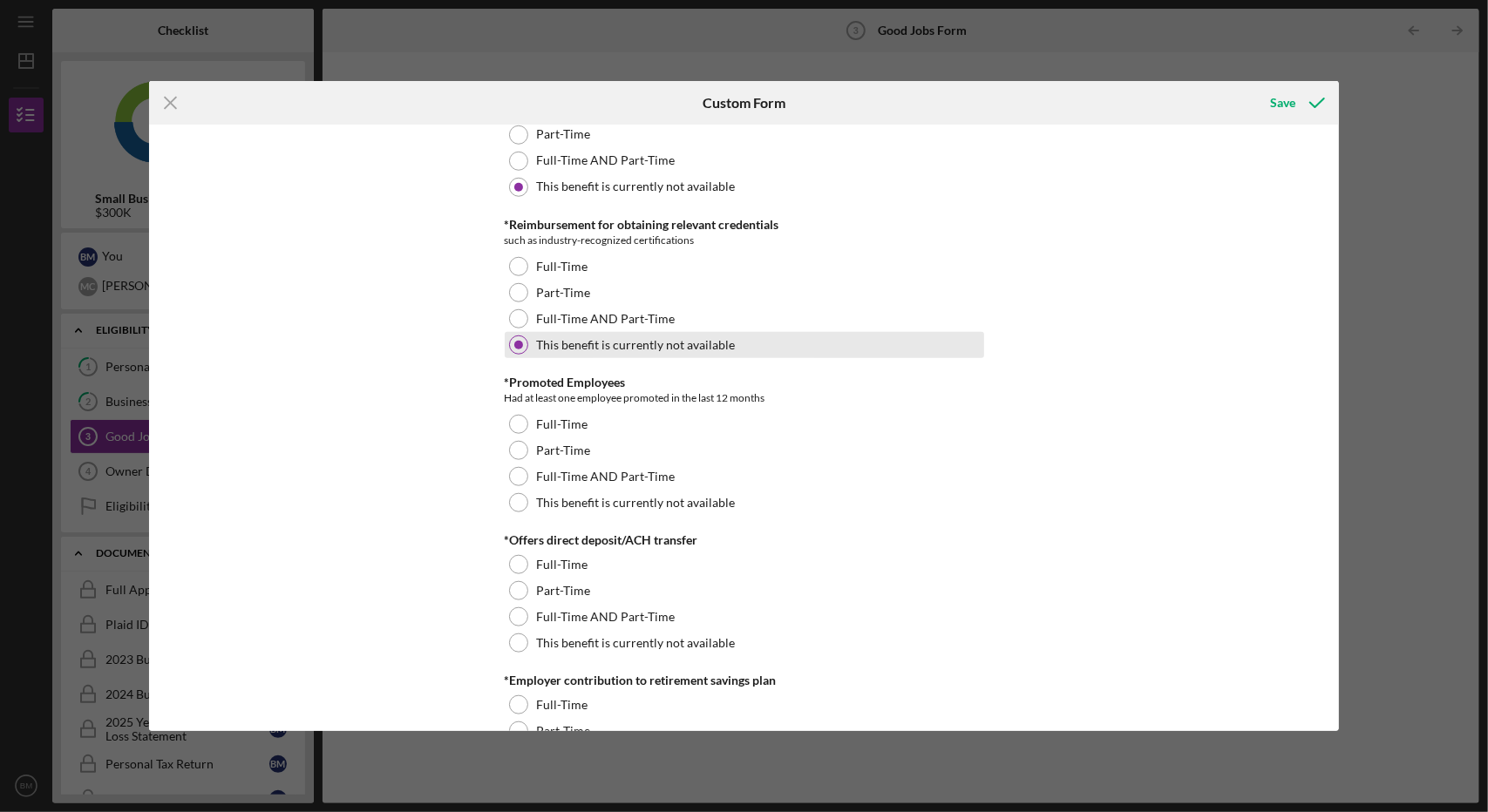
scroll to position [1075, 0]
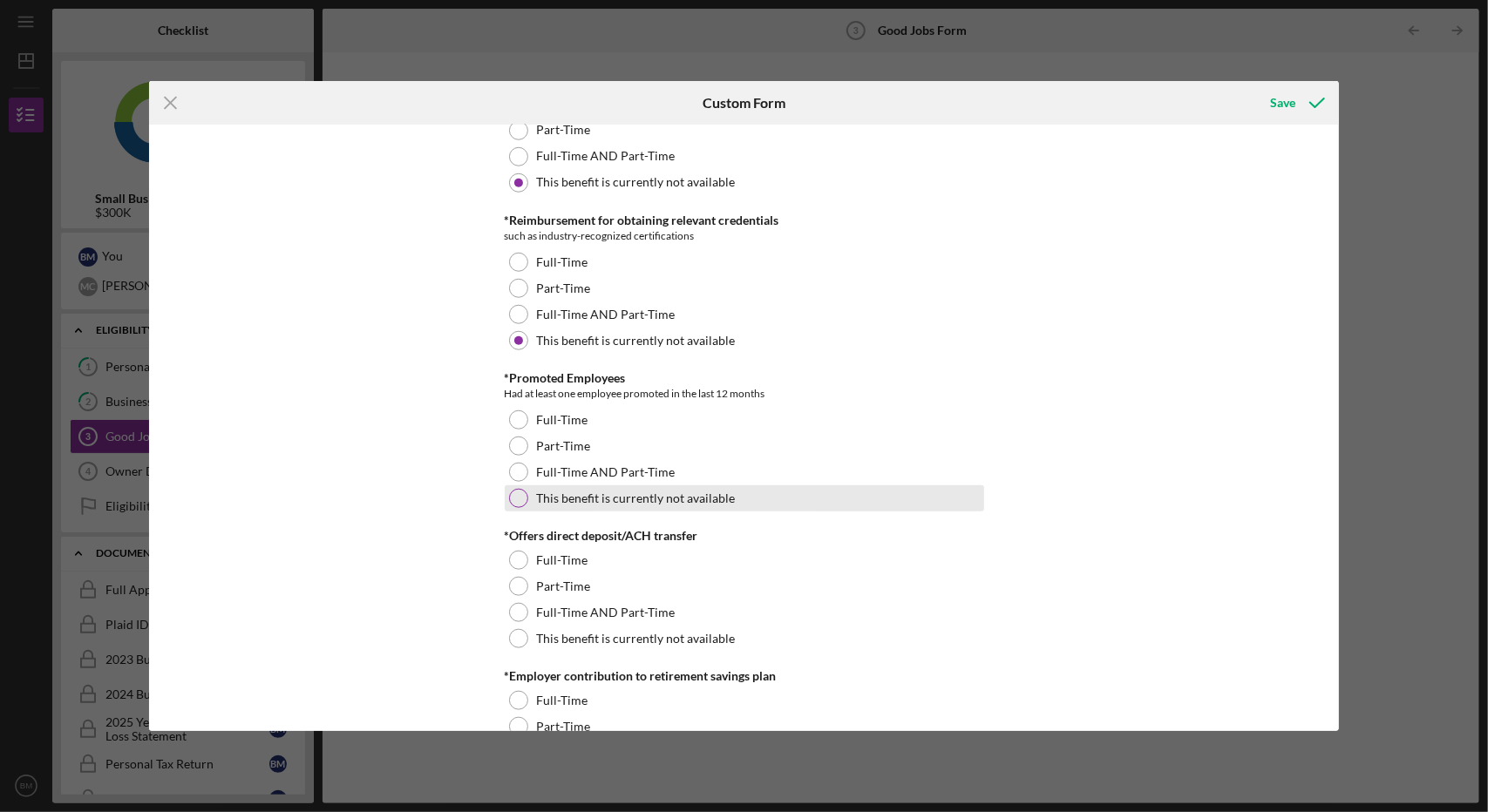
click at [520, 489] on div at bounding box center [518, 498] width 19 height 19
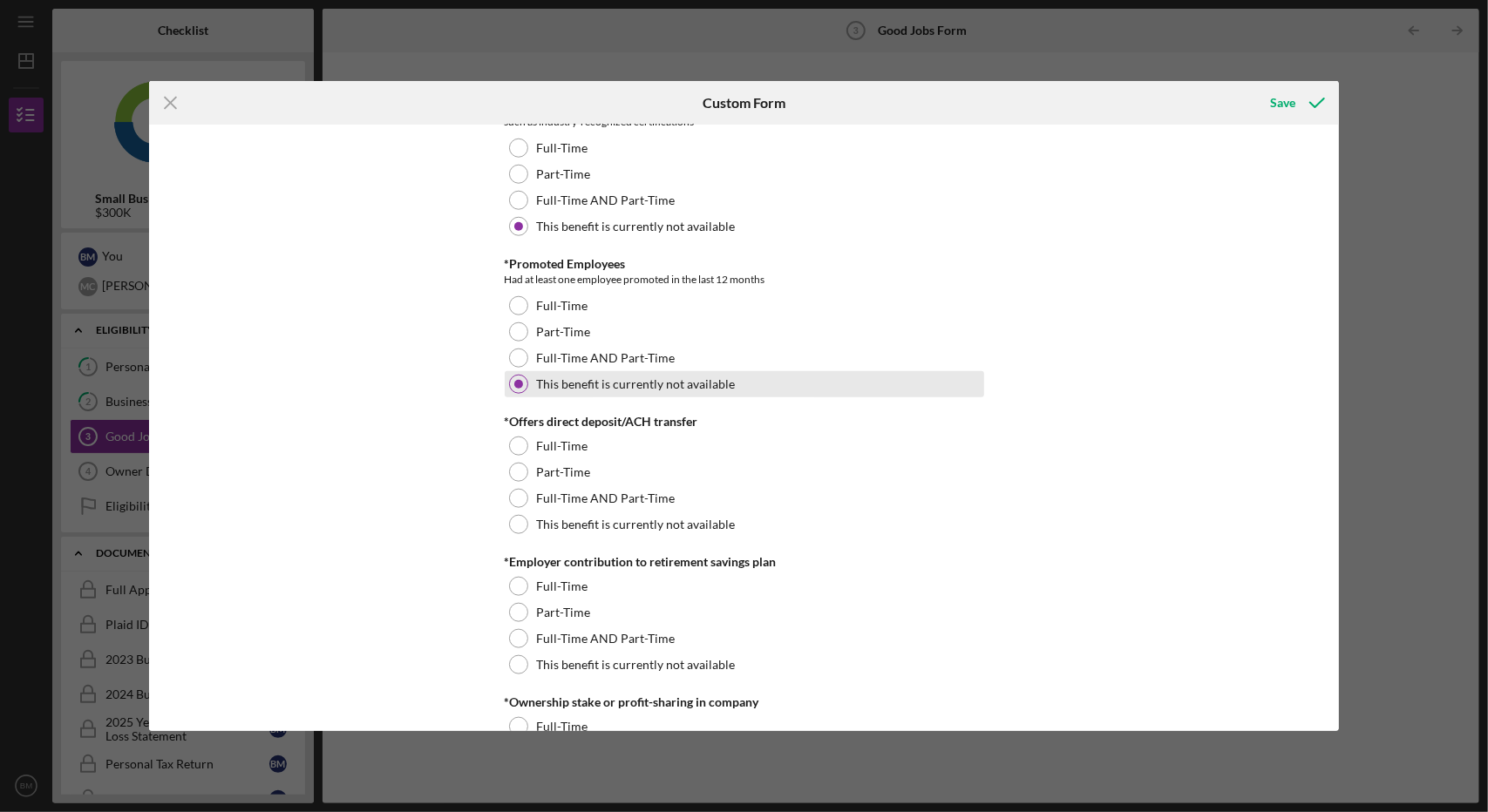
scroll to position [1190, 0]
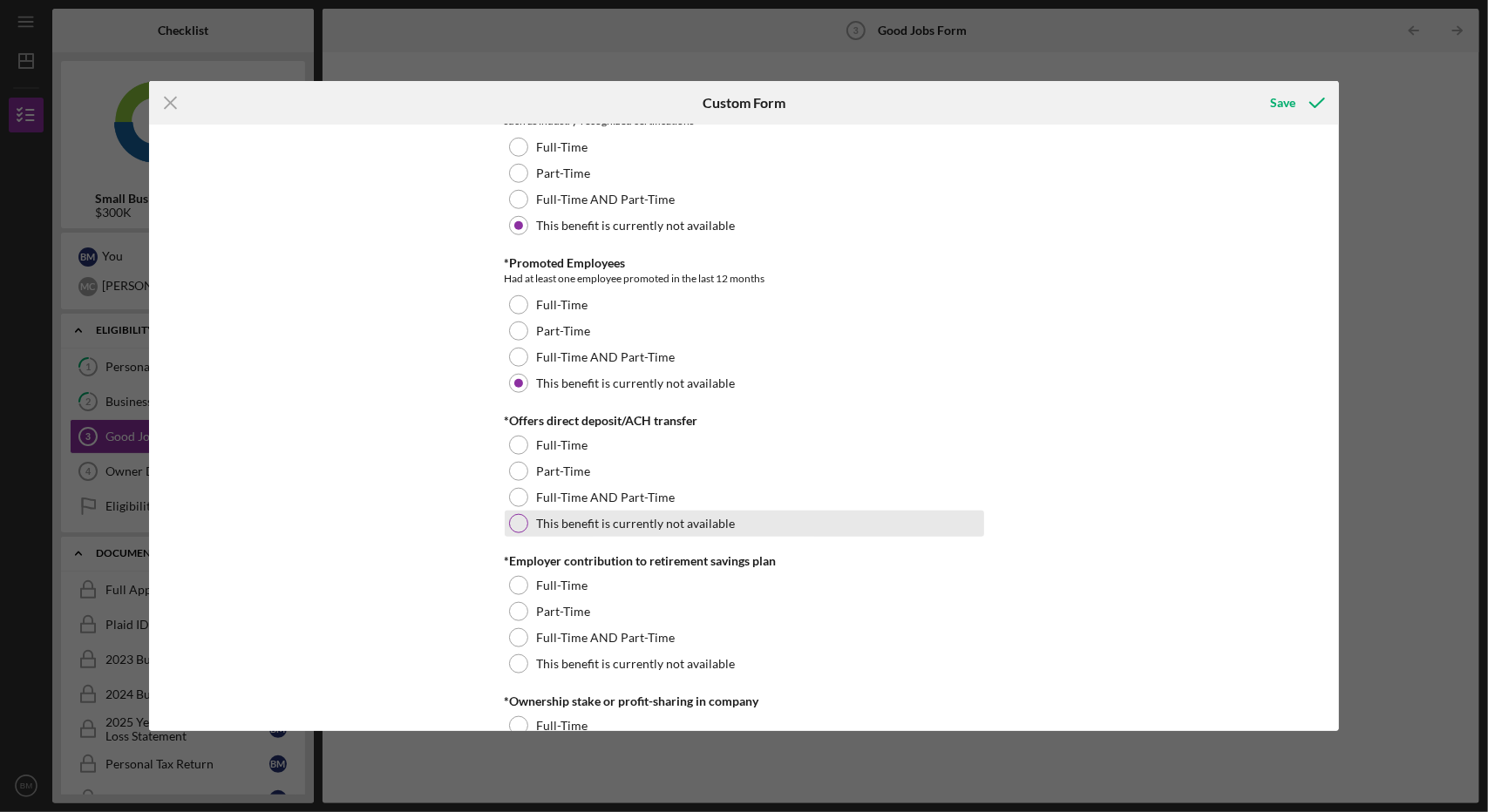
click at [518, 519] on div at bounding box center [518, 523] width 19 height 19
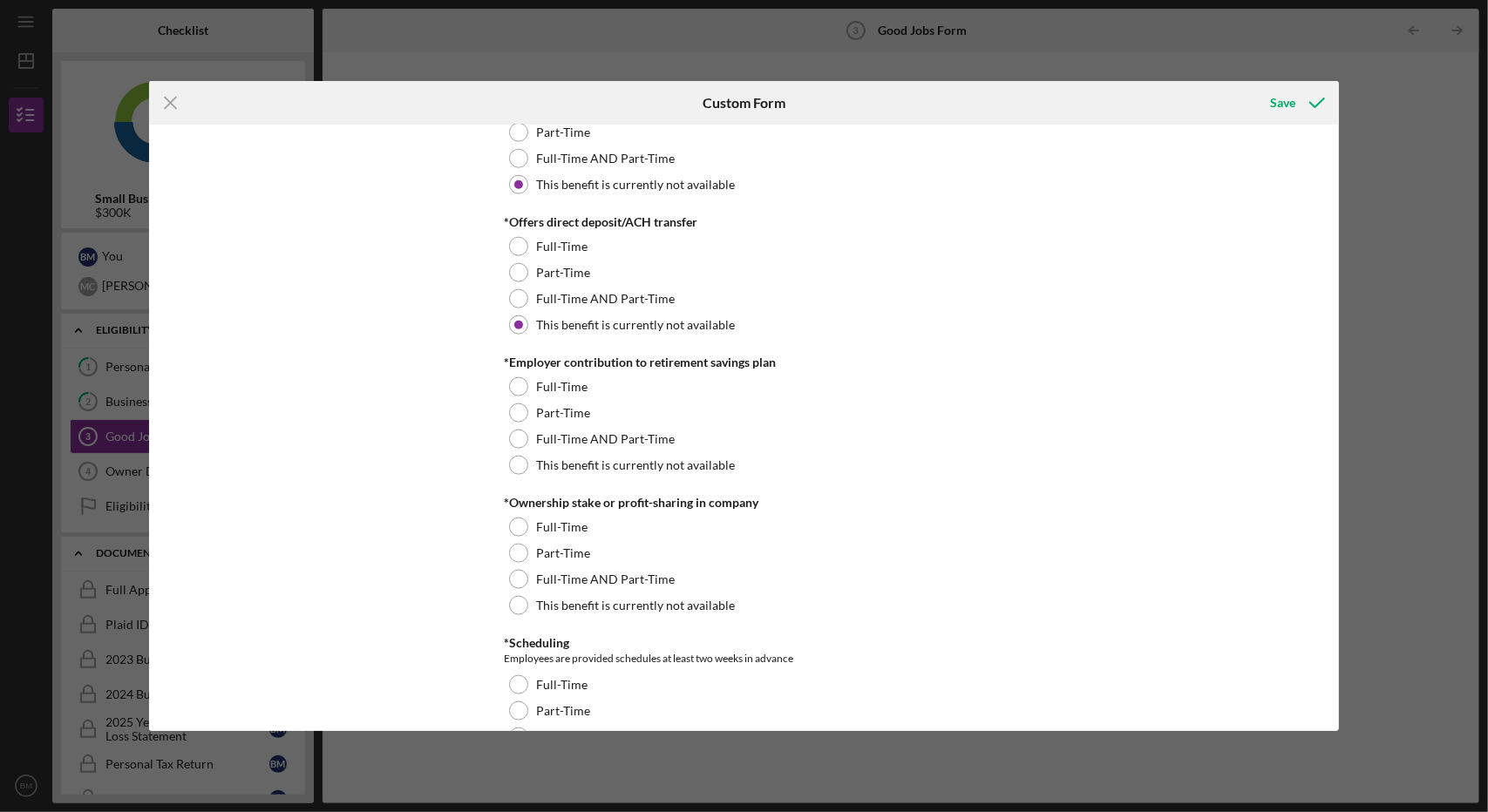
scroll to position [1396, 0]
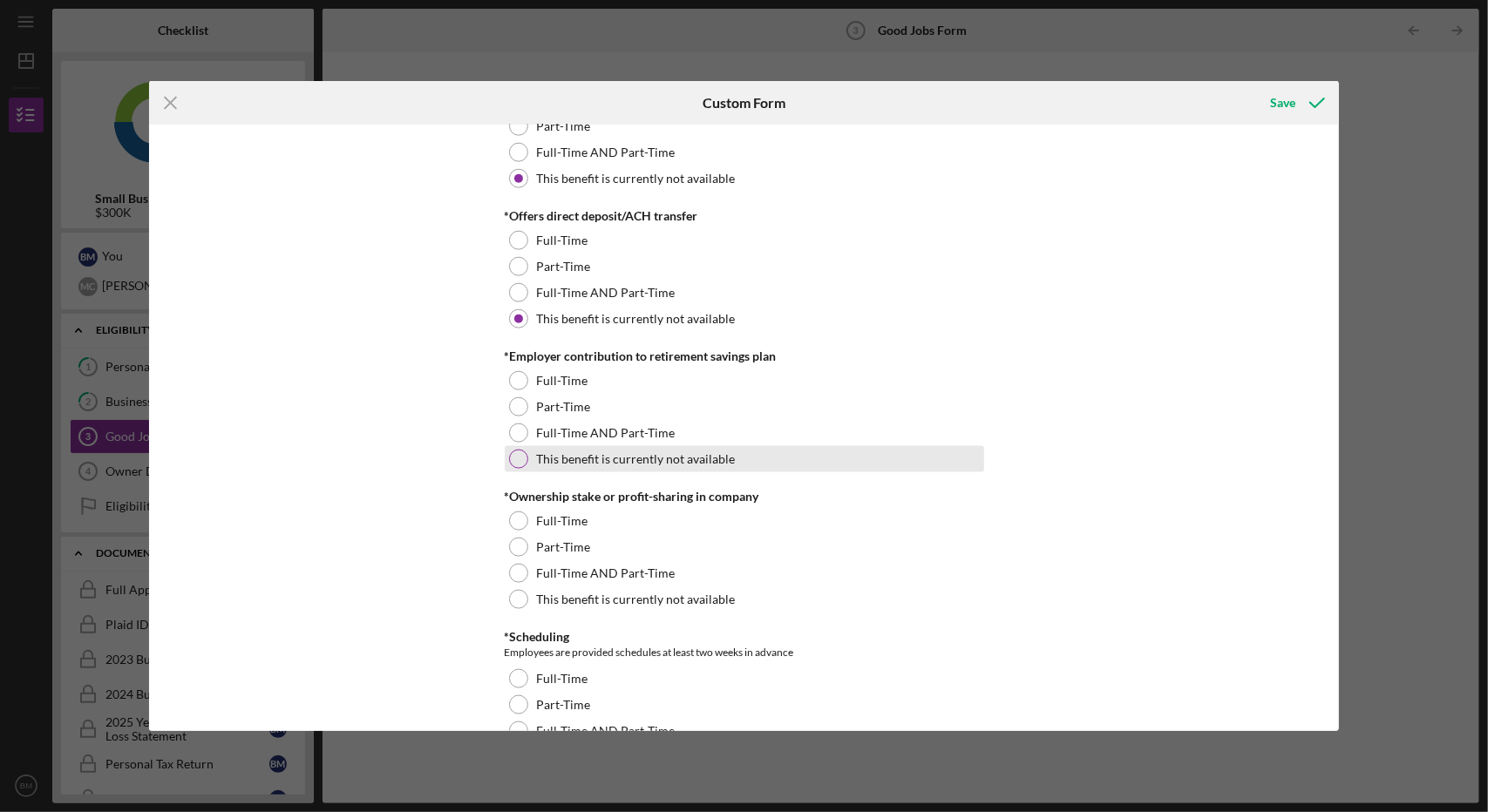
click at [516, 466] on div "This benefit is currently not available" at bounding box center [744, 459] width 479 height 26
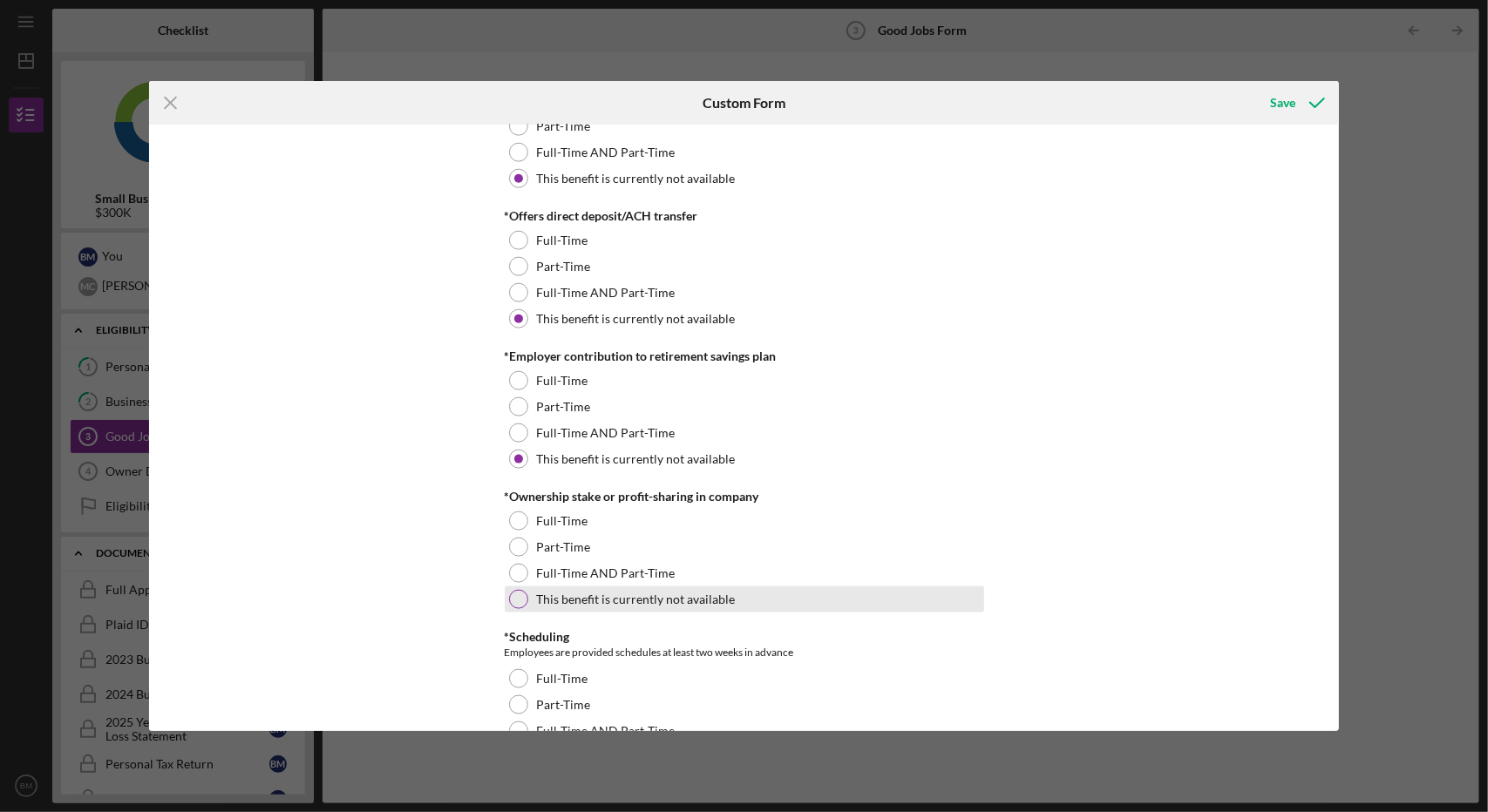
click at [507, 603] on div "This benefit is currently not available" at bounding box center [744, 599] width 479 height 26
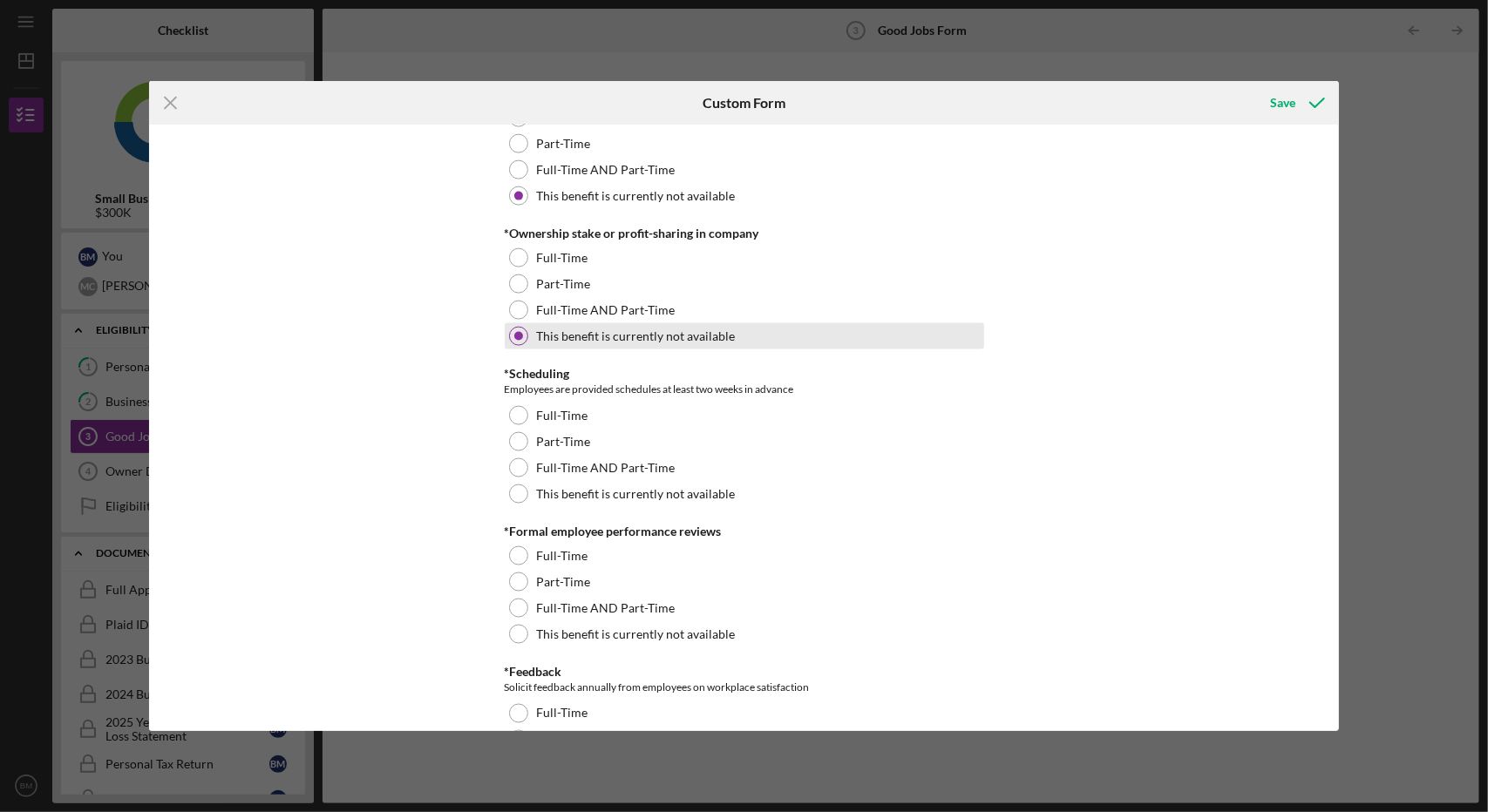
scroll to position [1661, 0]
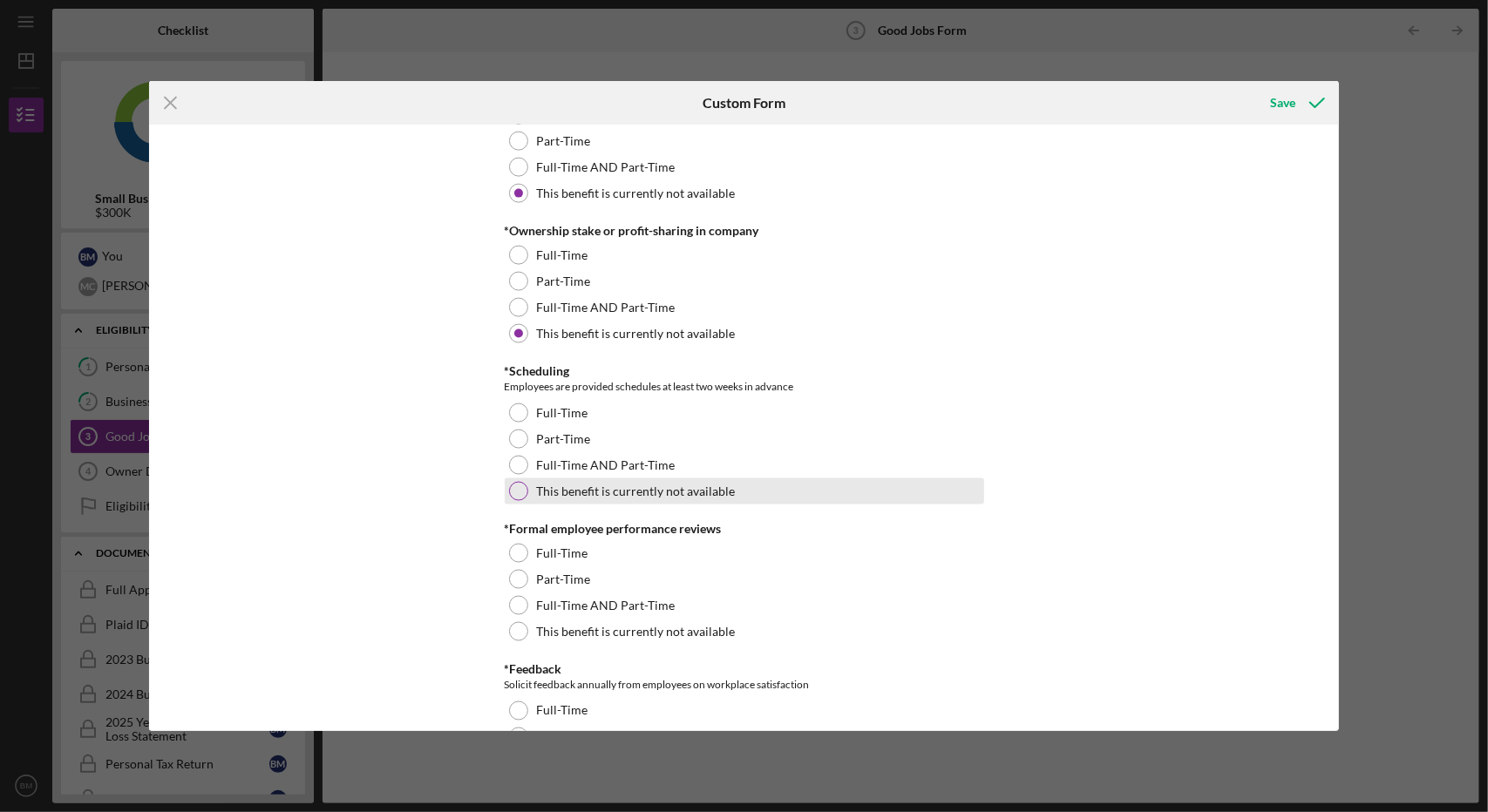
click at [519, 487] on div at bounding box center [518, 491] width 19 height 19
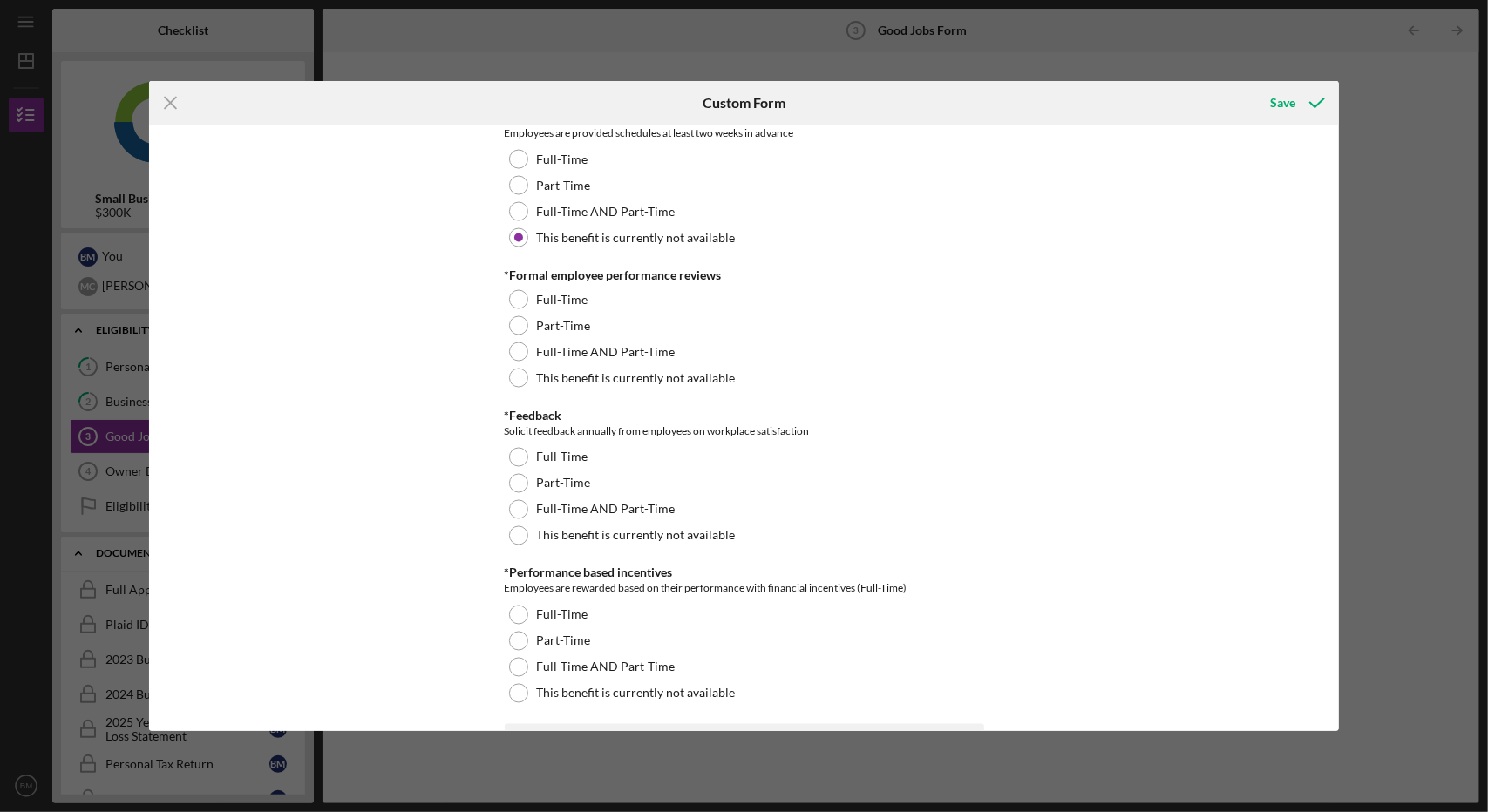
scroll to position [1918, 0]
click at [520, 371] on div at bounding box center [518, 374] width 19 height 19
click at [511, 534] on div at bounding box center [518, 532] width 19 height 19
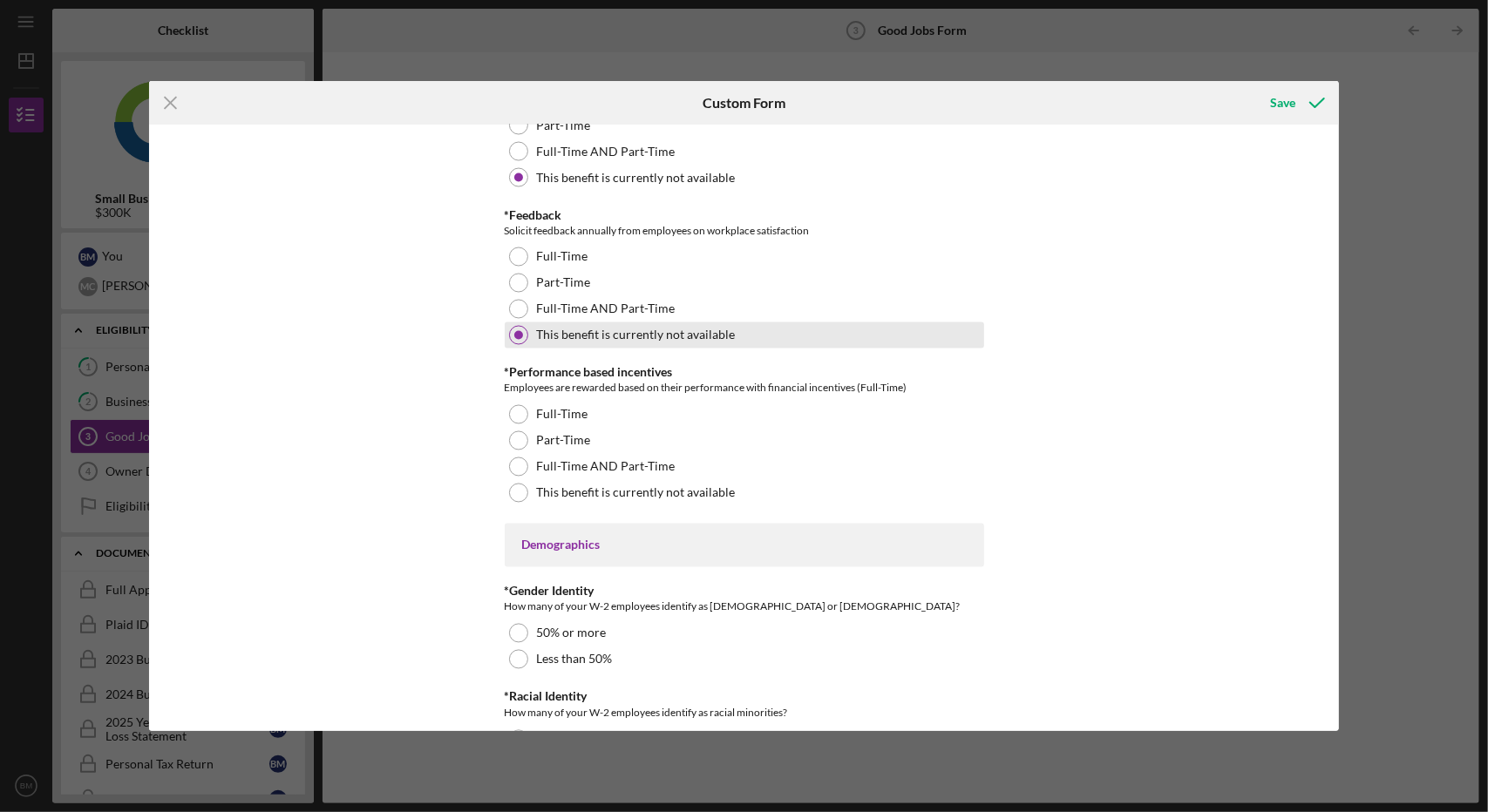
scroll to position [2136, 0]
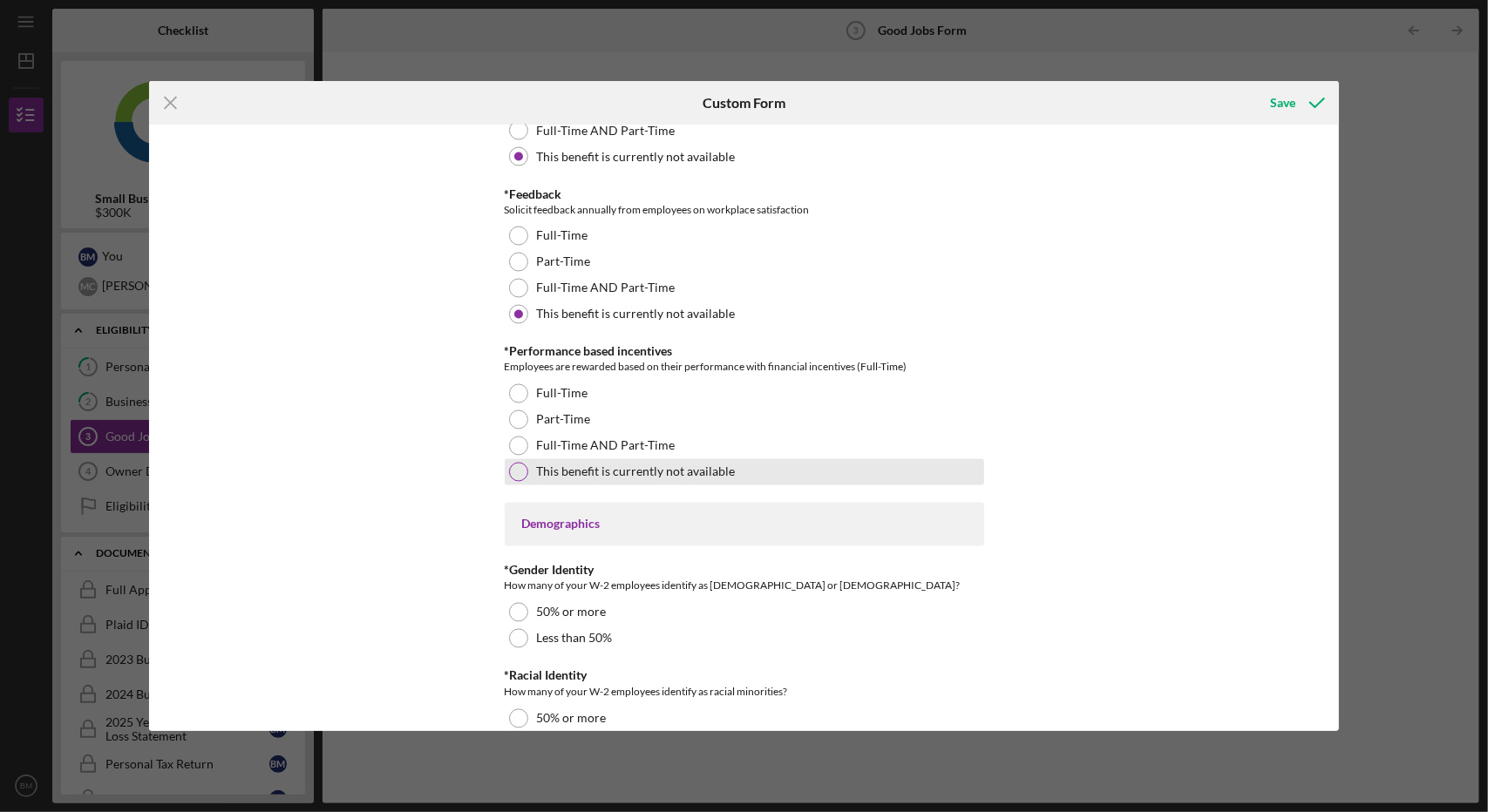
click at [511, 467] on div at bounding box center [518, 472] width 19 height 19
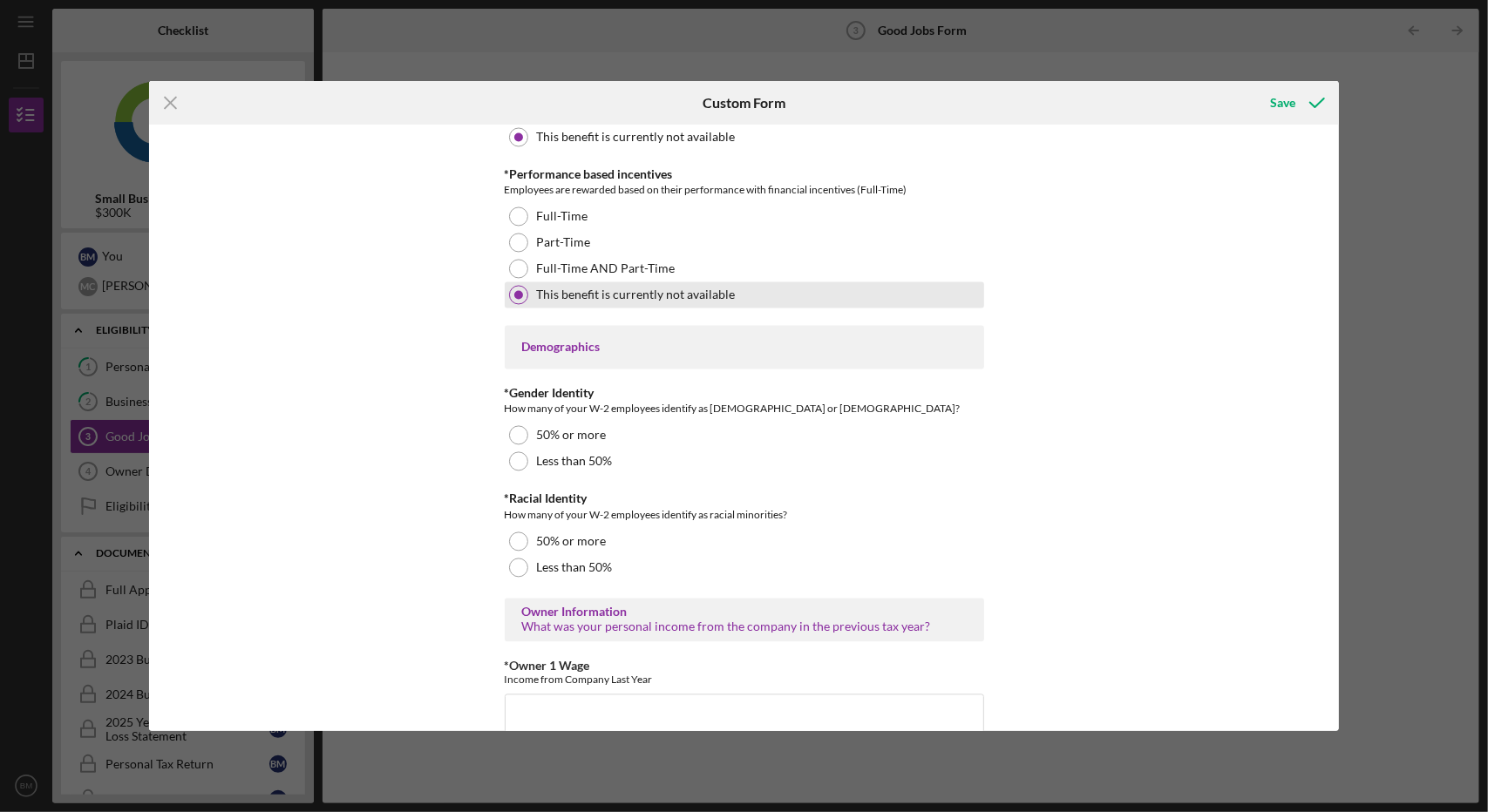
scroll to position [2332, 0]
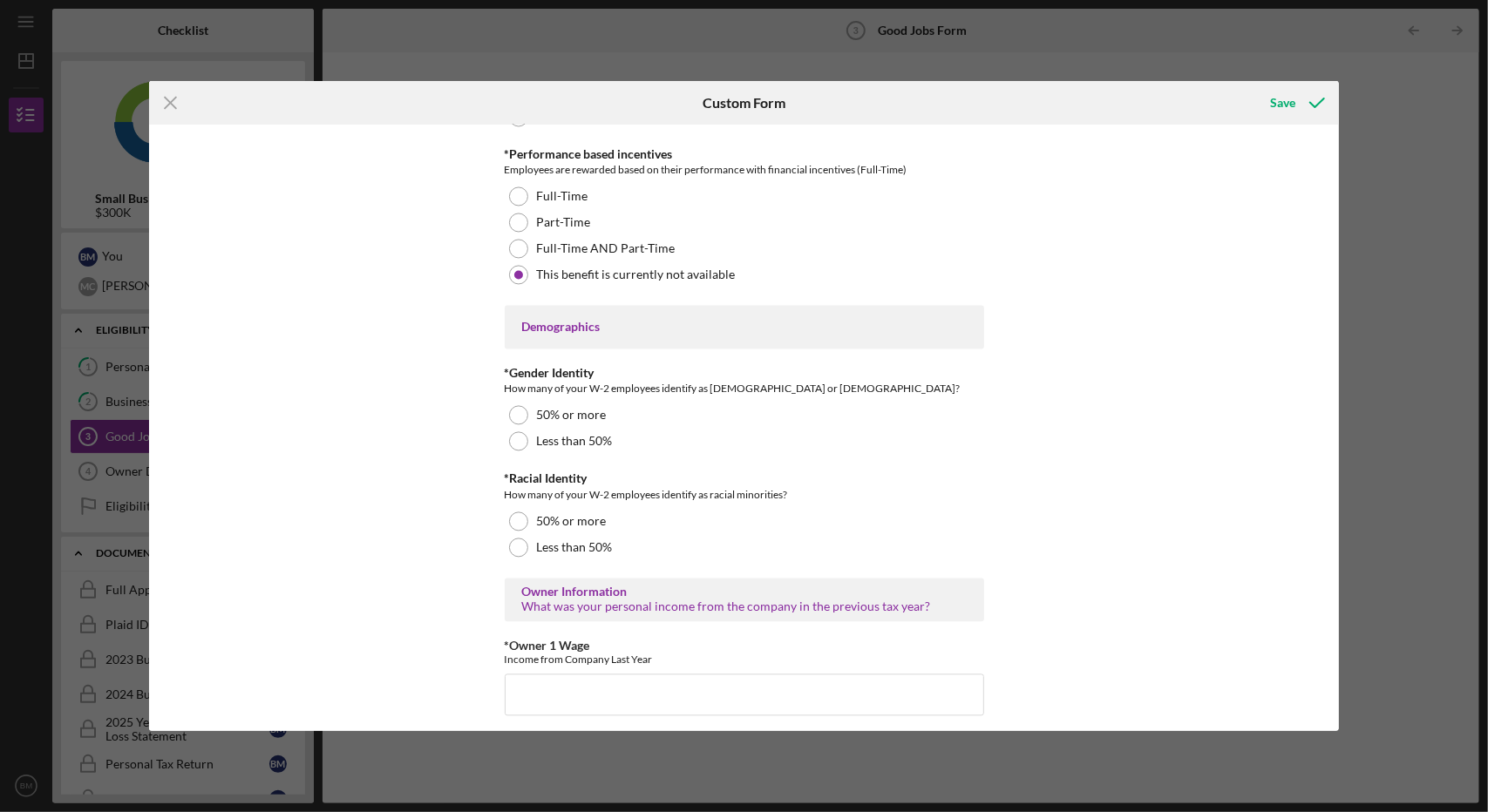
click at [522, 452] on div "Good Jobs Form *Number of [DEMOGRAPHIC_DATA] Owner Employment Please input all …" at bounding box center [744, 1] width 479 height 4401
click at [518, 450] on div "Less than 50%" at bounding box center [744, 441] width 479 height 26
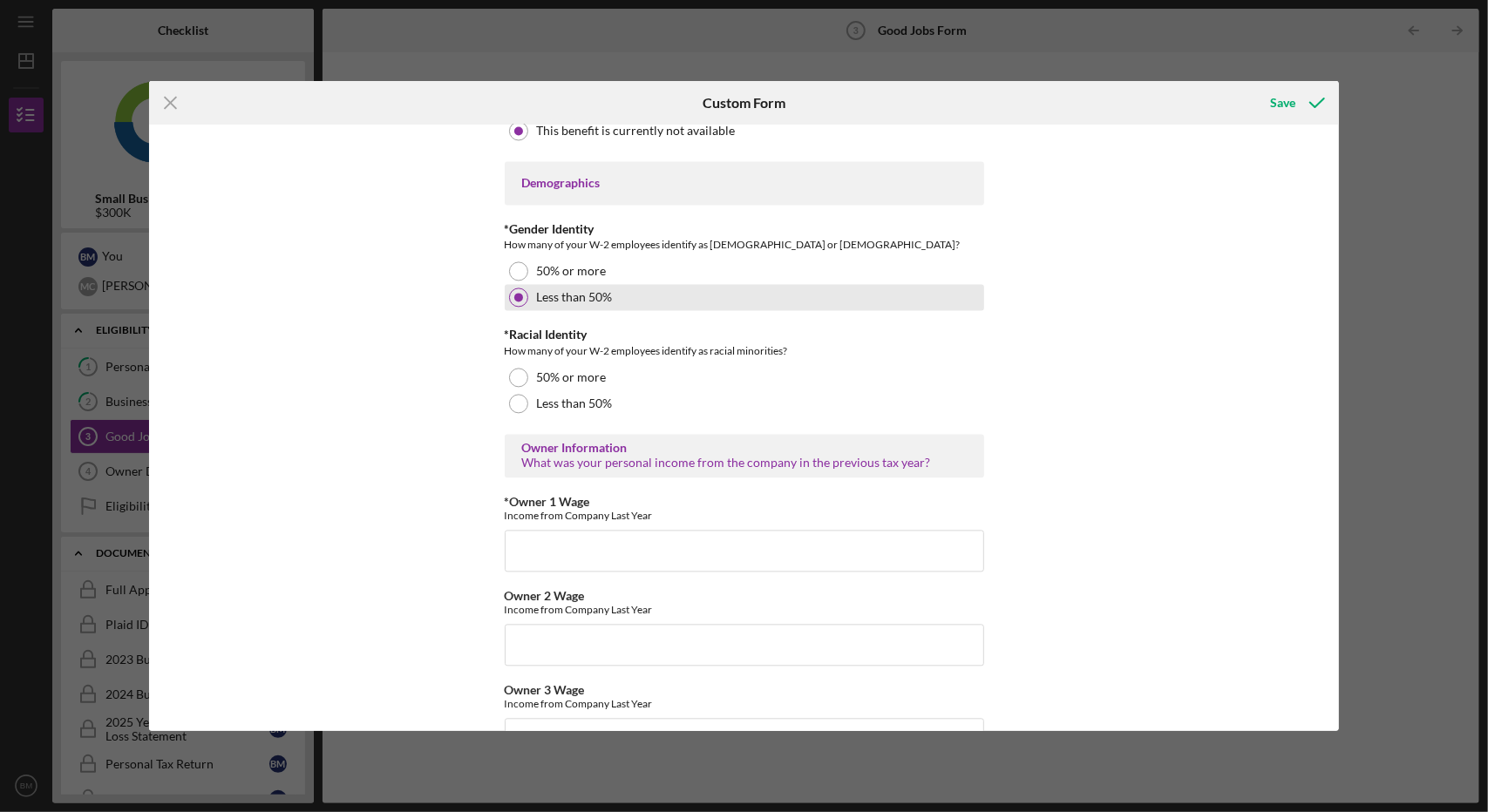
scroll to position [2478, 0]
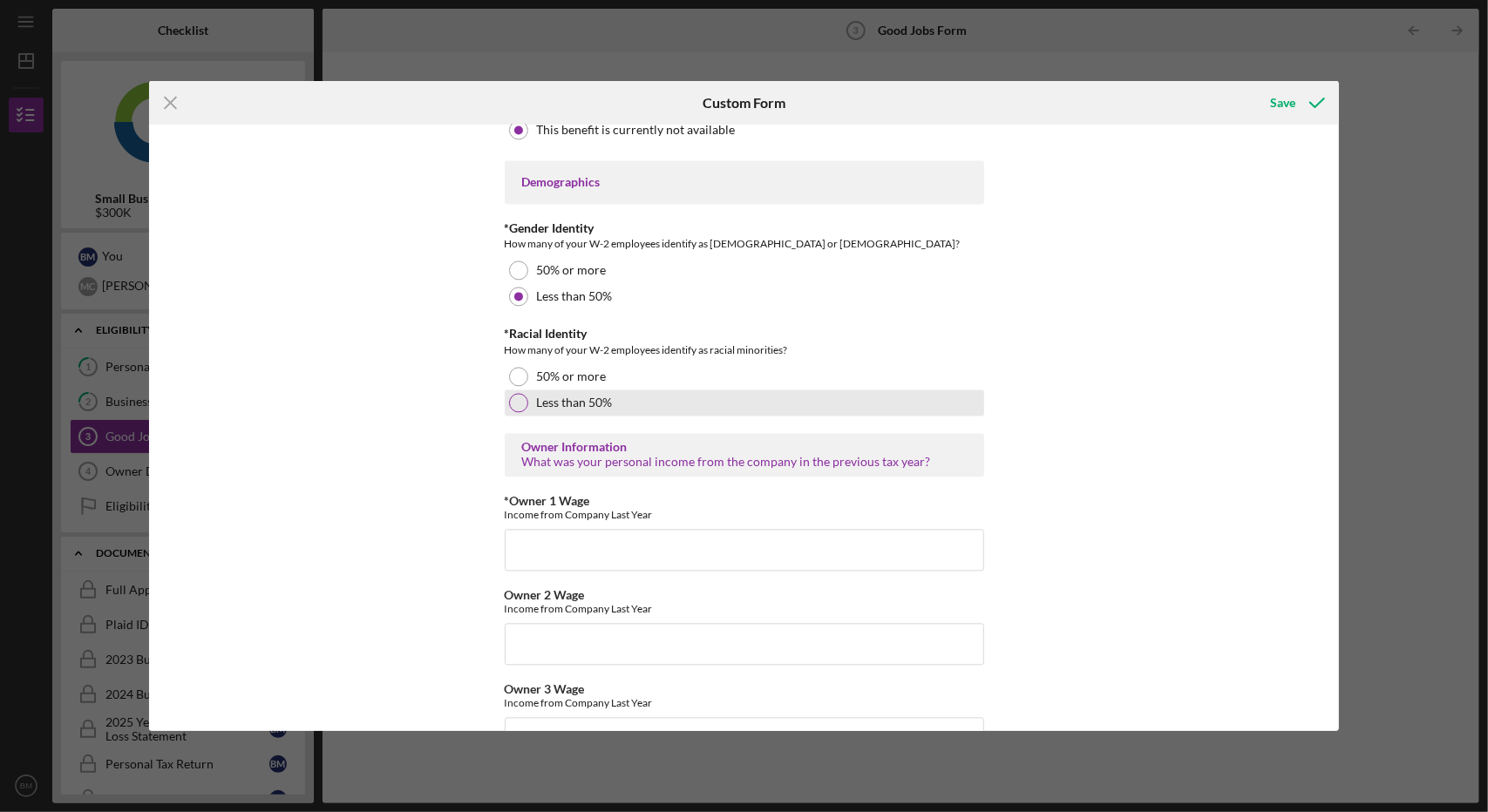
click at [509, 399] on div at bounding box center [518, 402] width 19 height 19
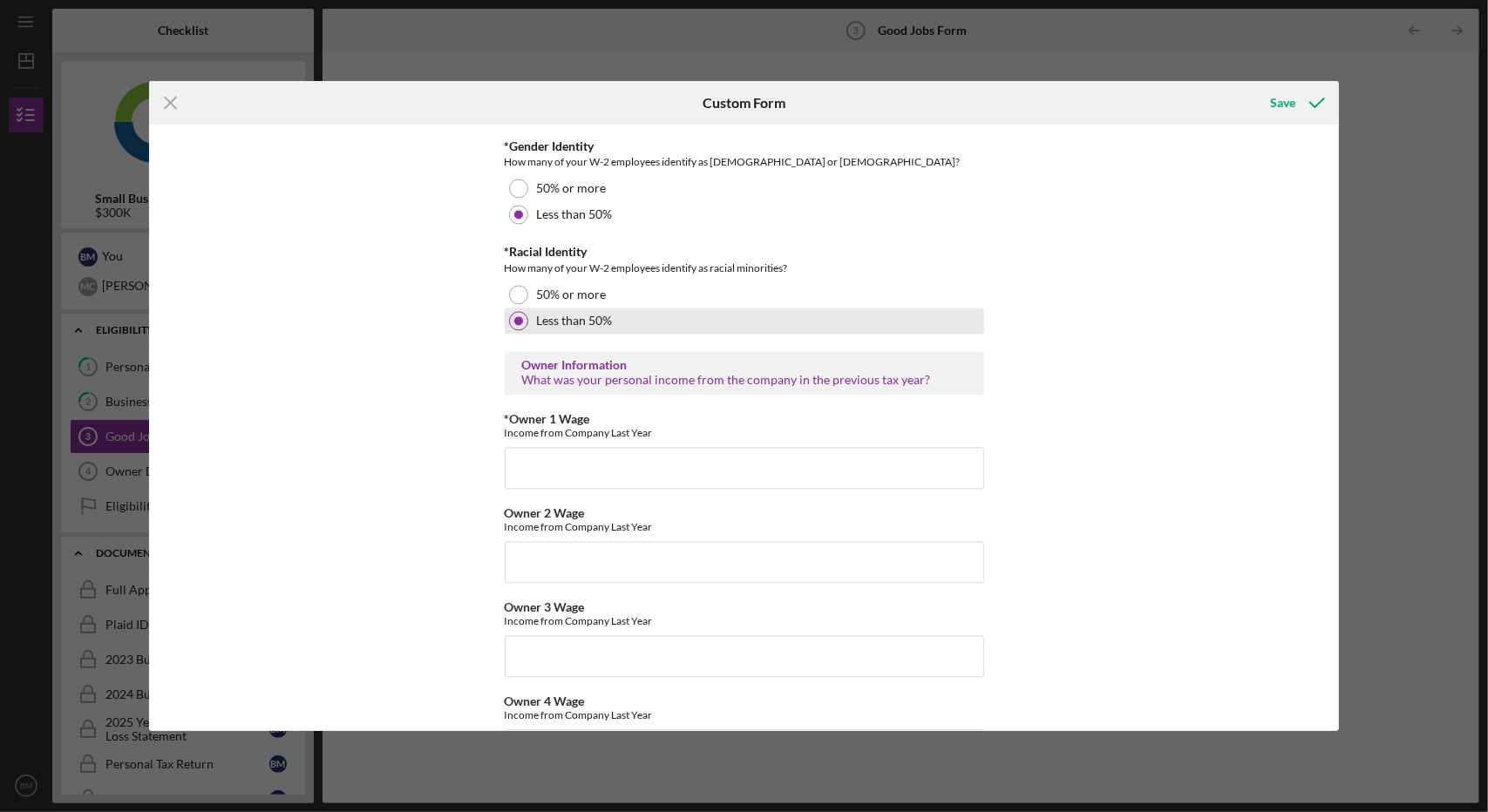
scroll to position [2567, 0]
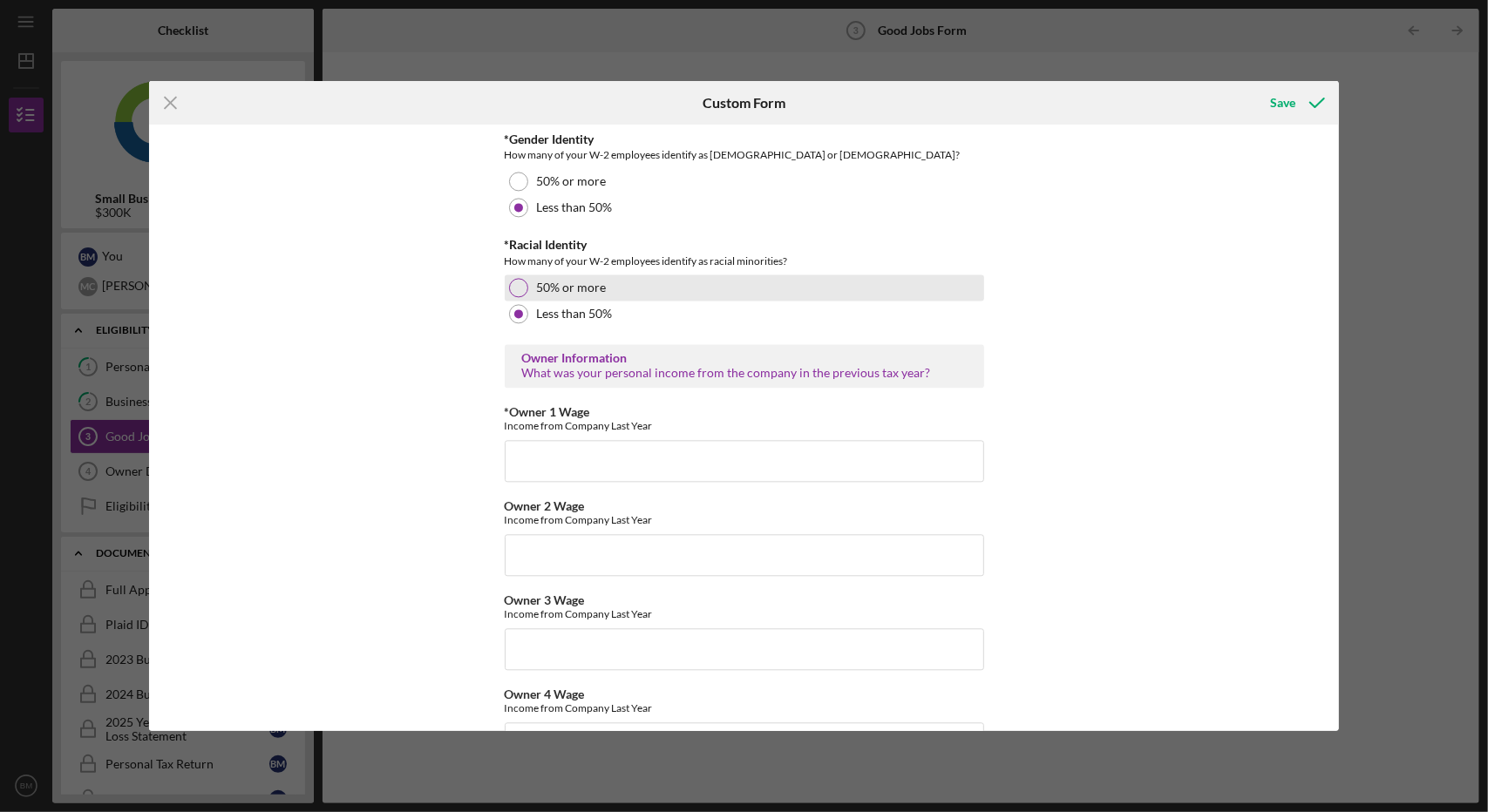
click at [509, 294] on div "50% or more" at bounding box center [744, 287] width 479 height 26
click at [600, 449] on input "*Owner 1 Wage" at bounding box center [744, 460] width 479 height 42
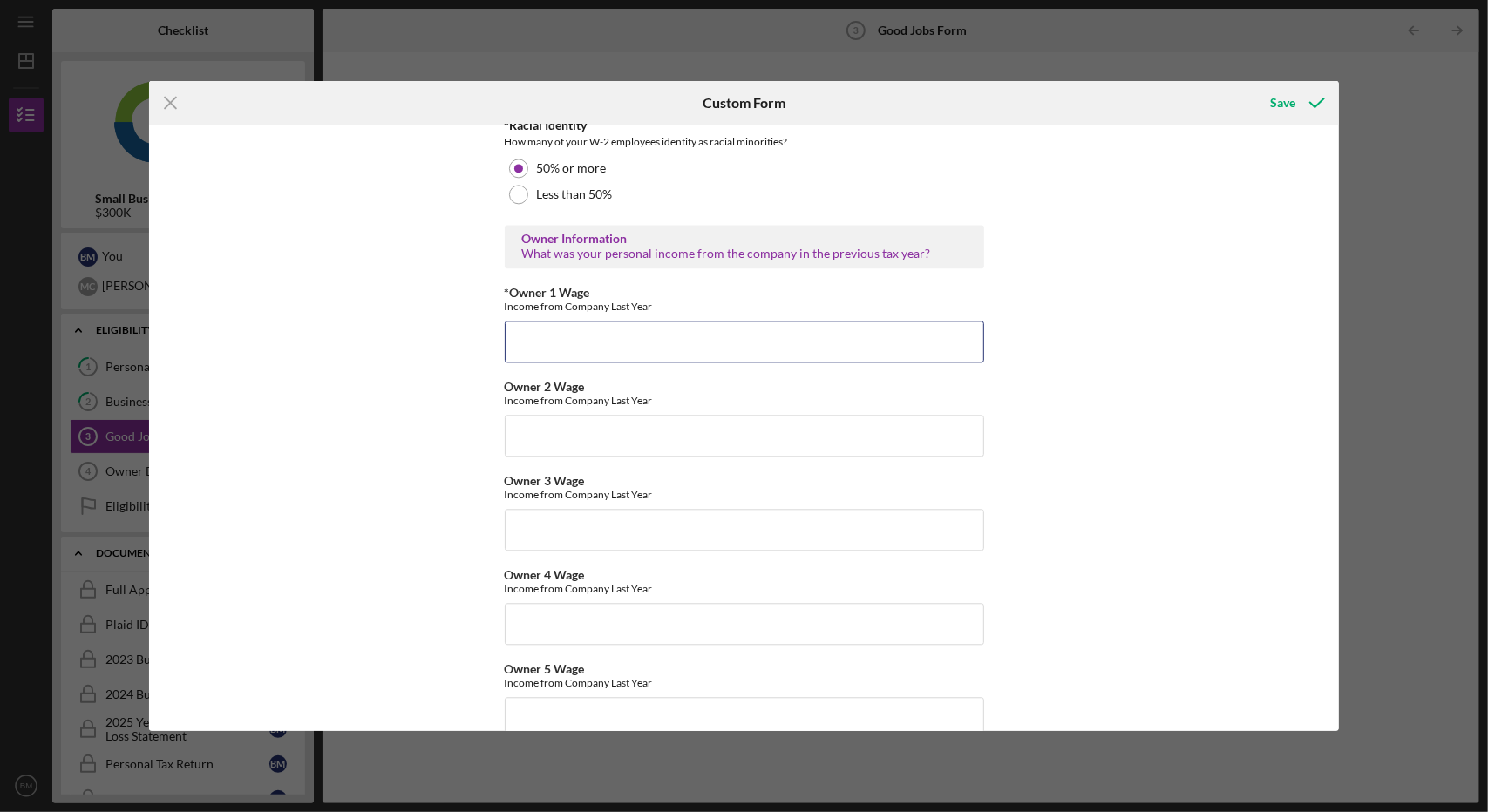
scroll to position [2507, 0]
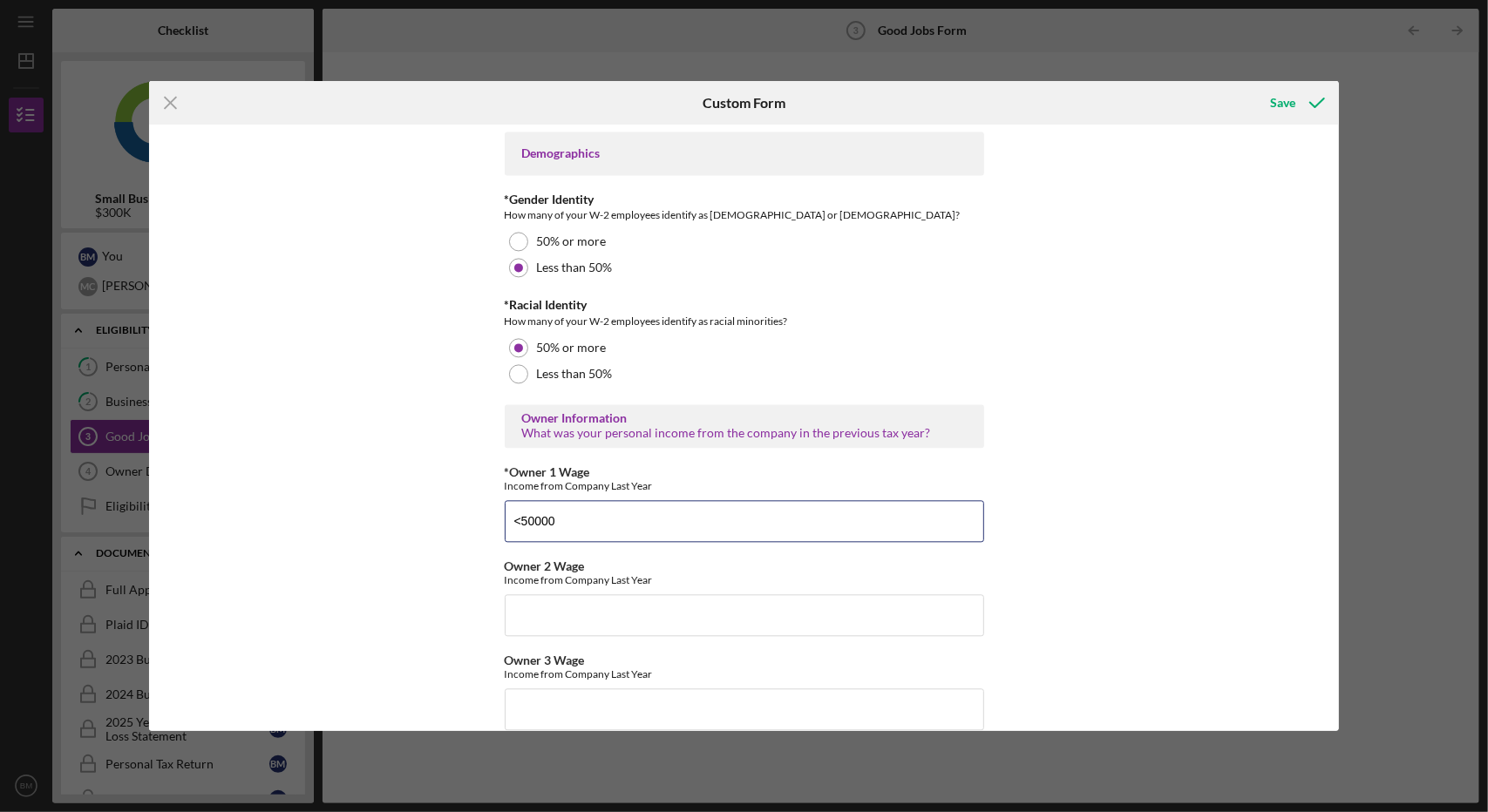
type input "<50000"
click at [450, 522] on div "Good Jobs Form *Number of [DEMOGRAPHIC_DATA] Owner Employment Please input all …" at bounding box center [744, 428] width 1191 height 607
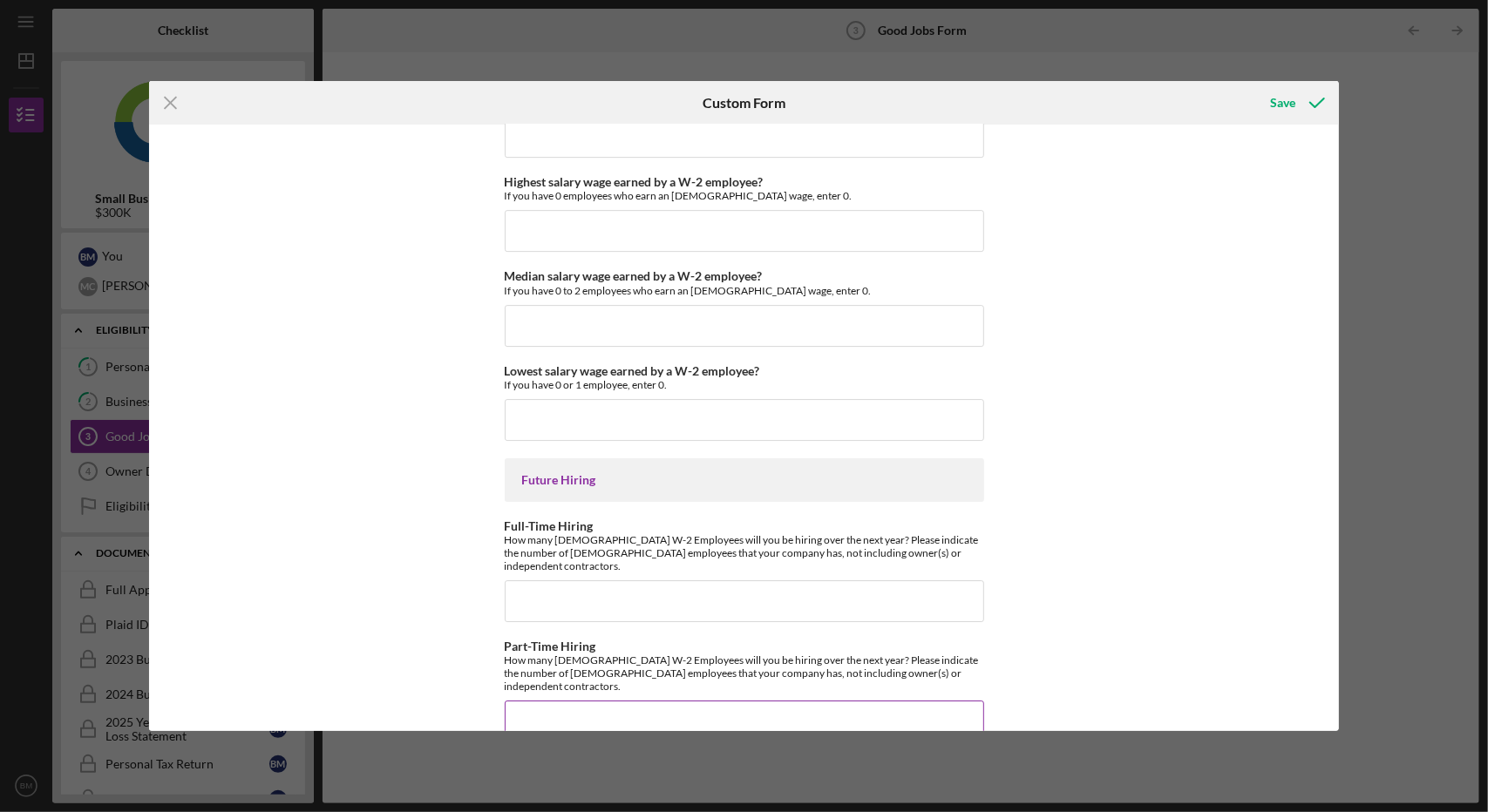
scroll to position [3774, 0]
click at [1276, 78] on div "Icon/Menu Close Custom Form Save Good Jobs Form *Number of [DEMOGRAPHIC_DATA] O…" at bounding box center [744, 406] width 1488 height 812
click at [1285, 112] on div "Save" at bounding box center [1283, 103] width 25 height 35
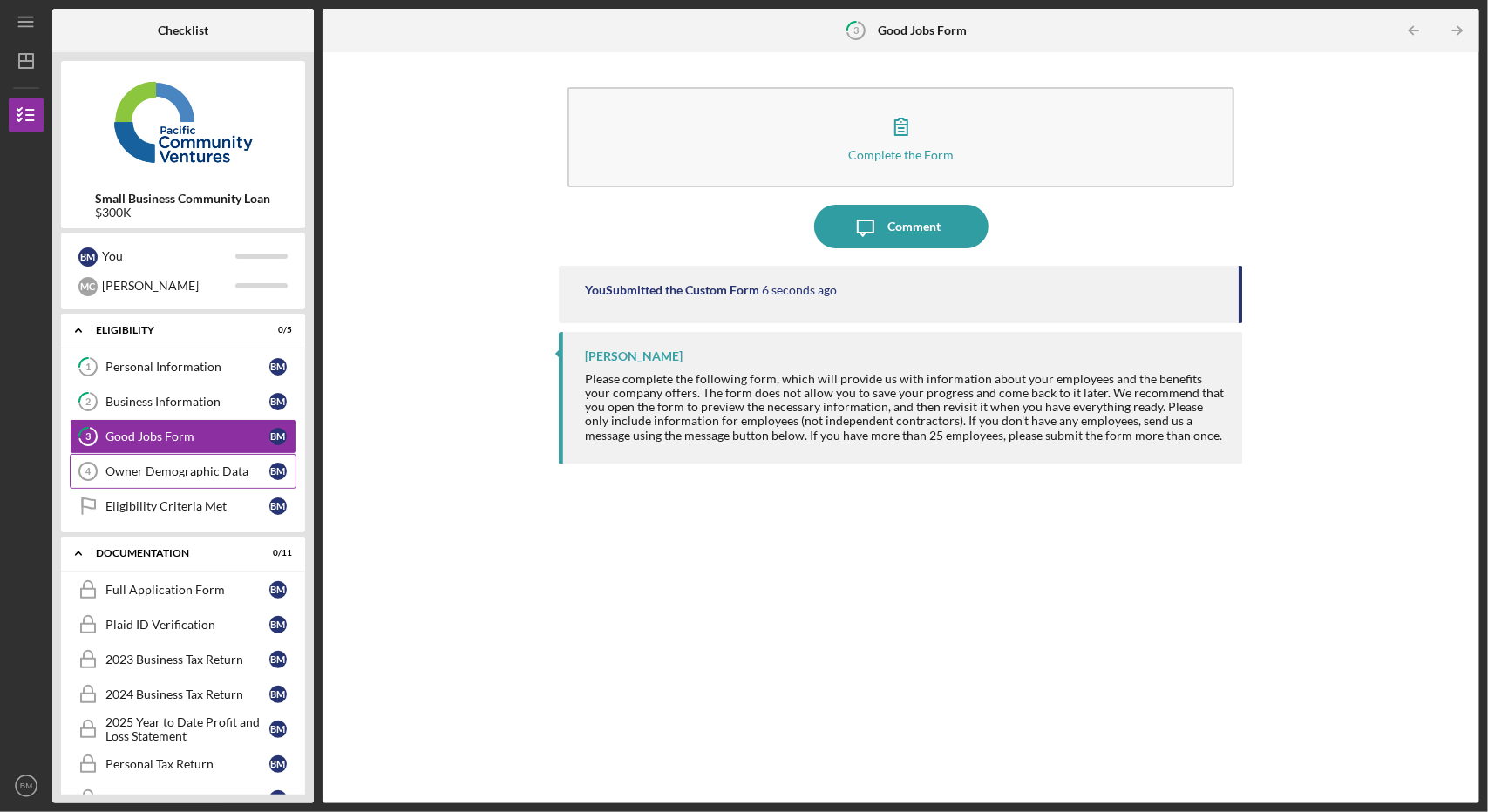
click at [188, 482] on link "Owner Demographic Data 4 Owner Demographic Data B M" at bounding box center [183, 471] width 227 height 35
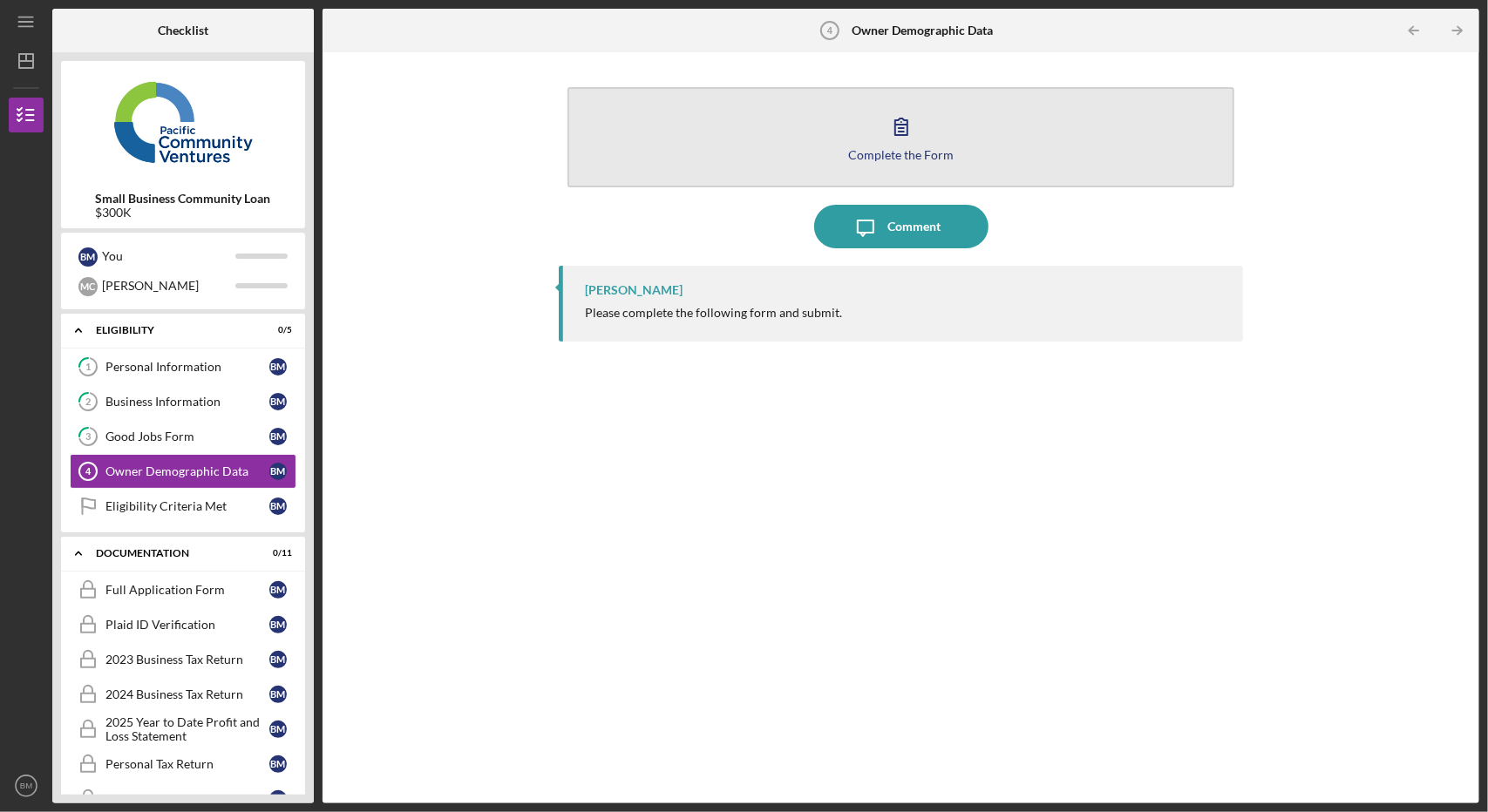
click at [904, 143] on icon "button" at bounding box center [901, 126] width 44 height 44
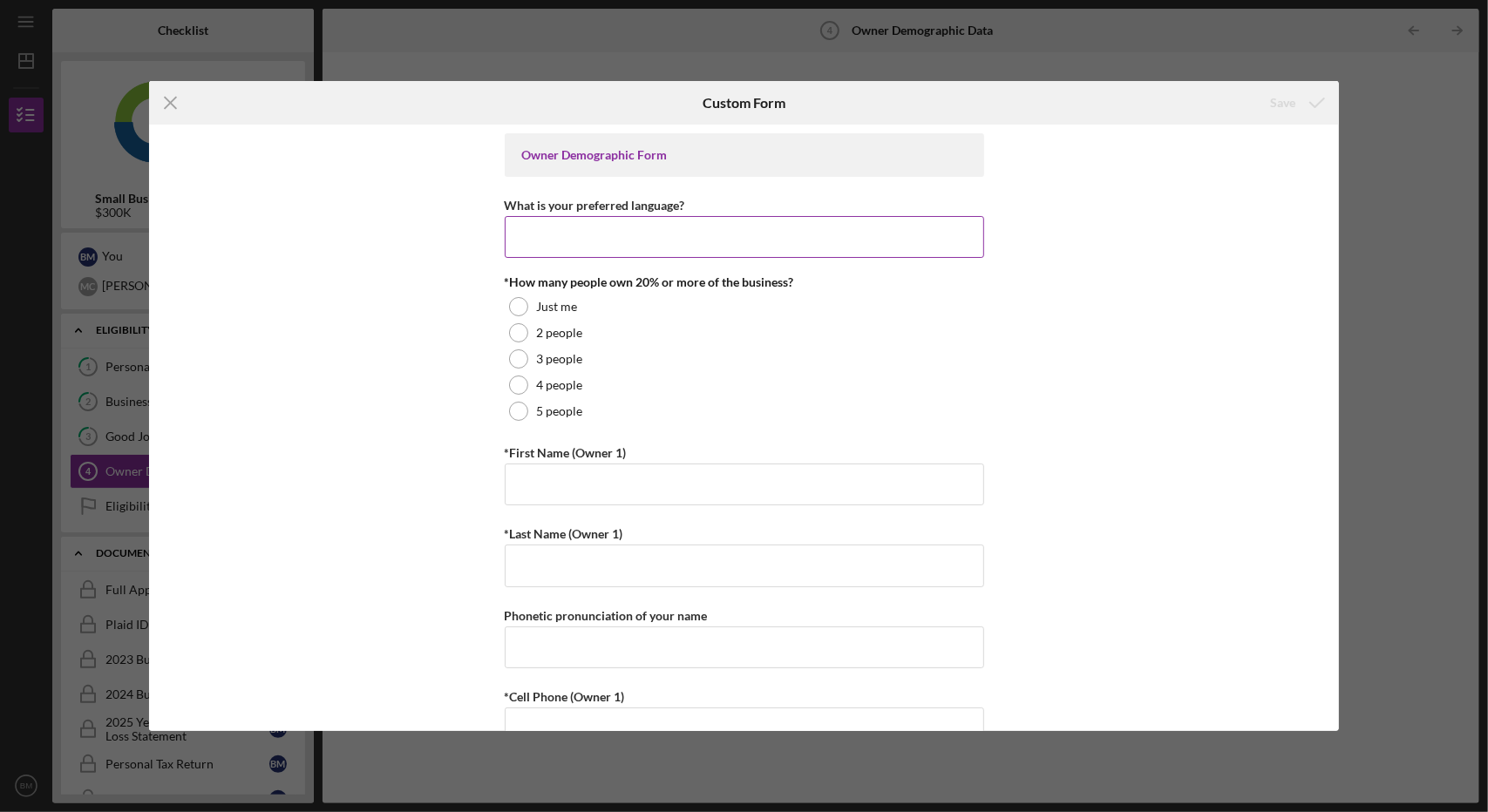
click at [594, 239] on input "What is your preferred language?" at bounding box center [744, 236] width 479 height 42
type input "English"
click at [515, 327] on div at bounding box center [518, 332] width 19 height 19
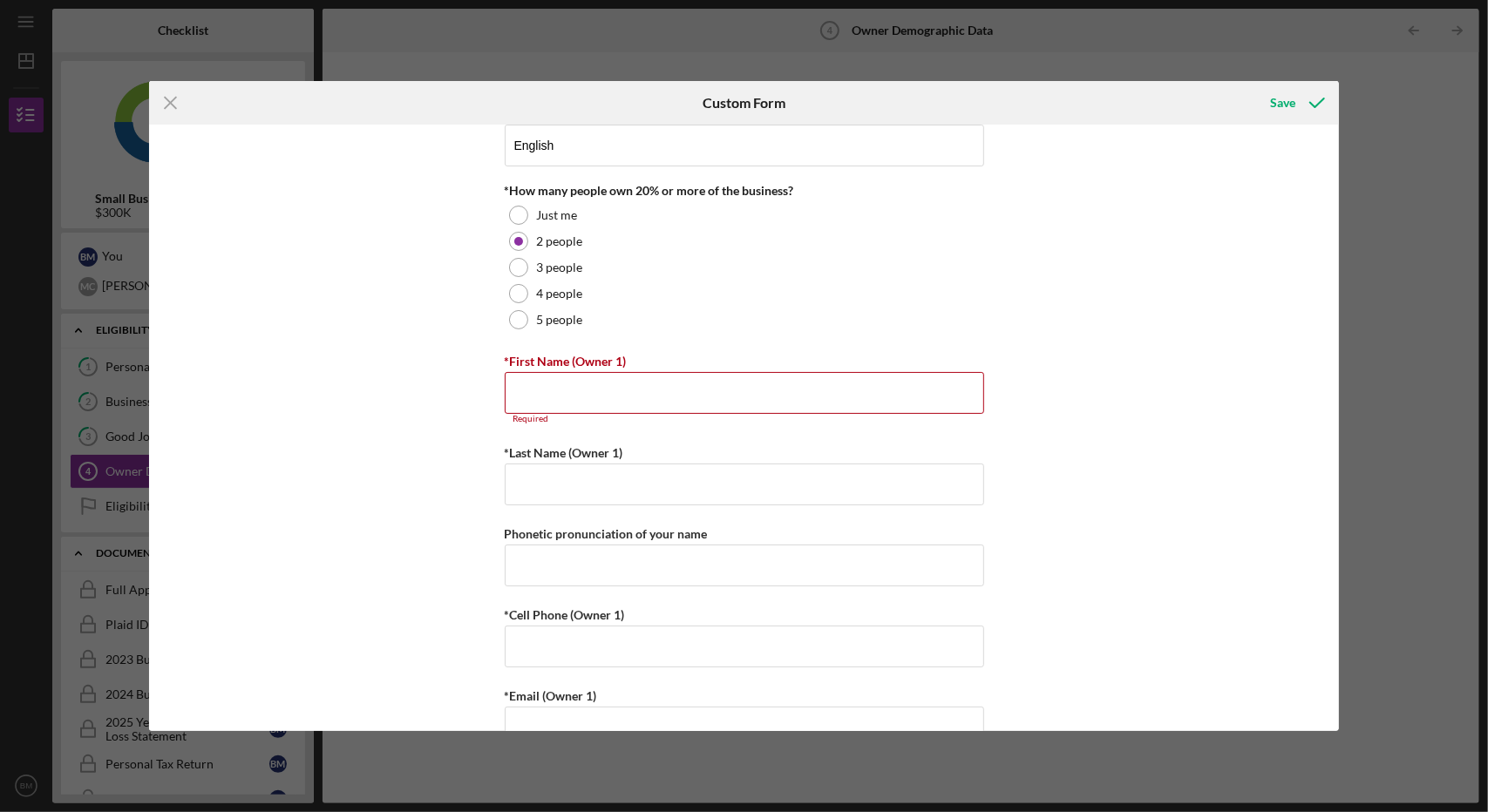
scroll to position [92, 0]
click at [634, 376] on input "*First Name (Owner 1)" at bounding box center [744, 393] width 479 height 42
type input "Bharat"
type input "[PERSON_NAME]"
type input "7135533212"
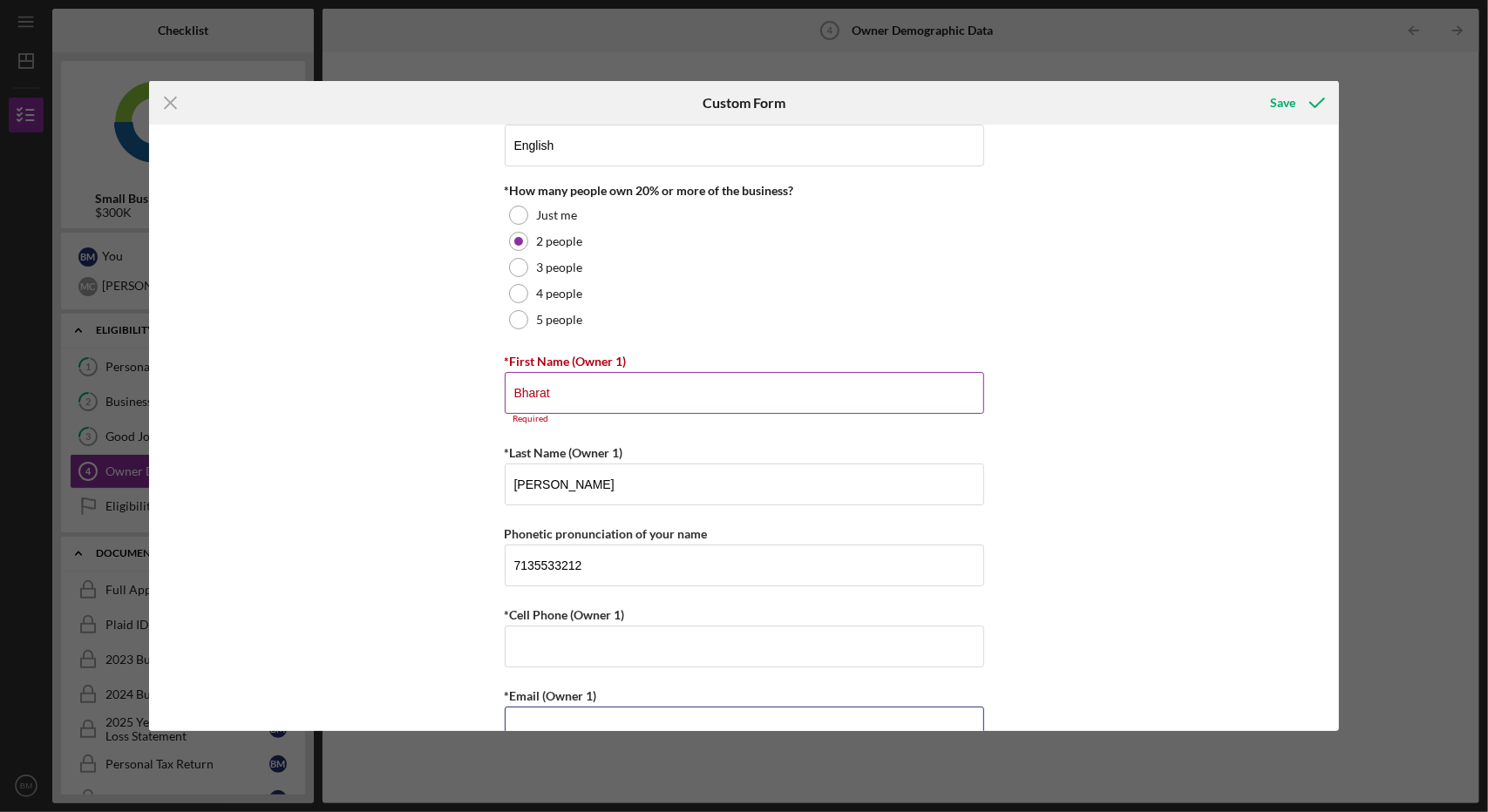
type input "[EMAIL_ADDRESS][PERSON_NAME][DOMAIN_NAME]"
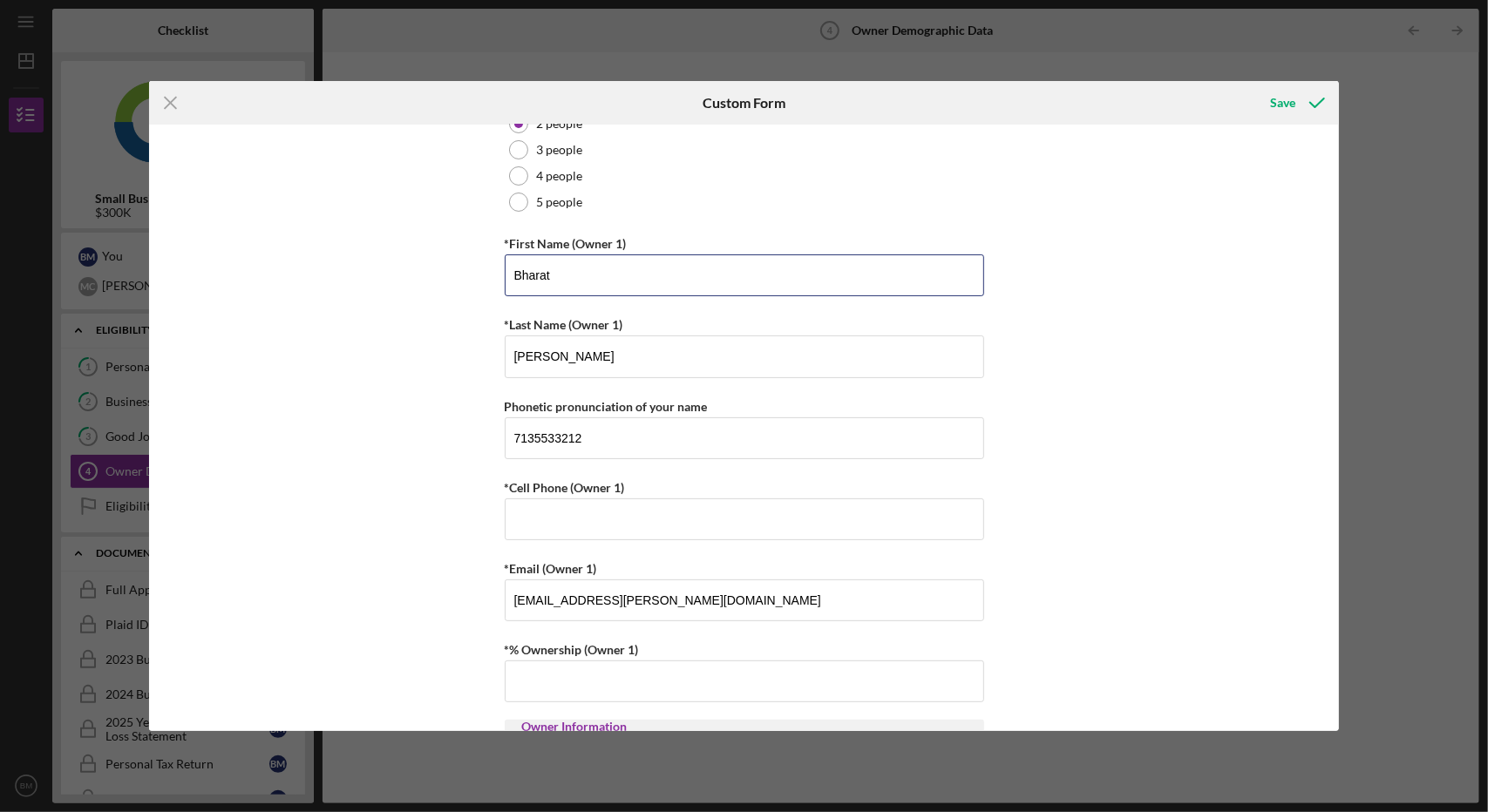
scroll to position [211, 0]
click at [619, 425] on input "7135533212" at bounding box center [744, 436] width 479 height 42
type input "4155777743"
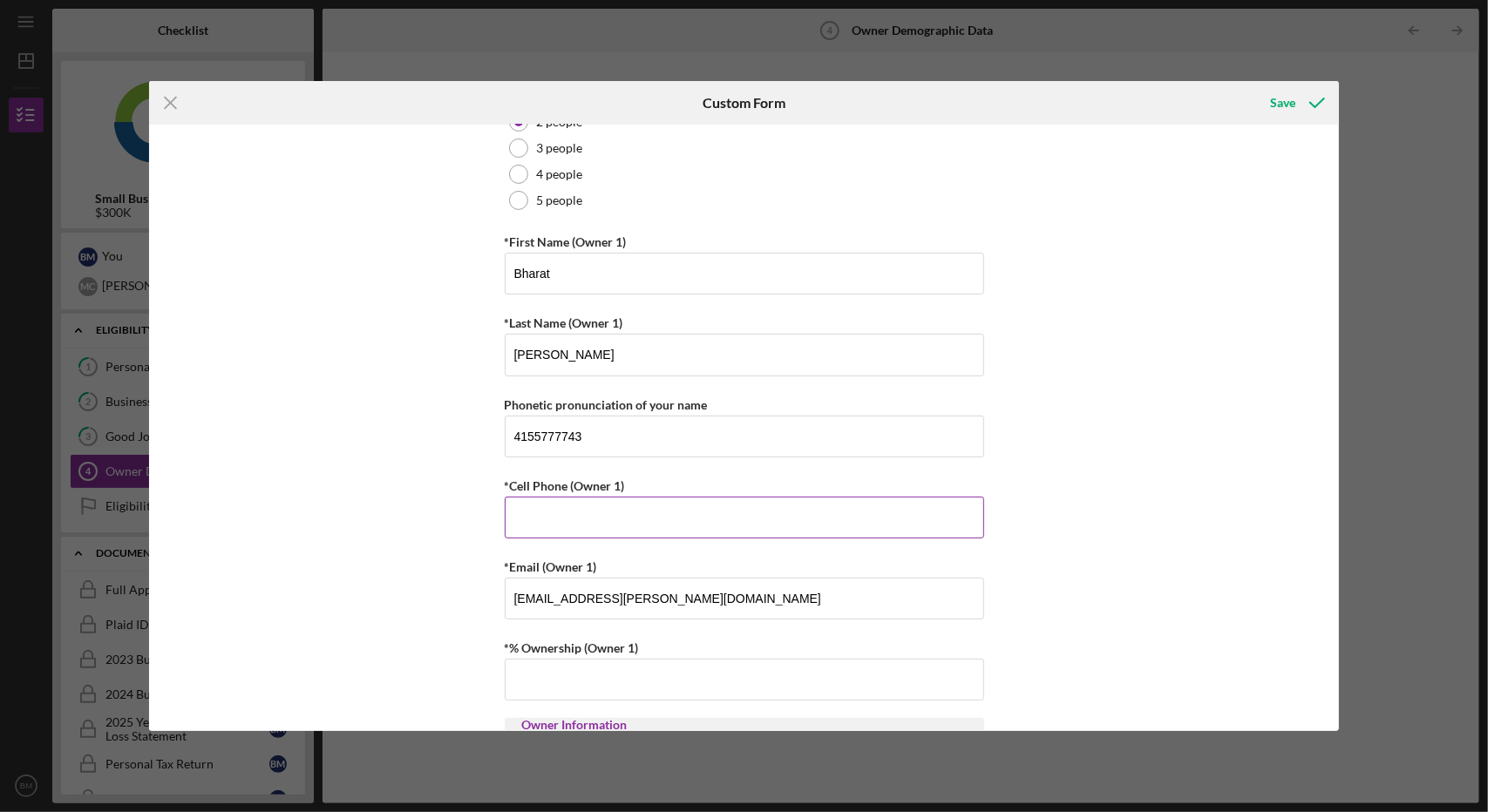
click at [580, 510] on input "*Cell Phone (Owner 1)" at bounding box center [744, 518] width 479 height 42
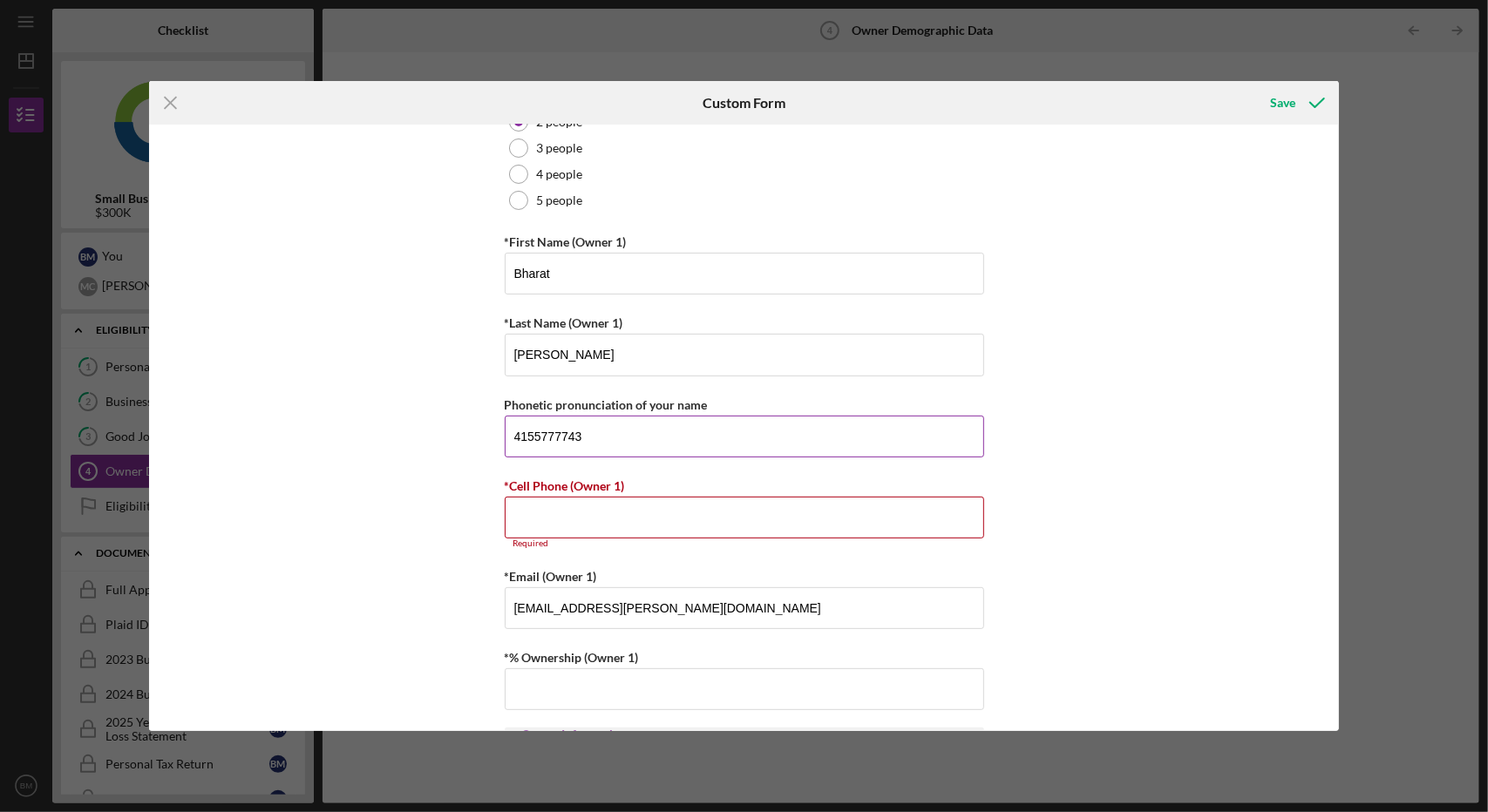
click at [555, 428] on input "4155777743" at bounding box center [744, 436] width 479 height 42
click at [549, 517] on input "*Cell Phone (Owner 1)" at bounding box center [744, 518] width 479 height 42
paste input "[PHONE_NUMBER]"
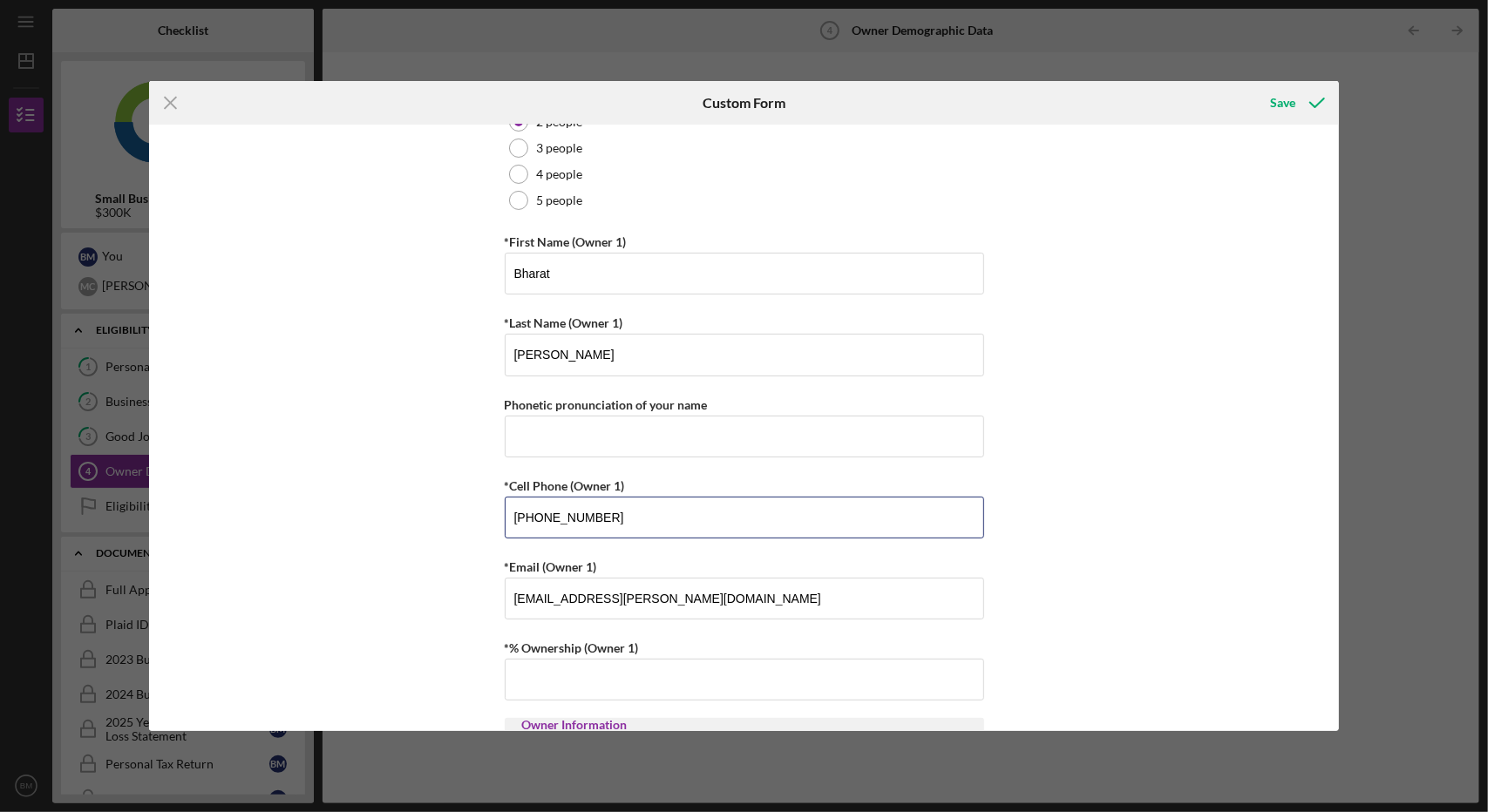
type input "[PHONE_NUMBER]"
click at [369, 403] on div "Owner Demographic Form What is your preferred language? English *How many peopl…" at bounding box center [744, 428] width 1191 height 607
click at [580, 454] on input "Phonetic pronunciation of your name" at bounding box center [744, 436] width 479 height 42
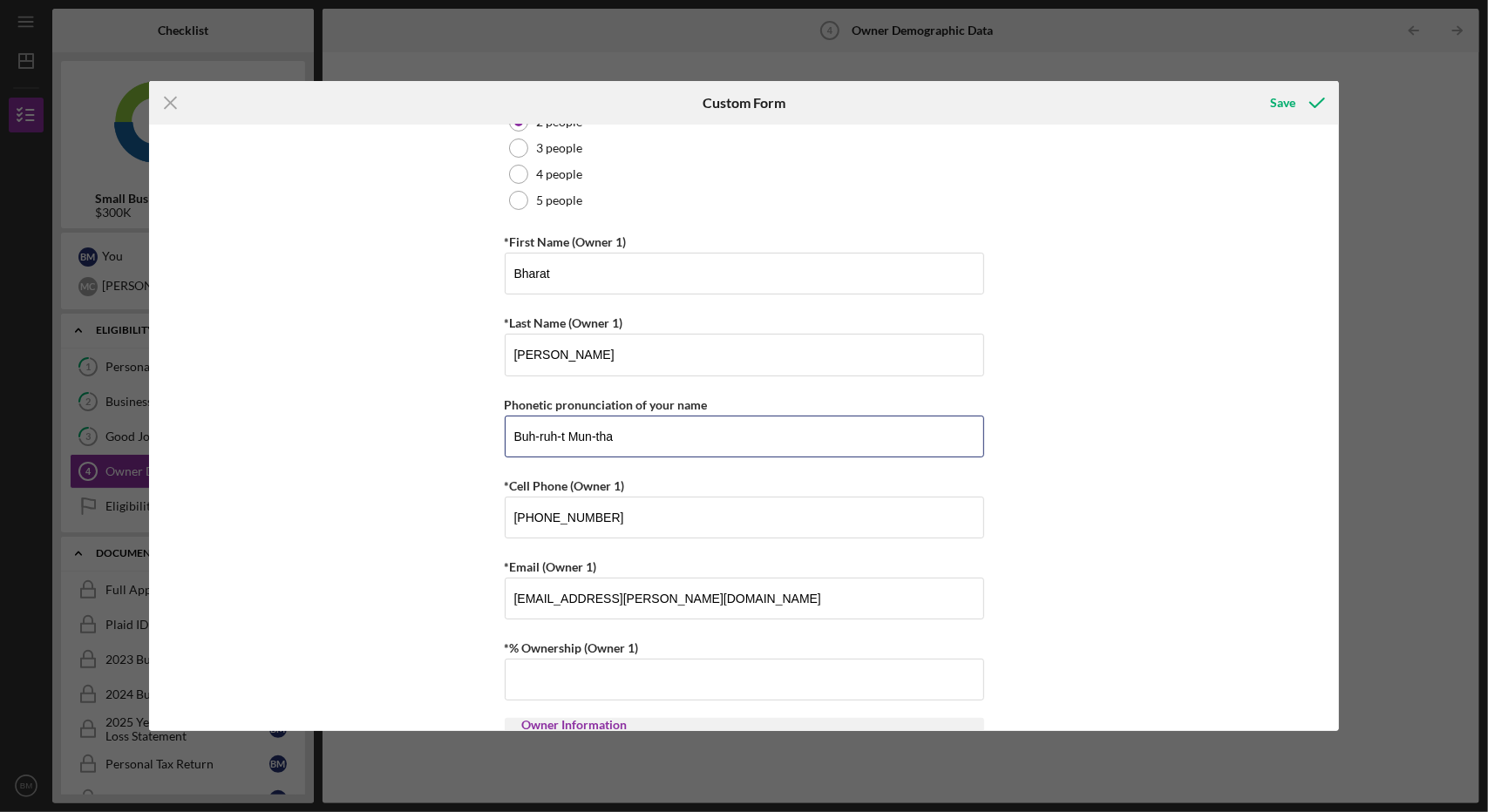
type input "Buh-ruh-t Mun-tha"
click at [453, 476] on div "Owner Demographic Form What is your preferred language? English *How many peopl…" at bounding box center [744, 428] width 1191 height 607
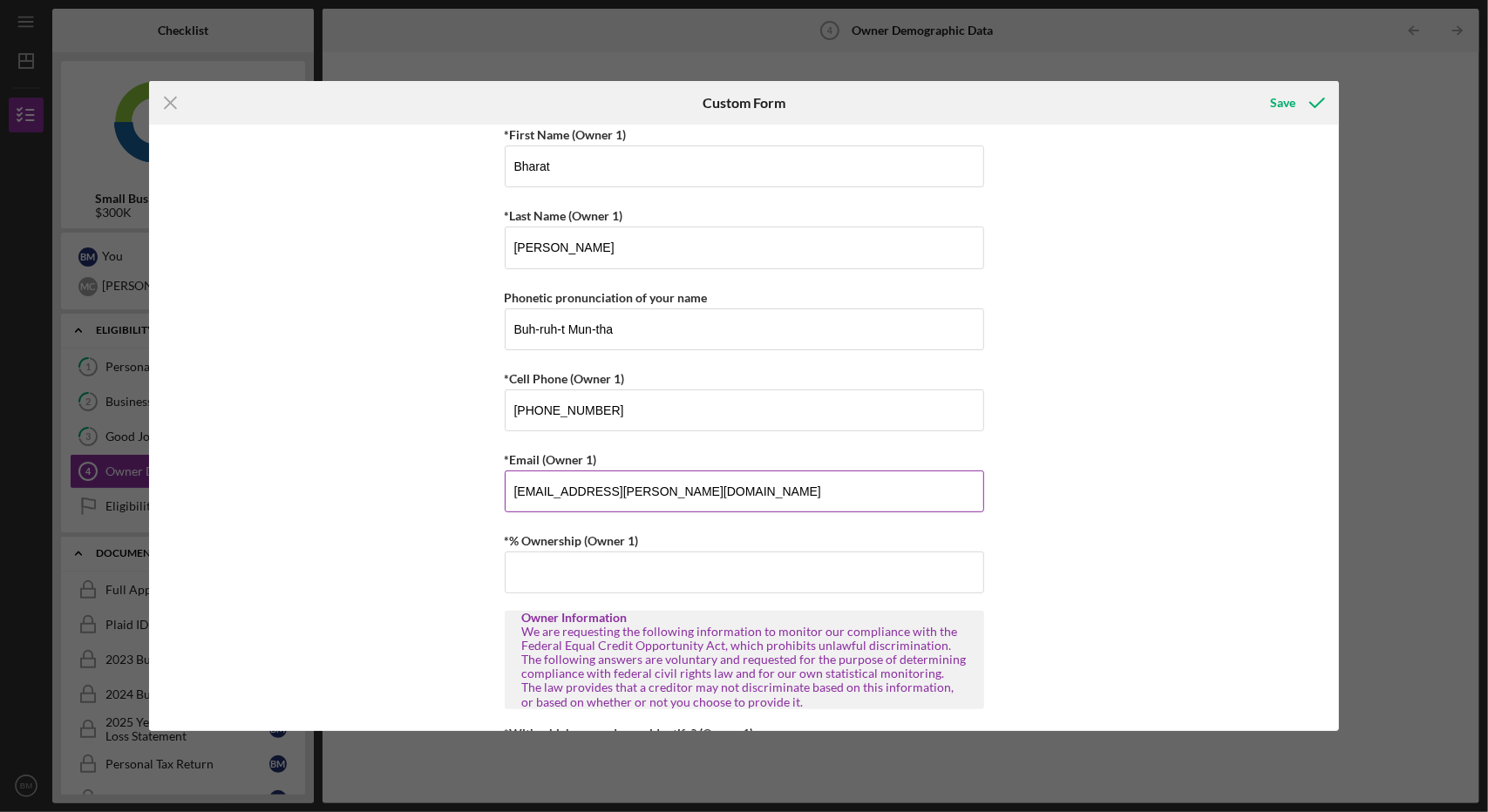
scroll to position [319, 0]
click at [588, 559] on input "*% Ownership (Owner 1)" at bounding box center [744, 571] width 479 height 42
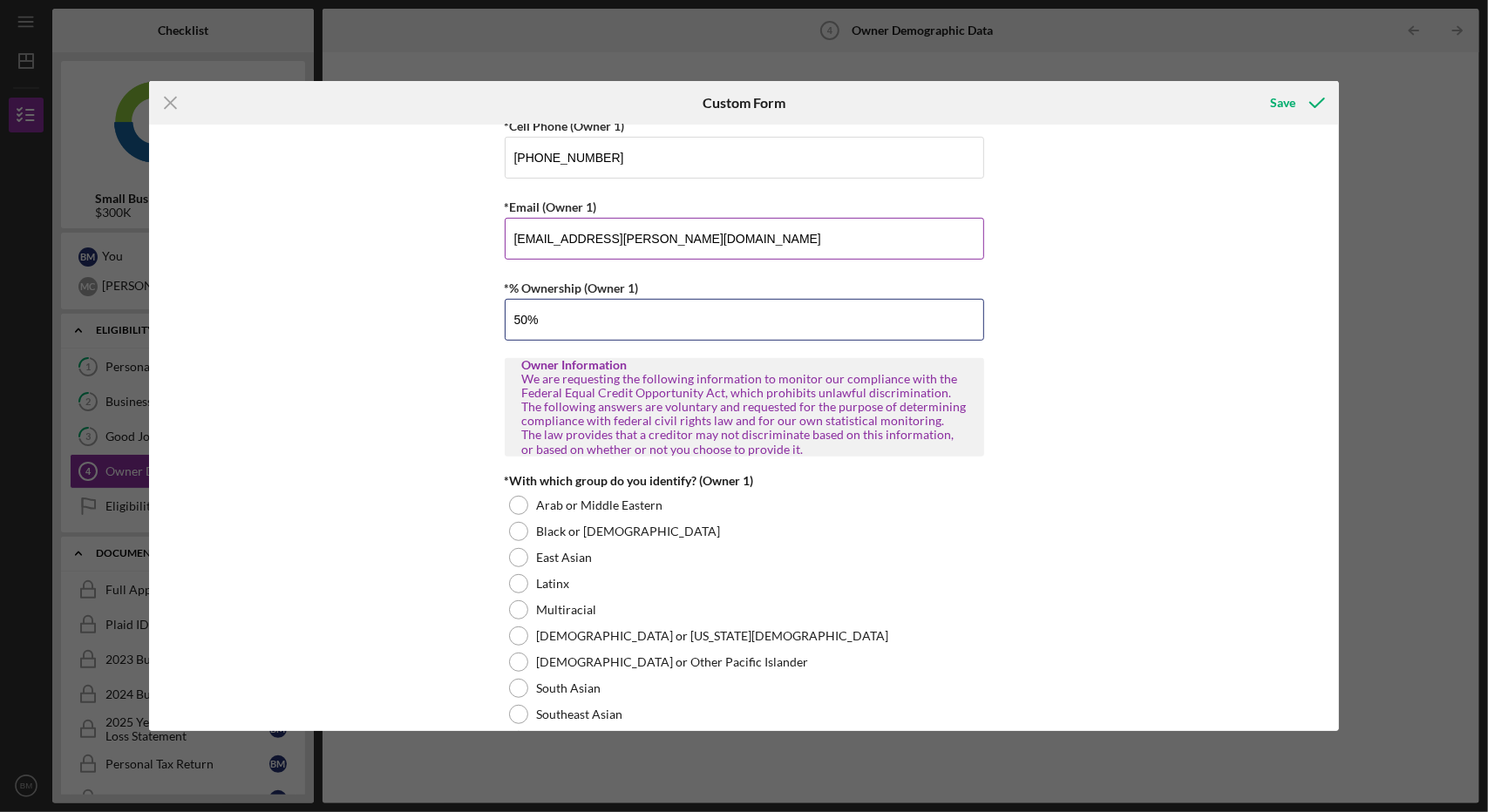
scroll to position [577, 0]
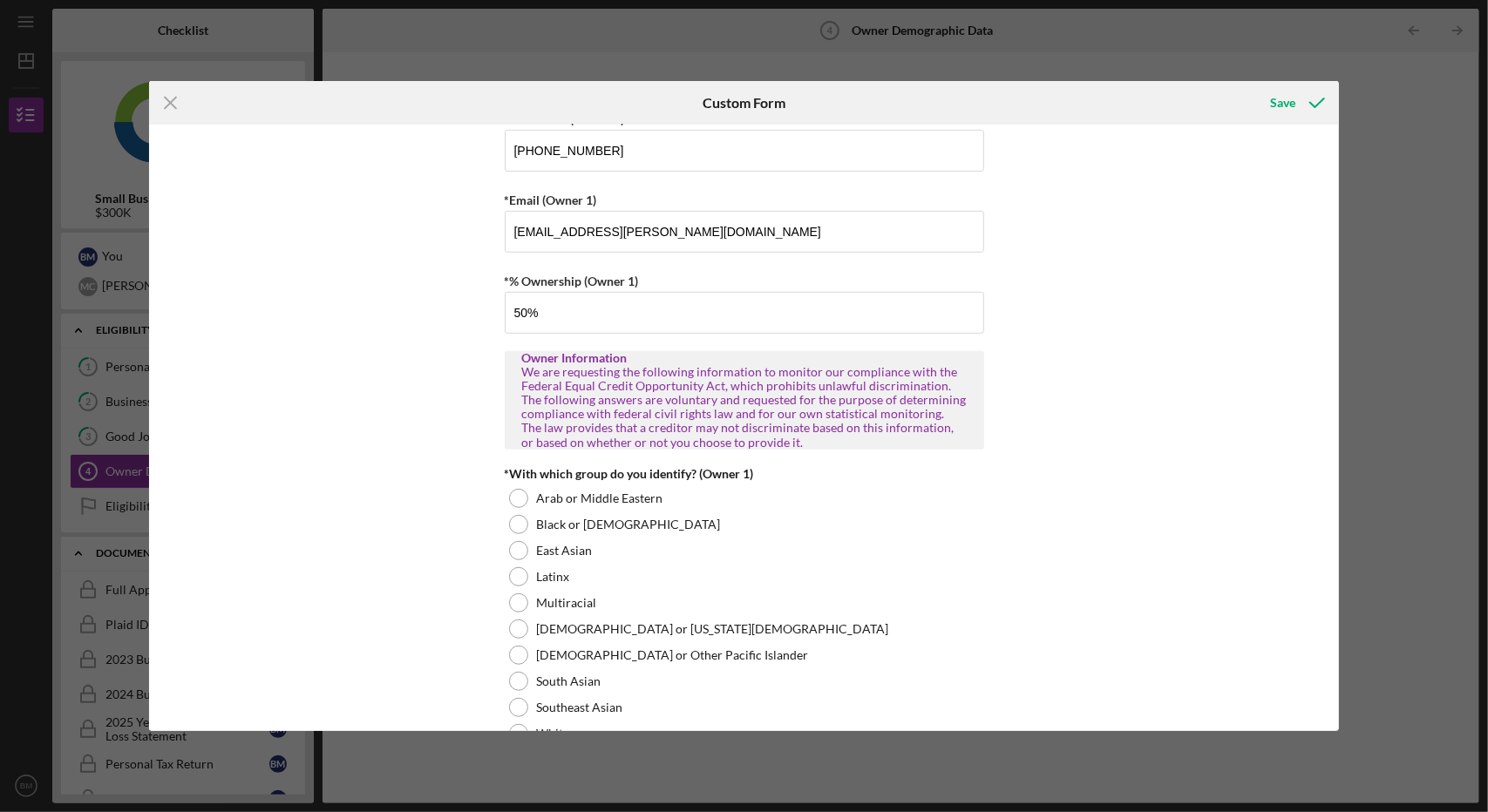
type input "50.00000%"
click at [497, 480] on div "Owner Demographic Form What is your preferred language? English *How many peopl…" at bounding box center [744, 428] width 1191 height 607
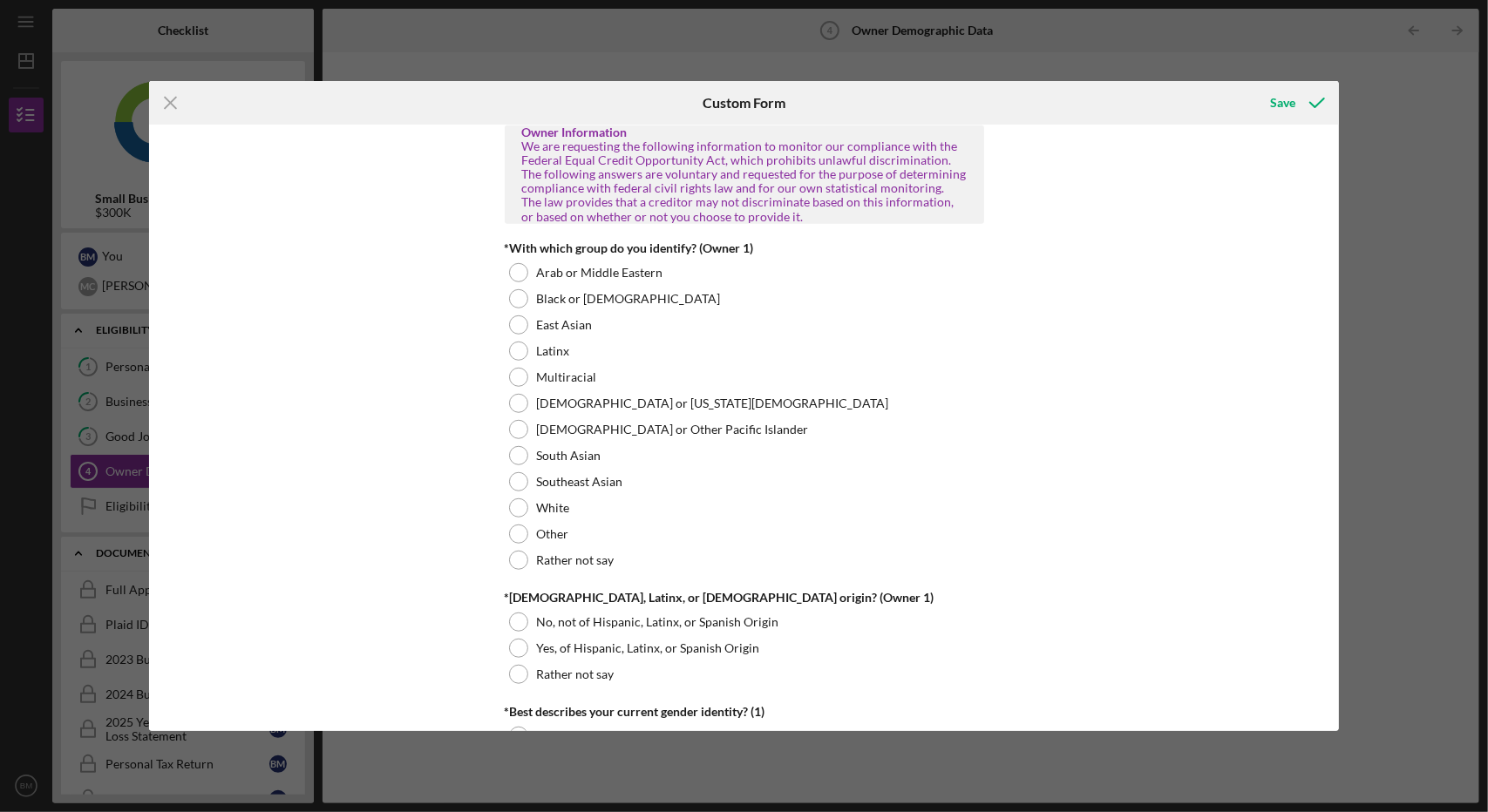
scroll to position [806, 0]
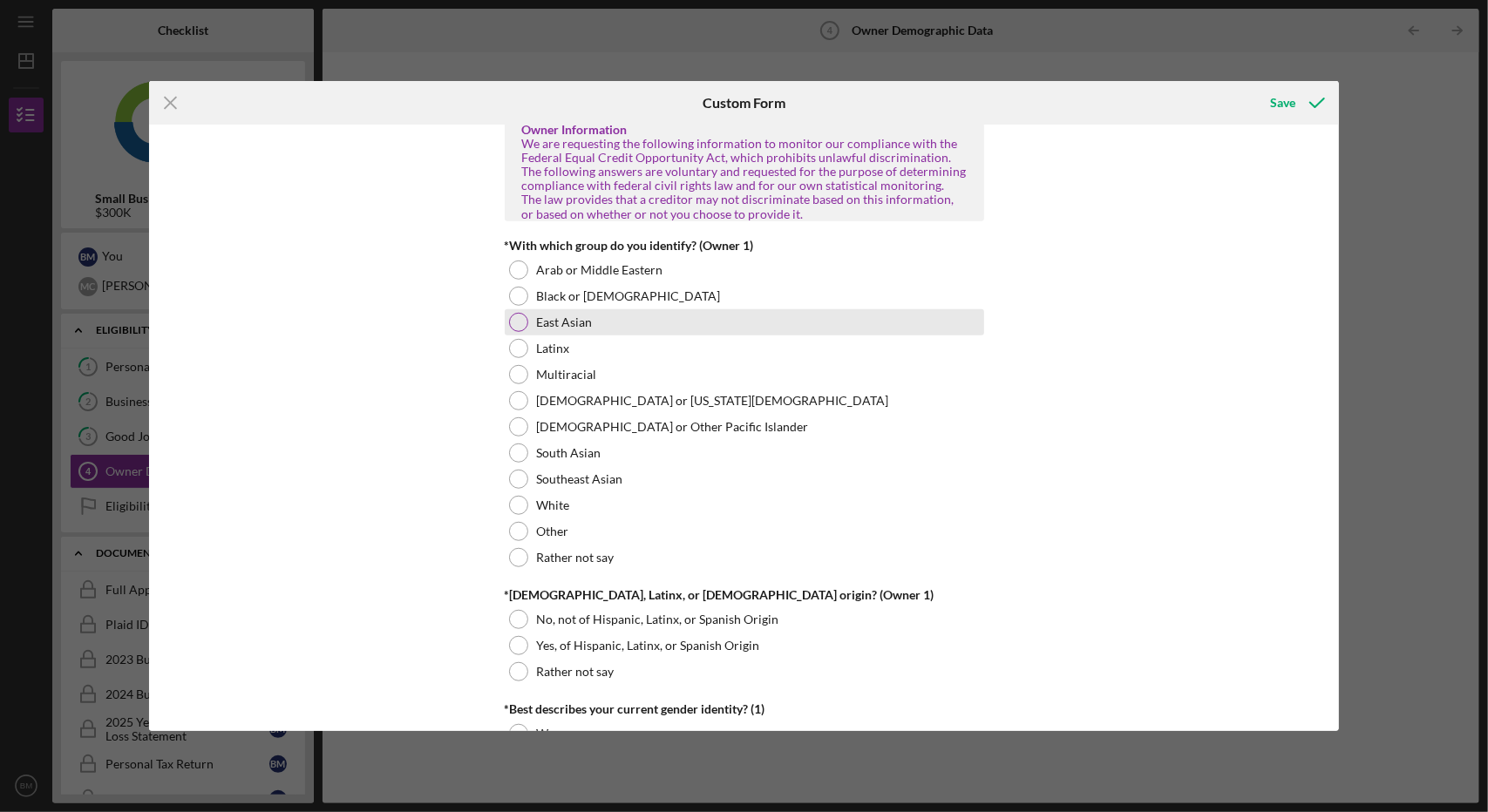
click at [521, 317] on div at bounding box center [518, 322] width 19 height 19
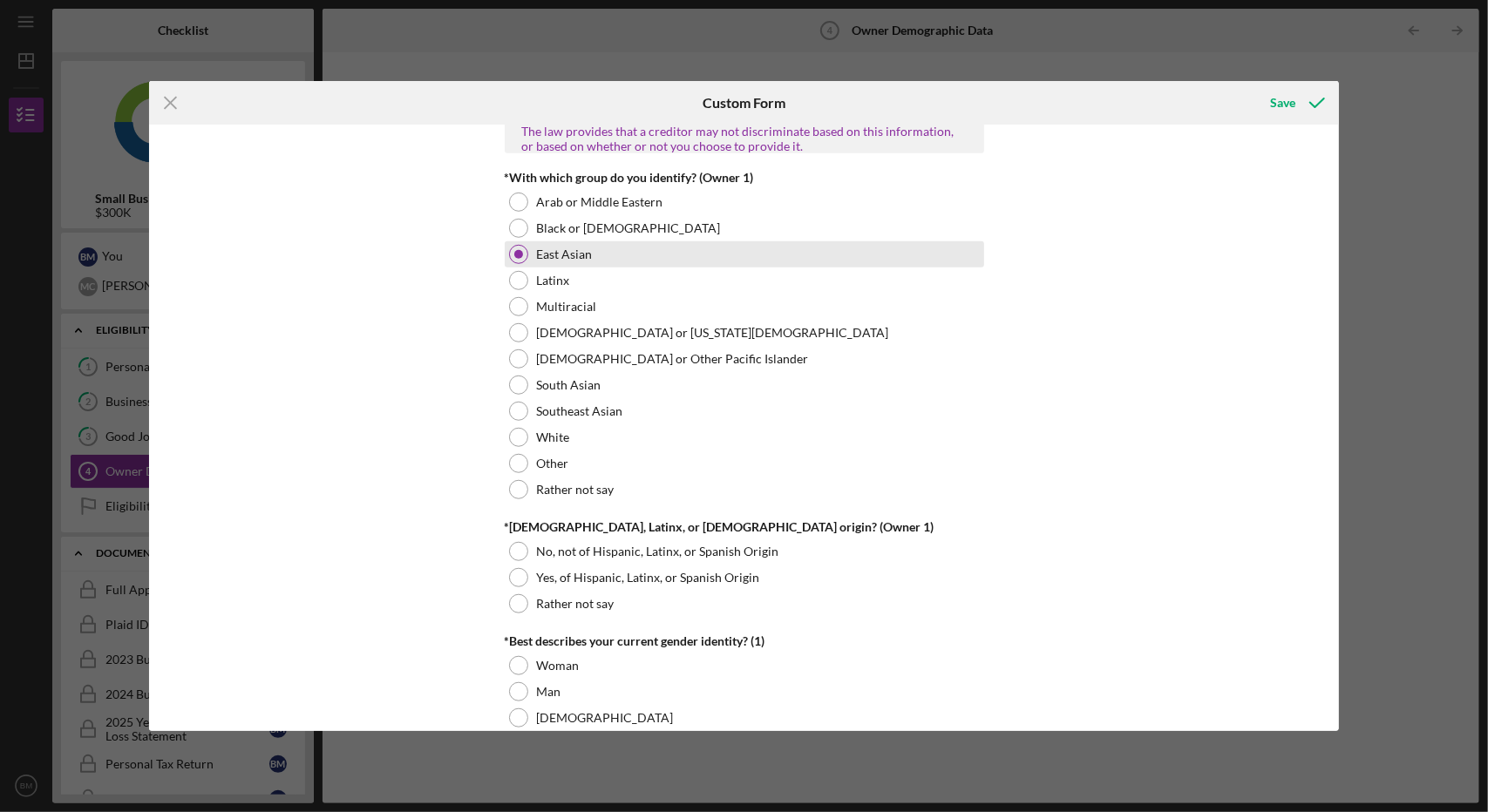
scroll to position [870, 0]
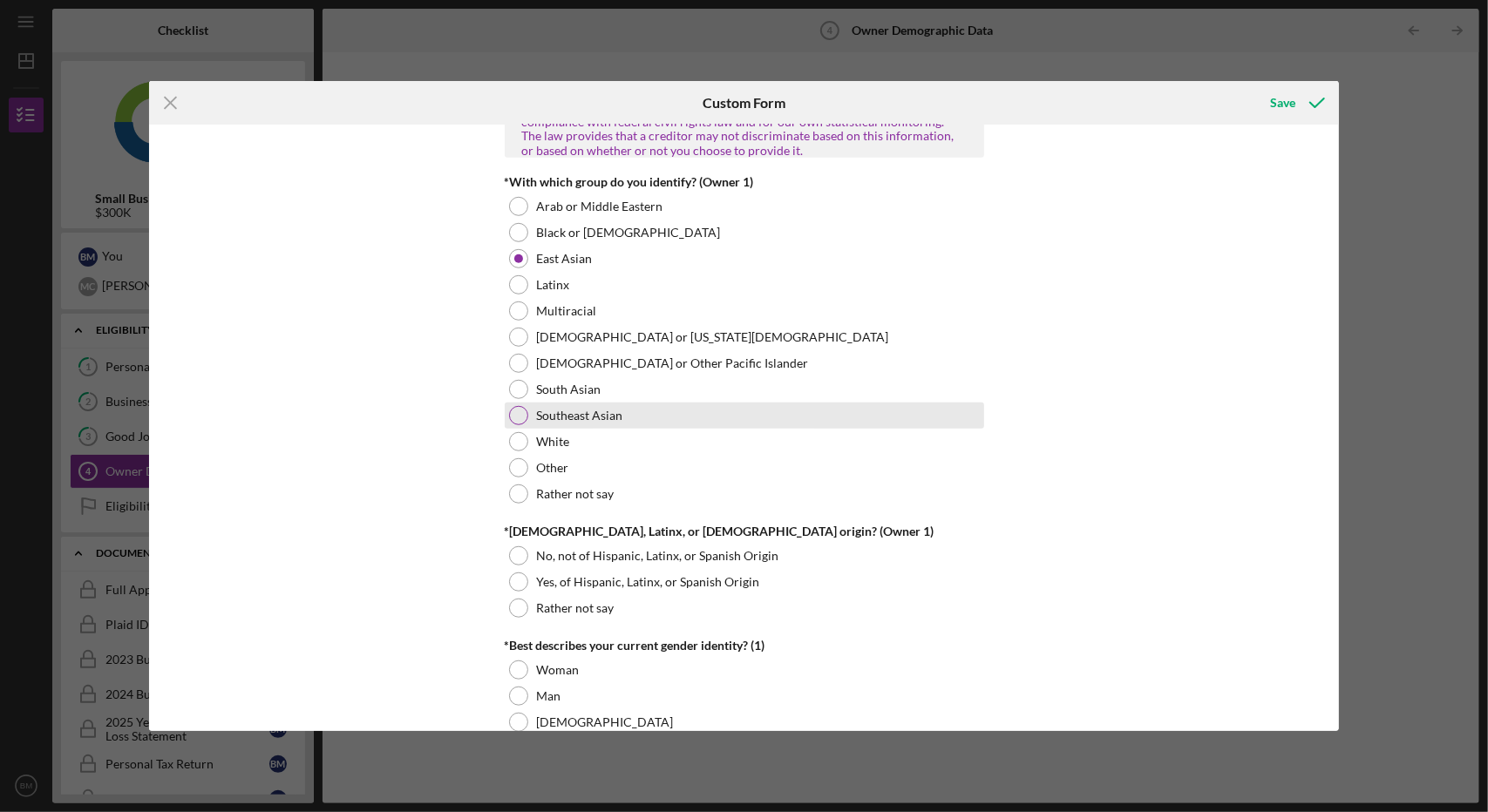
click at [537, 409] on label "Southeast Asian" at bounding box center [580, 416] width 87 height 14
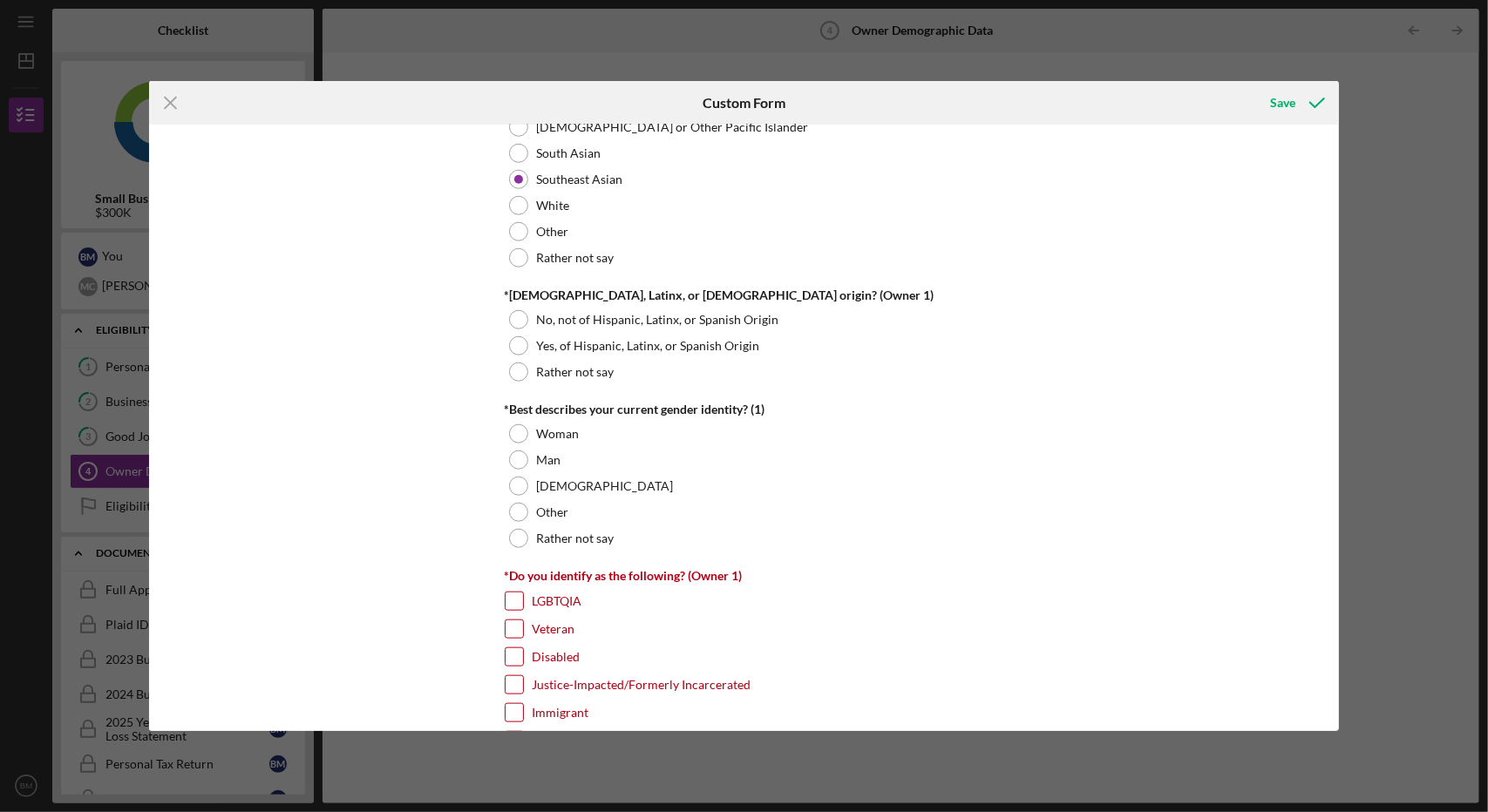
scroll to position [1103, 0]
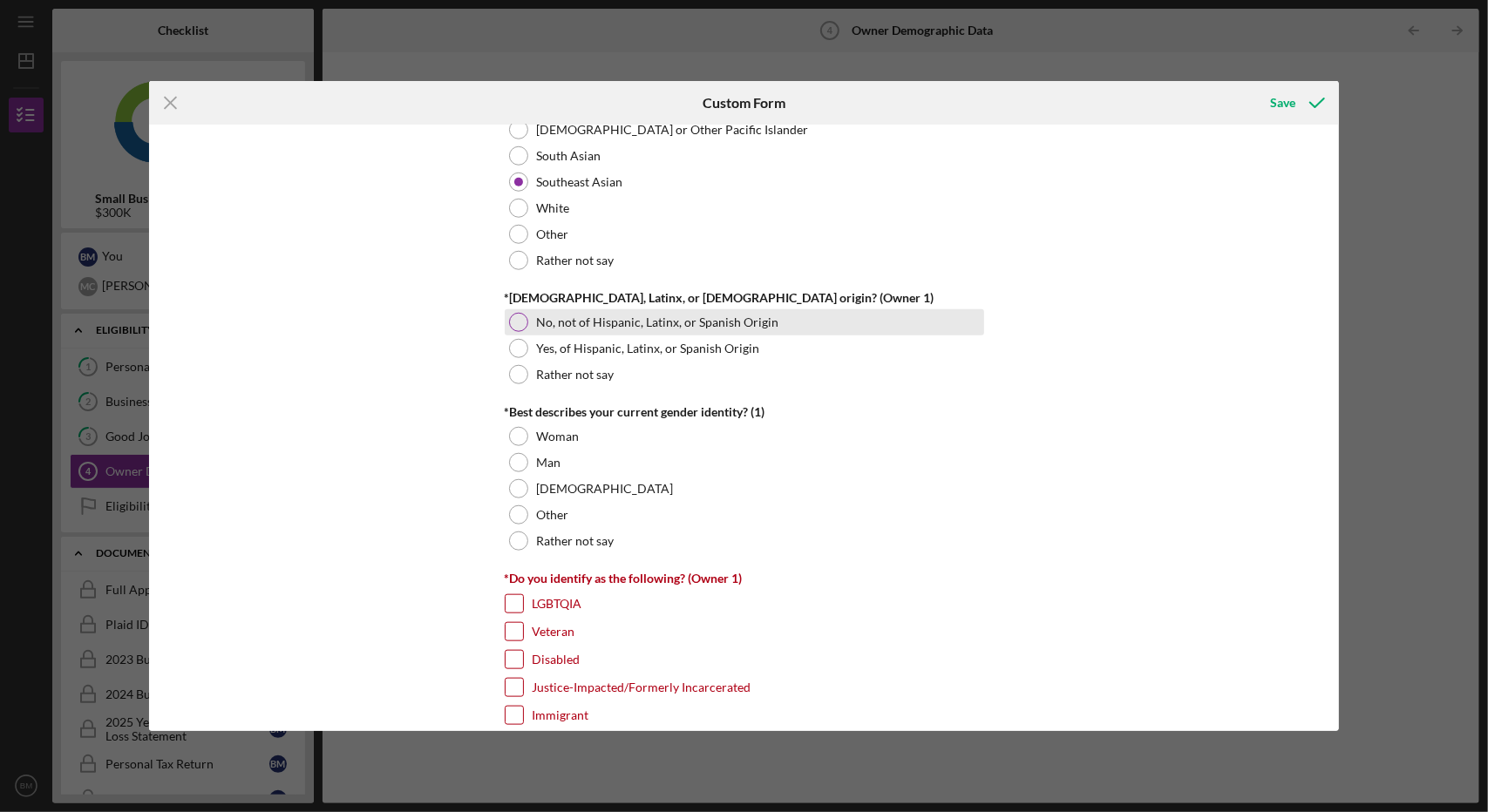
click at [511, 317] on div at bounding box center [518, 322] width 19 height 19
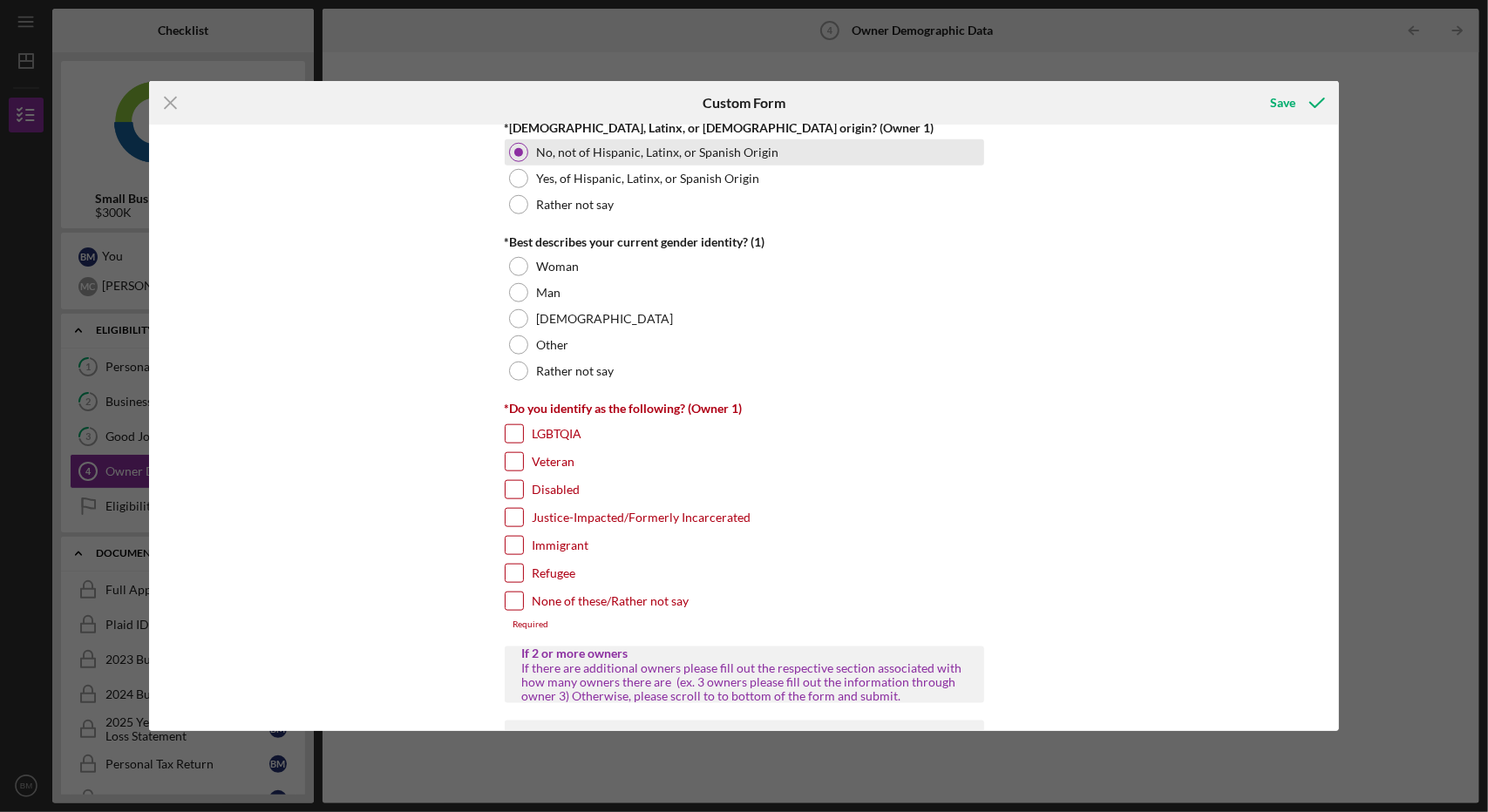
scroll to position [1277, 0]
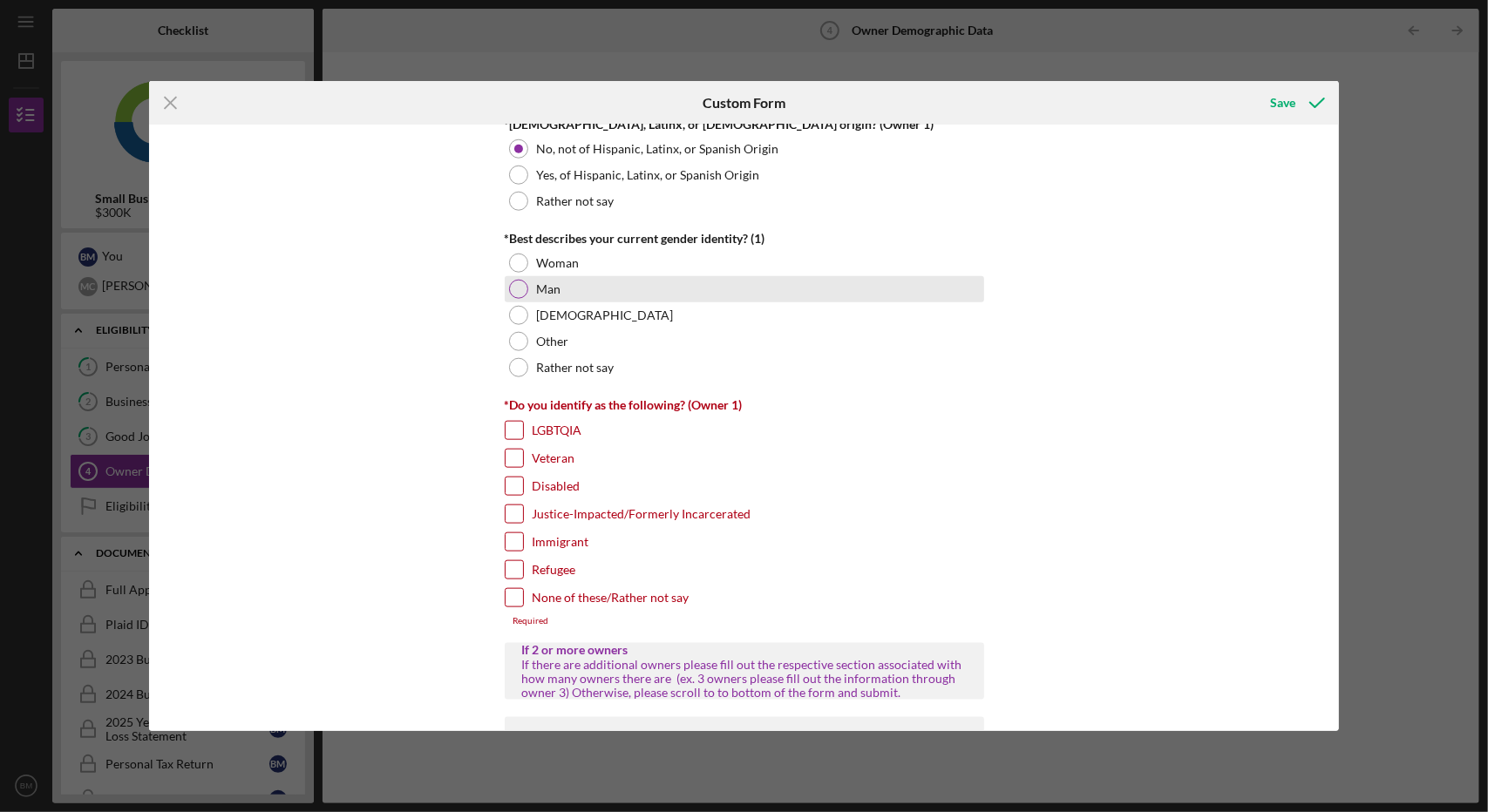
click at [519, 280] on div at bounding box center [518, 288] width 19 height 19
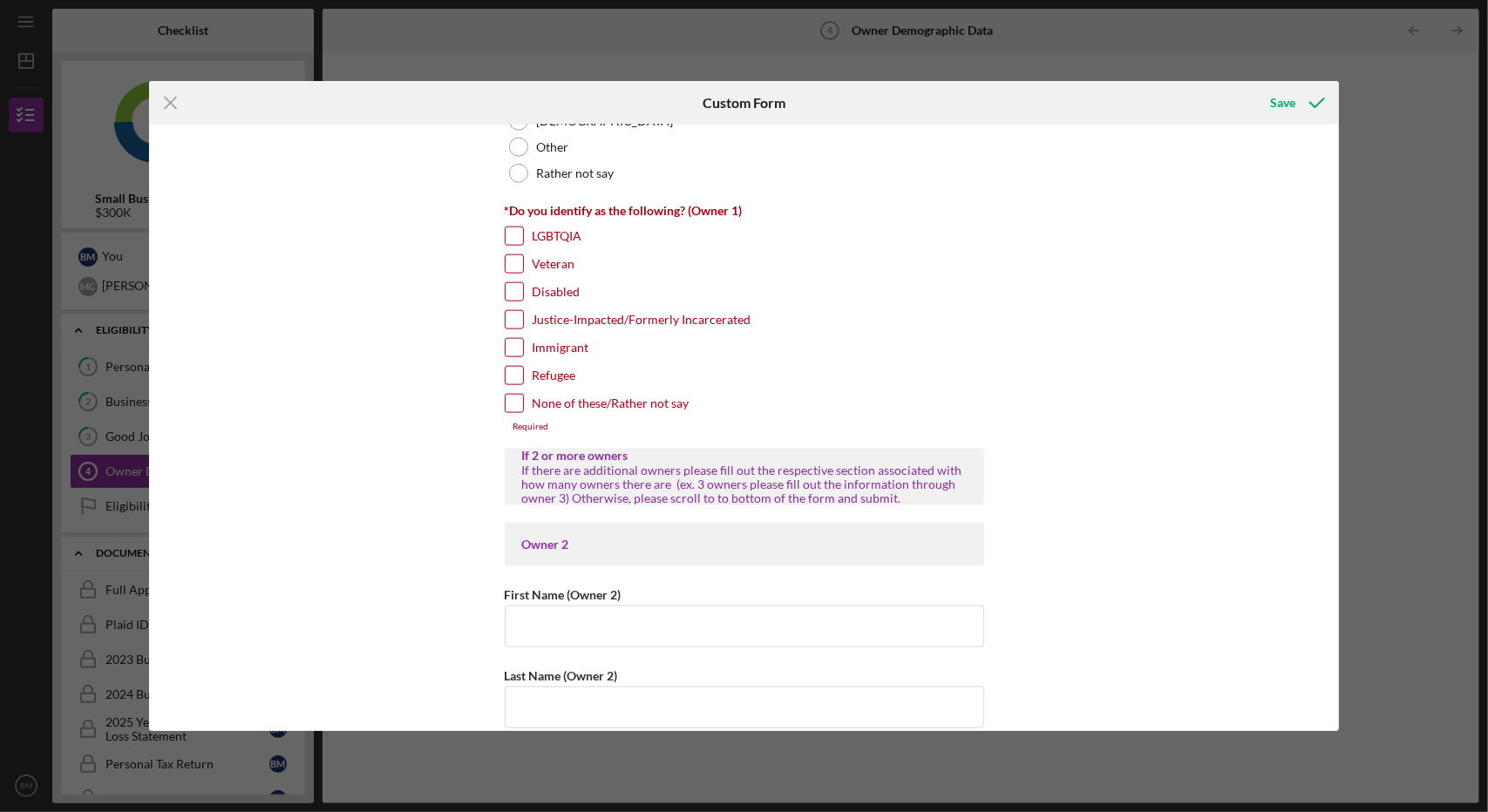
scroll to position [1474, 0]
click at [508, 316] on input "Justice-Impacted/Formerly Incarcerated" at bounding box center [514, 317] width 18 height 18
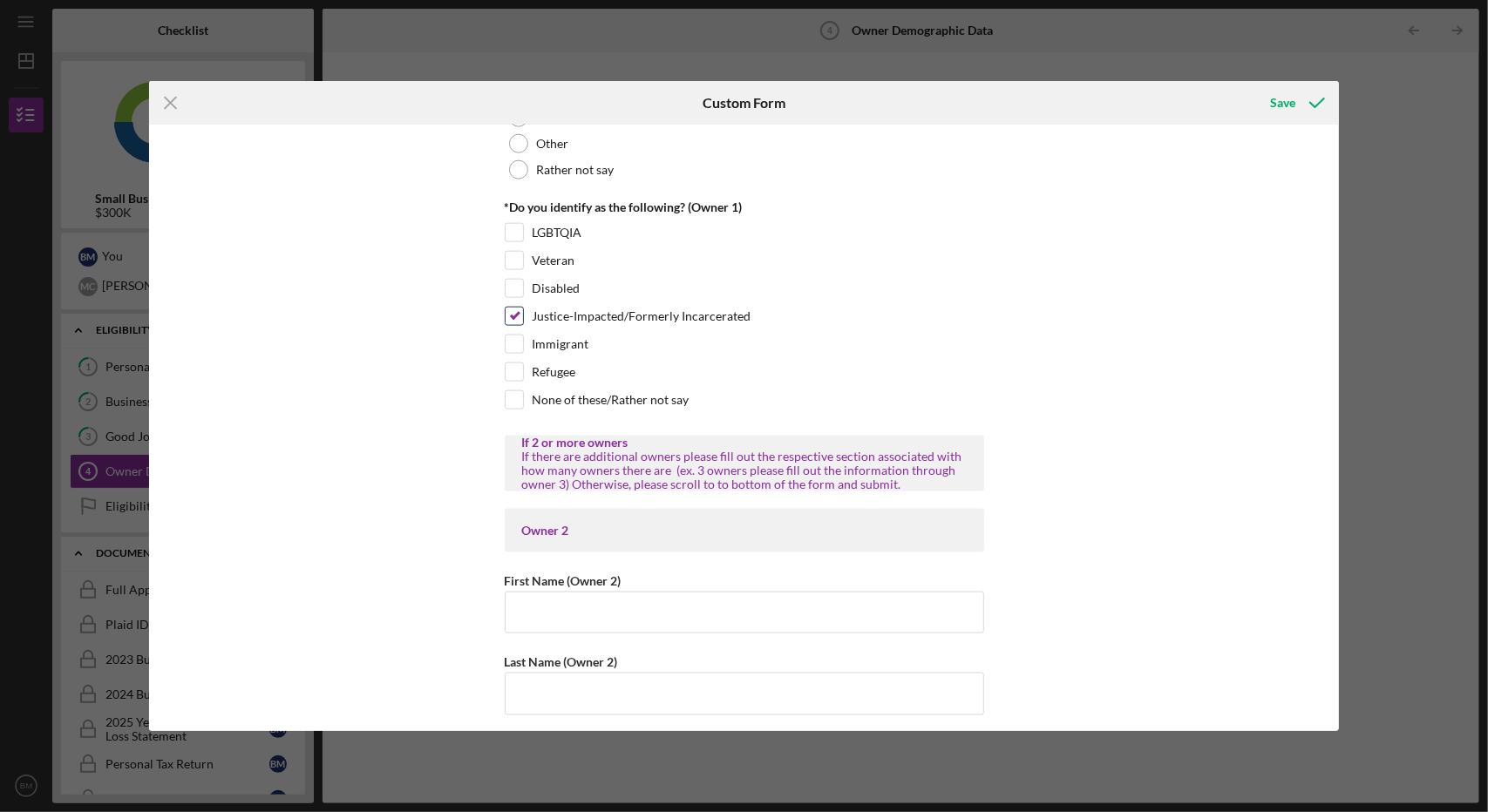
click at [508, 324] on div "Justice-Impacted/Formerly Incarcerated" at bounding box center [744, 320] width 479 height 28
click at [514, 311] on input "Justice-Impacted/Formerly Incarcerated" at bounding box center [514, 317] width 18 height 18
checkbox input "false"
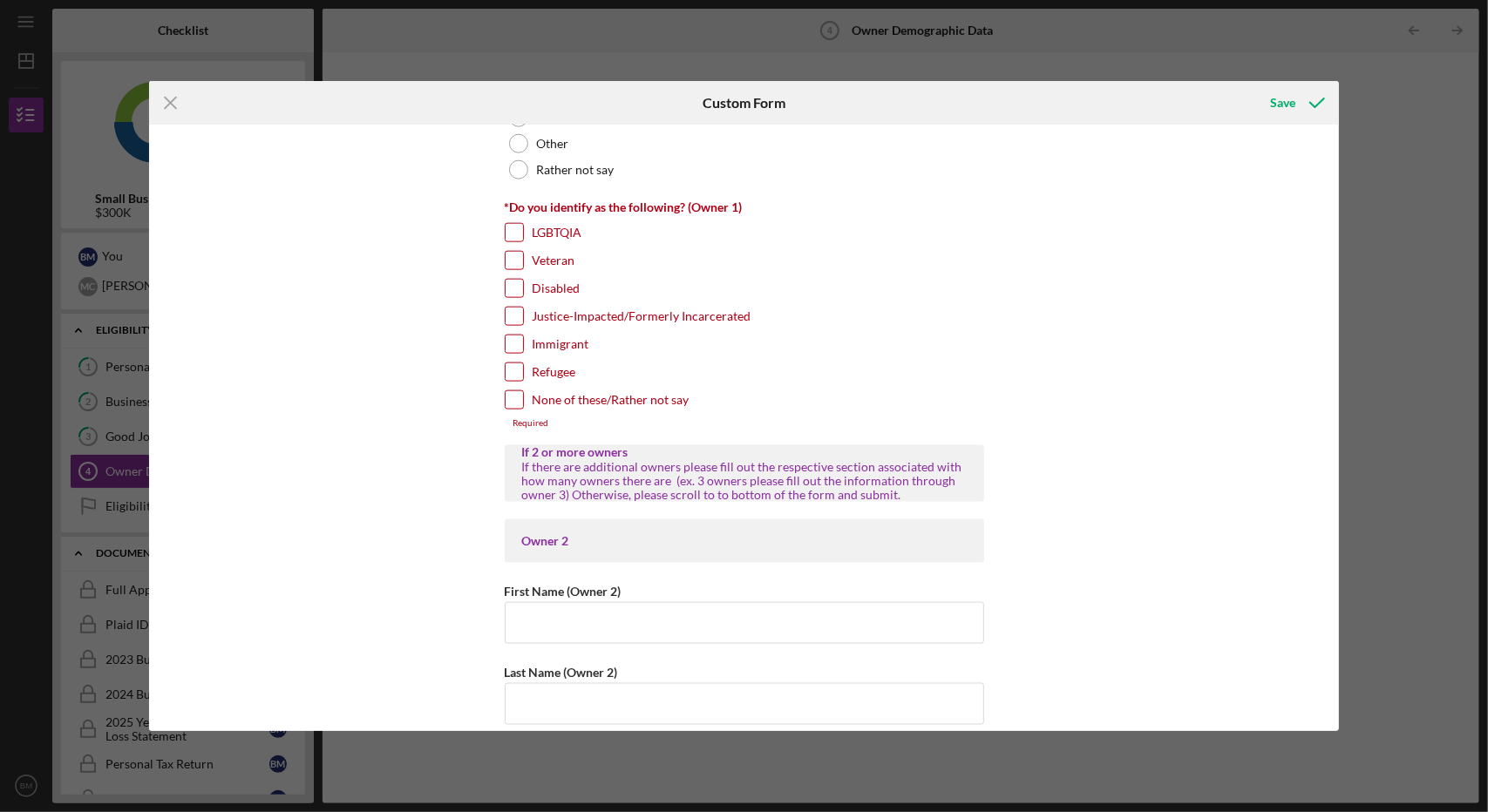
click at [509, 339] on input "Immigrant" at bounding box center [514, 344] width 18 height 18
checkbox input "true"
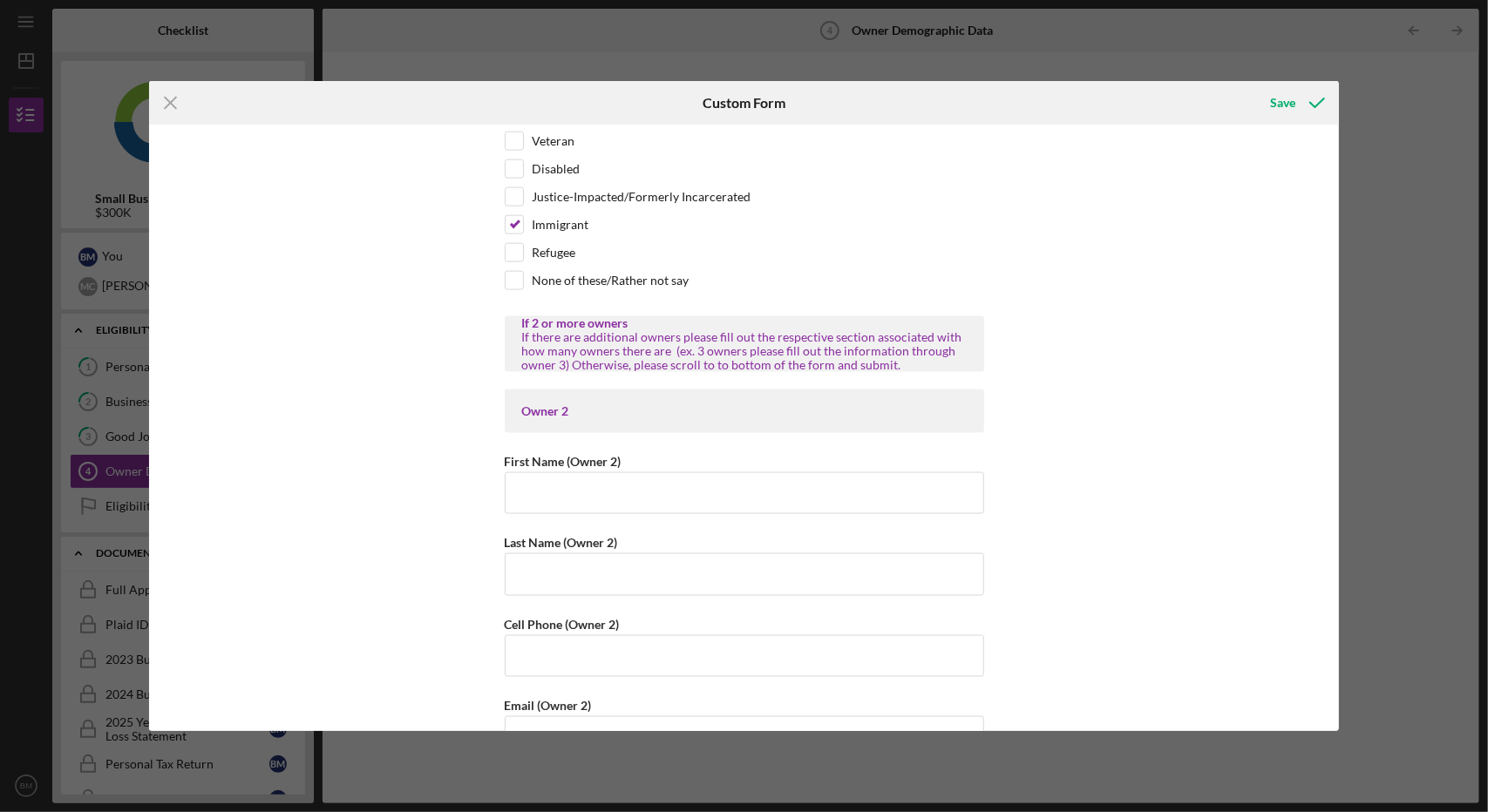
scroll to position [1595, 0]
click at [522, 481] on input "First Name (Owner 2)" at bounding box center [744, 491] width 479 height 42
type input "[PERSON_NAME]"
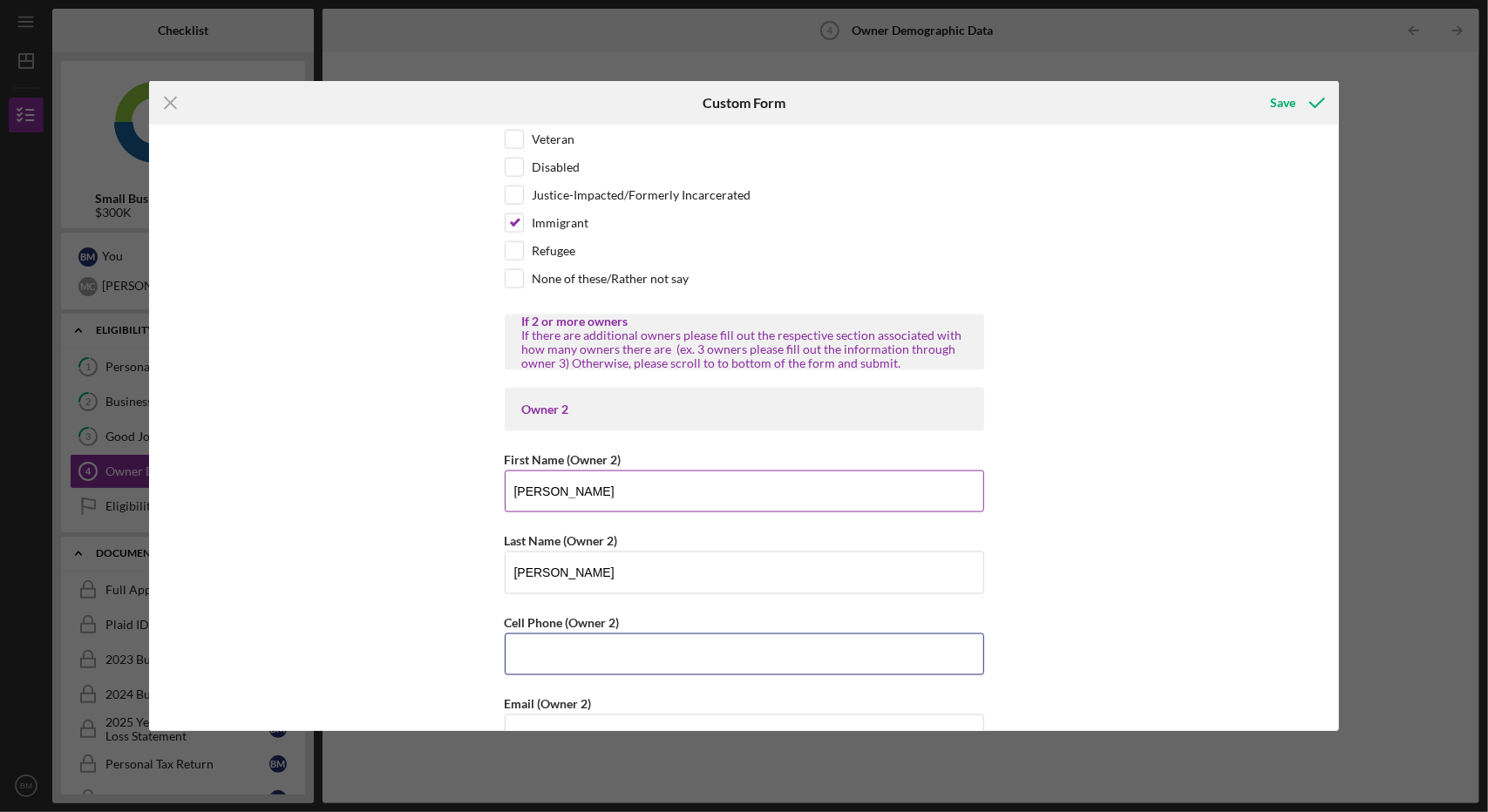
type input "[PHONE_NUMBER]"
type input "[PERSON_NAME][EMAIL_ADDRESS][DOMAIN_NAME]"
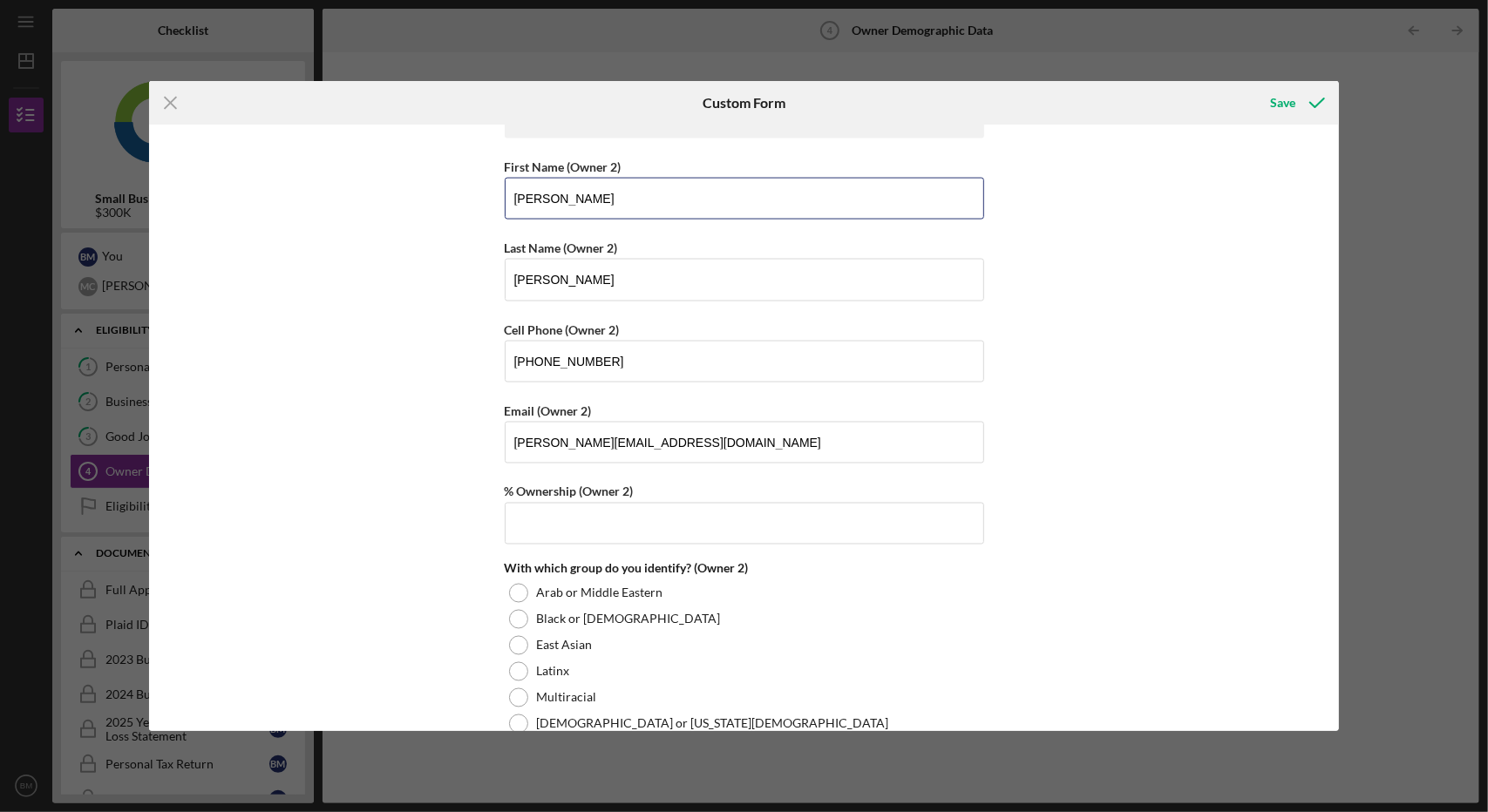
scroll to position [1893, 0]
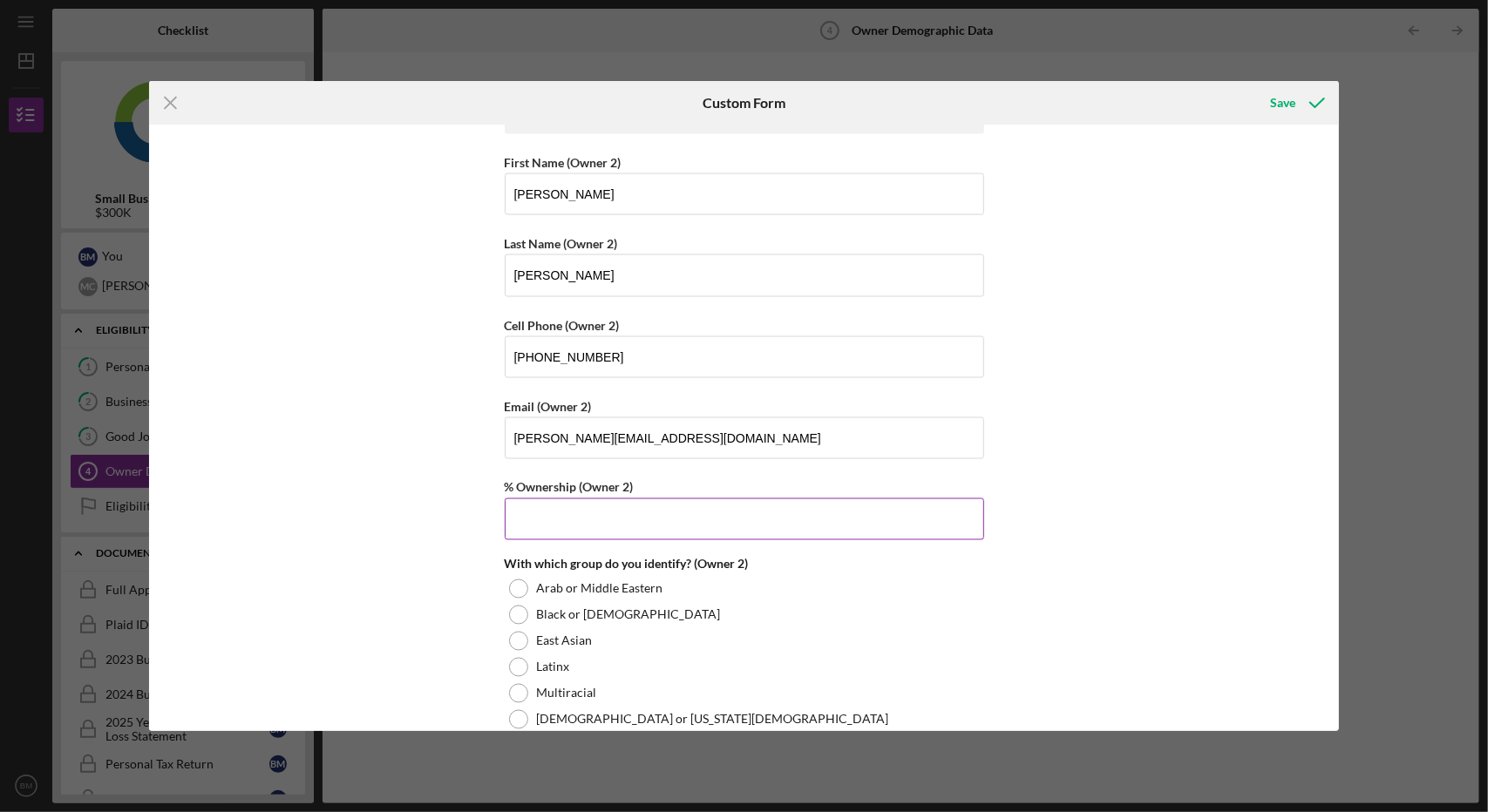
click at [666, 502] on input "% Ownership (Owner 2)" at bounding box center [744, 519] width 479 height 42
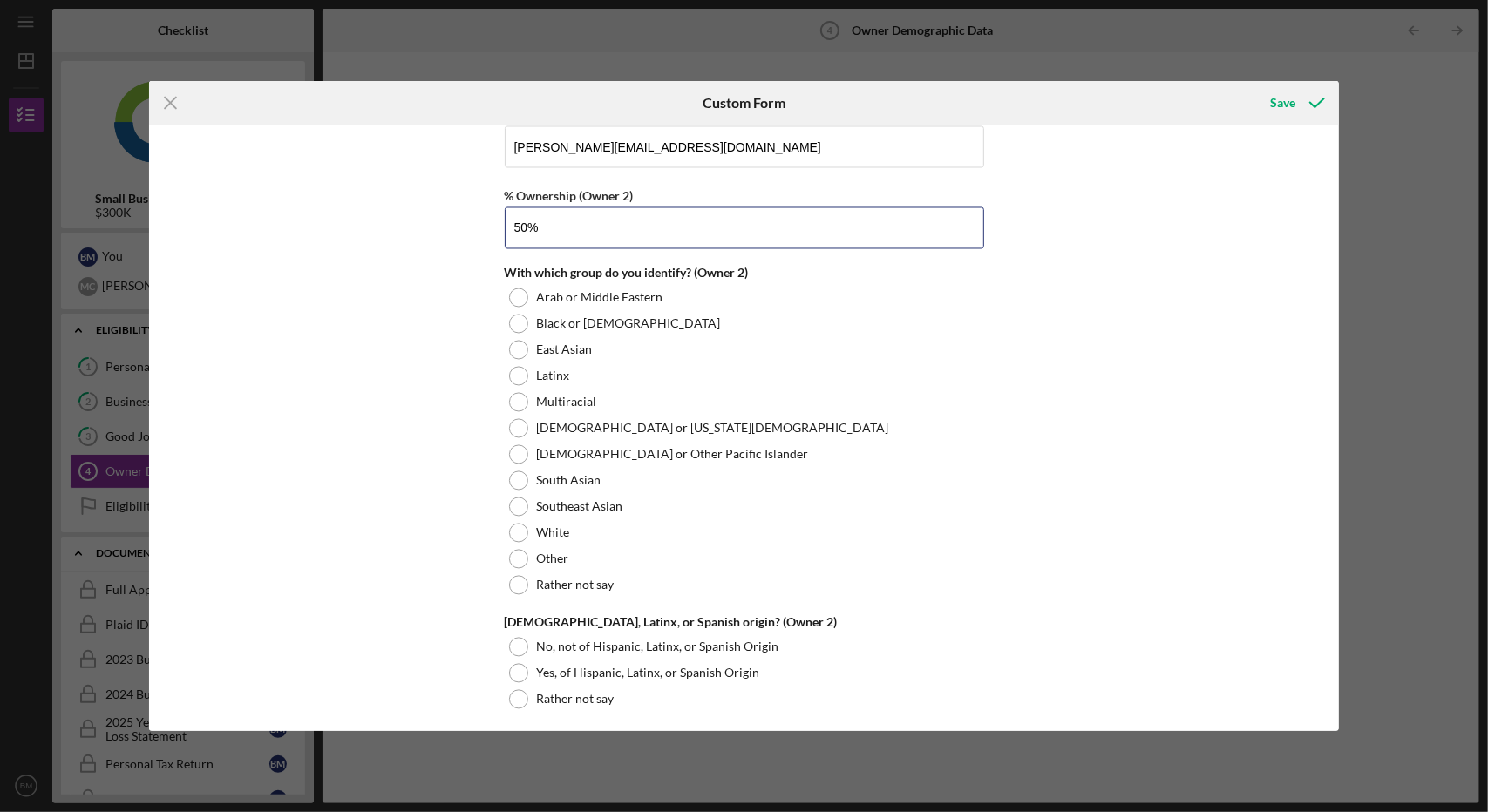
scroll to position [2189, 0]
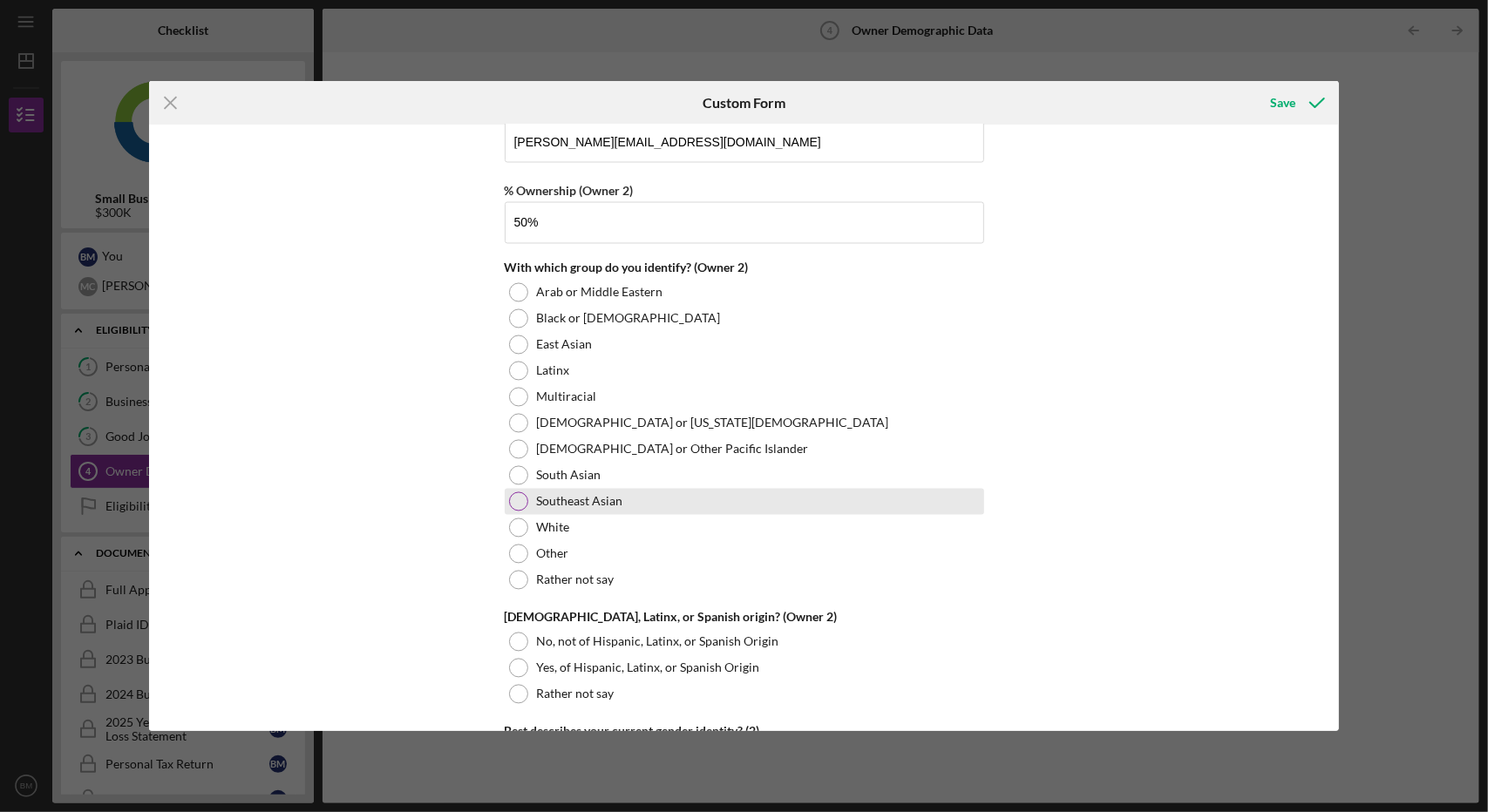
type input "50.00000%"
click at [518, 493] on div at bounding box center [518, 501] width 19 height 19
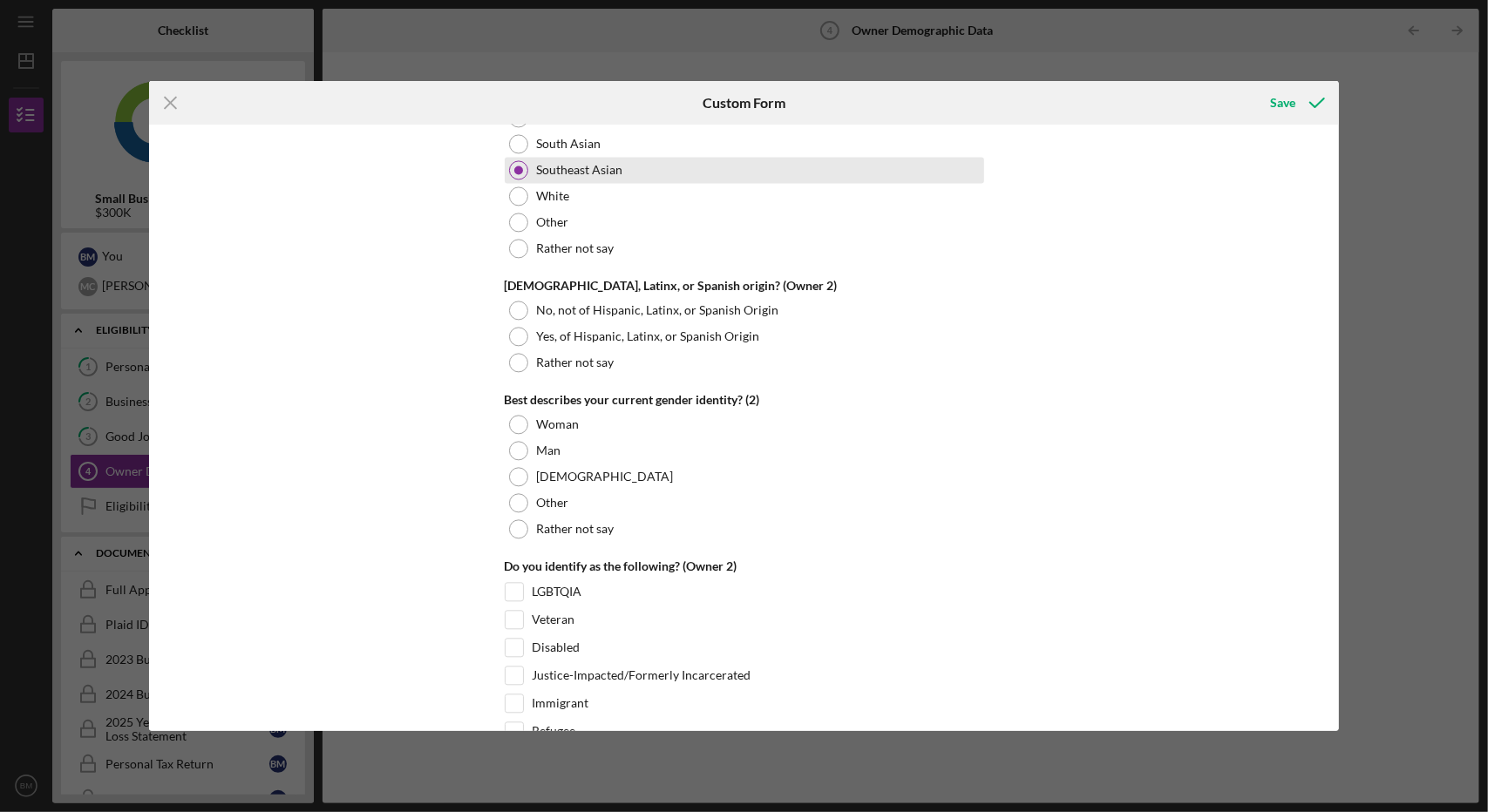
scroll to position [2535, 0]
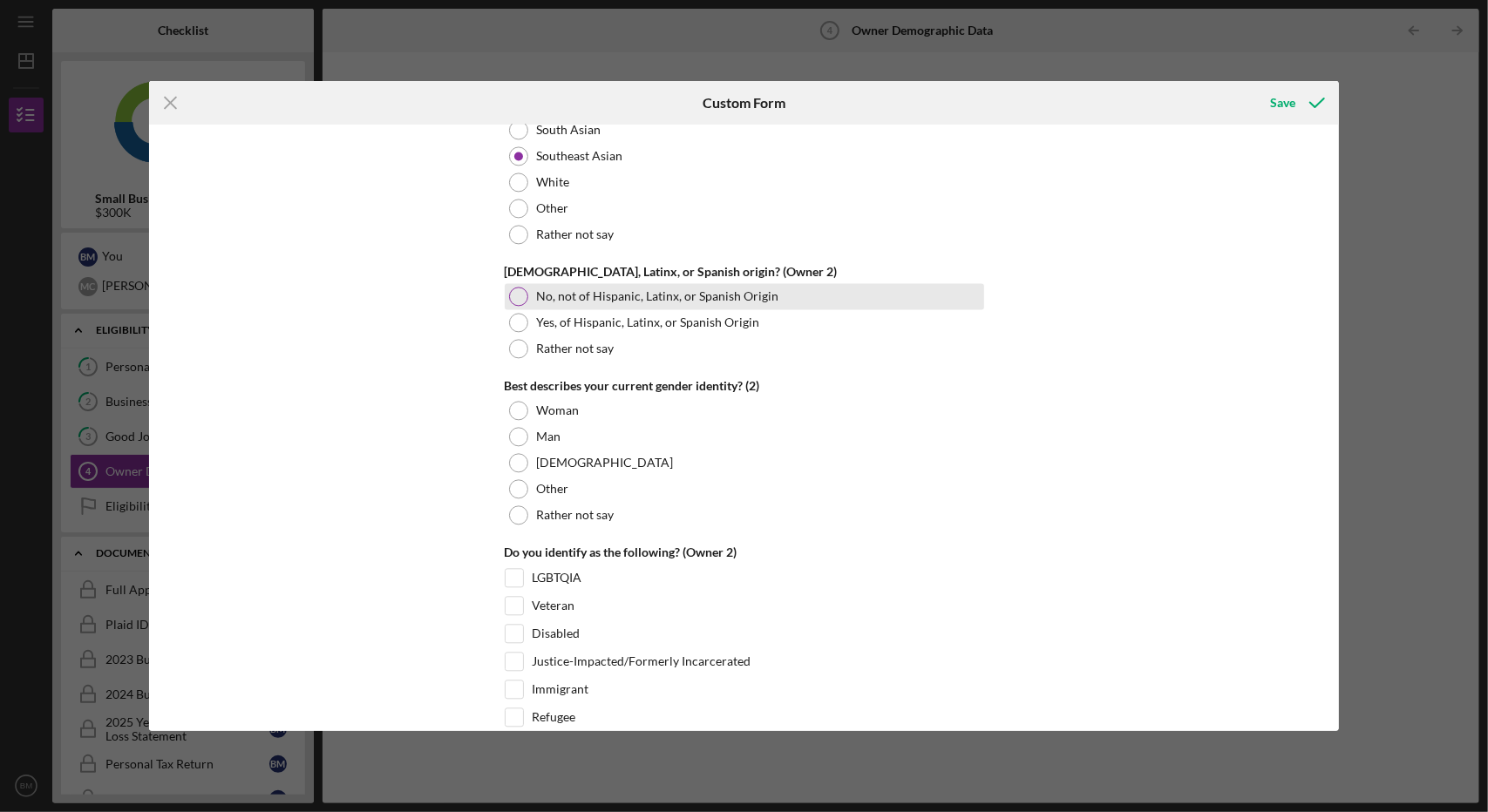
click at [516, 286] on div at bounding box center [518, 295] width 19 height 19
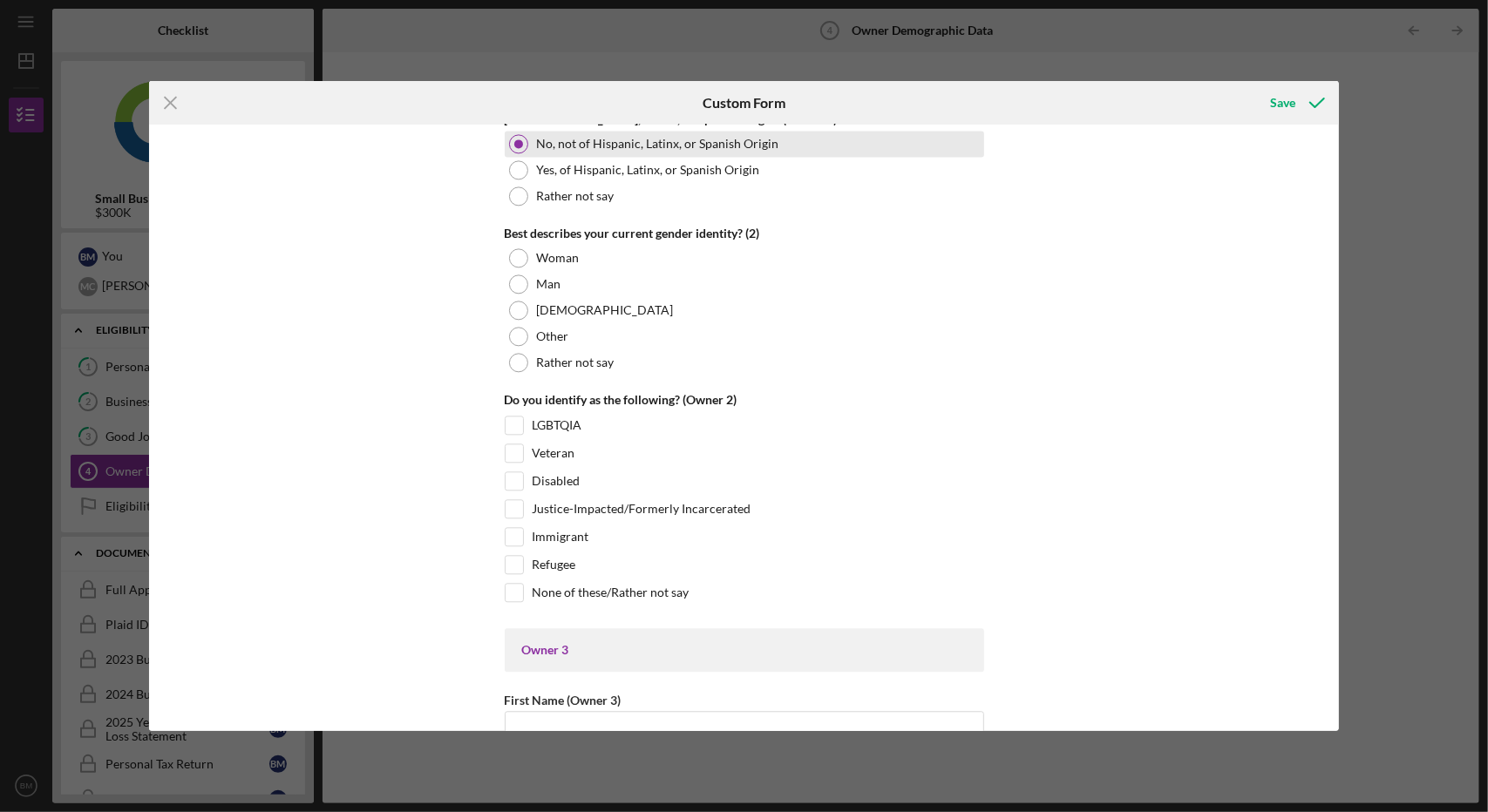
scroll to position [2696, 0]
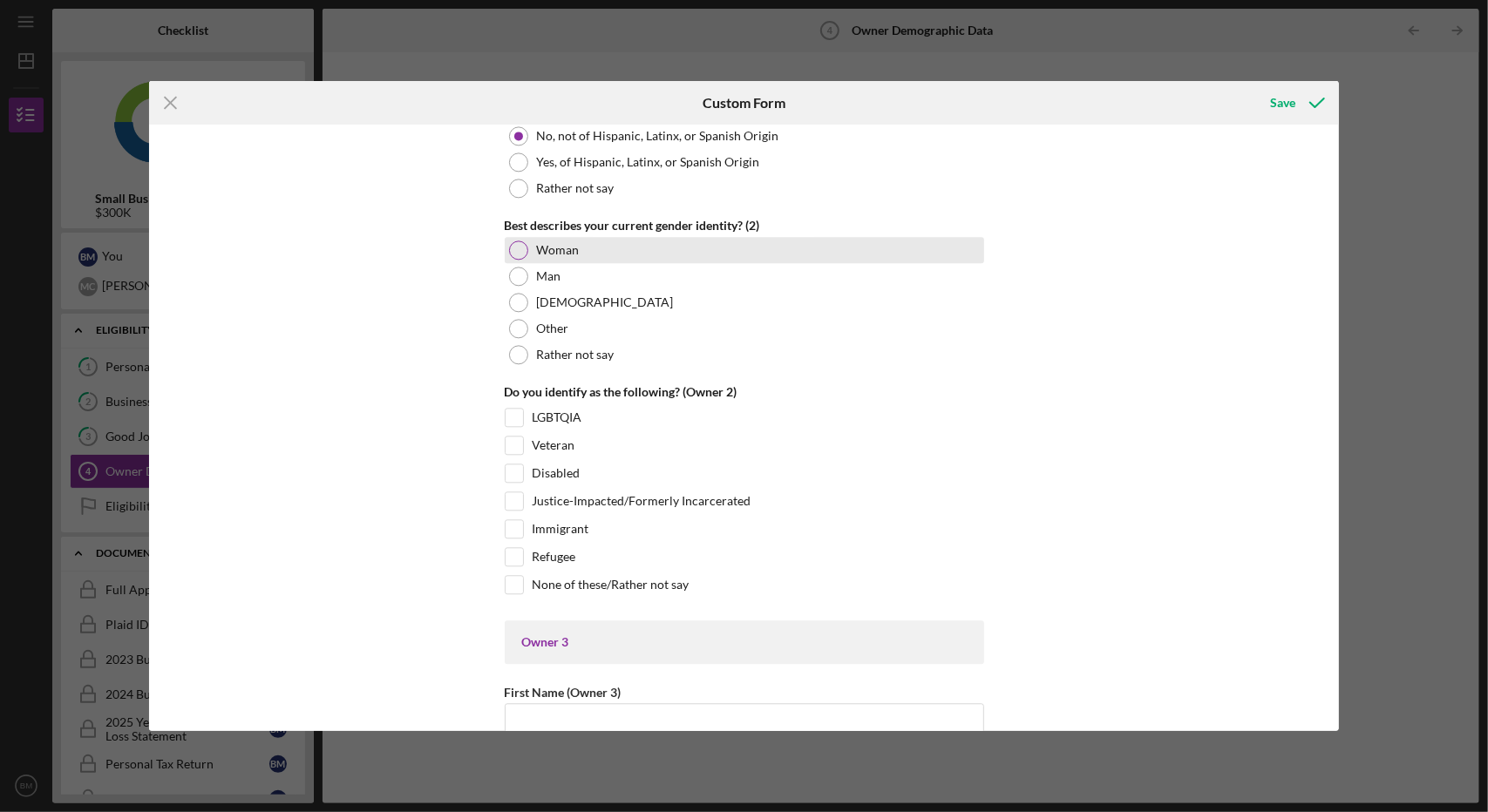
click at [516, 241] on div at bounding box center [518, 250] width 19 height 19
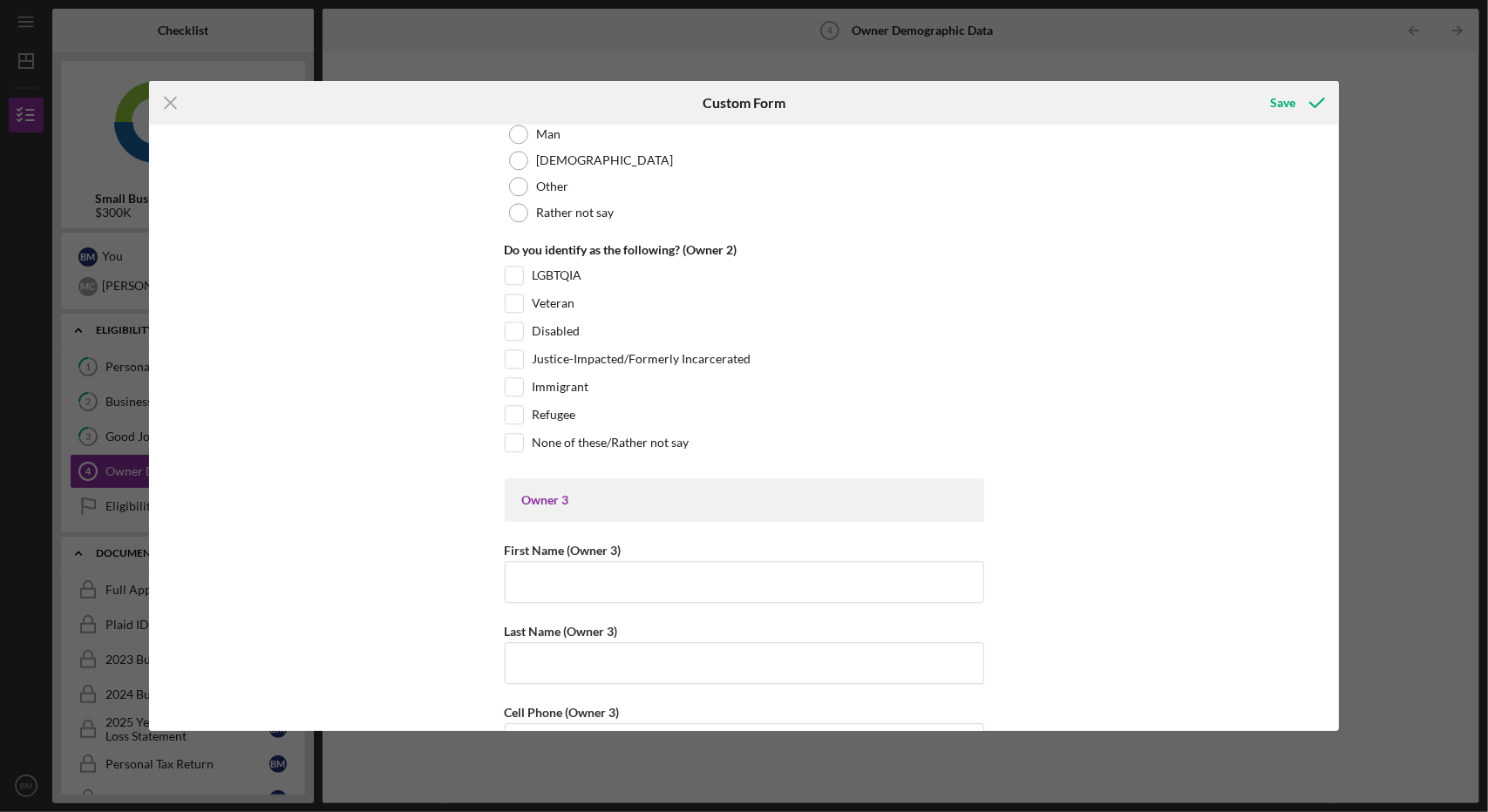
scroll to position [2840, 0]
click at [516, 376] on input "Immigrant" at bounding box center [514, 385] width 18 height 18
checkbox input "true"
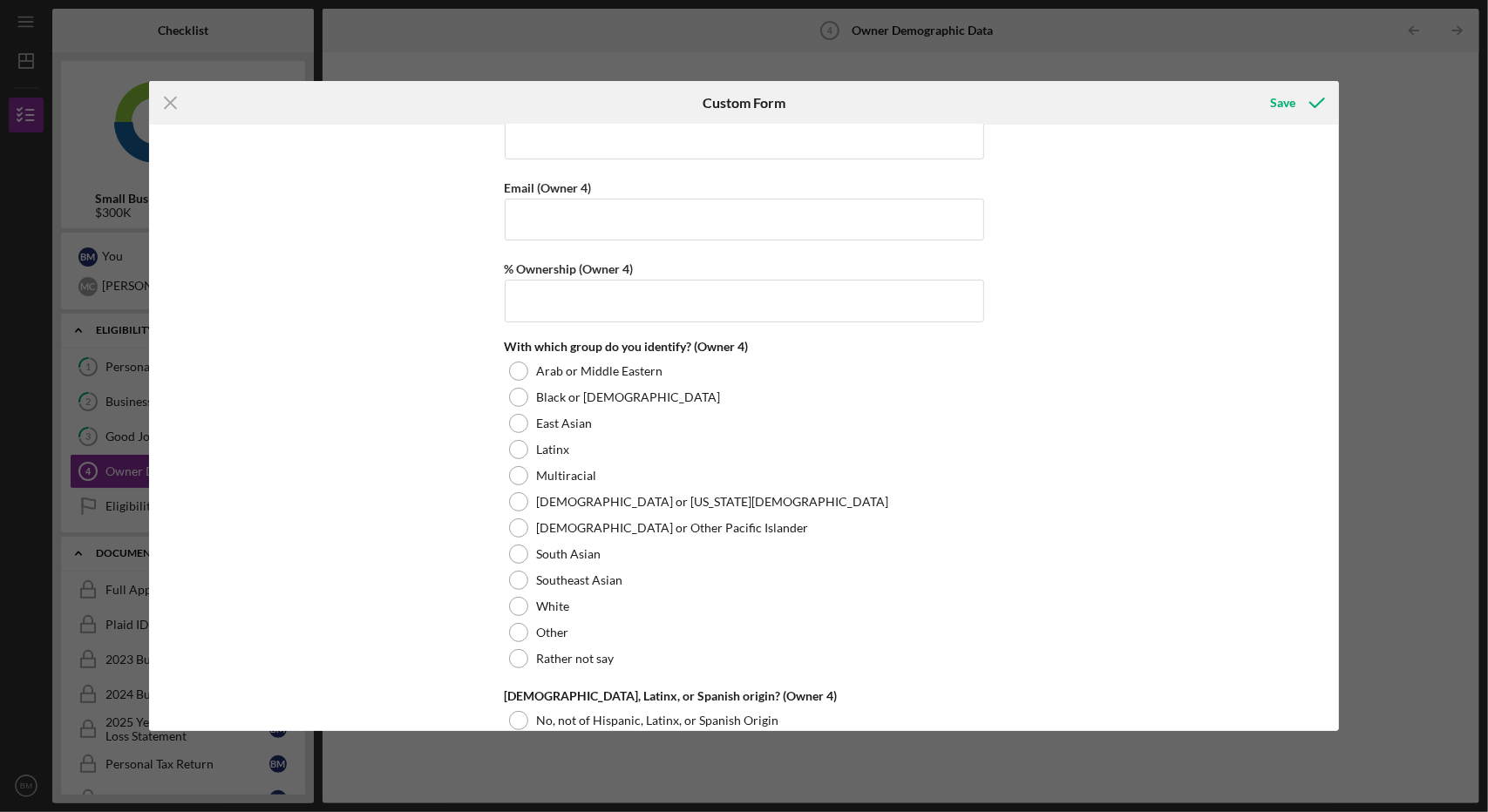
scroll to position [5179, 0]
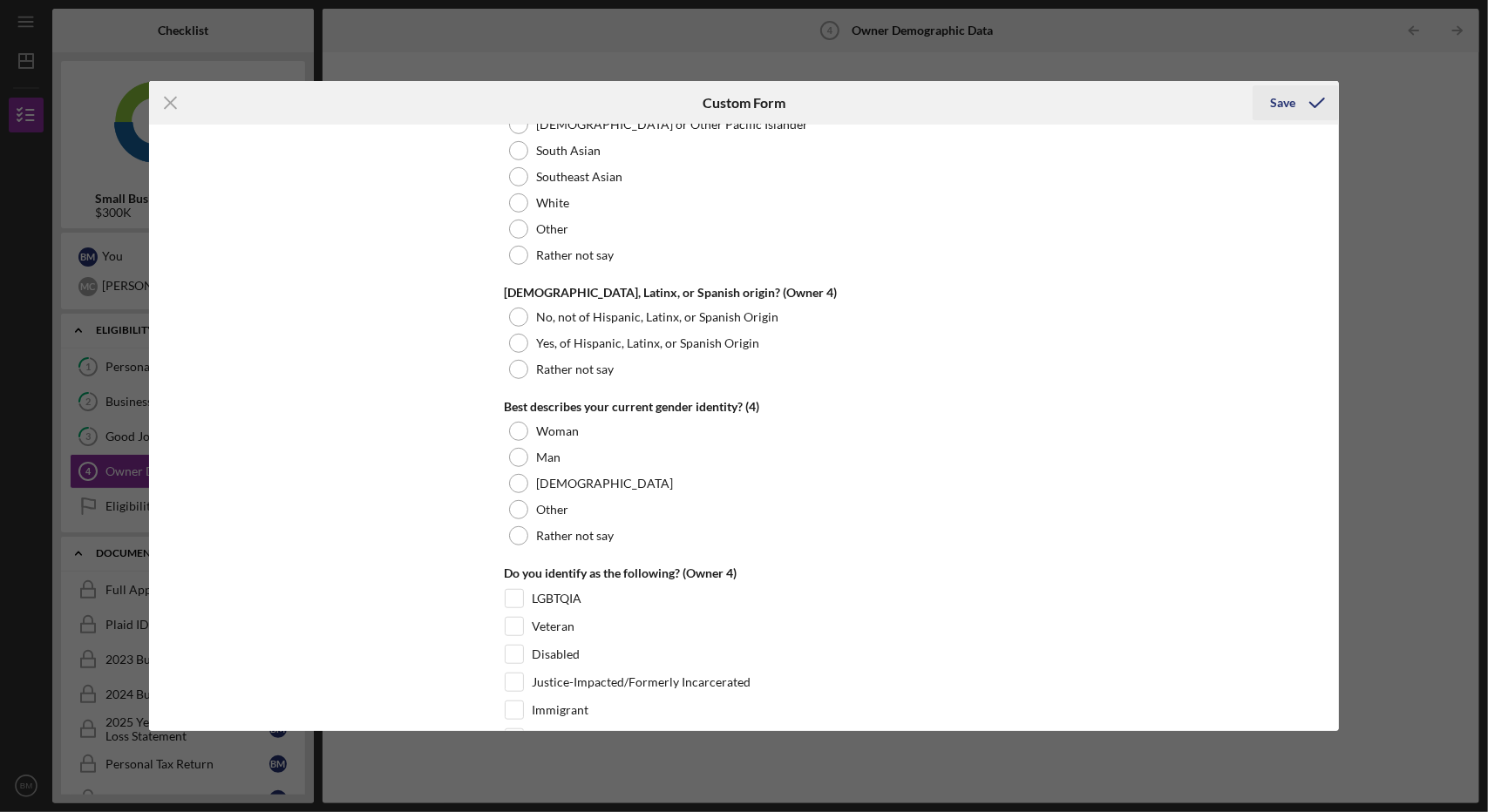
click at [1271, 112] on button "Save" at bounding box center [1295, 103] width 87 height 35
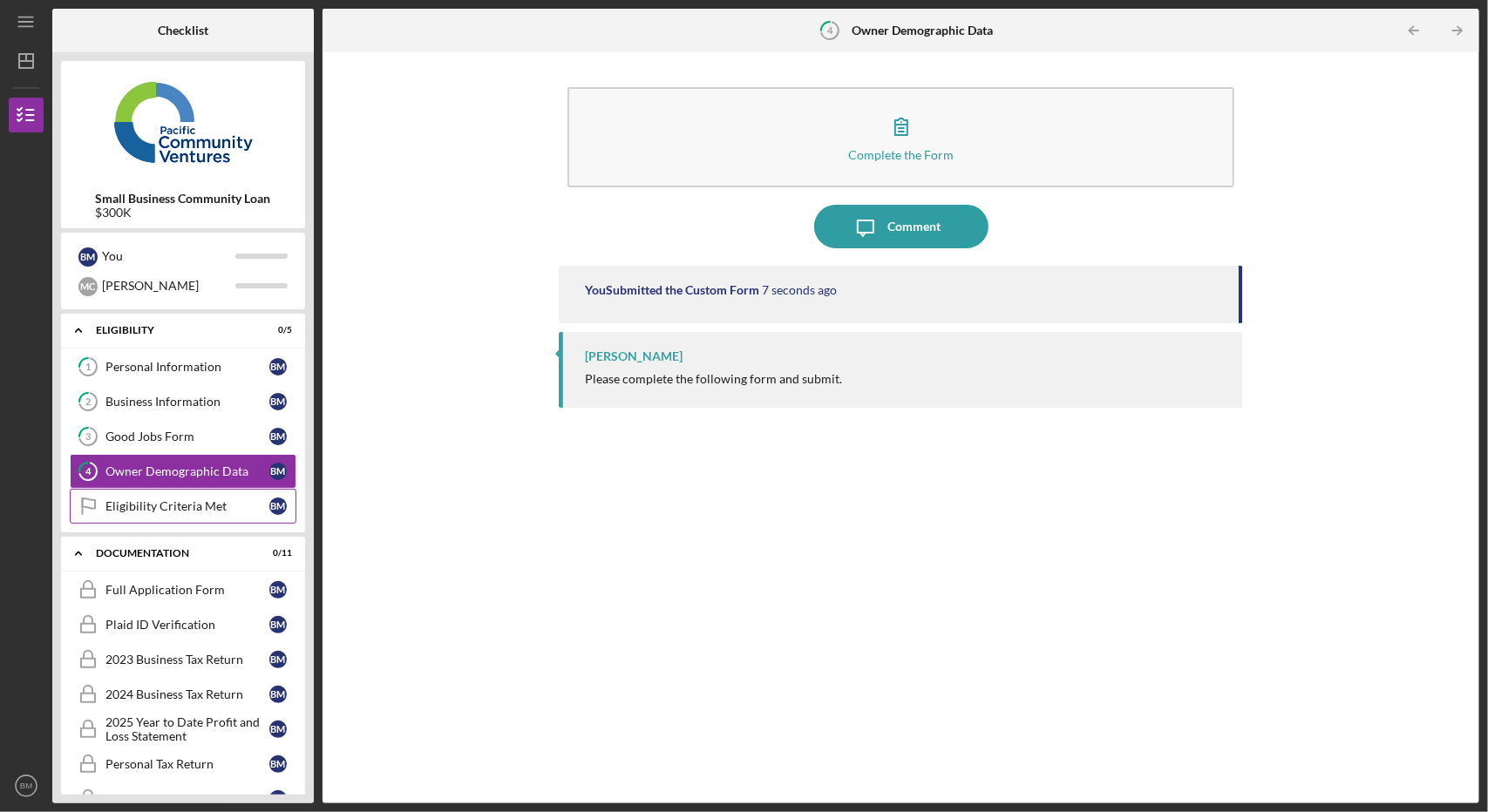
click at [115, 506] on div "Eligibility Criteria Met" at bounding box center [187, 507] width 164 height 14
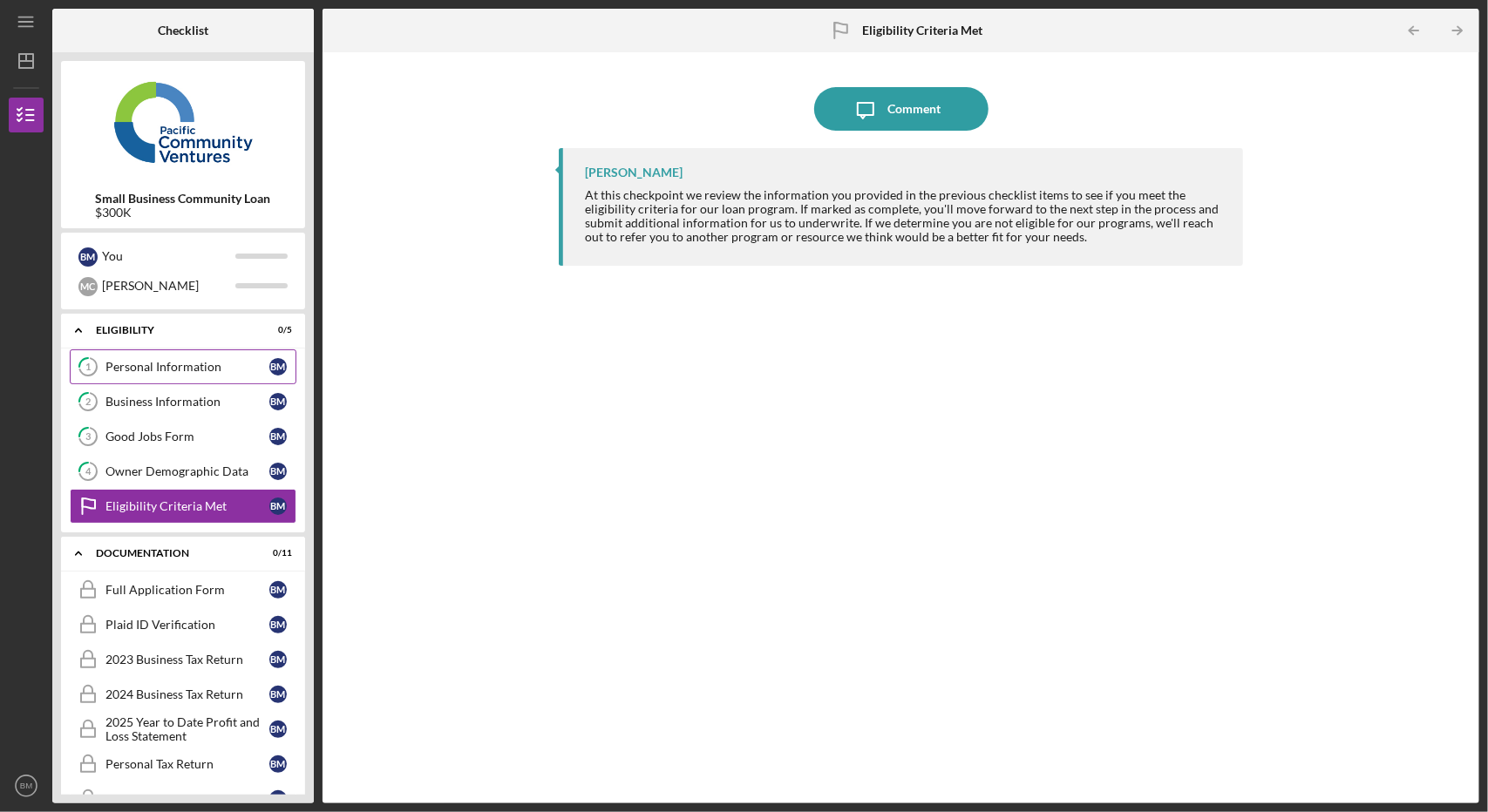
click at [176, 360] on div "Personal Information" at bounding box center [187, 367] width 164 height 14
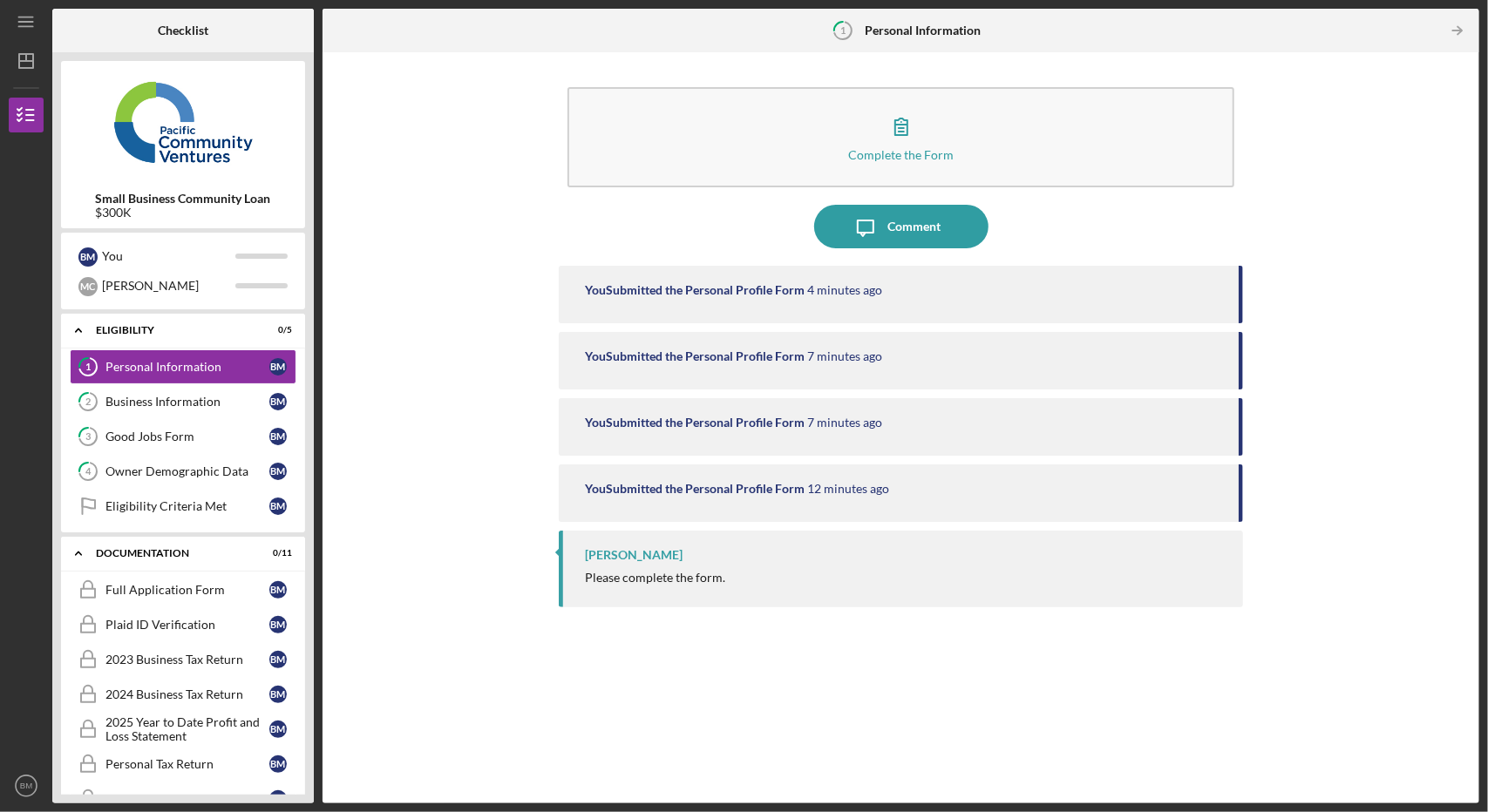
click at [762, 559] on div "[PERSON_NAME]" at bounding box center [904, 555] width 640 height 14
click at [838, 31] on icon "1" at bounding box center [843, 30] width 44 height 44
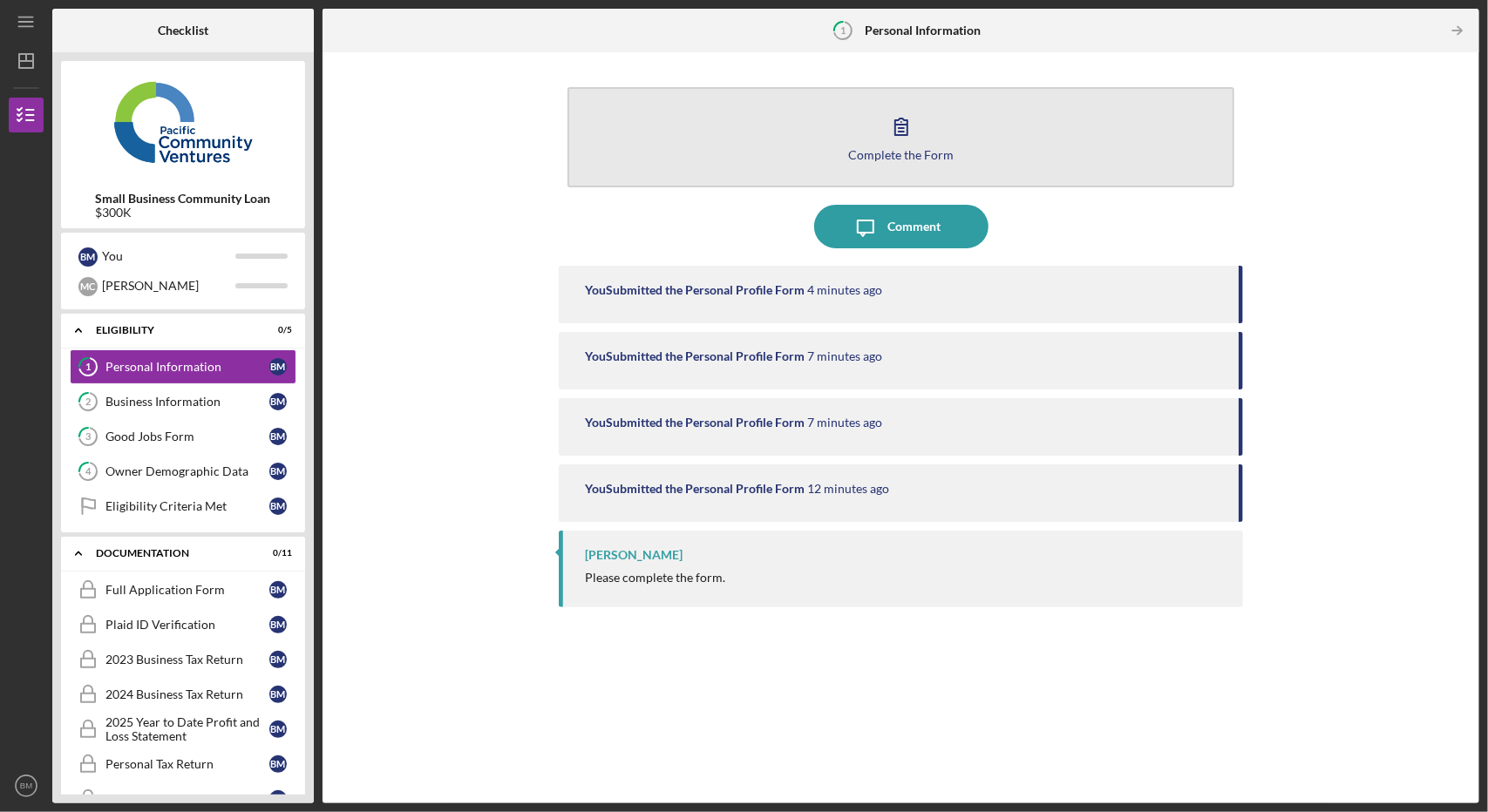
click at [893, 133] on icon "button" at bounding box center [901, 126] width 44 height 44
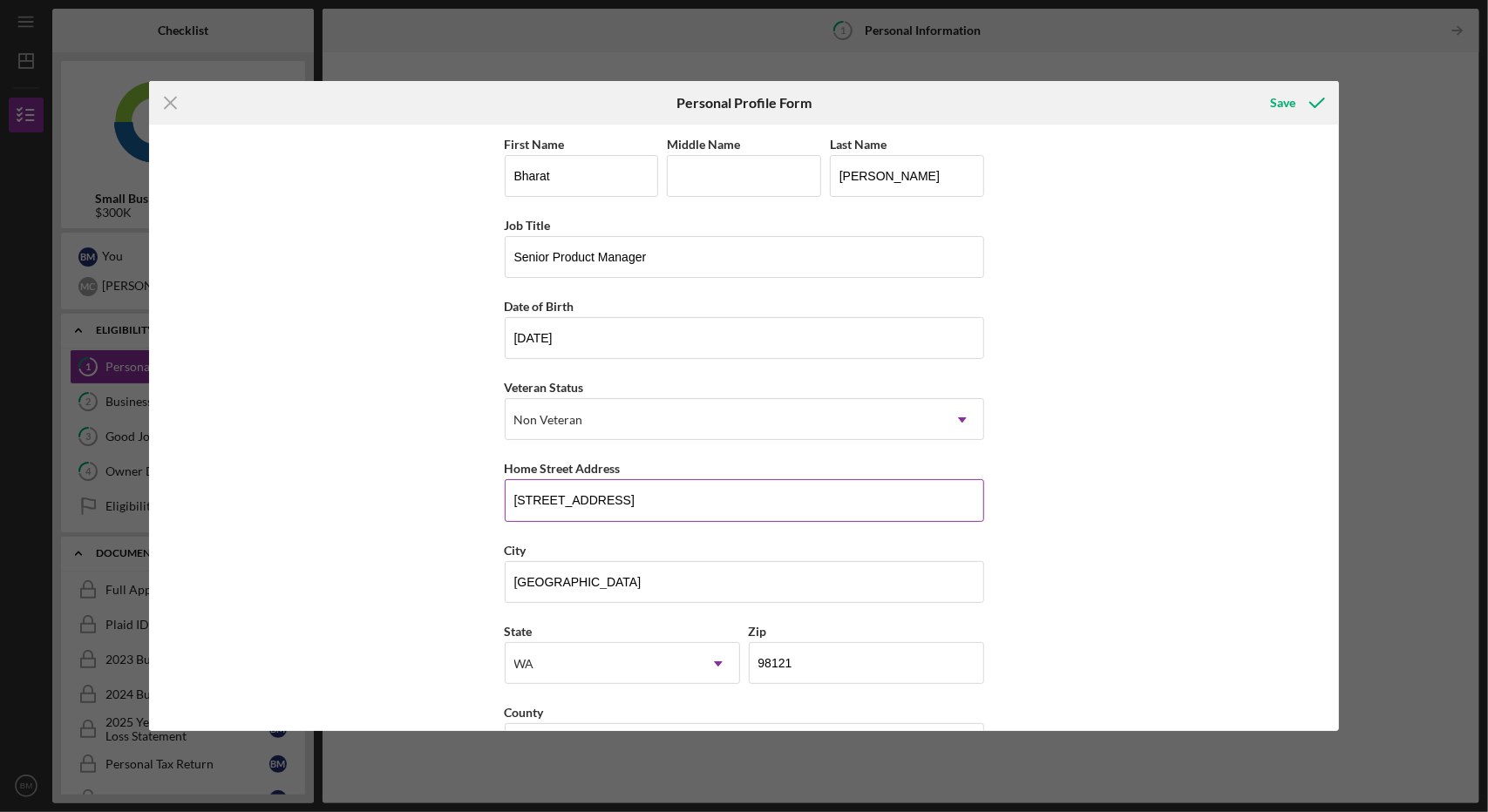
scroll to position [56, 0]
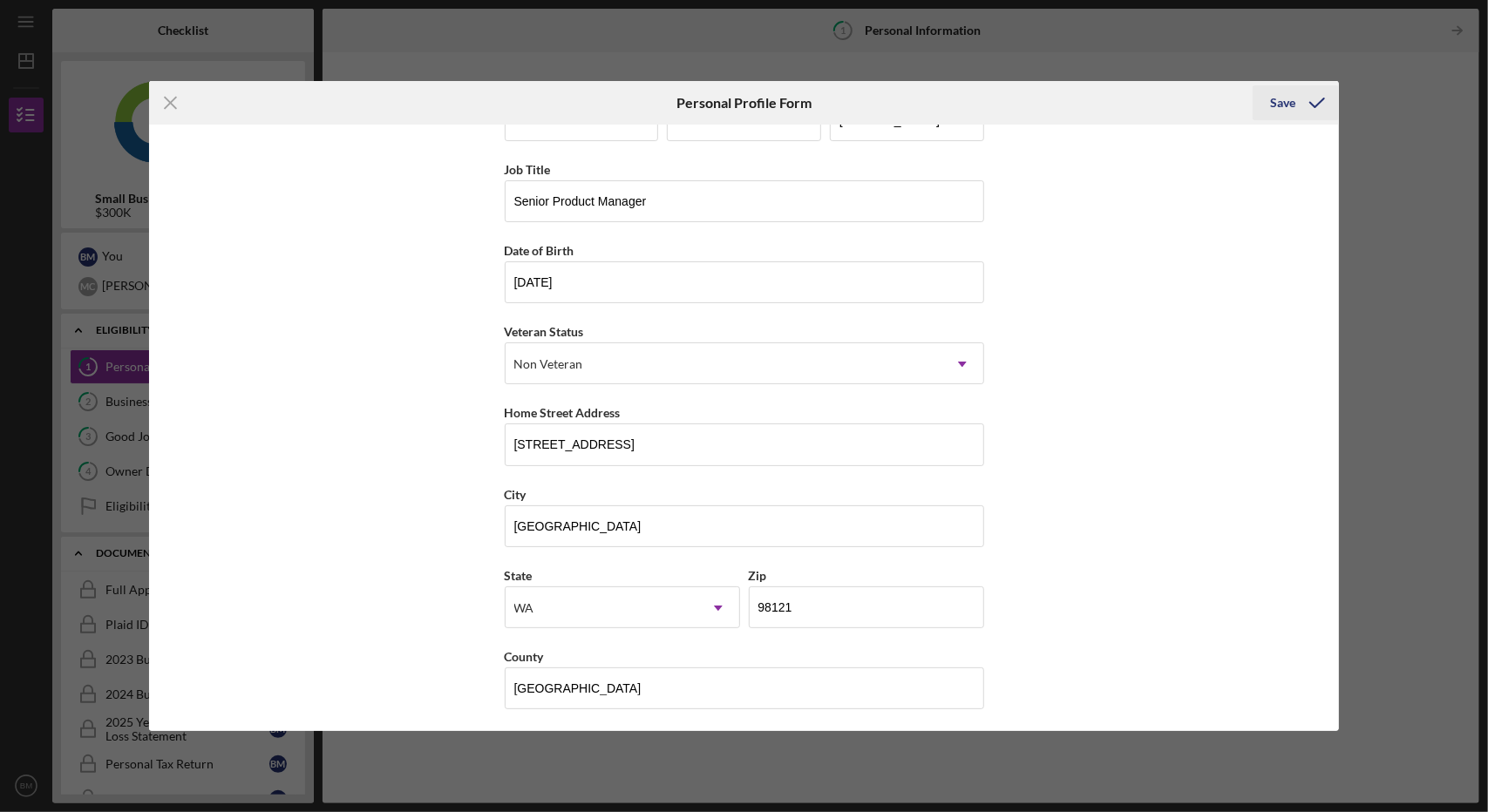
click at [1297, 105] on icon "submit" at bounding box center [1317, 103] width 44 height 44
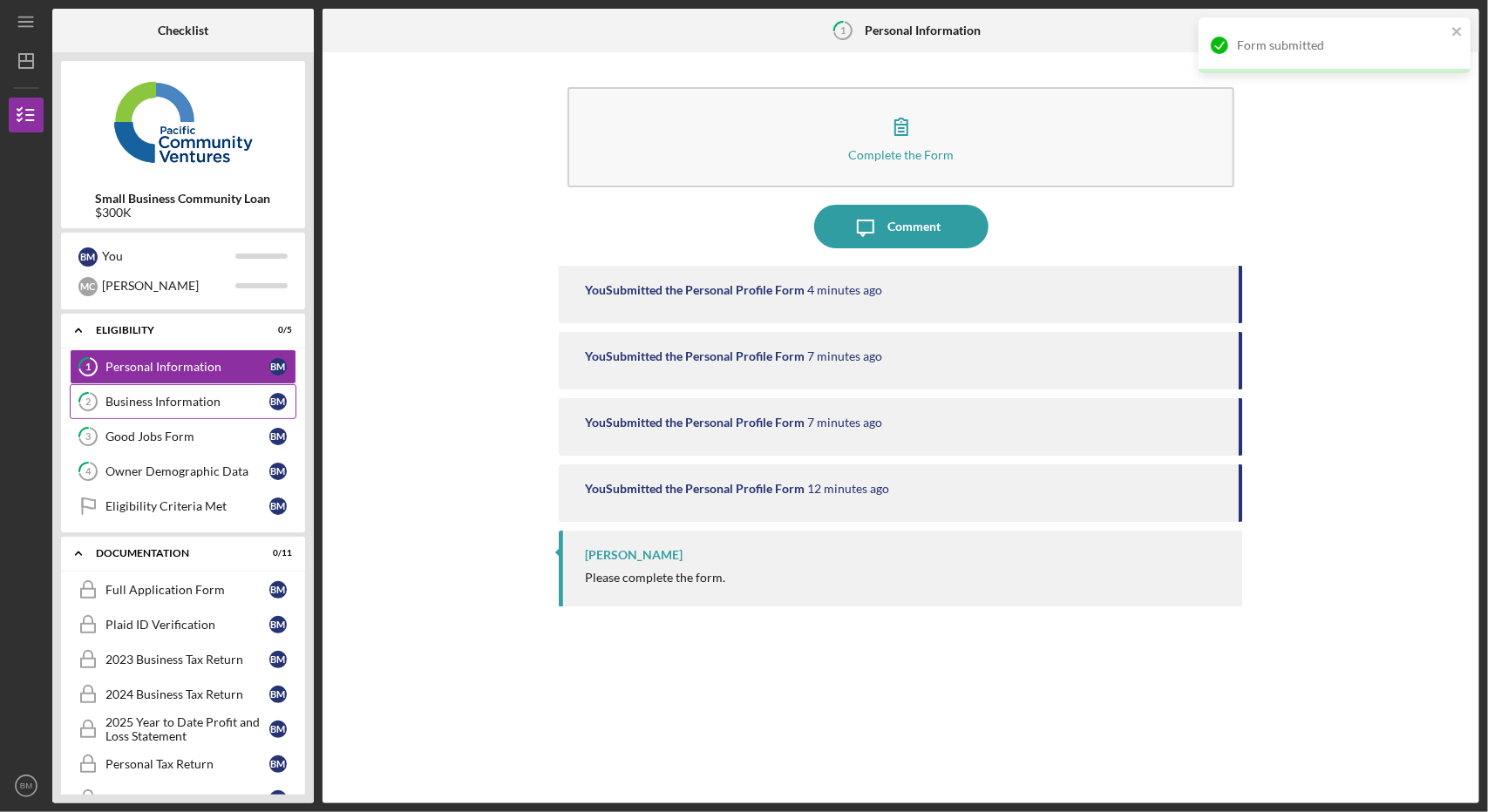
click at [205, 405] on div "Business Information" at bounding box center [187, 402] width 164 height 14
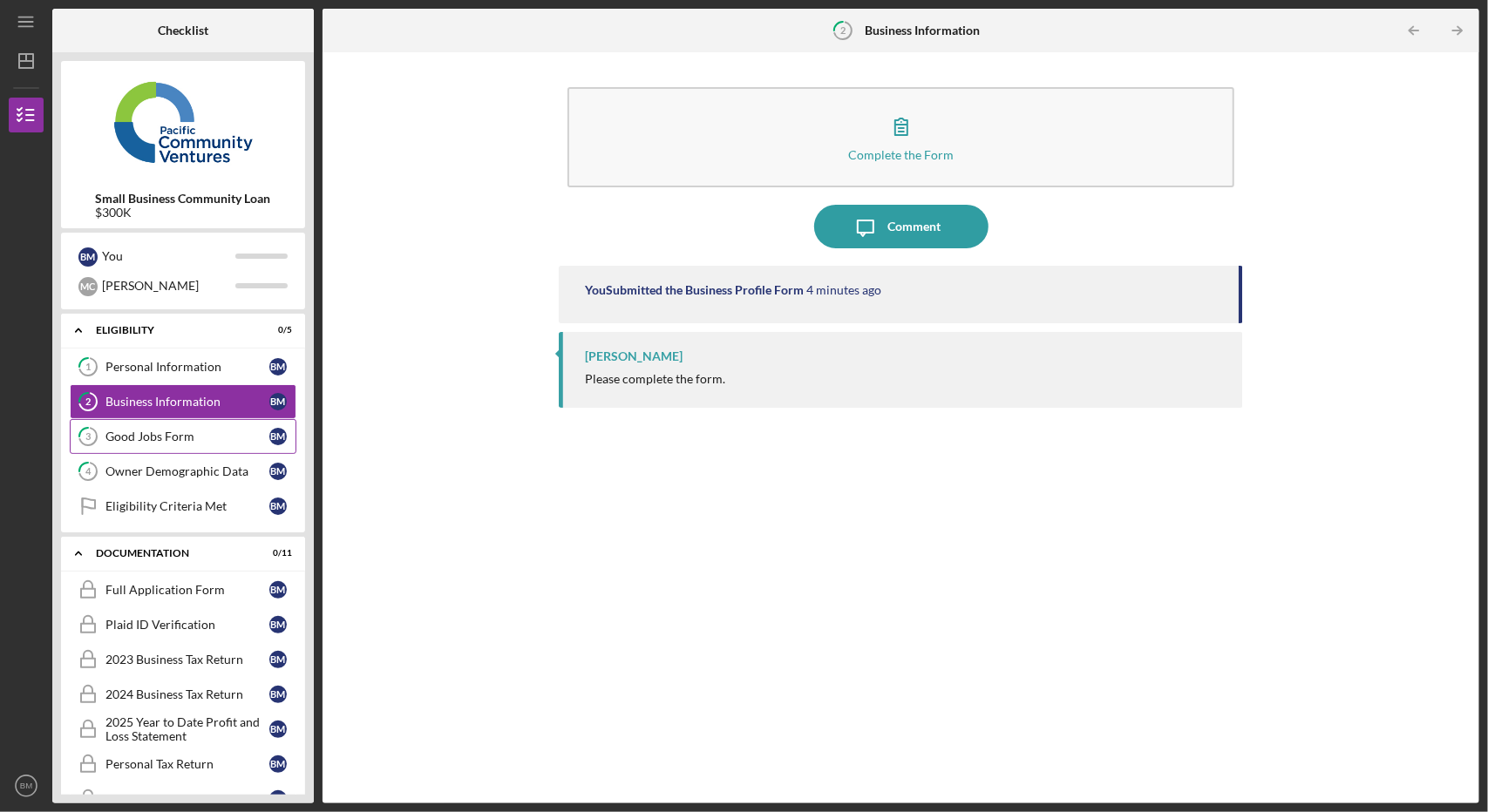
click at [205, 436] on div "Good Jobs Form" at bounding box center [187, 436] width 164 height 14
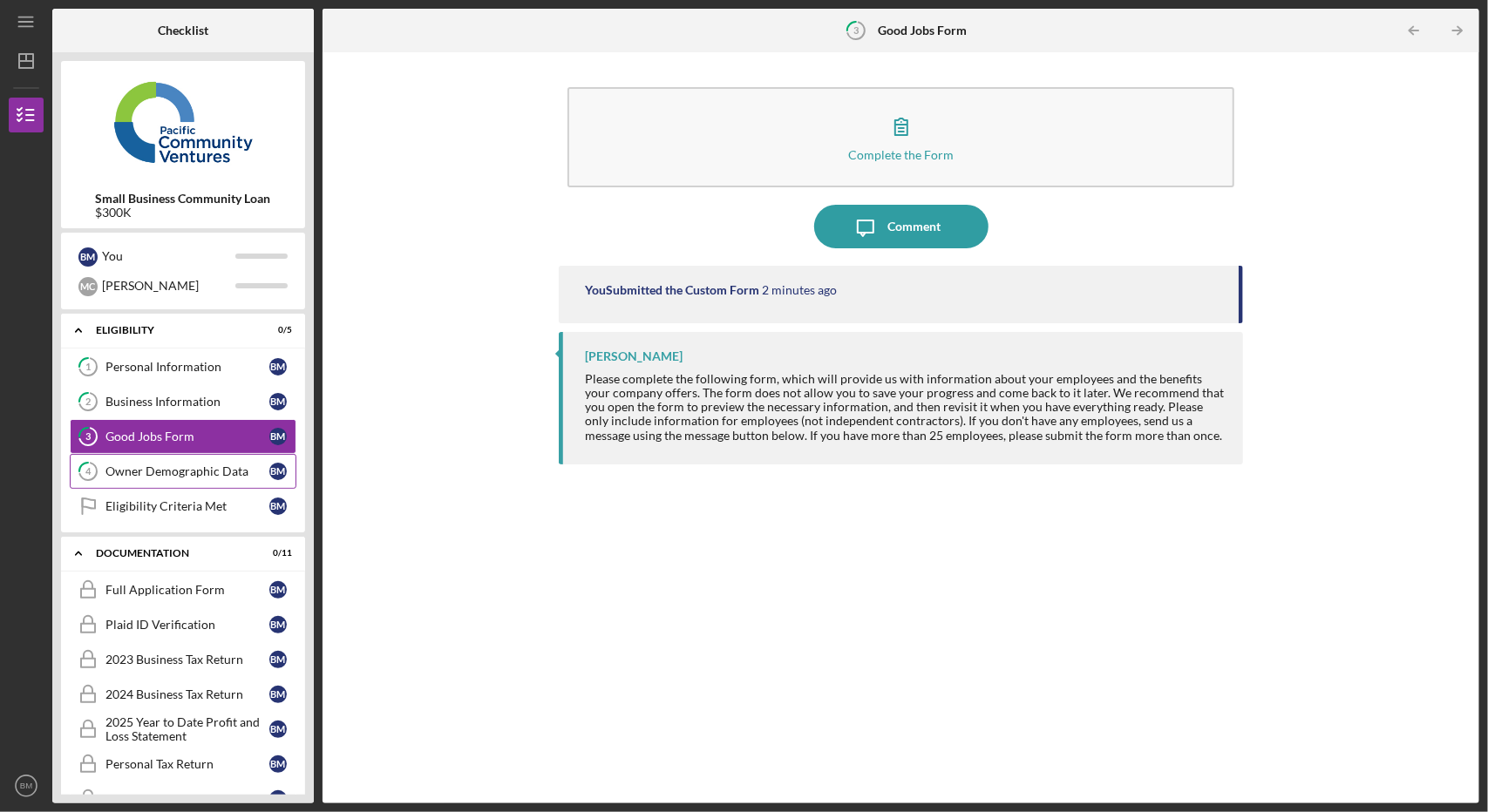
click at [204, 469] on div "Owner Demographic Data" at bounding box center [187, 472] width 164 height 14
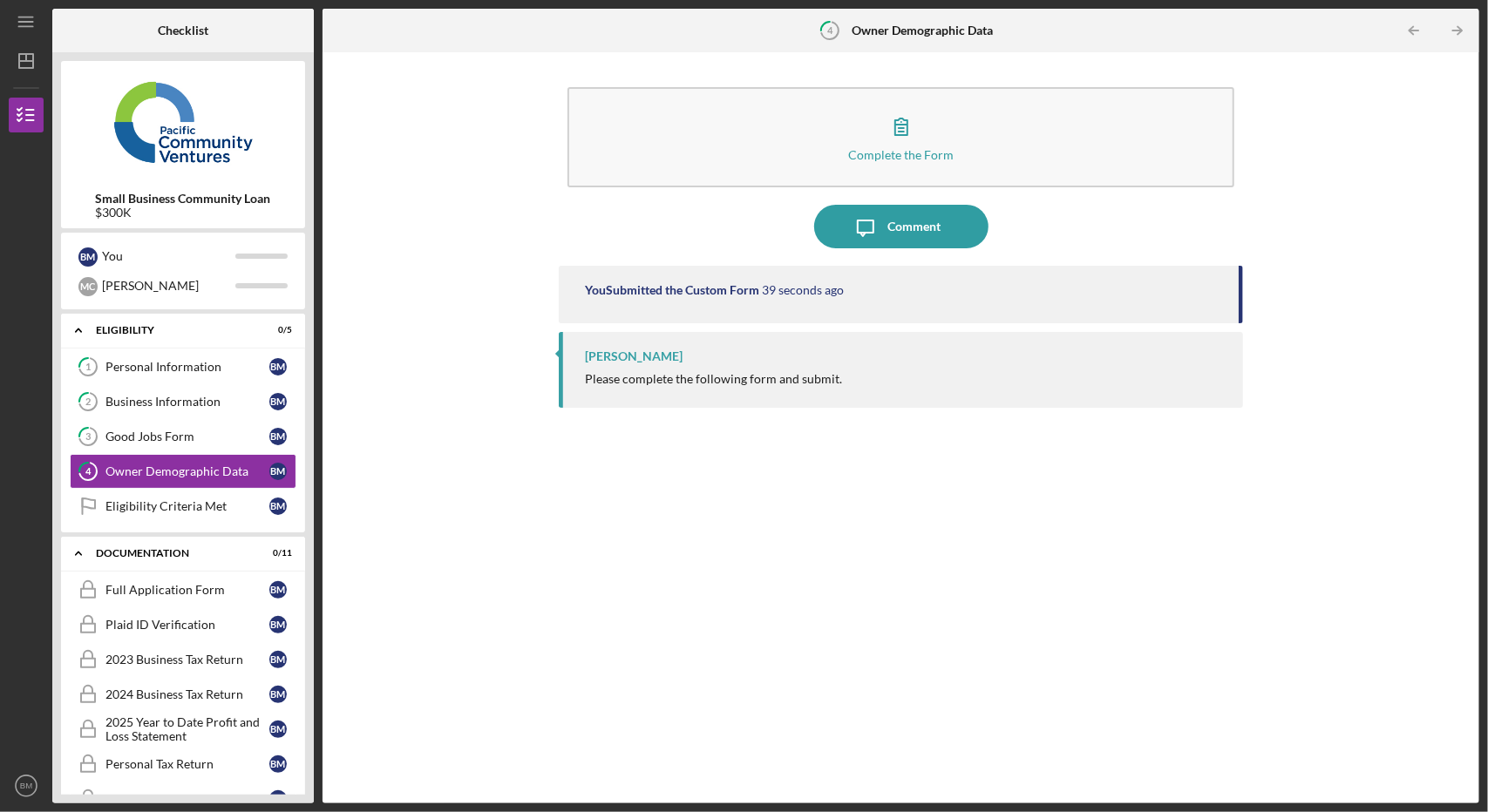
click at [204, 522] on div "1 Personal Information B M 2 Business Information B M 3 Good Jobs Form B M 4 Ow…" at bounding box center [182, 441] width 244 height 183
click at [225, 509] on div "Eligibility Criteria Met" at bounding box center [187, 507] width 164 height 14
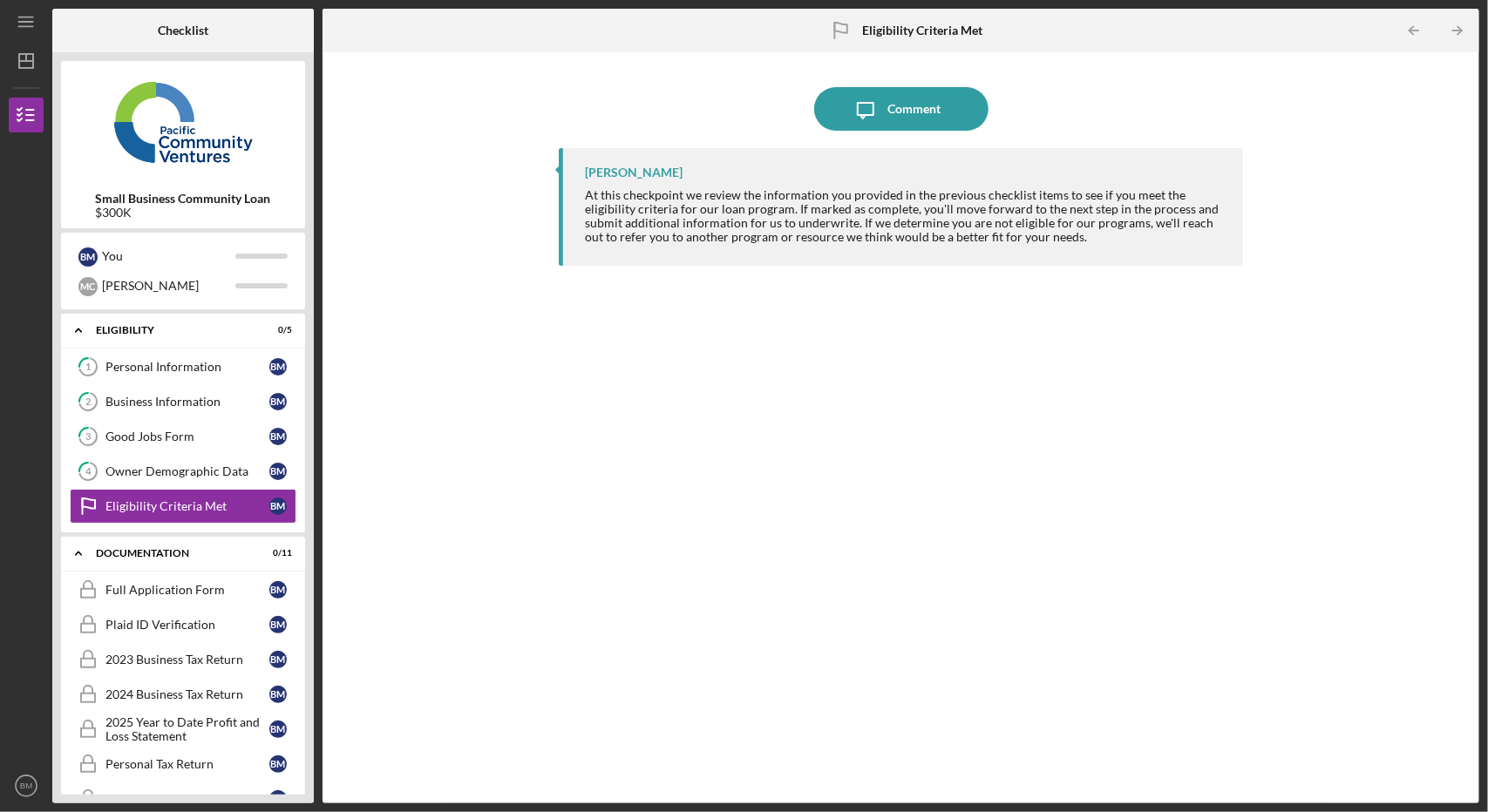
click at [830, 210] on div "At this checkpoint we review the information you provided in the previous check…" at bounding box center [904, 216] width 640 height 56
click at [212, 583] on div "Full Application Form" at bounding box center [187, 590] width 164 height 14
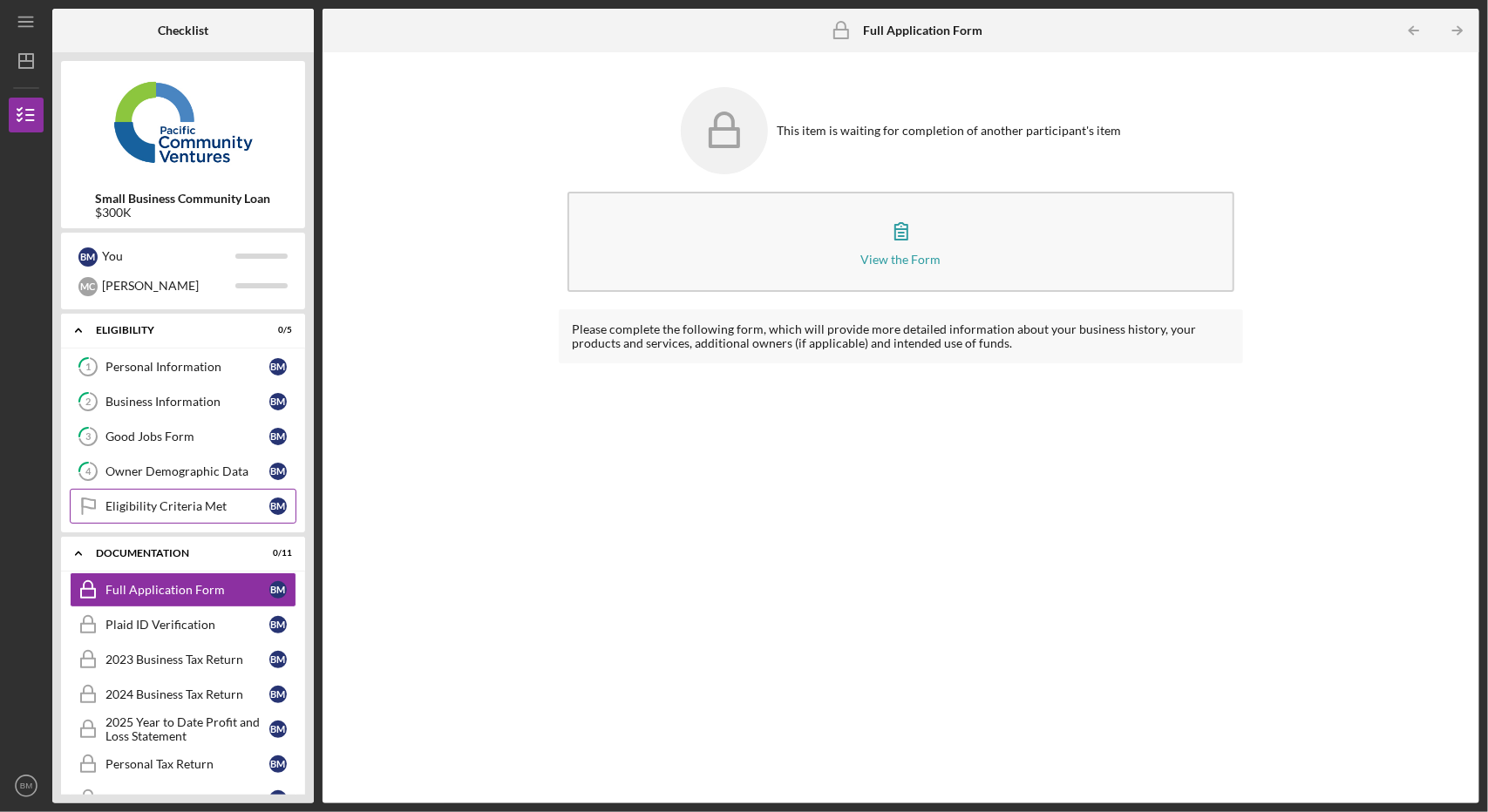
click at [182, 508] on div "Eligibility Criteria Met" at bounding box center [187, 507] width 164 height 14
